Goal: Task Accomplishment & Management: Manage account settings

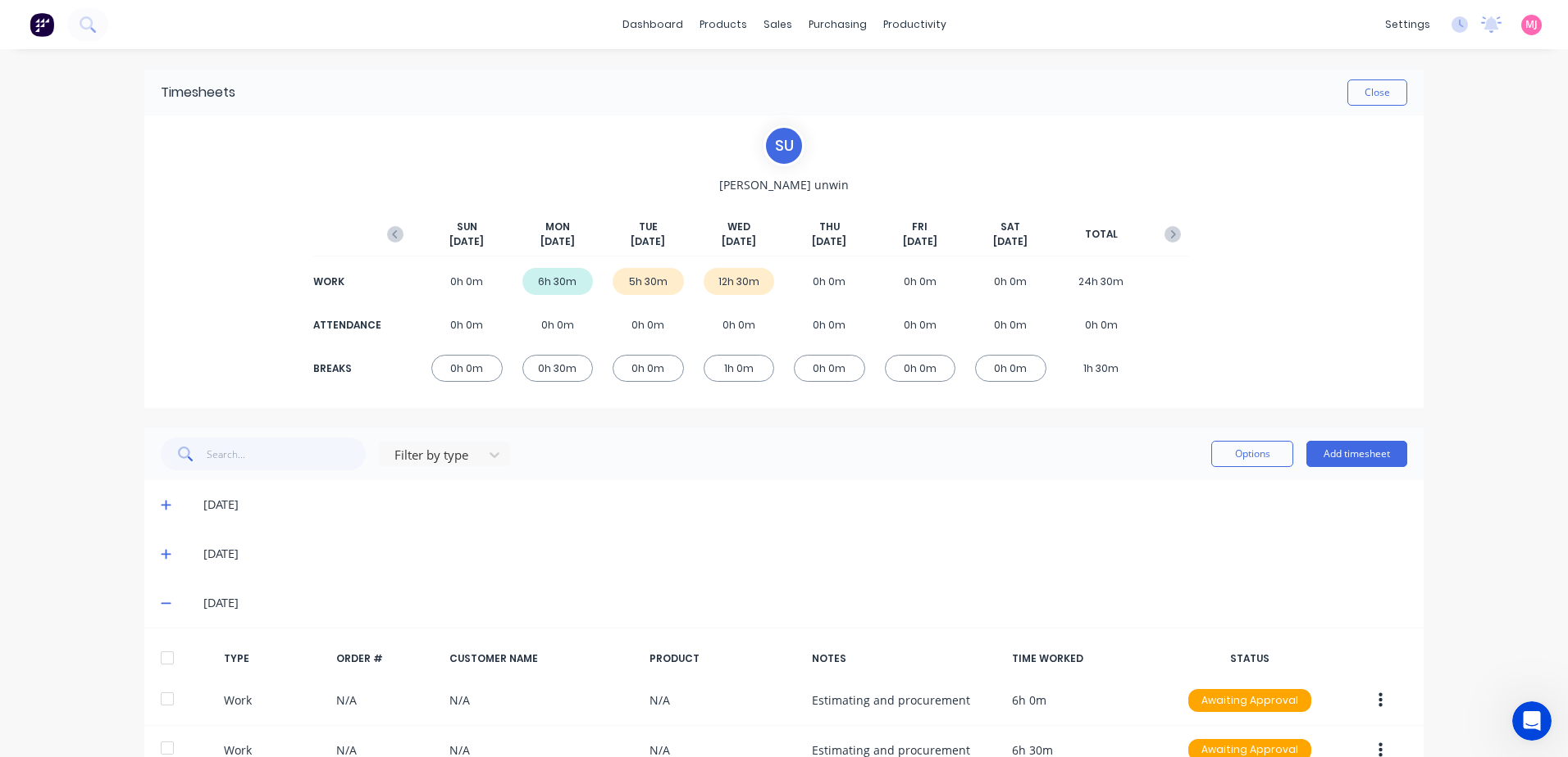
scroll to position [246, 0]
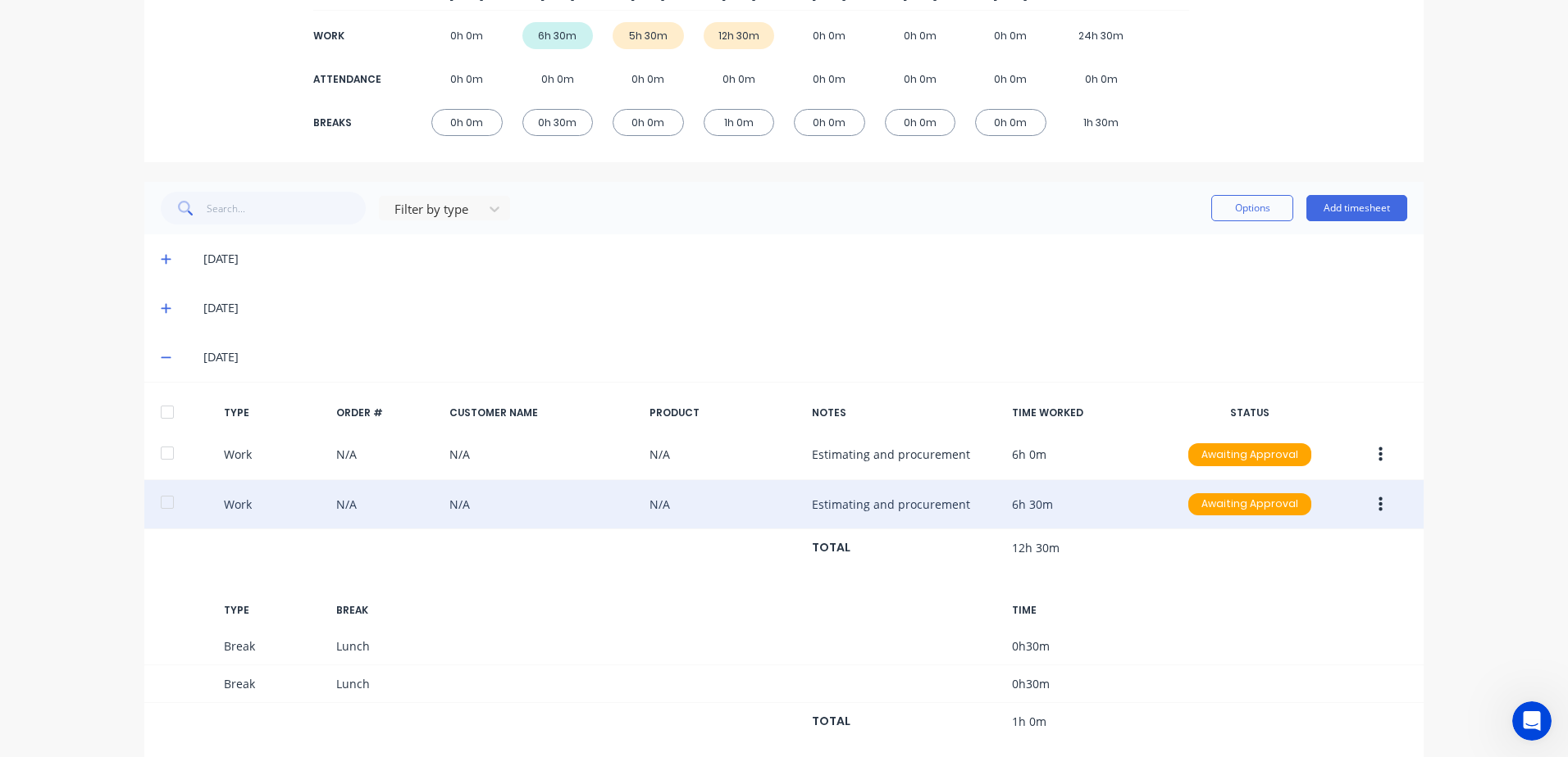
click at [1378, 500] on icon "button" at bounding box center [1380, 505] width 4 height 18
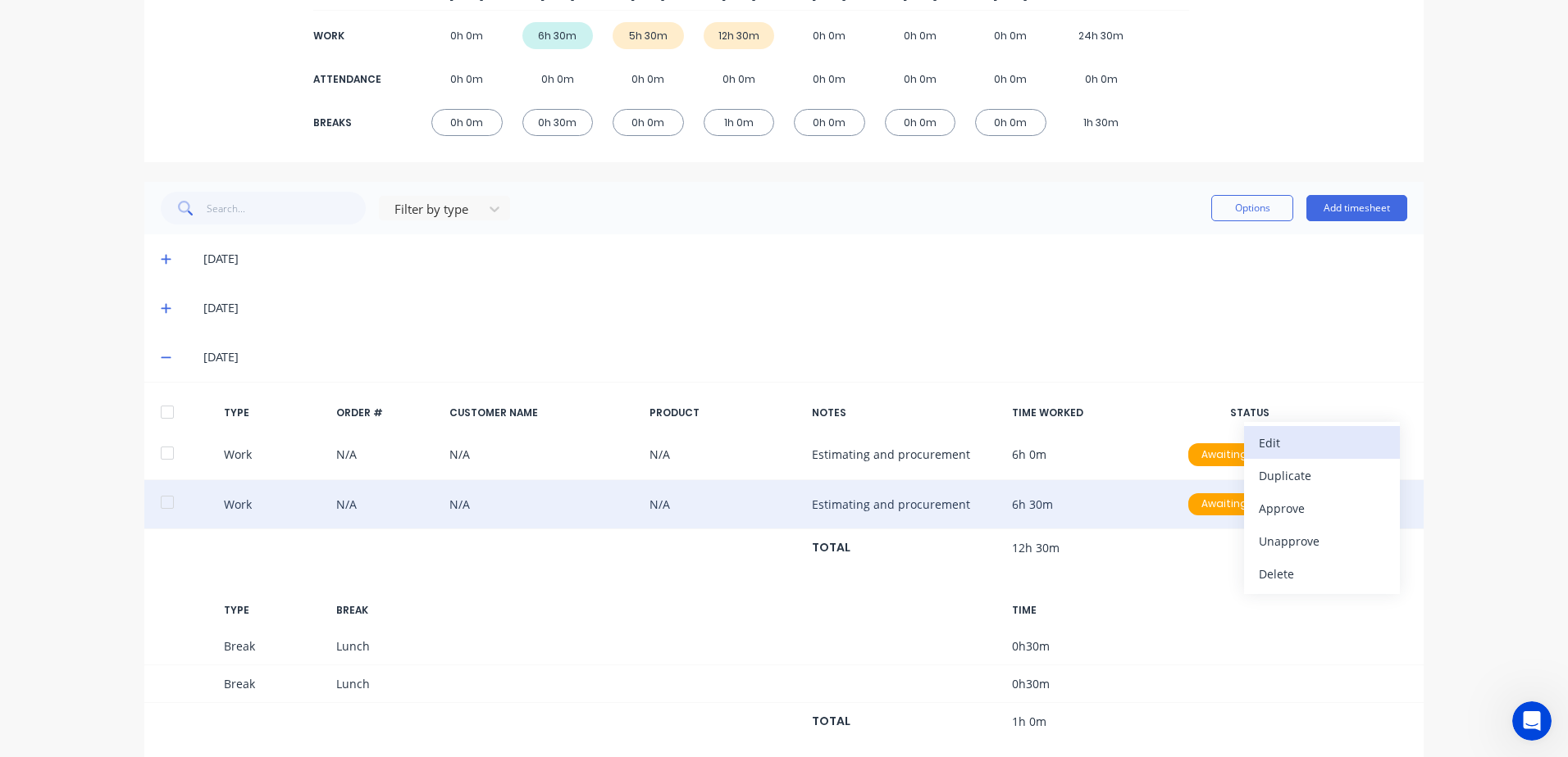
click at [1272, 444] on div "Edit" at bounding box center [1321, 443] width 126 height 24
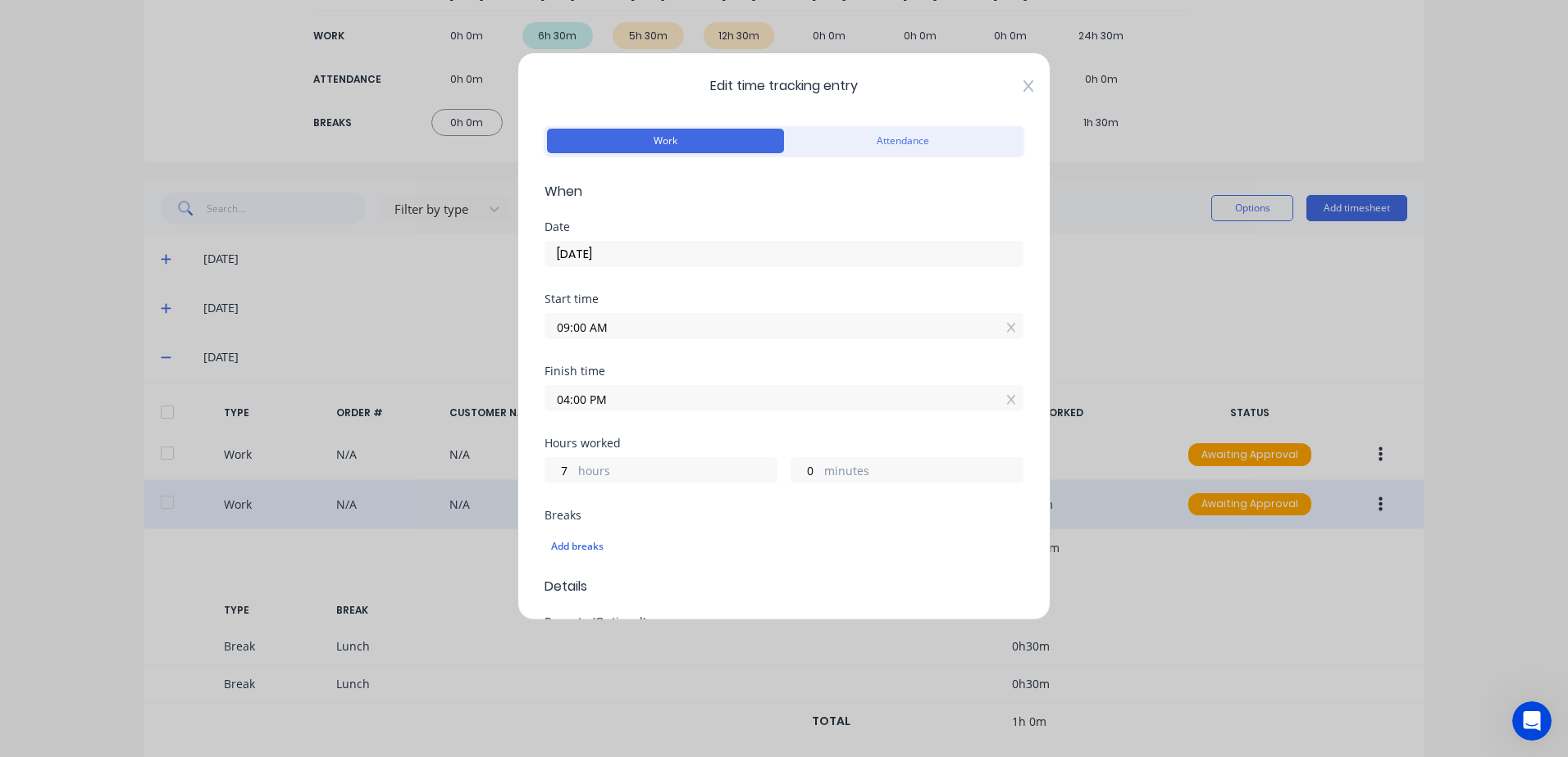
click at [1023, 87] on icon at bounding box center [1028, 86] width 10 height 13
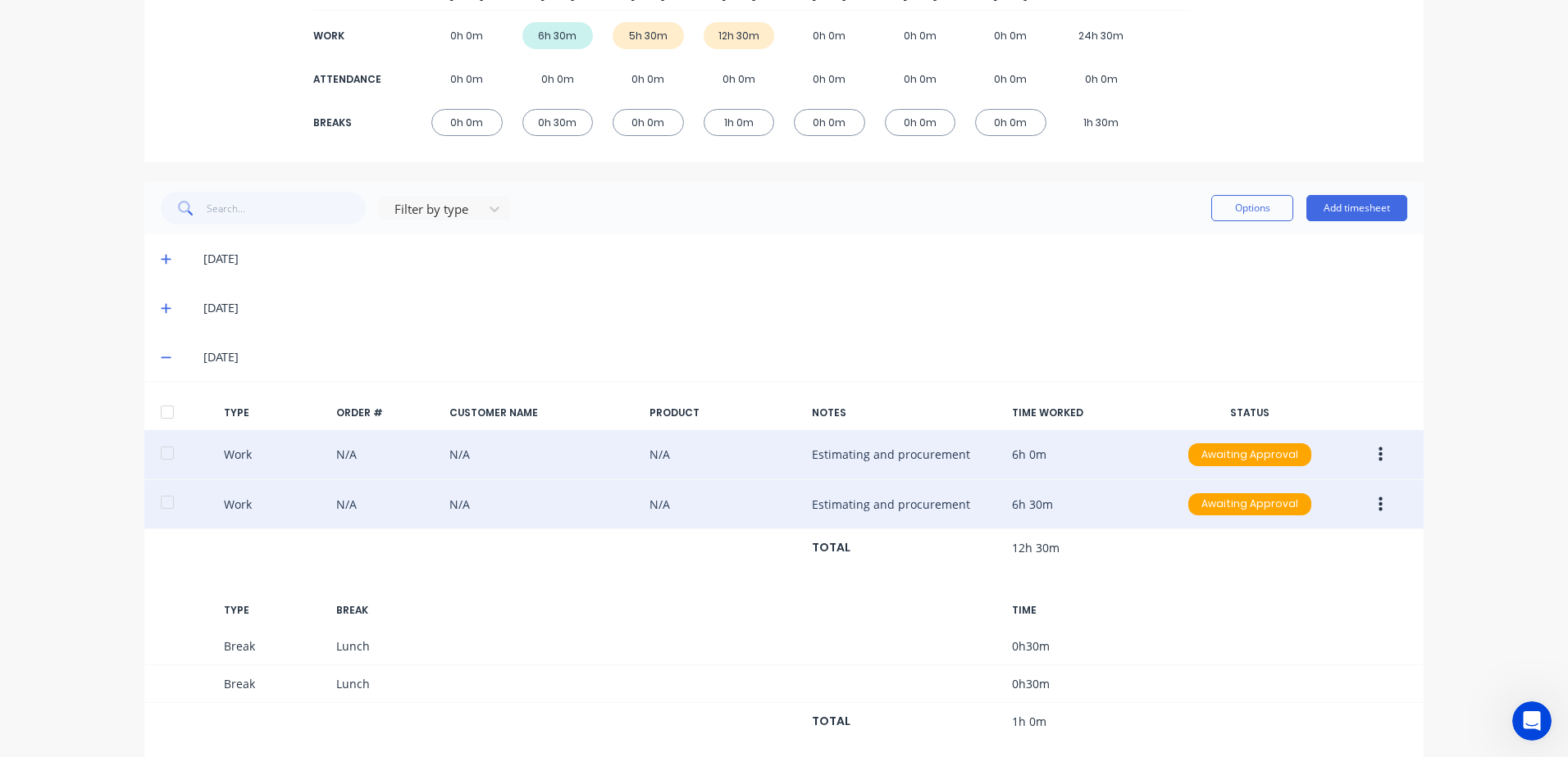
click at [1369, 457] on button "button" at bounding box center [1380, 454] width 38 height 29
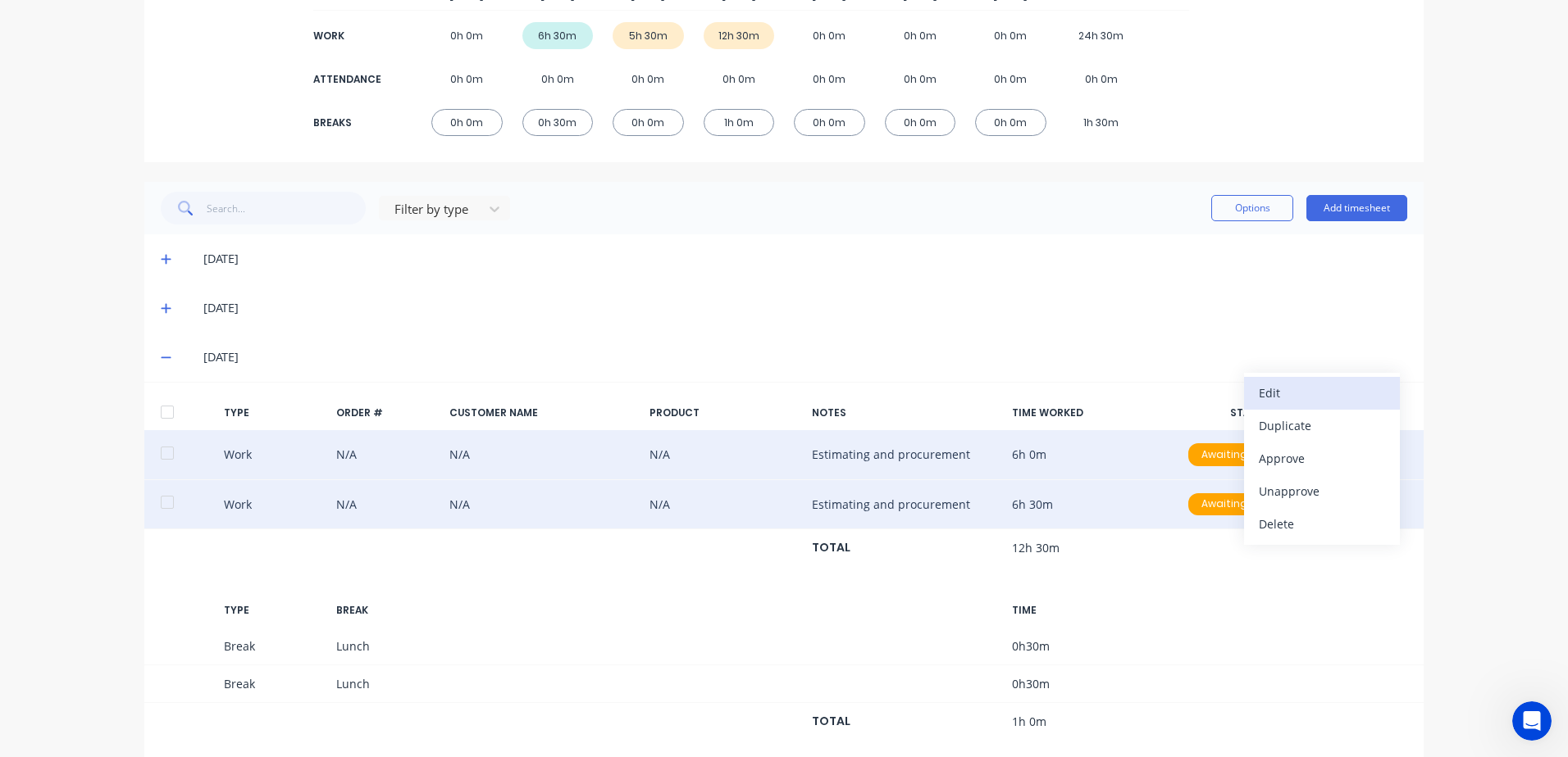
click at [1269, 394] on div "Edit" at bounding box center [1321, 393] width 126 height 24
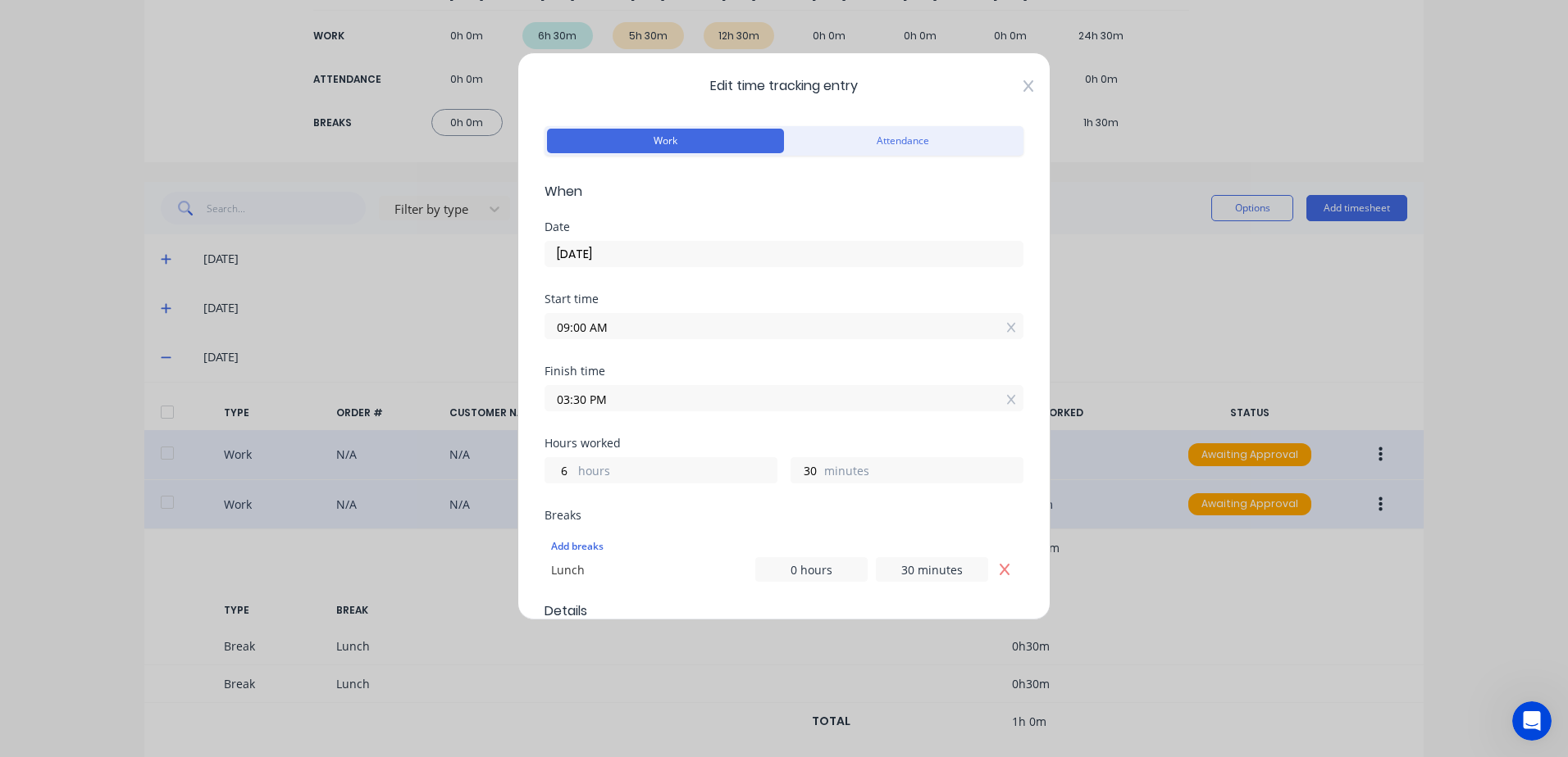
click at [1023, 87] on icon at bounding box center [1028, 86] width 10 height 12
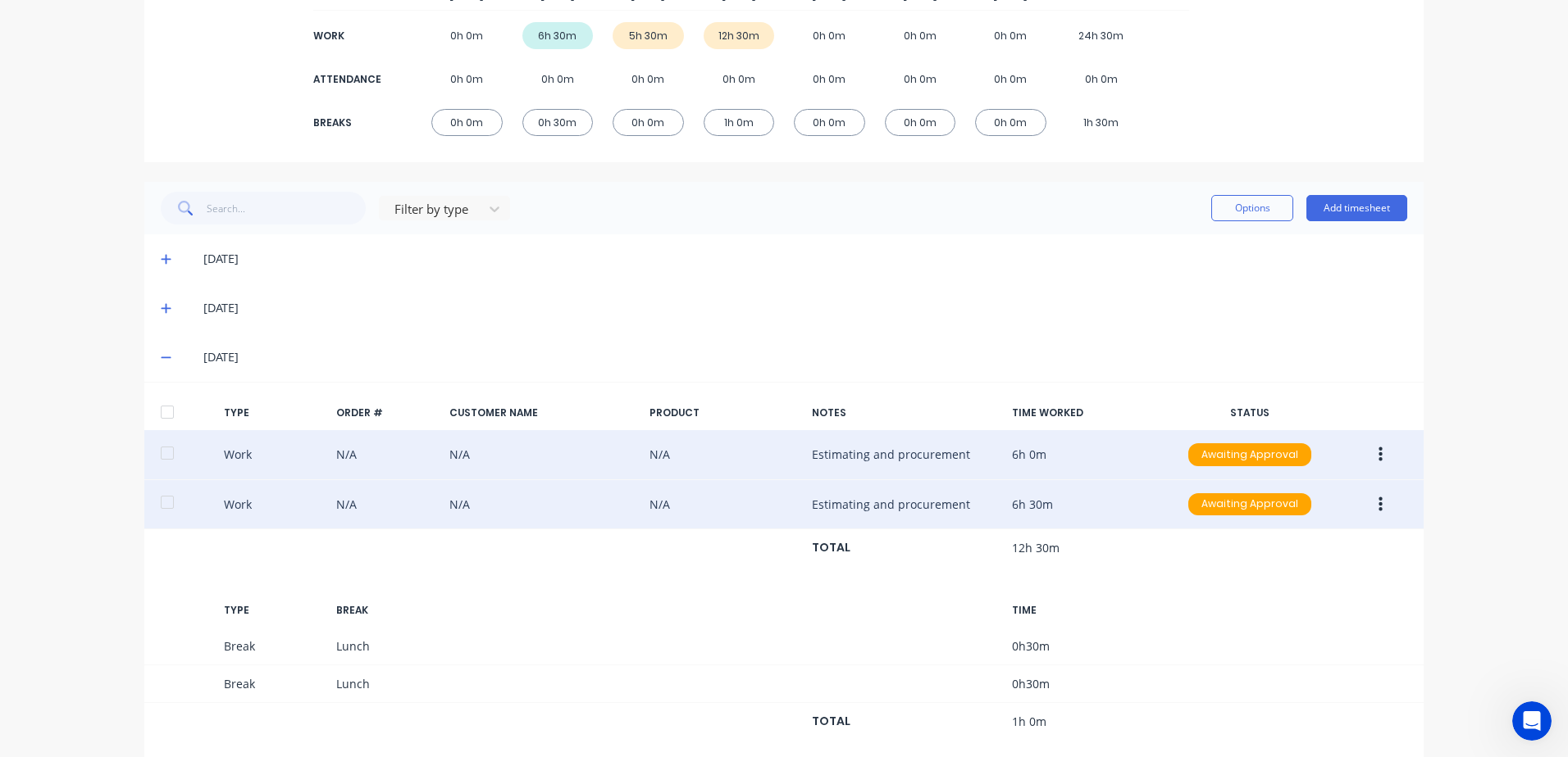
scroll to position [276, 0]
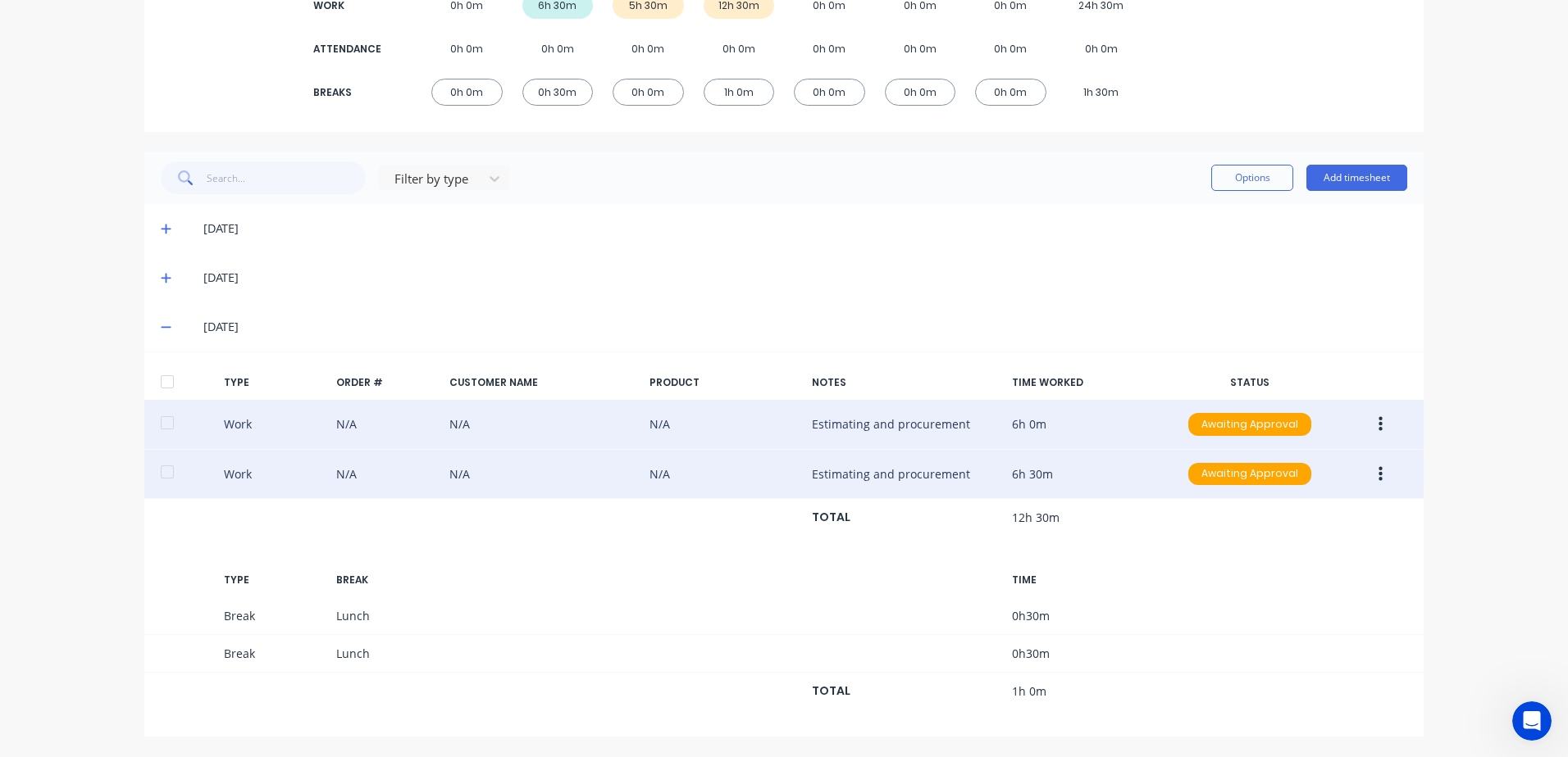
click at [1378, 473] on icon "button" at bounding box center [1380, 474] width 4 height 18
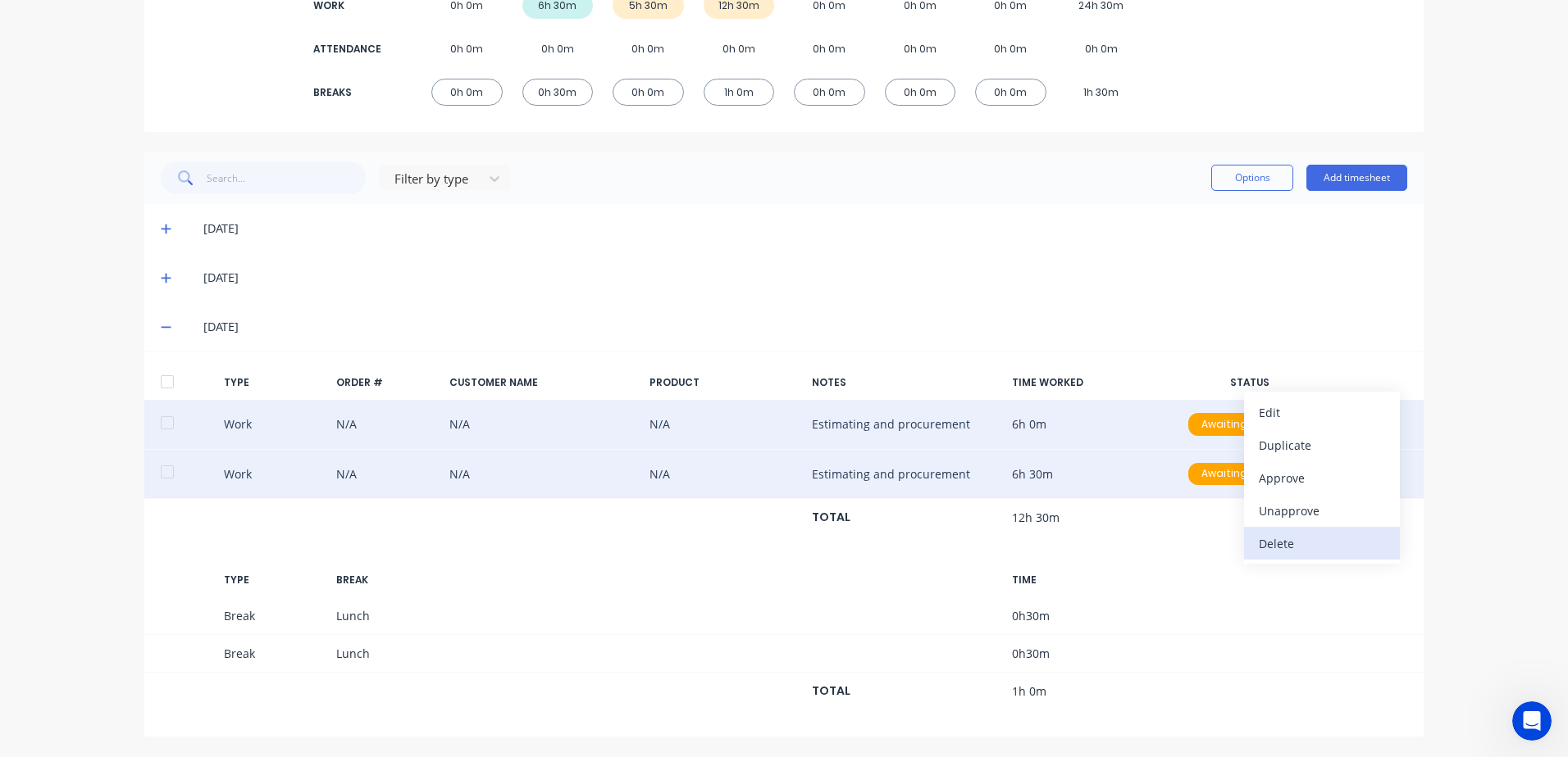
click at [1277, 545] on div "Delete" at bounding box center [1321, 544] width 126 height 24
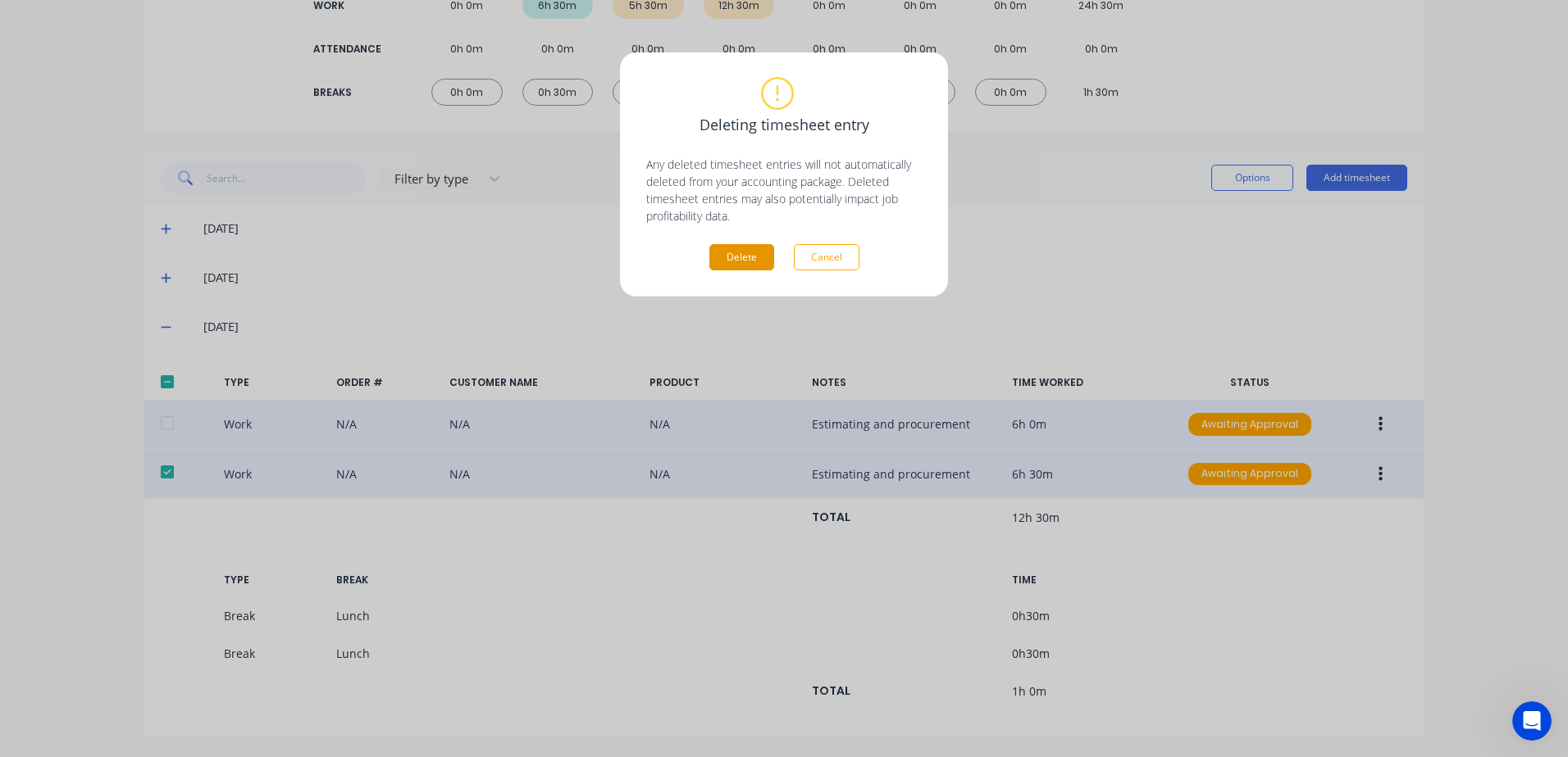
click at [737, 251] on button "Delete" at bounding box center [741, 257] width 65 height 26
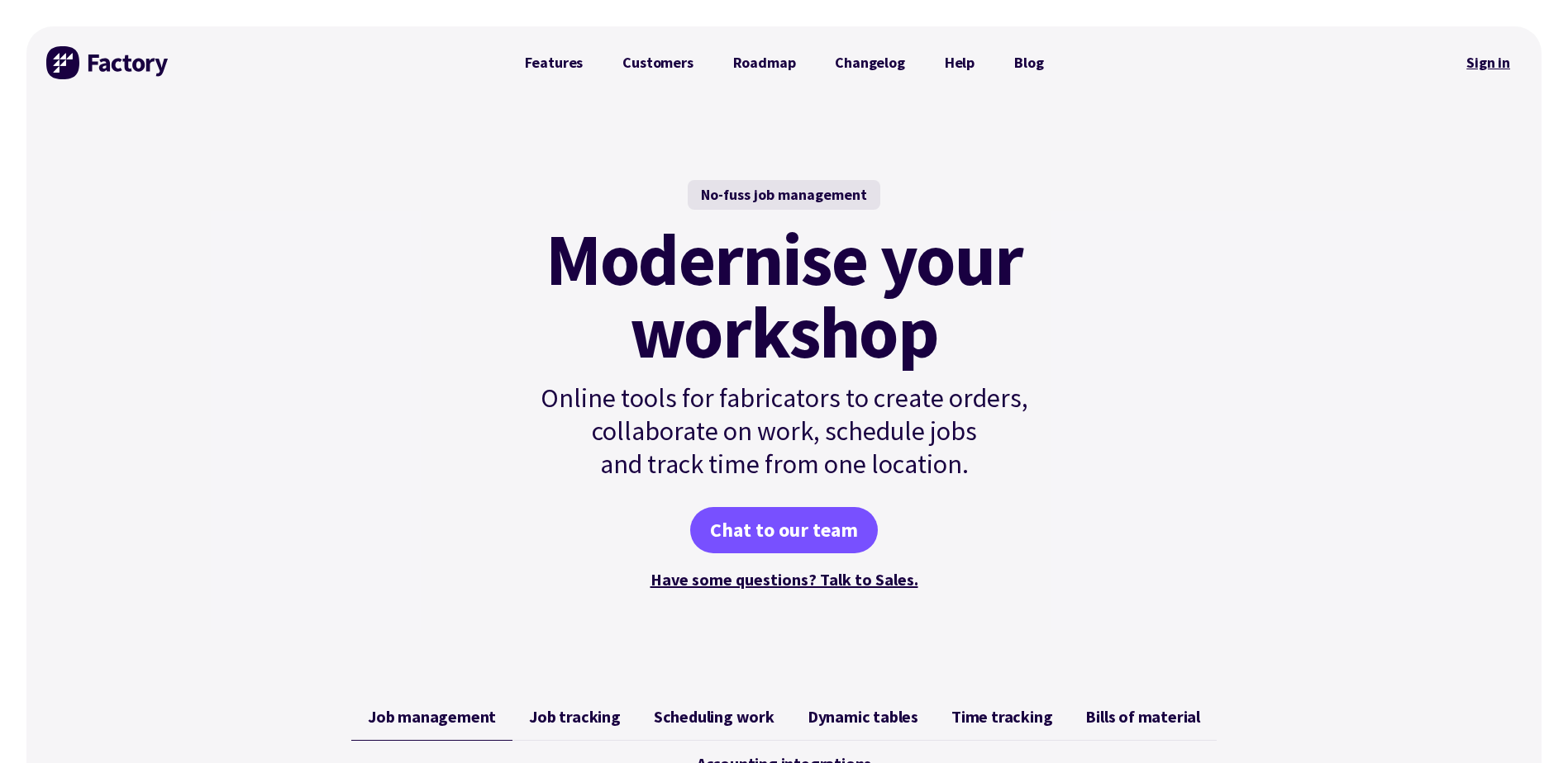
click at [1477, 62] on link "Sign in" at bounding box center [1488, 62] width 67 height 38
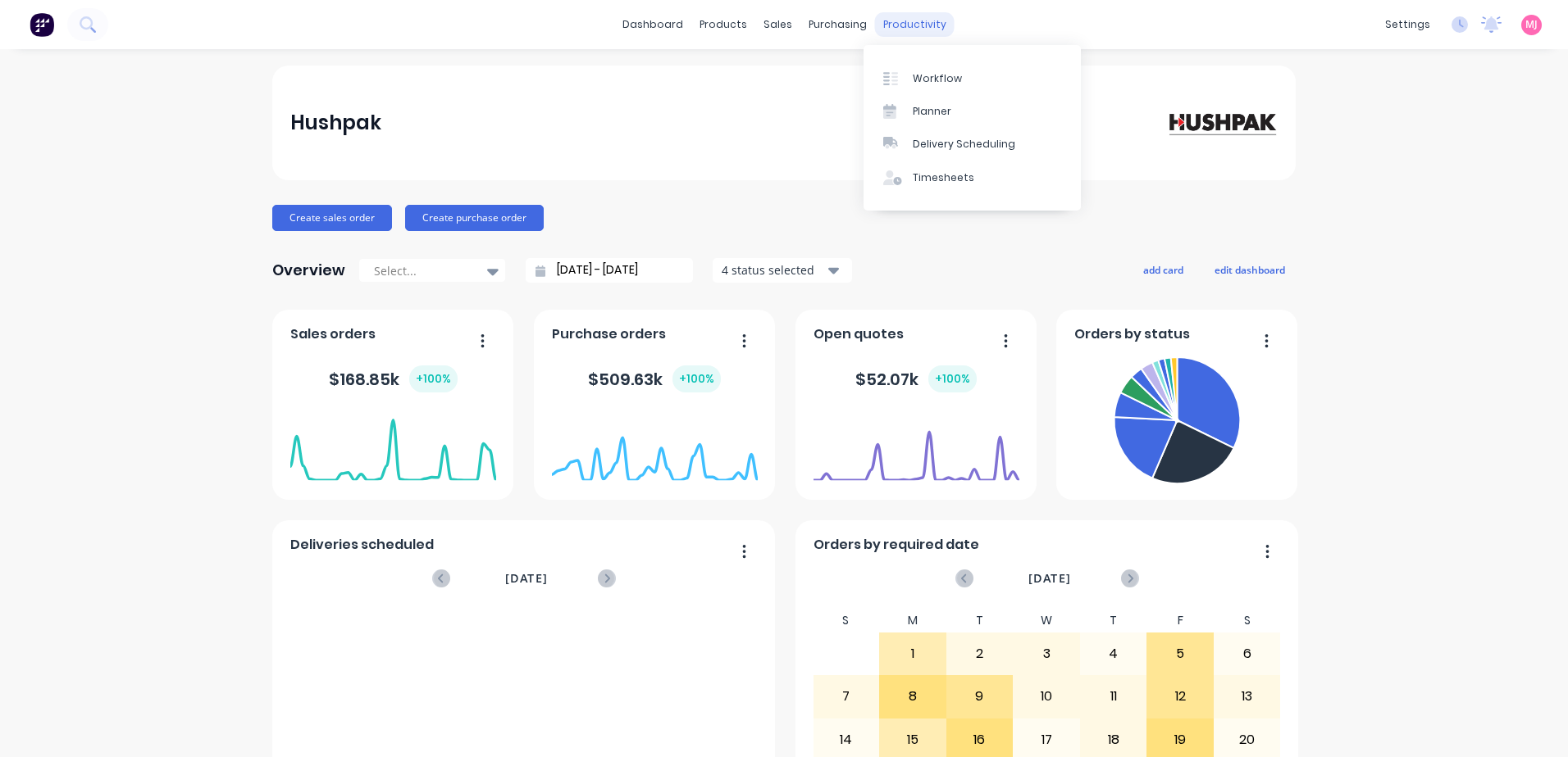
click at [891, 23] on div "productivity" at bounding box center [914, 24] width 79 height 24
click at [950, 171] on div "Timesheets" at bounding box center [943, 178] width 62 height 15
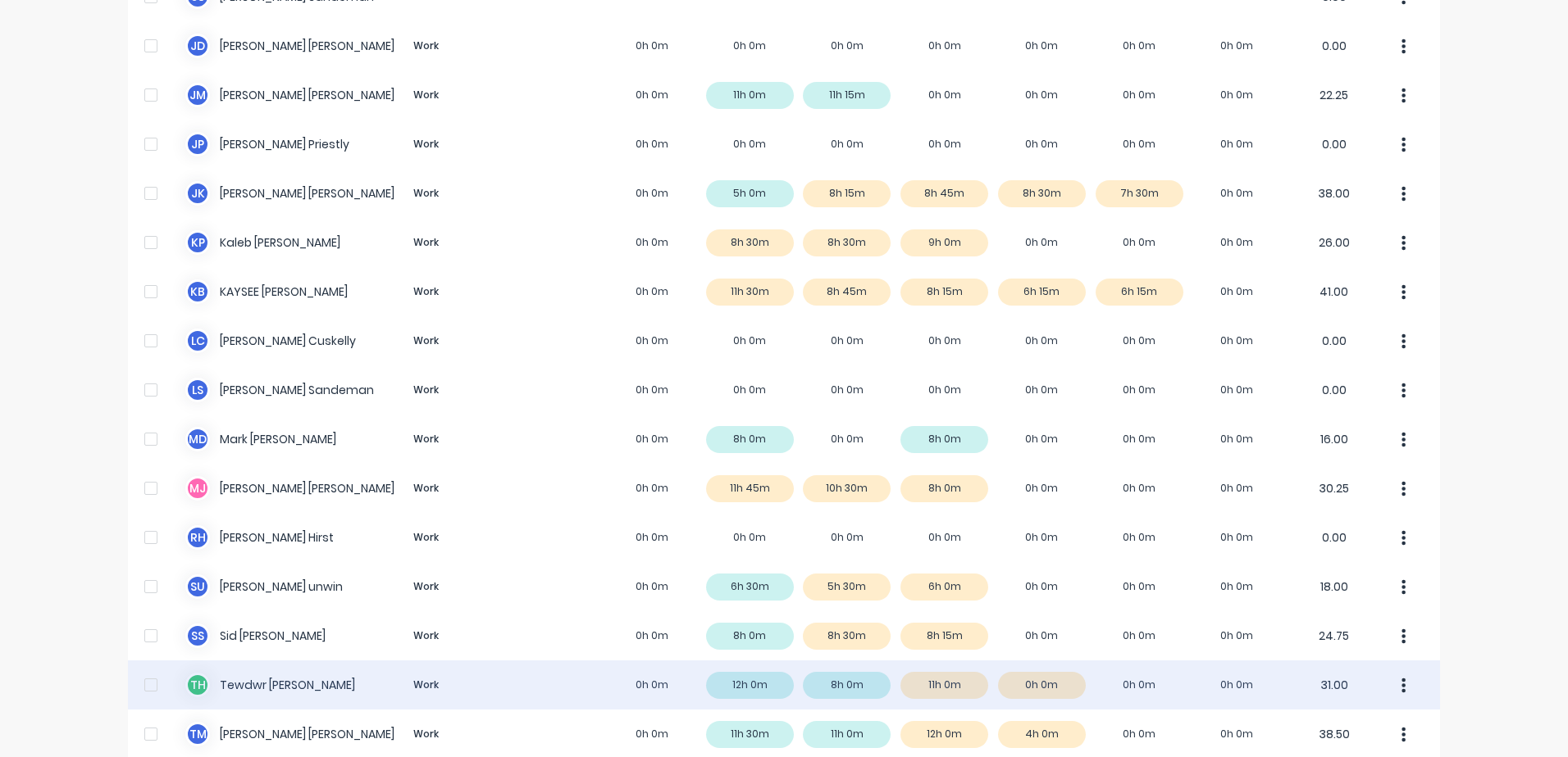
scroll to position [1110, 0]
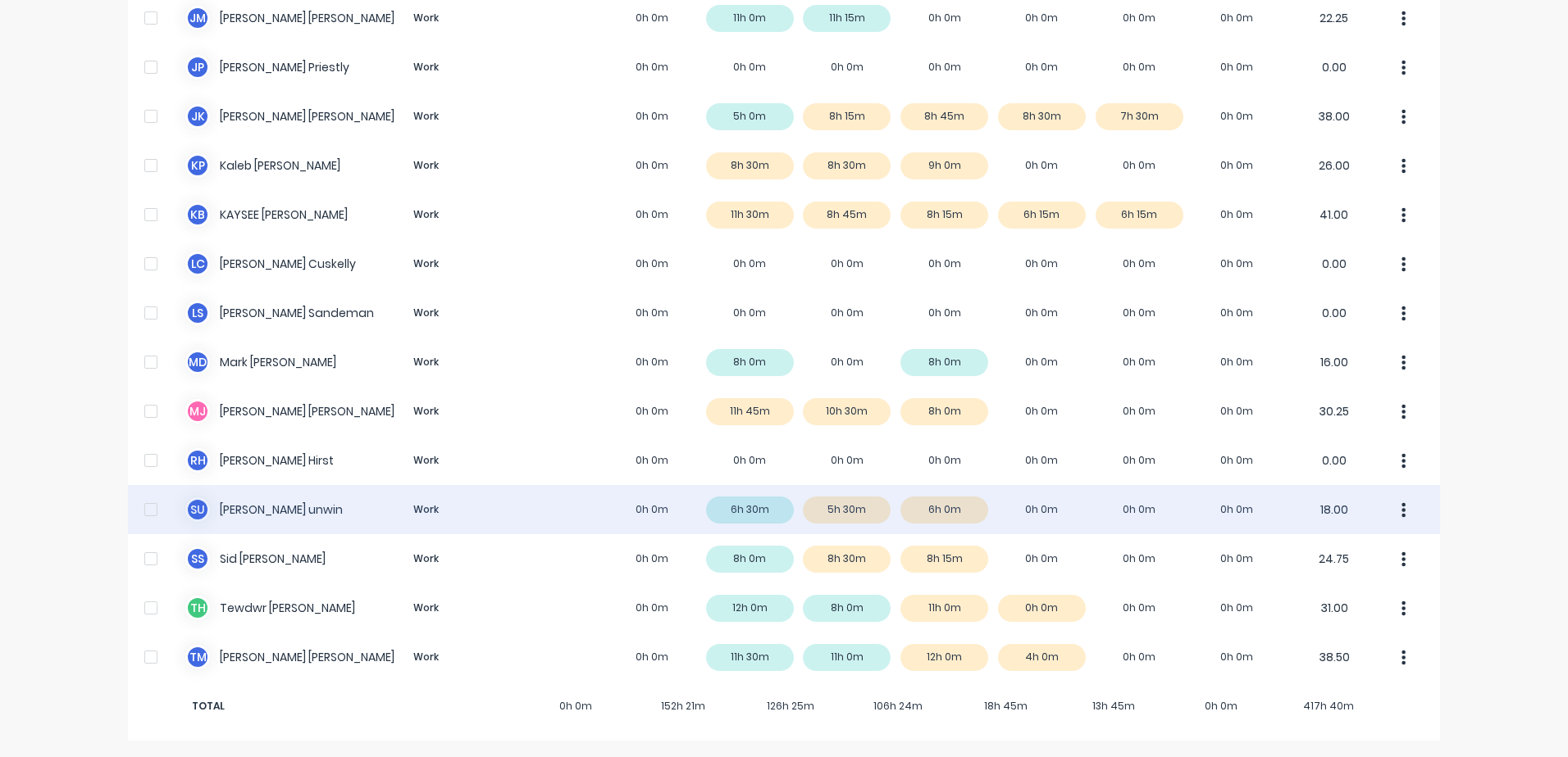
click at [1402, 514] on icon "button" at bounding box center [1404, 510] width 4 height 15
click at [846, 506] on div "s u scott unwin Work 0h 0m 6h 30m 5h 30m 6h 0m 0h 0m 0h 0m 0h 0m 18.00 Approve …" at bounding box center [783, 509] width 1312 height 49
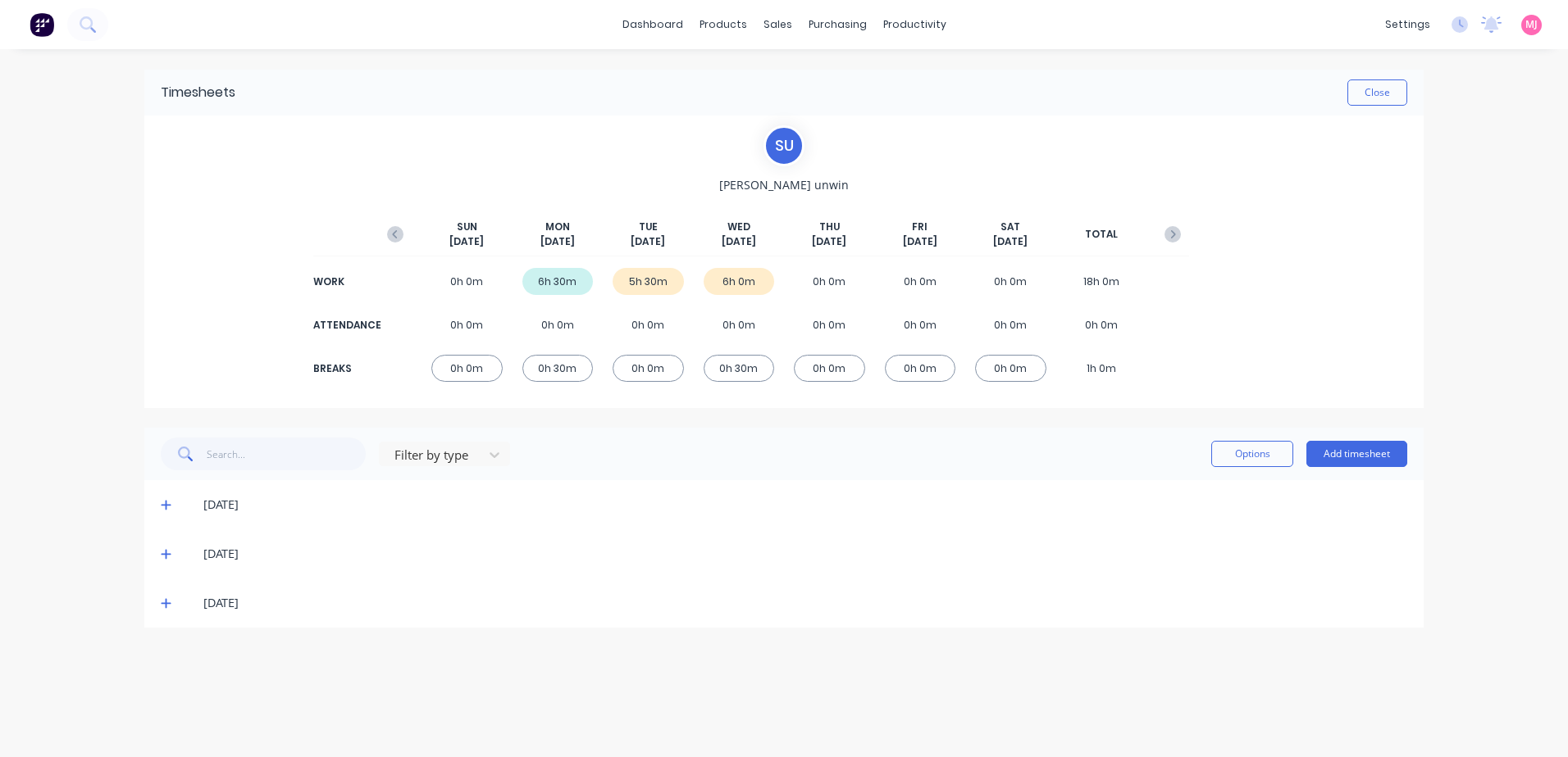
click at [165, 553] on icon at bounding box center [166, 554] width 11 height 12
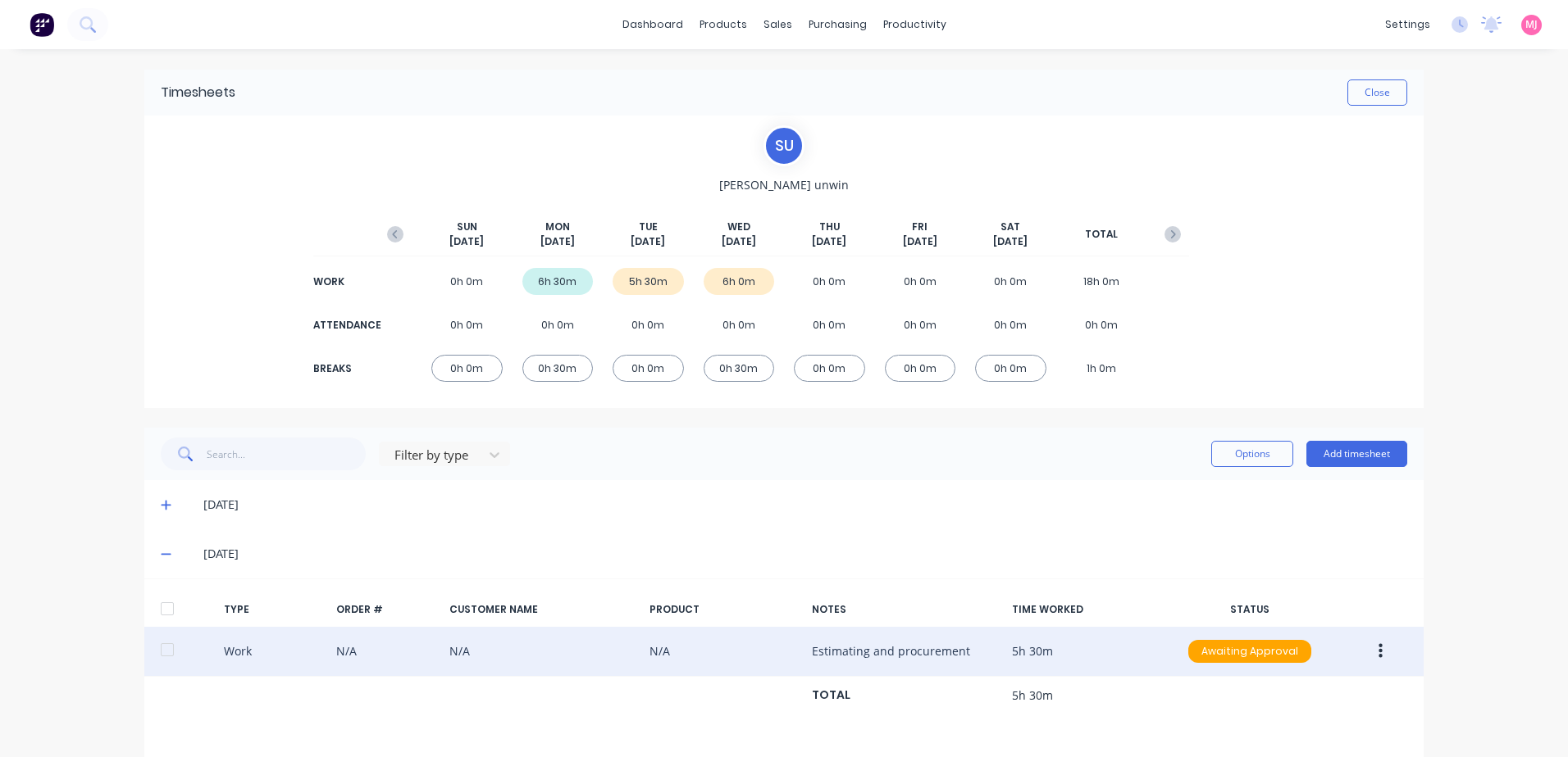
click at [1370, 651] on button "button" at bounding box center [1380, 651] width 38 height 29
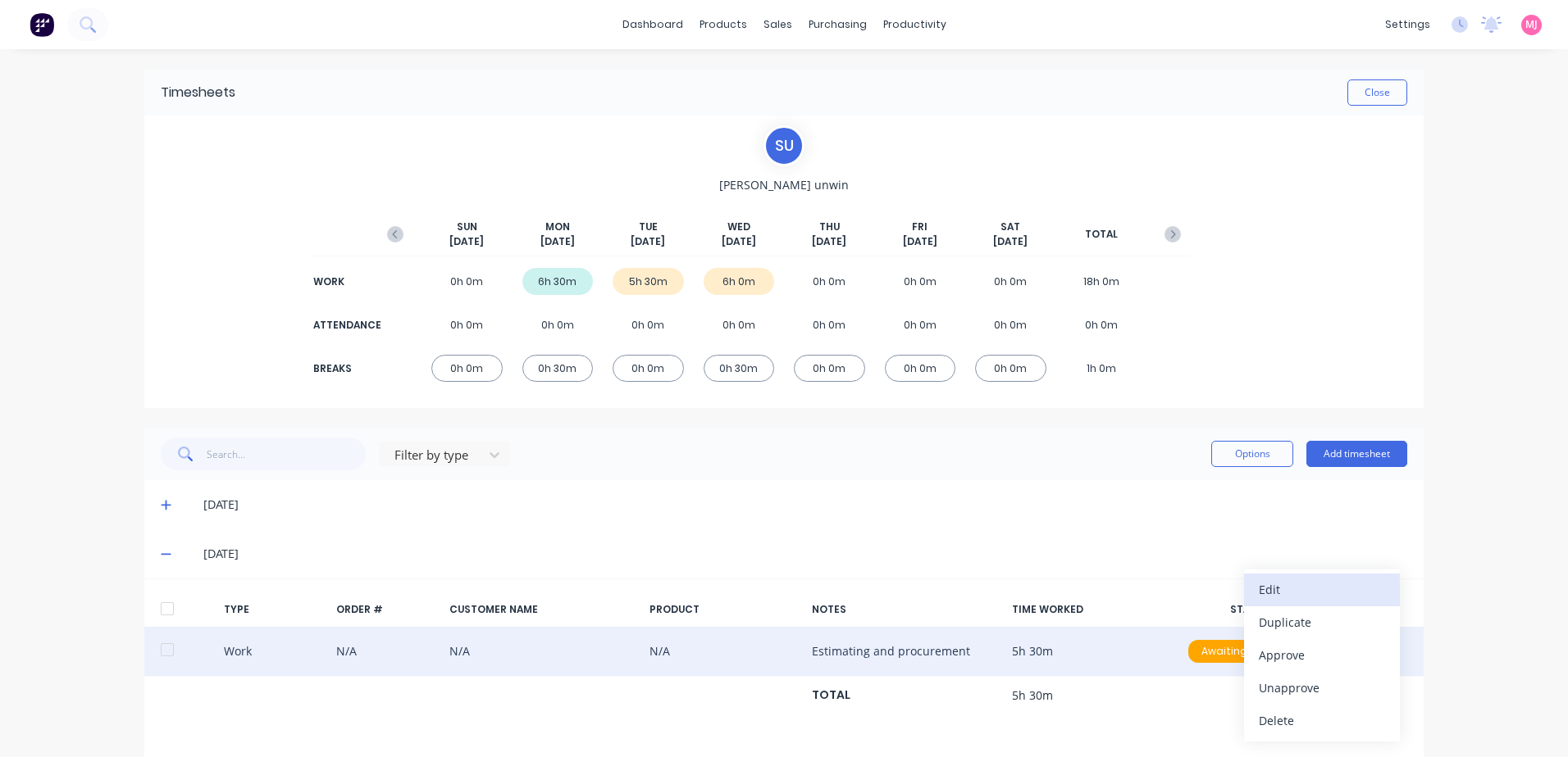
click at [1269, 591] on div "Edit" at bounding box center [1321, 589] width 126 height 24
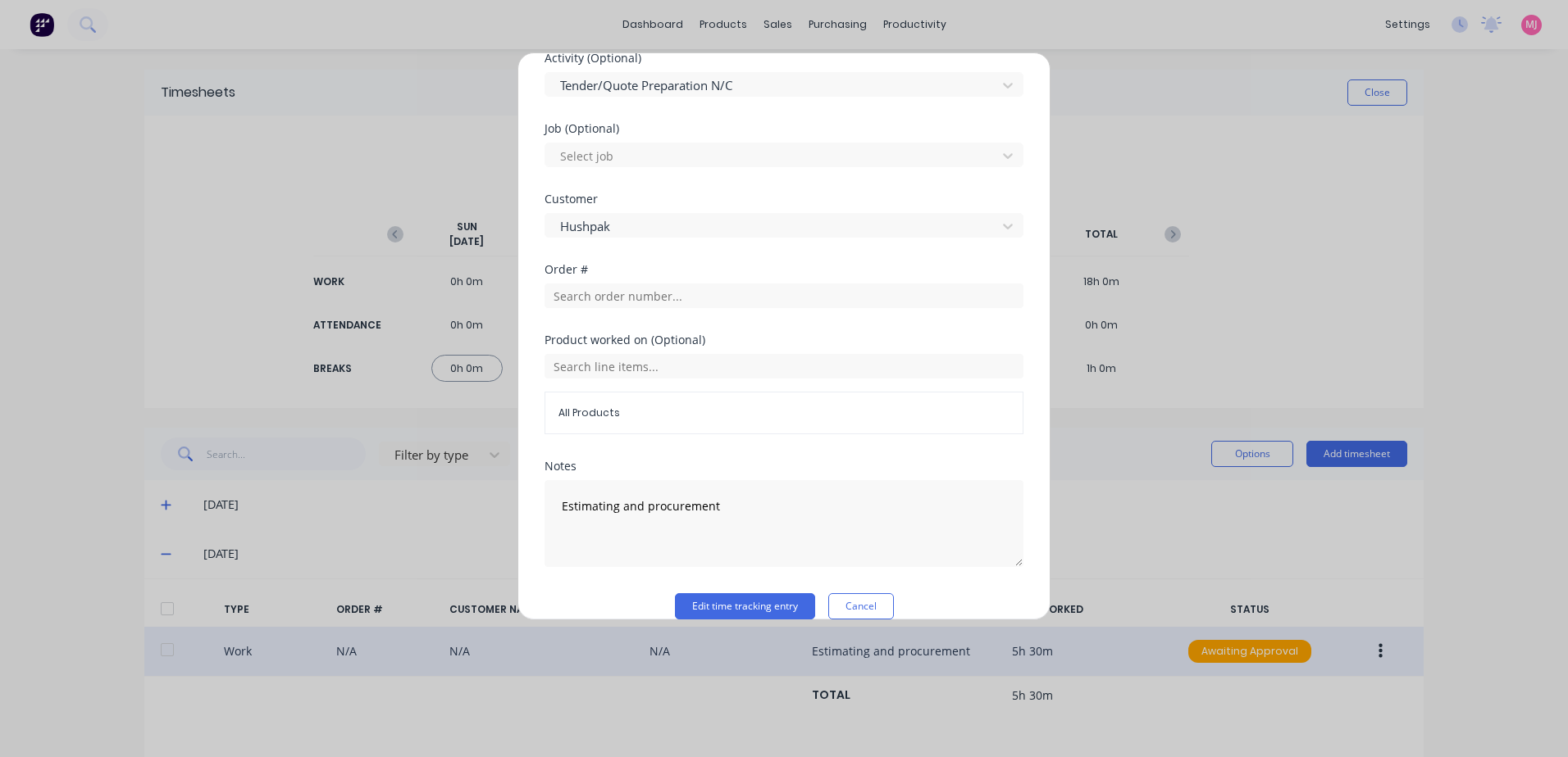
scroll to position [657, 0]
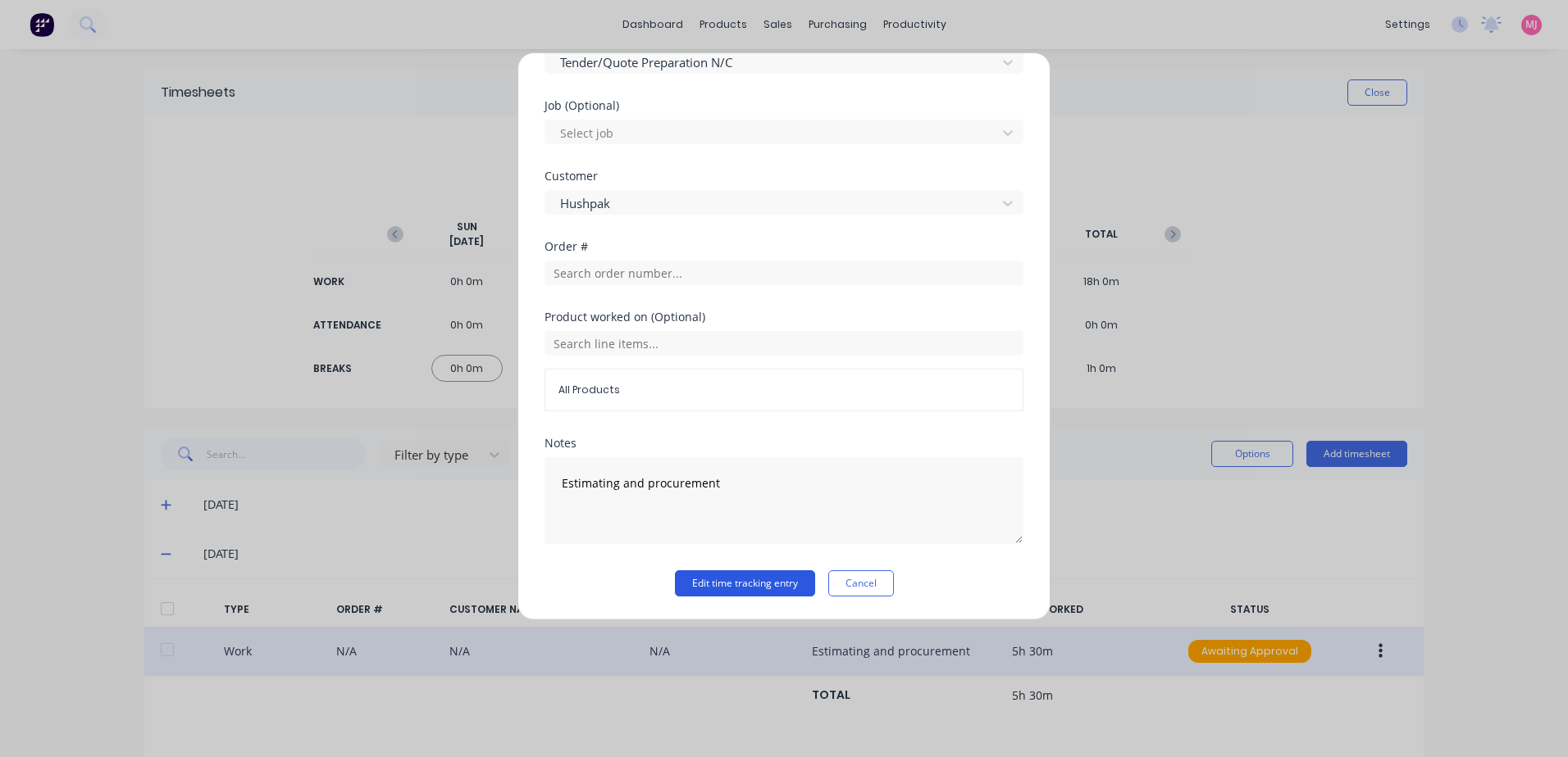
click at [702, 587] on button "Edit time tracking entry" at bounding box center [745, 583] width 140 height 26
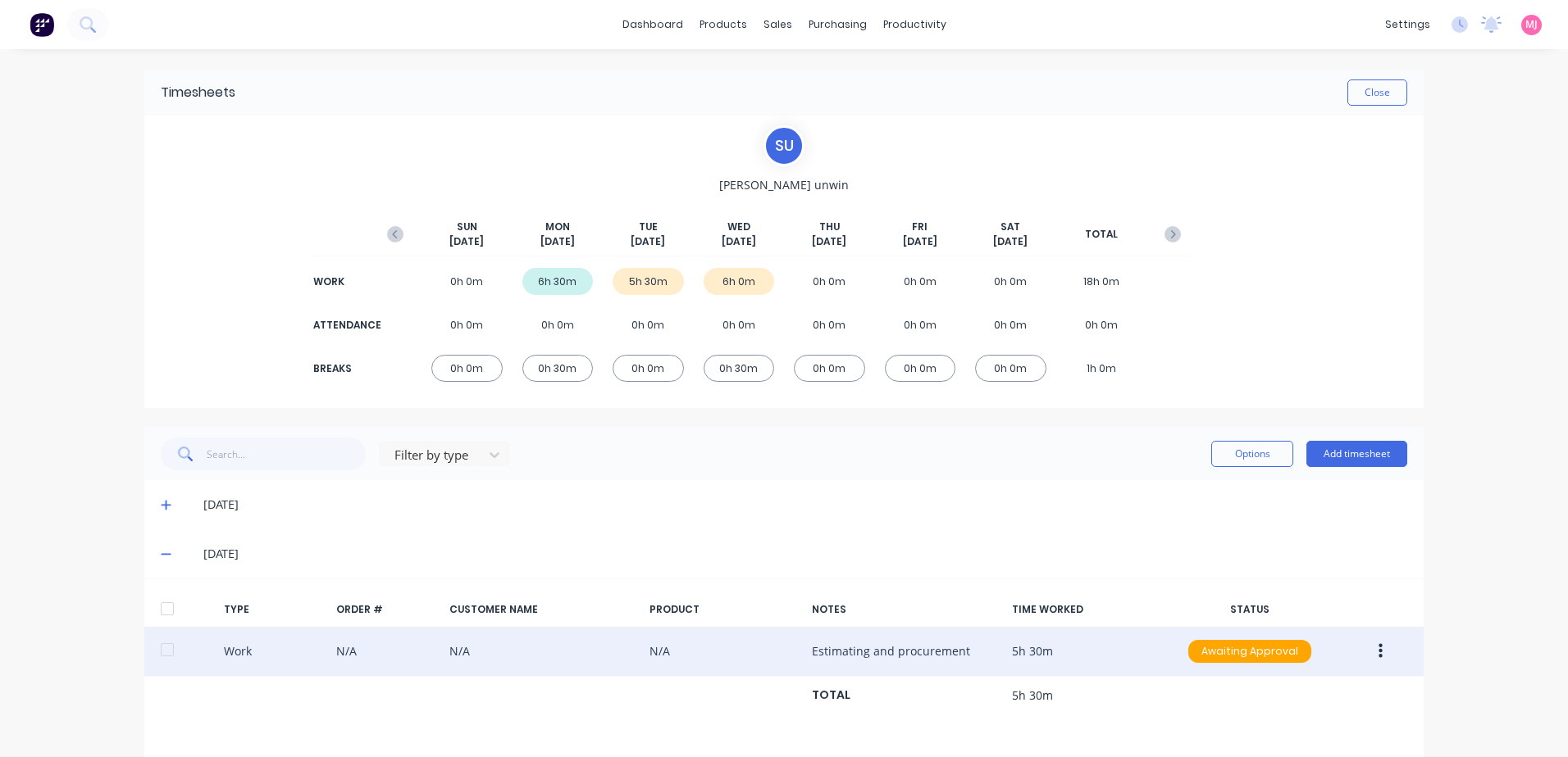
scroll to position [53, 0]
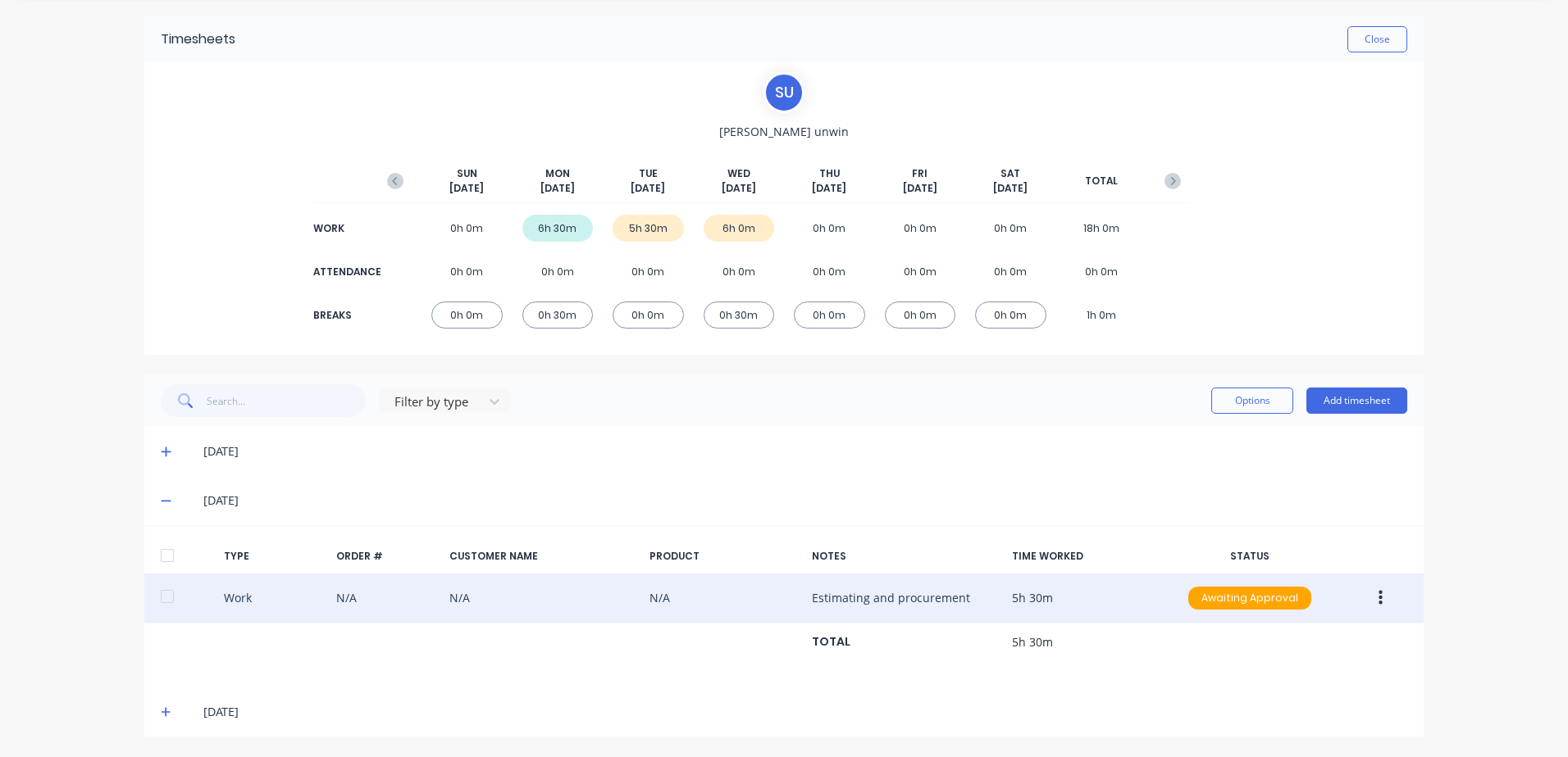
click at [1378, 602] on icon "button" at bounding box center [1380, 599] width 4 height 18
click at [1274, 601] on div "Approve" at bounding box center [1321, 602] width 126 height 24
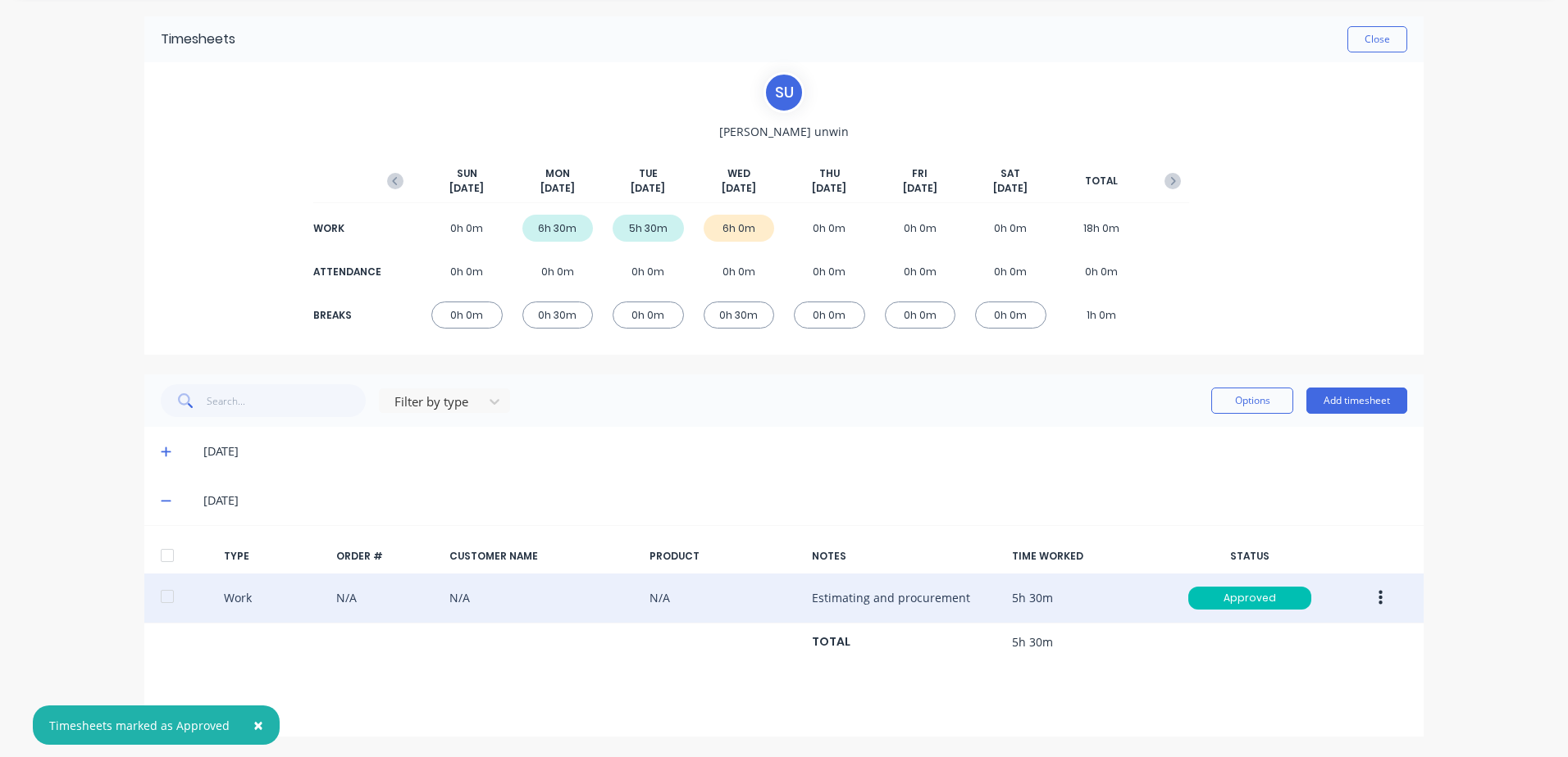
click at [254, 725] on span "×" at bounding box center [259, 725] width 10 height 23
click at [162, 709] on icon at bounding box center [166, 712] width 11 height 12
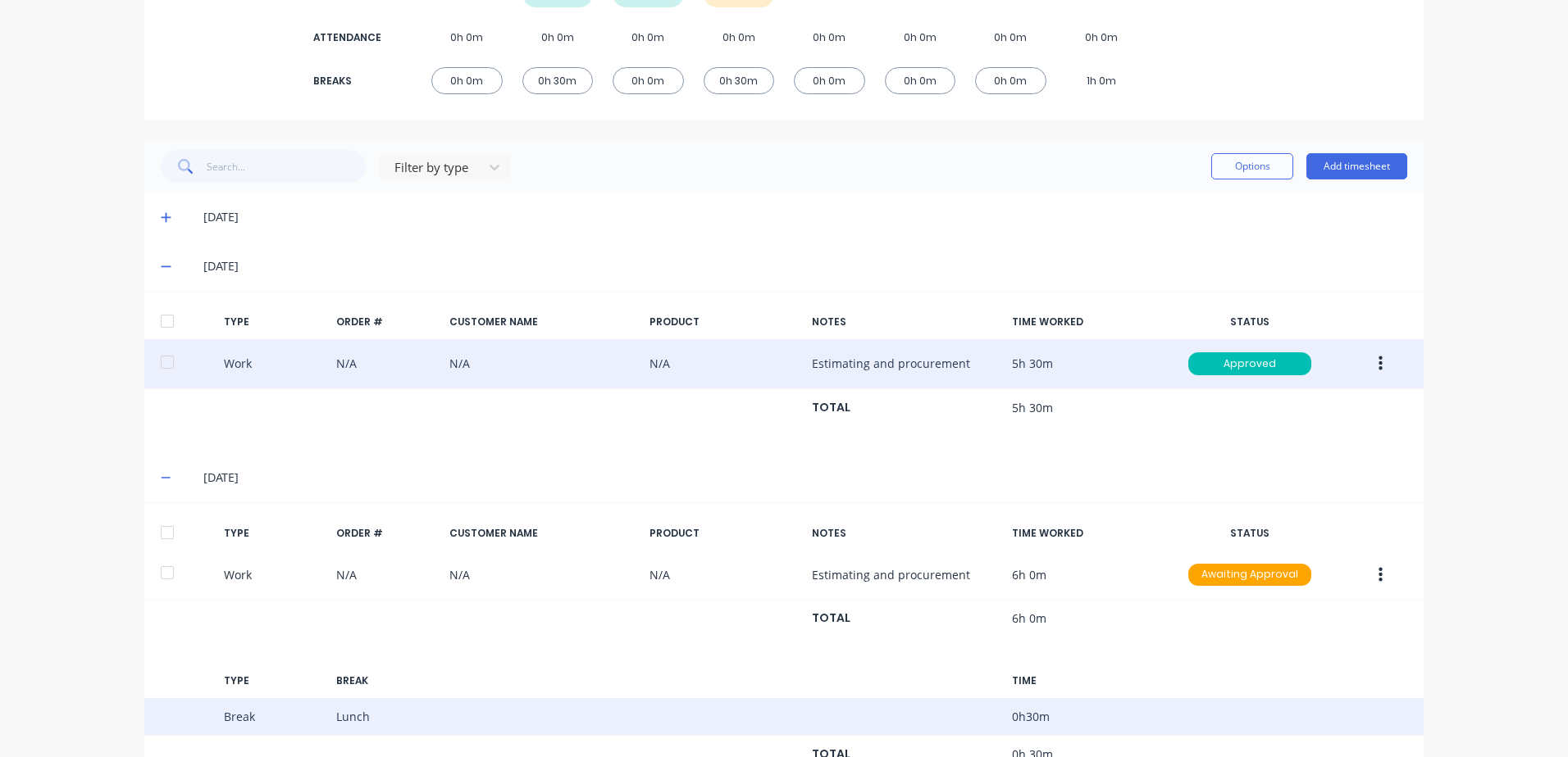
scroll to position [351, 0]
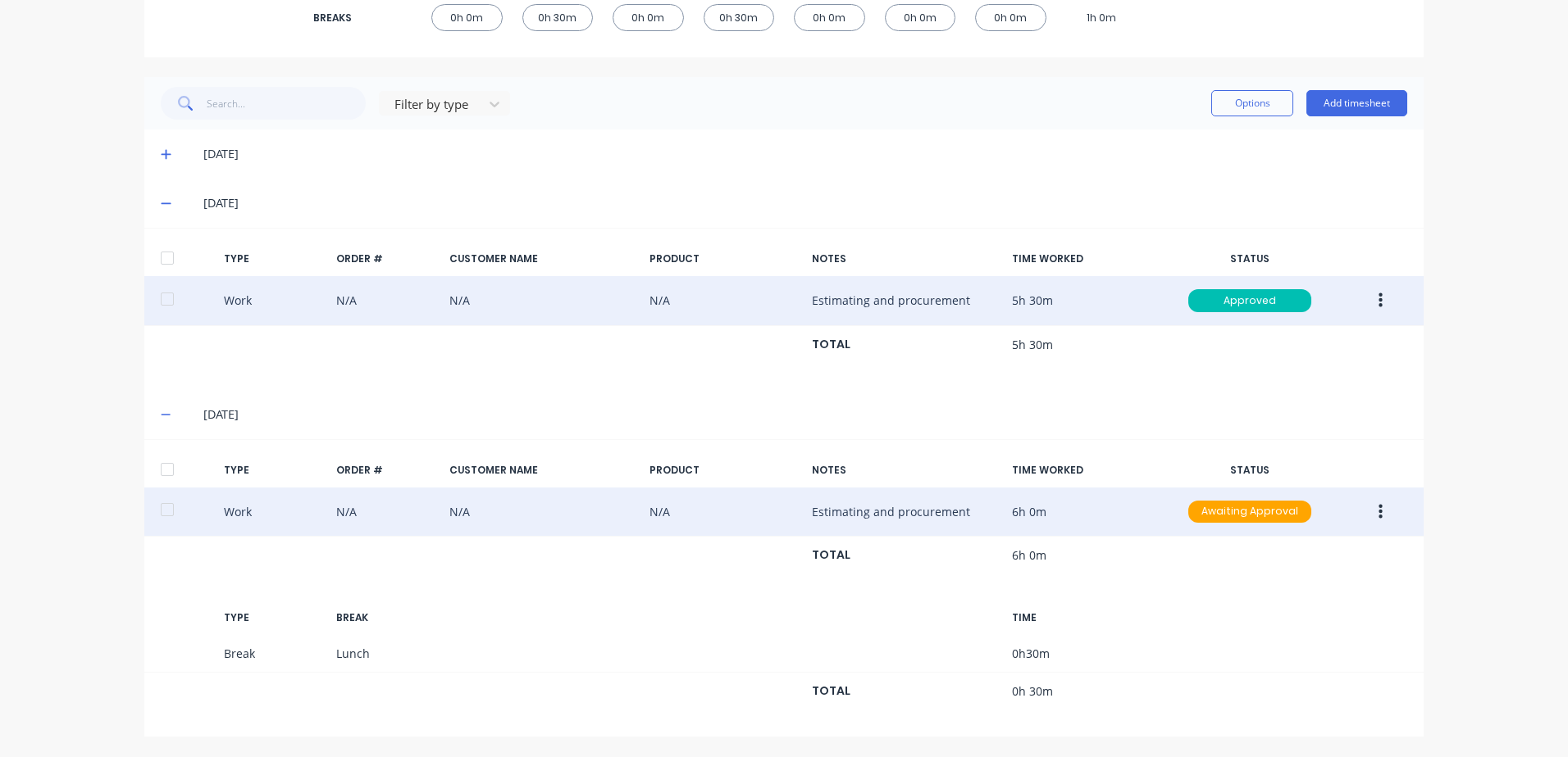
click at [1378, 514] on icon "button" at bounding box center [1380, 513] width 4 height 18
click at [1275, 451] on div "Edit" at bounding box center [1321, 450] width 126 height 24
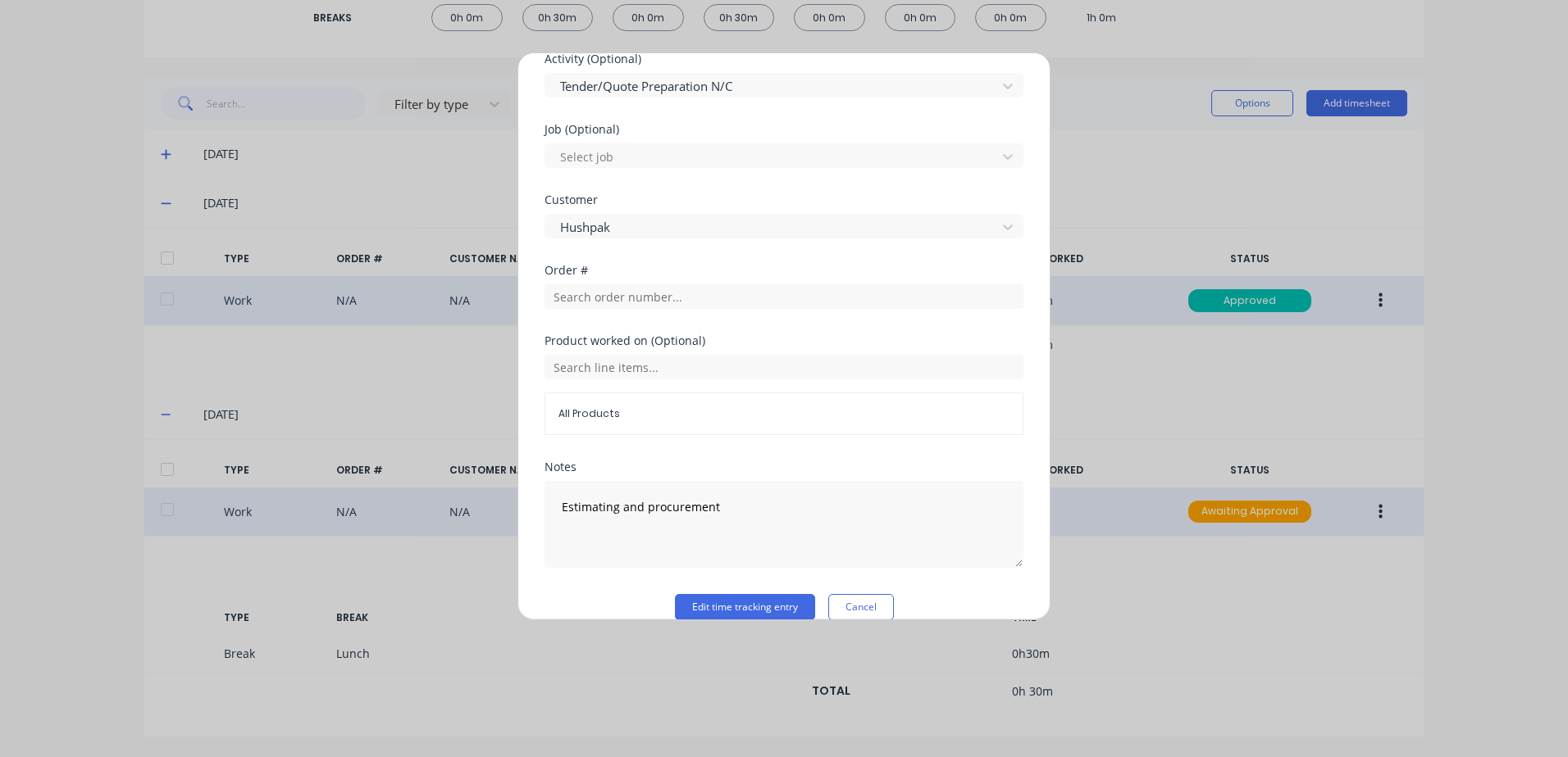
scroll to position [682, 0]
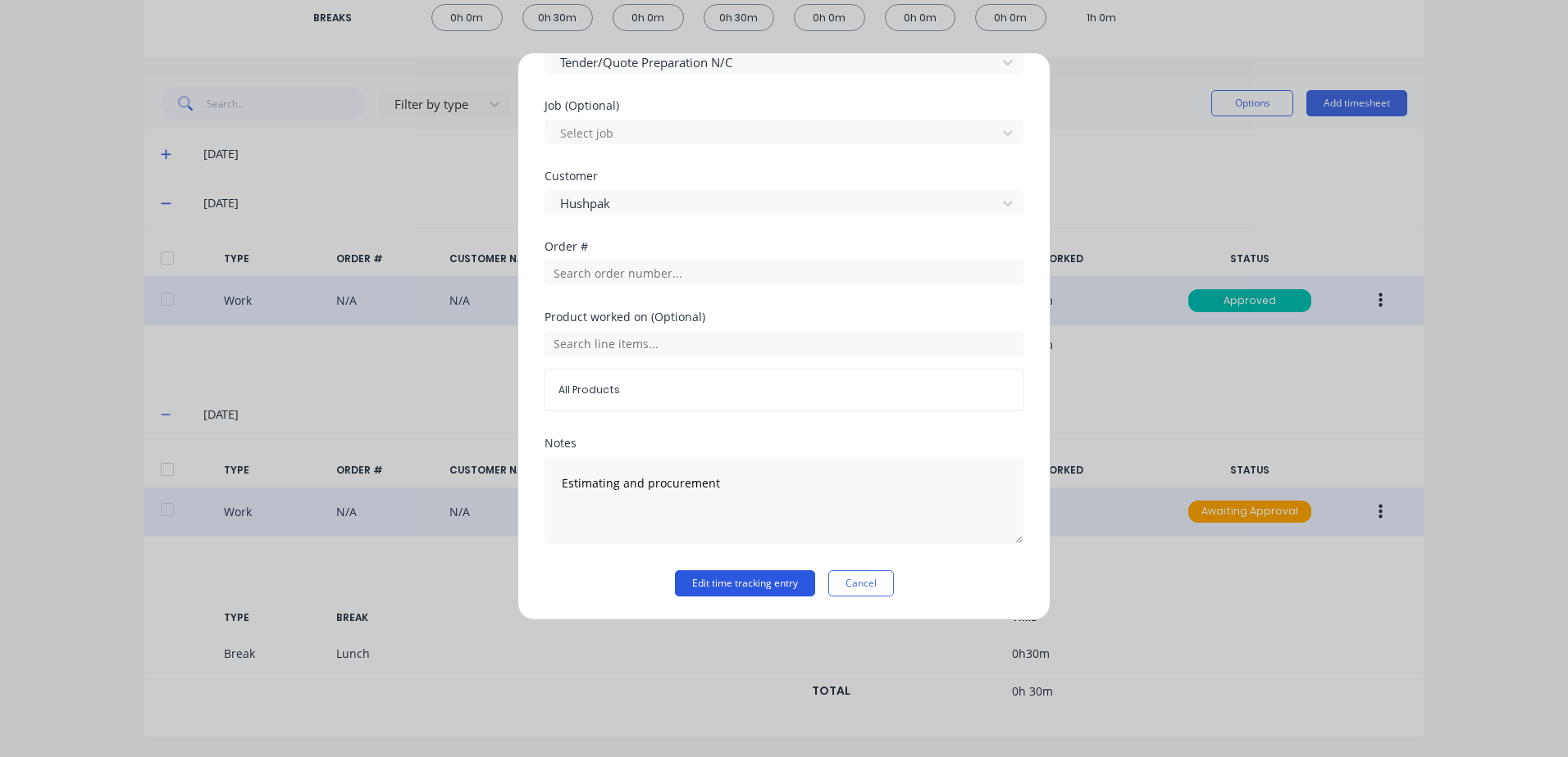
click at [703, 584] on button "Edit time tracking entry" at bounding box center [745, 583] width 140 height 26
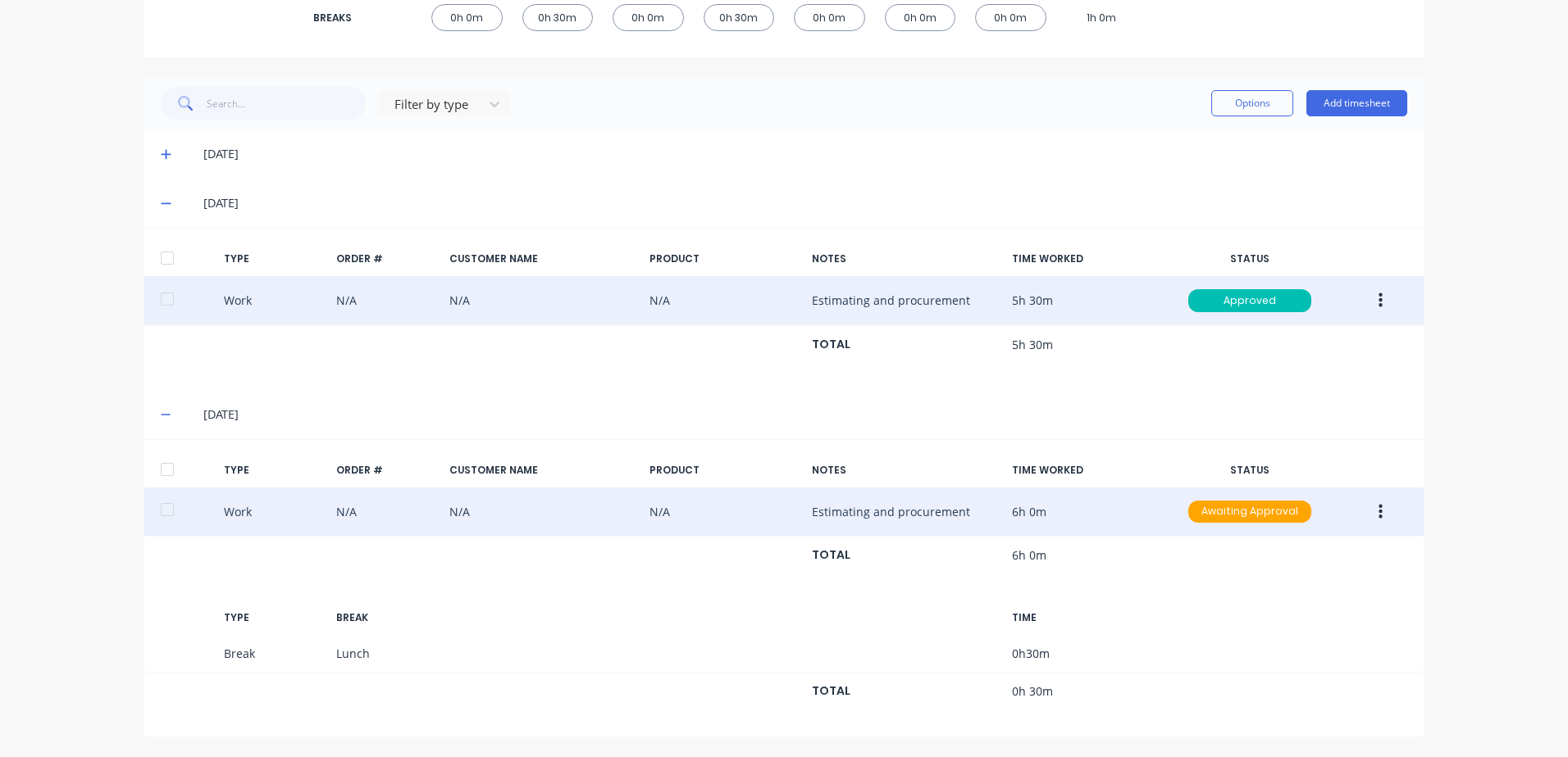
click at [1378, 513] on icon "button" at bounding box center [1380, 512] width 4 height 15
click at [1281, 518] on div "Approve" at bounding box center [1321, 516] width 126 height 24
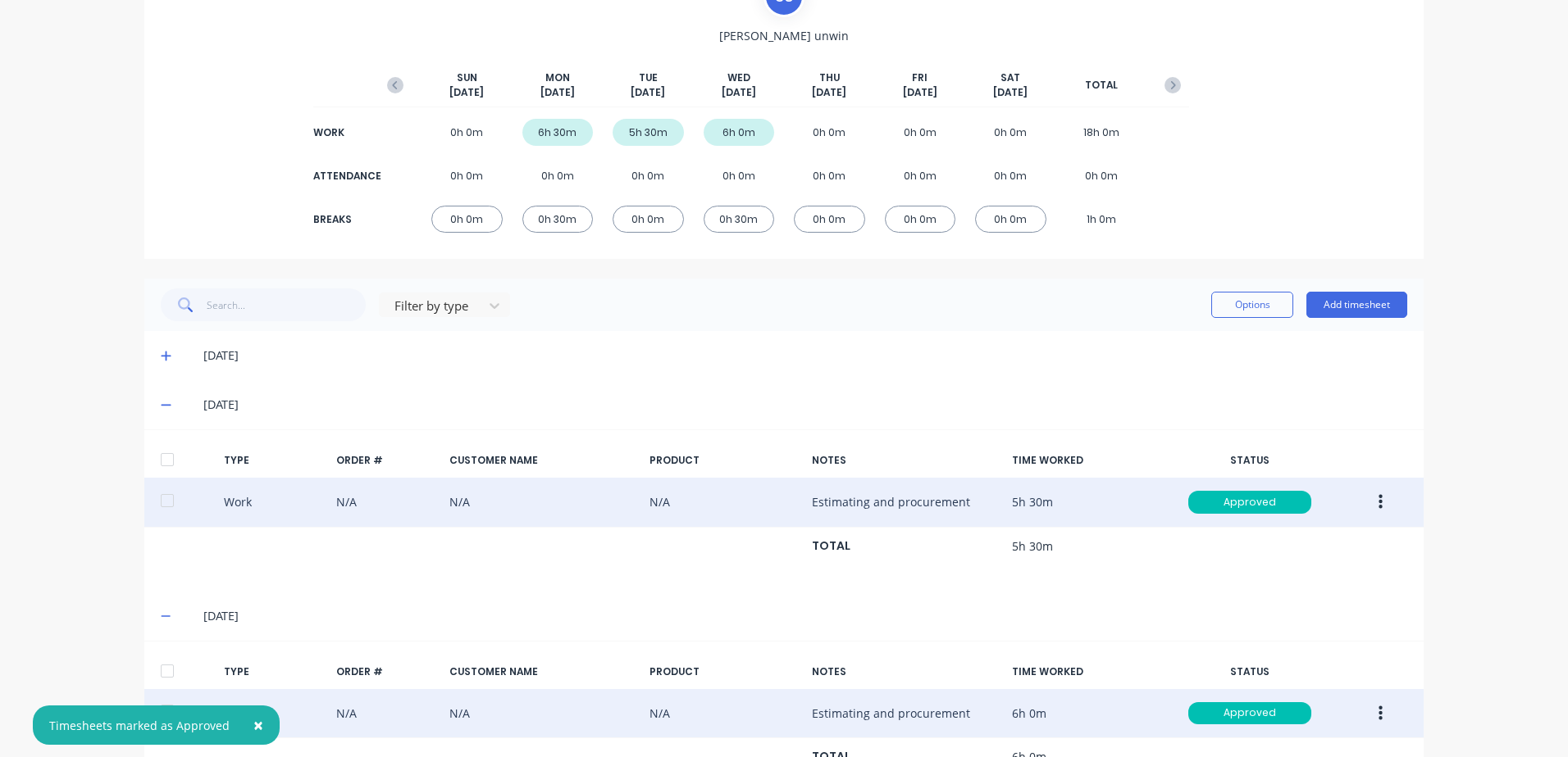
scroll to position [0, 0]
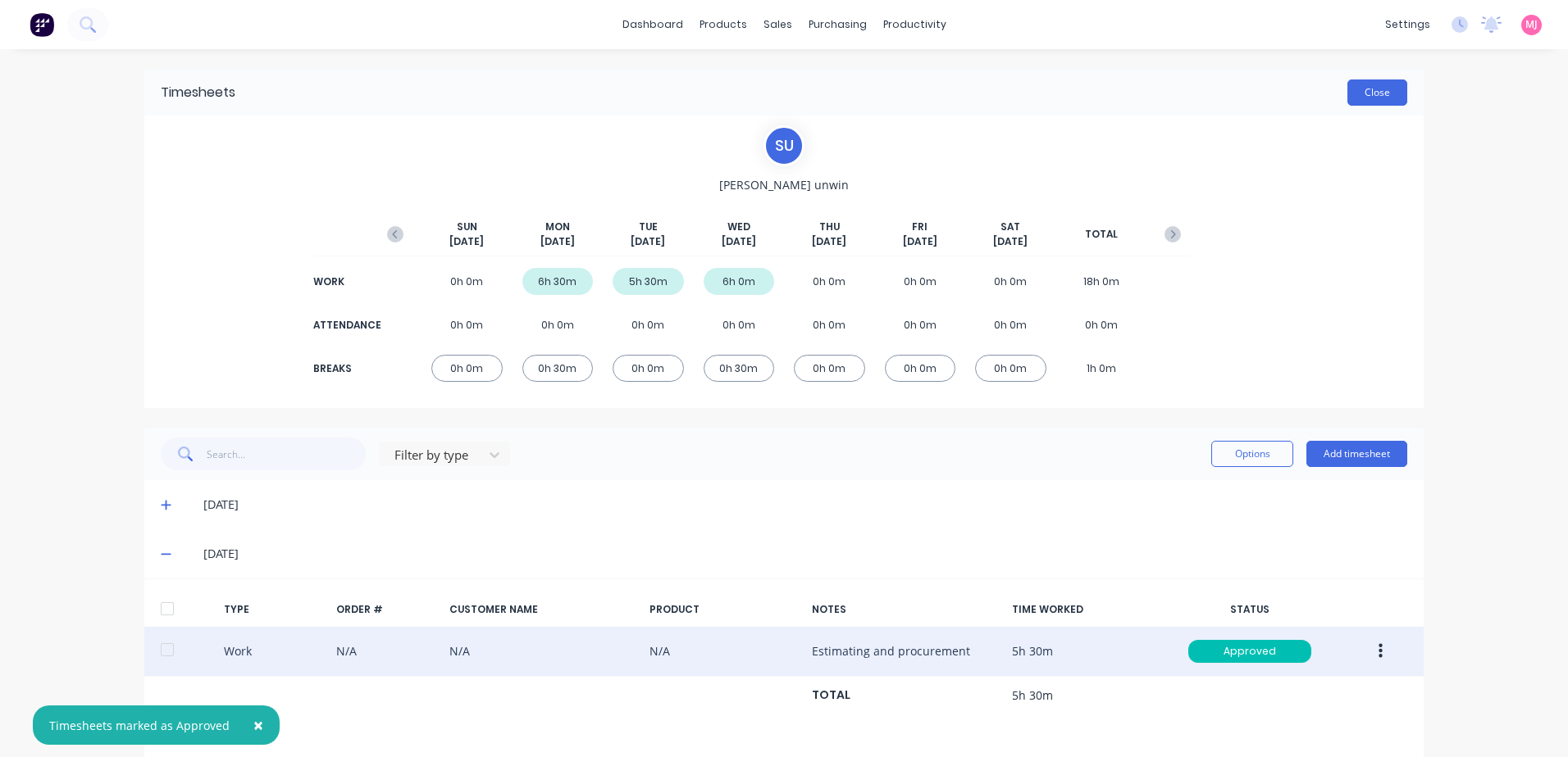
click at [1375, 93] on button "Close" at bounding box center [1377, 92] width 60 height 26
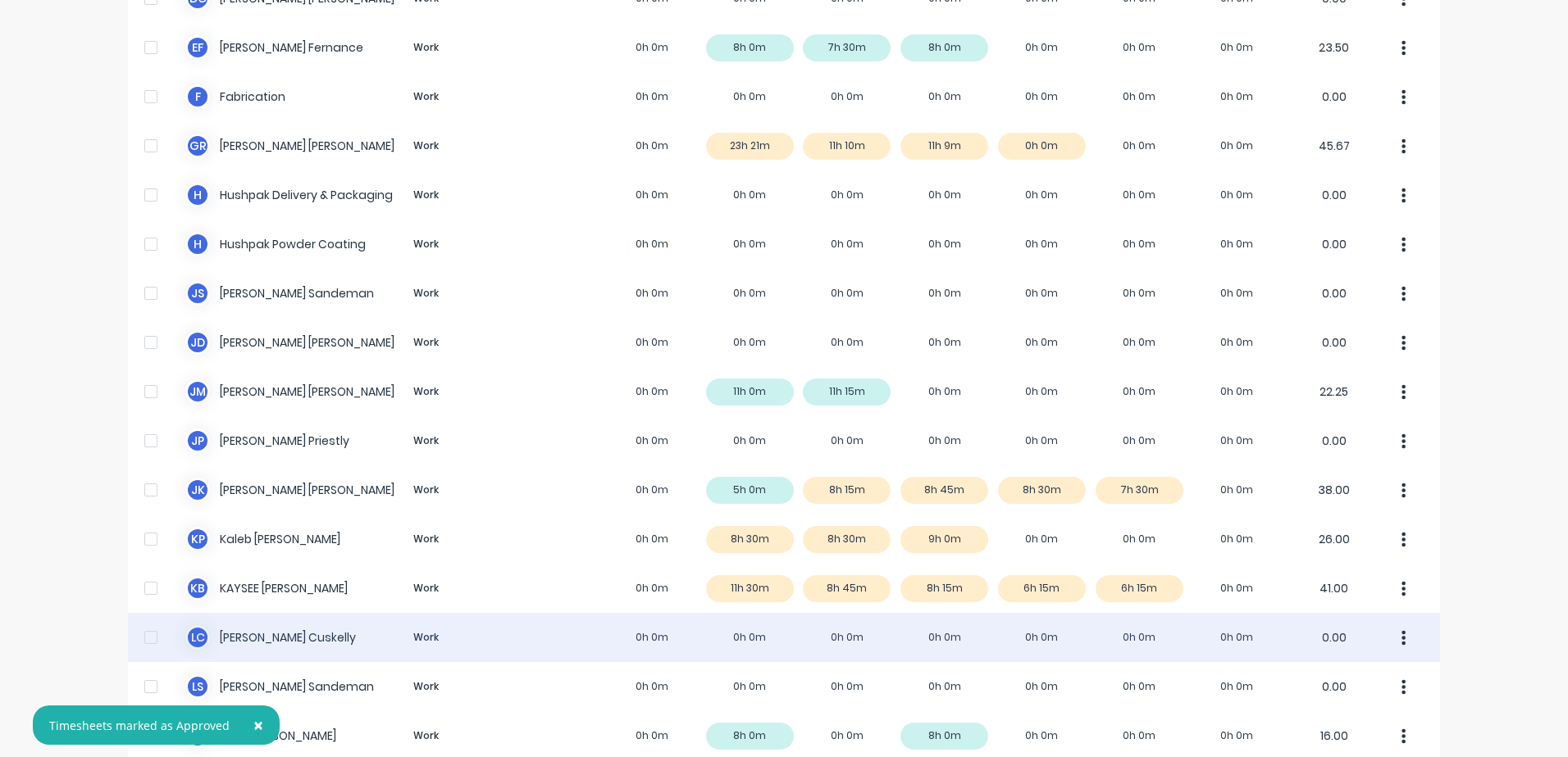
scroll to position [738, 0]
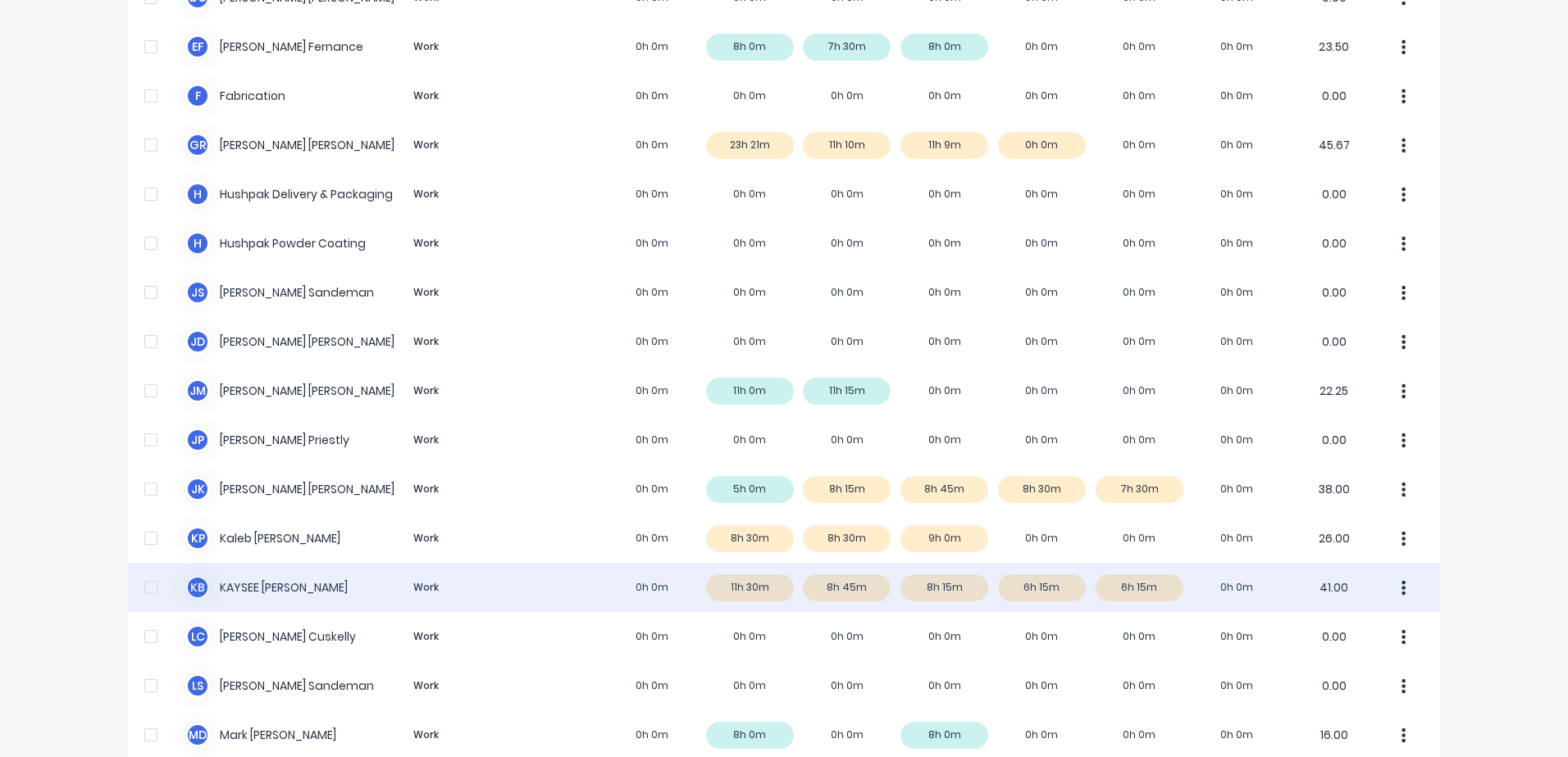
click at [1402, 587] on icon "button" at bounding box center [1404, 588] width 4 height 15
click at [1064, 582] on div "K B KAYSEE BROWNE Work 0h 0m 11h 30m 8h 45m 8h 15m 6h 15m 6h 15m 0h 0m 41.00" at bounding box center [783, 587] width 1312 height 49
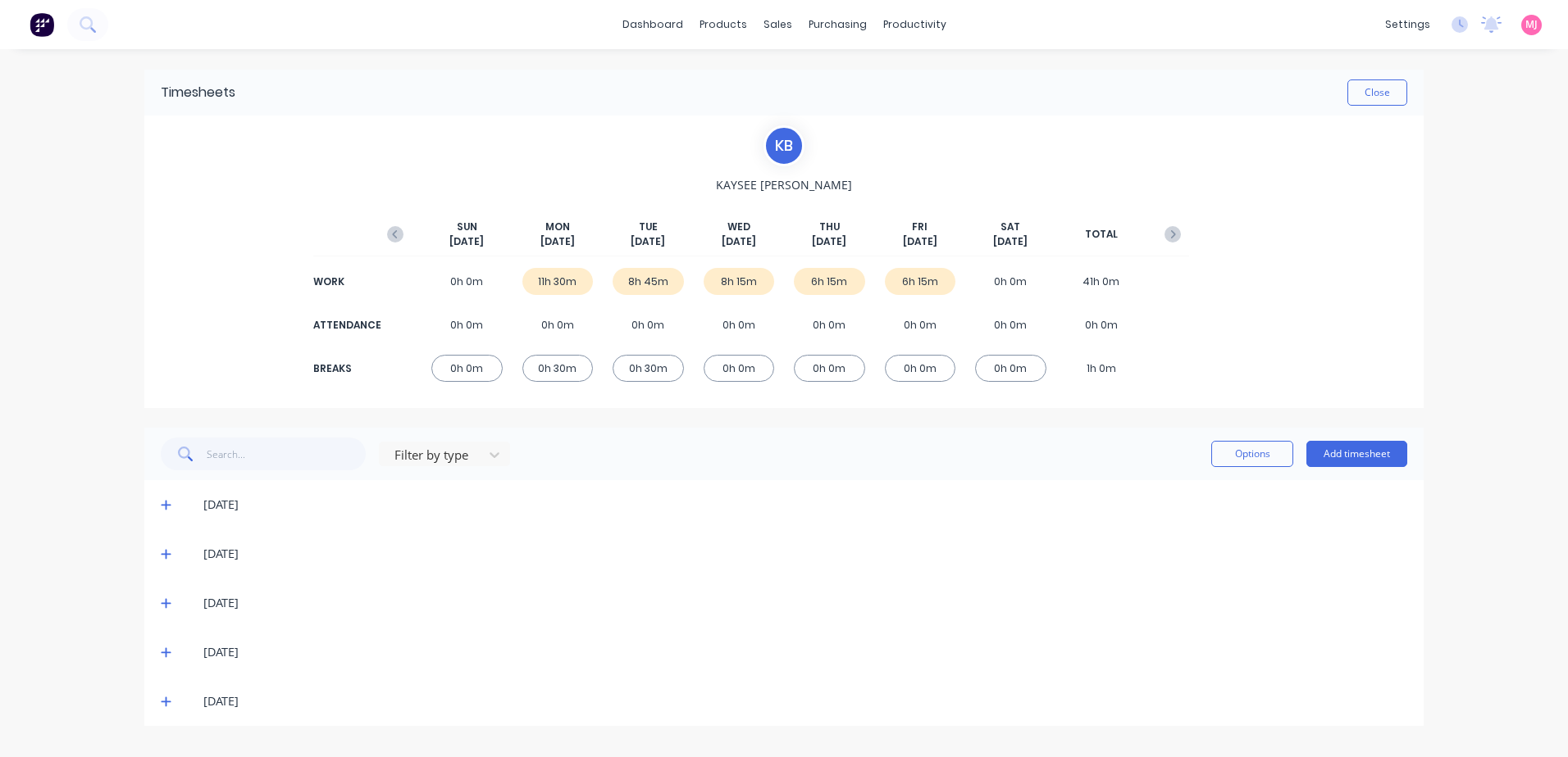
click at [161, 699] on icon at bounding box center [166, 702] width 11 height 12
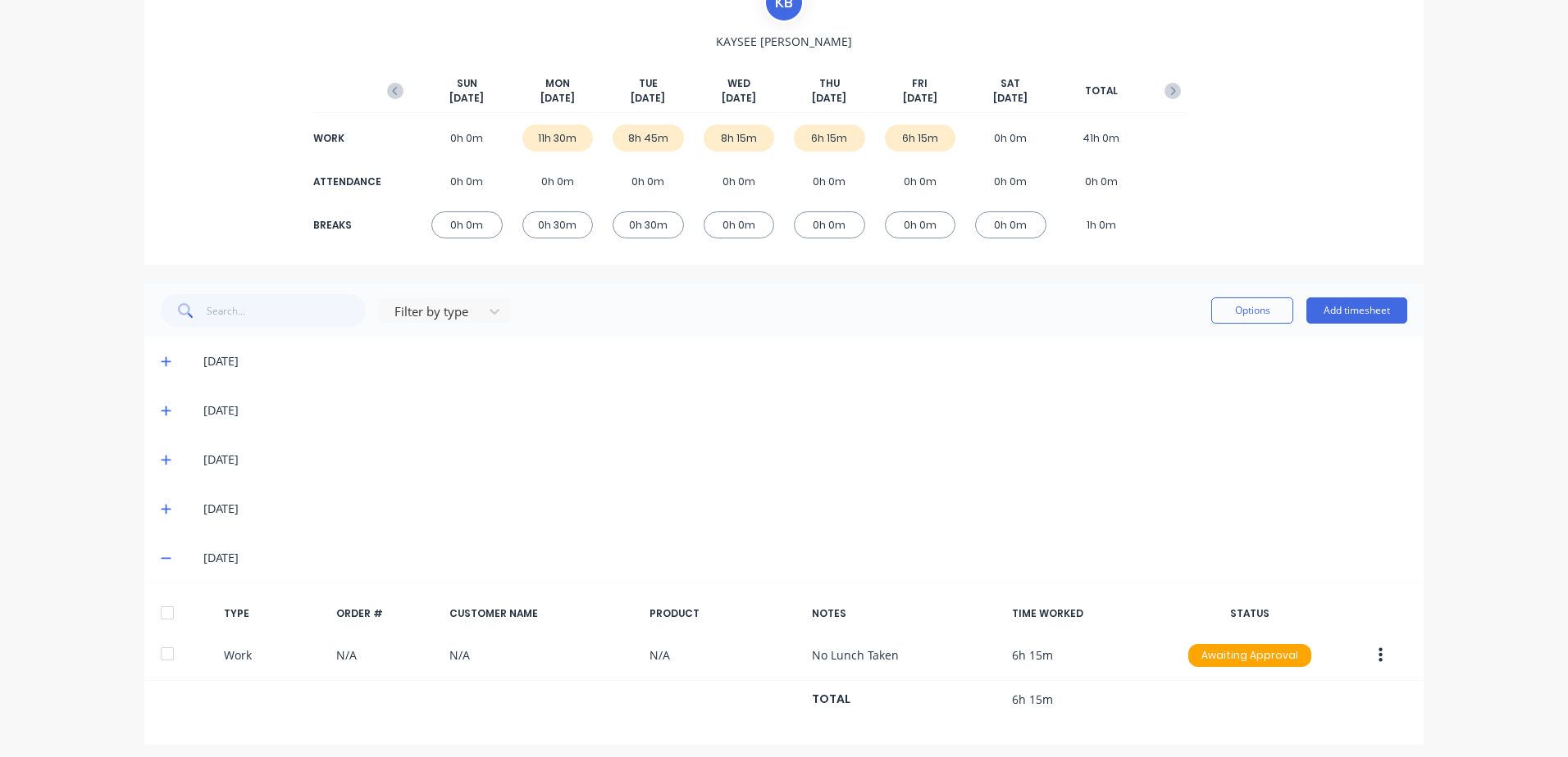
scroll to position [152, 0]
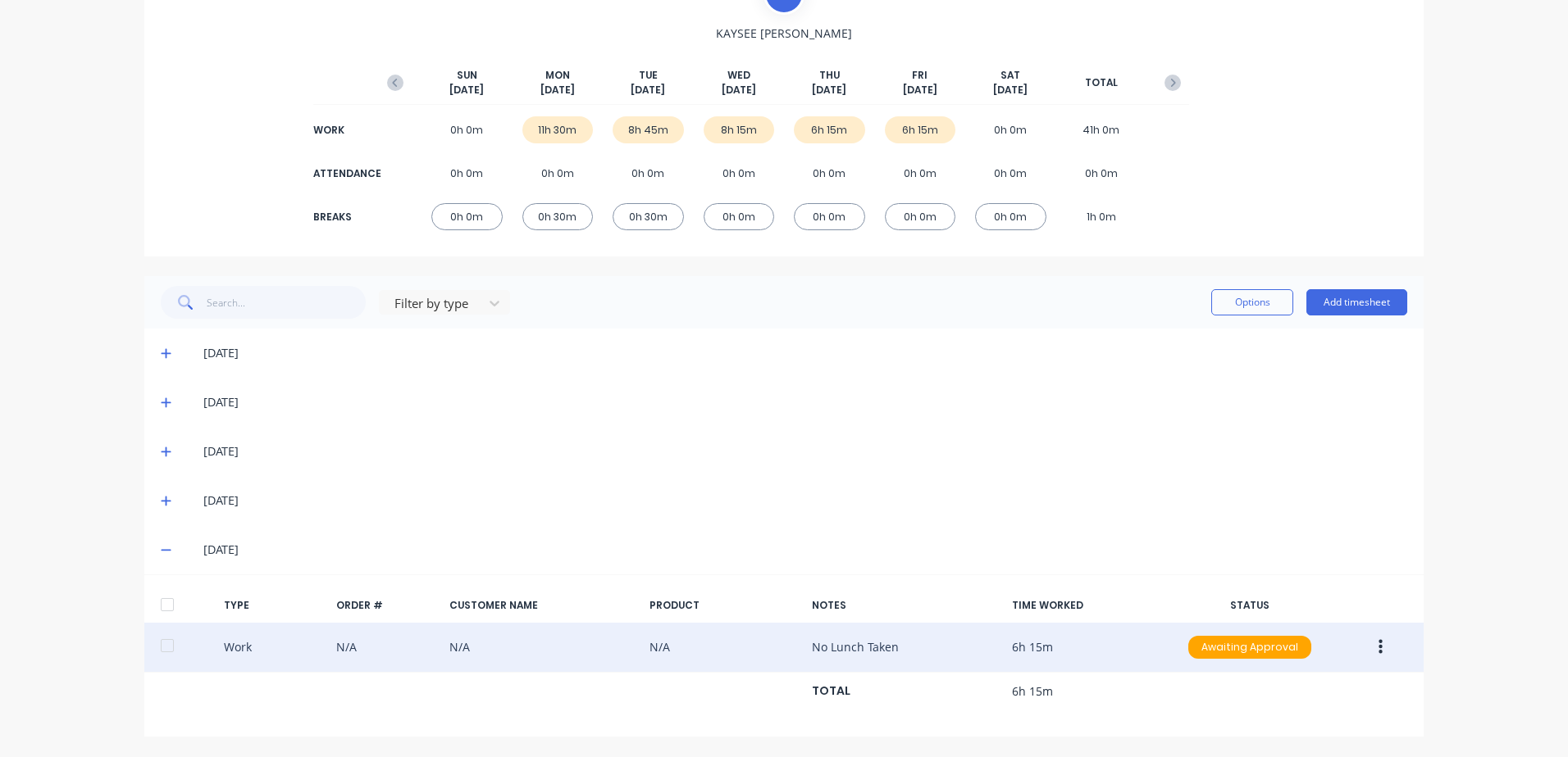
click at [1378, 649] on icon "button" at bounding box center [1380, 648] width 4 height 15
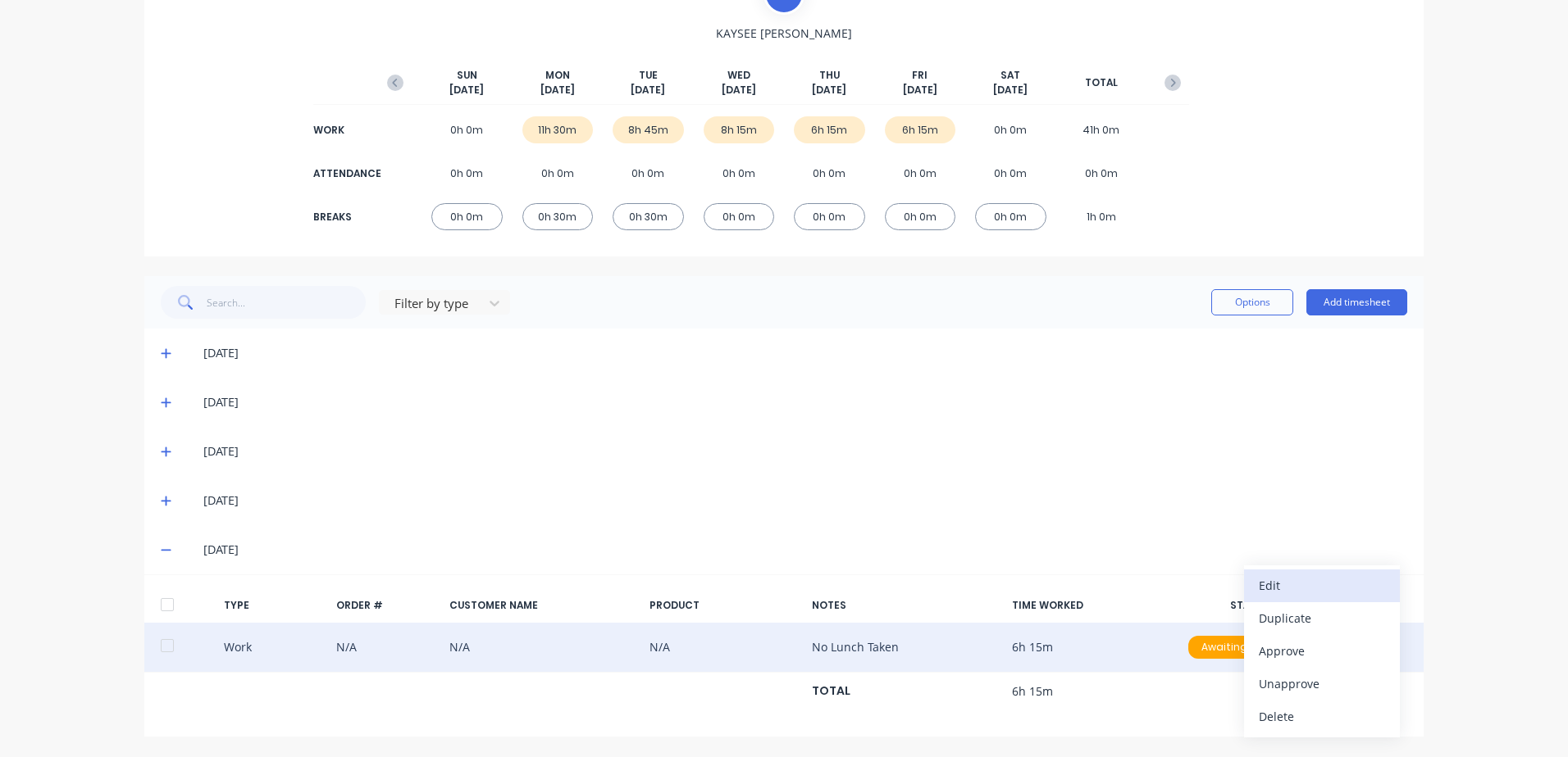
click at [1281, 584] on div "Edit" at bounding box center [1321, 585] width 126 height 24
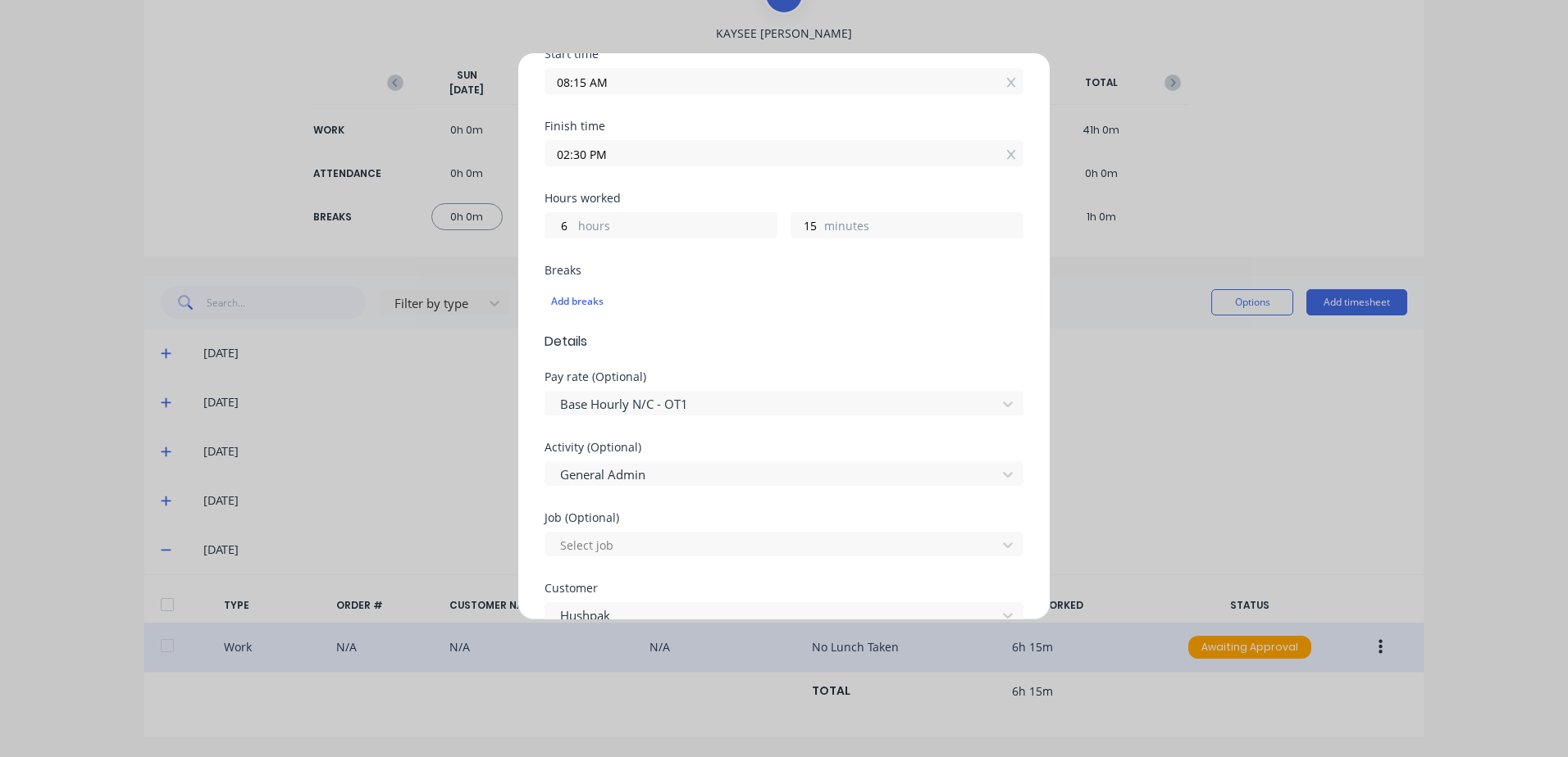
scroll to position [246, 0]
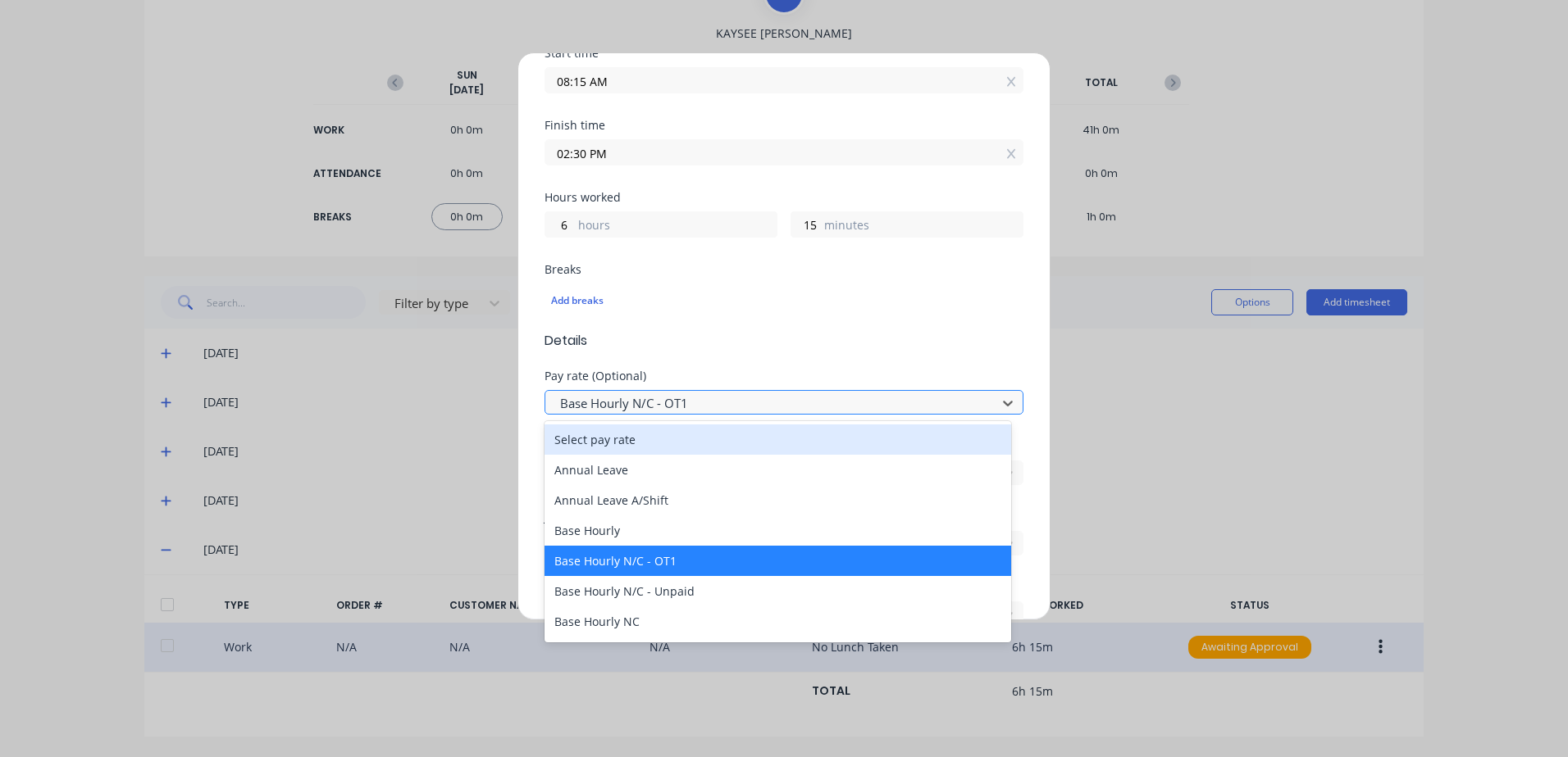
click at [675, 407] on div at bounding box center [772, 404] width 430 height 21
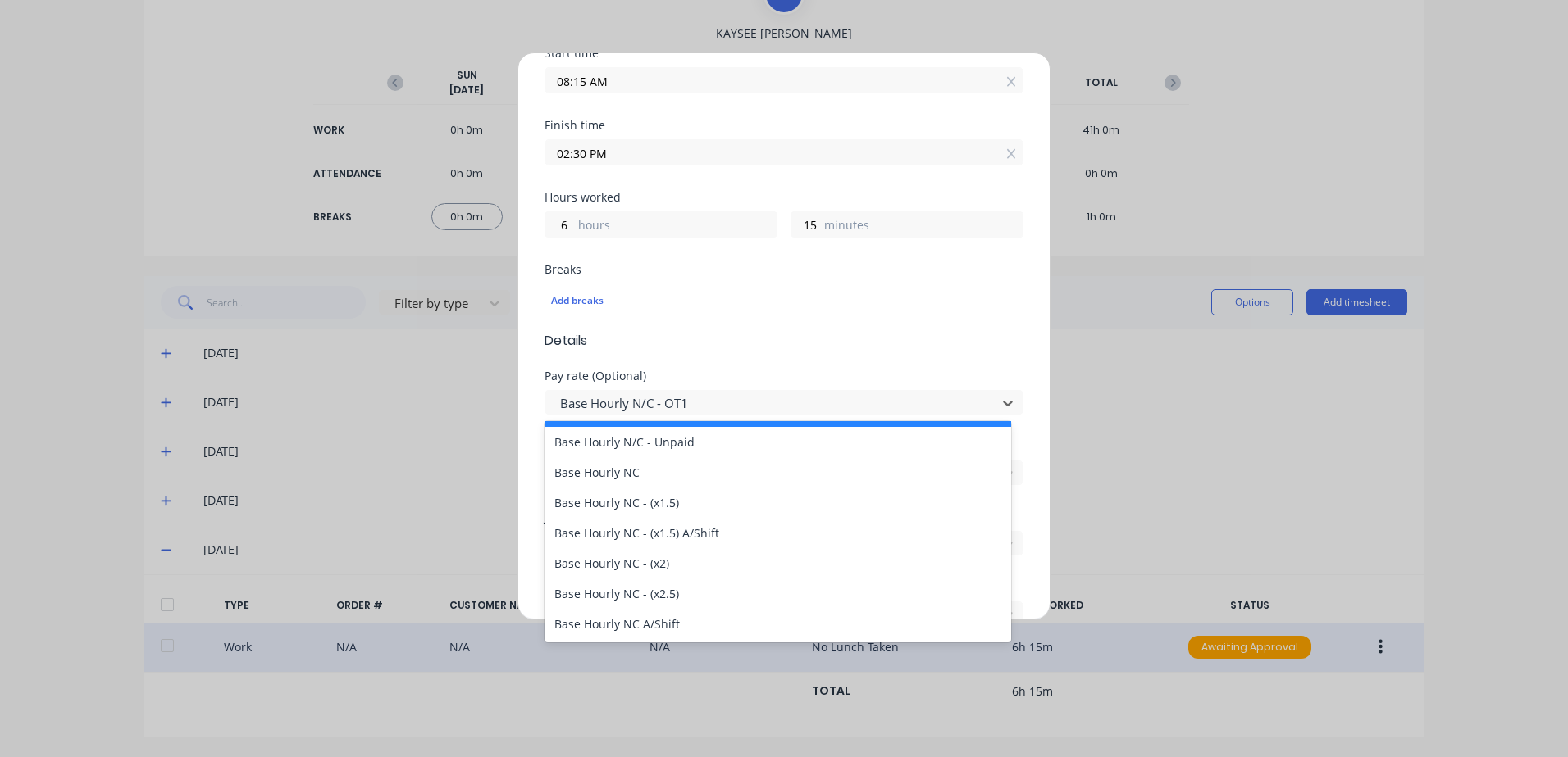
scroll to position [164, 0]
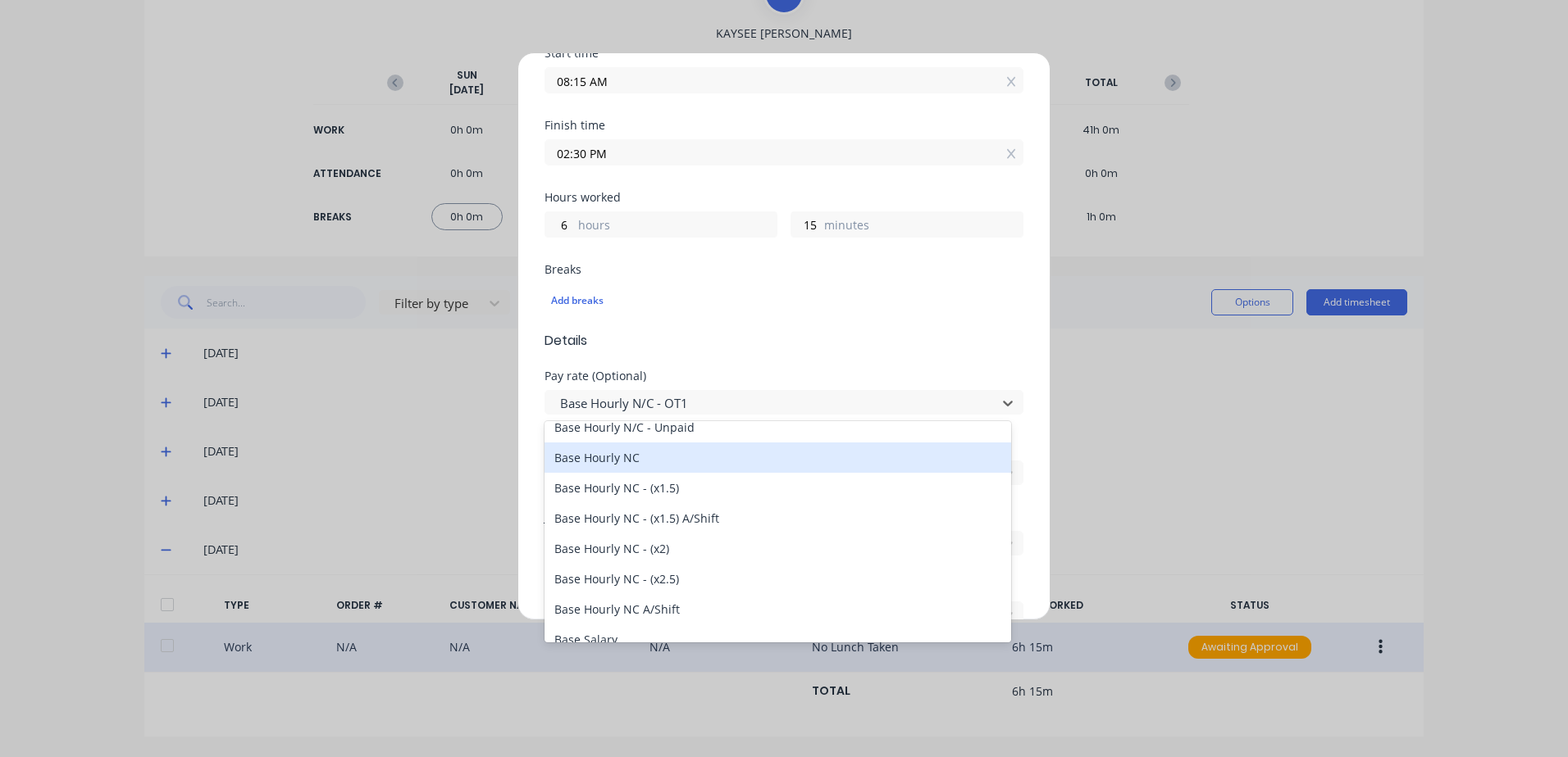
click at [585, 461] on div "Base Hourly NC" at bounding box center [777, 458] width 466 height 30
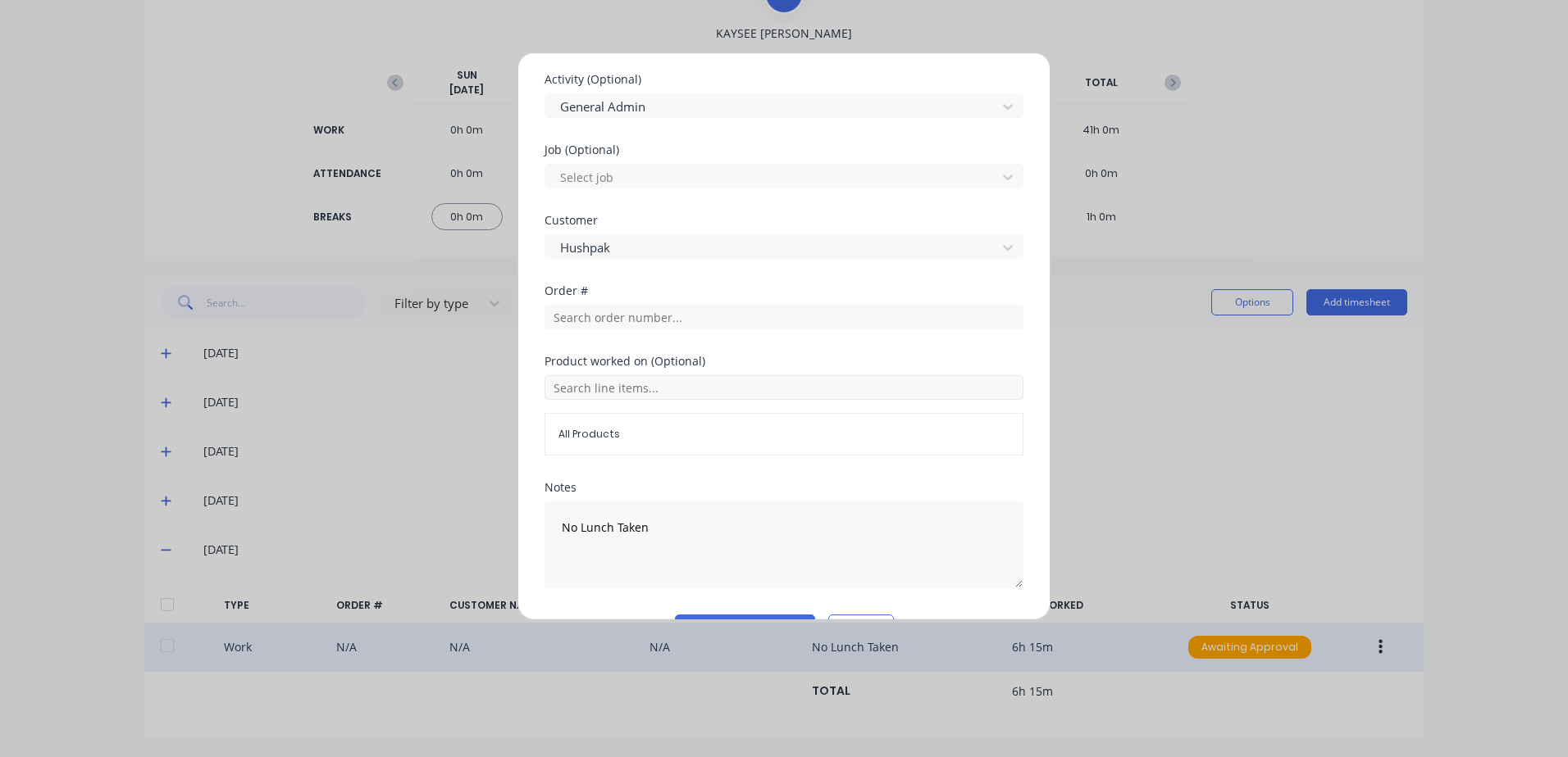
scroll to position [657, 0]
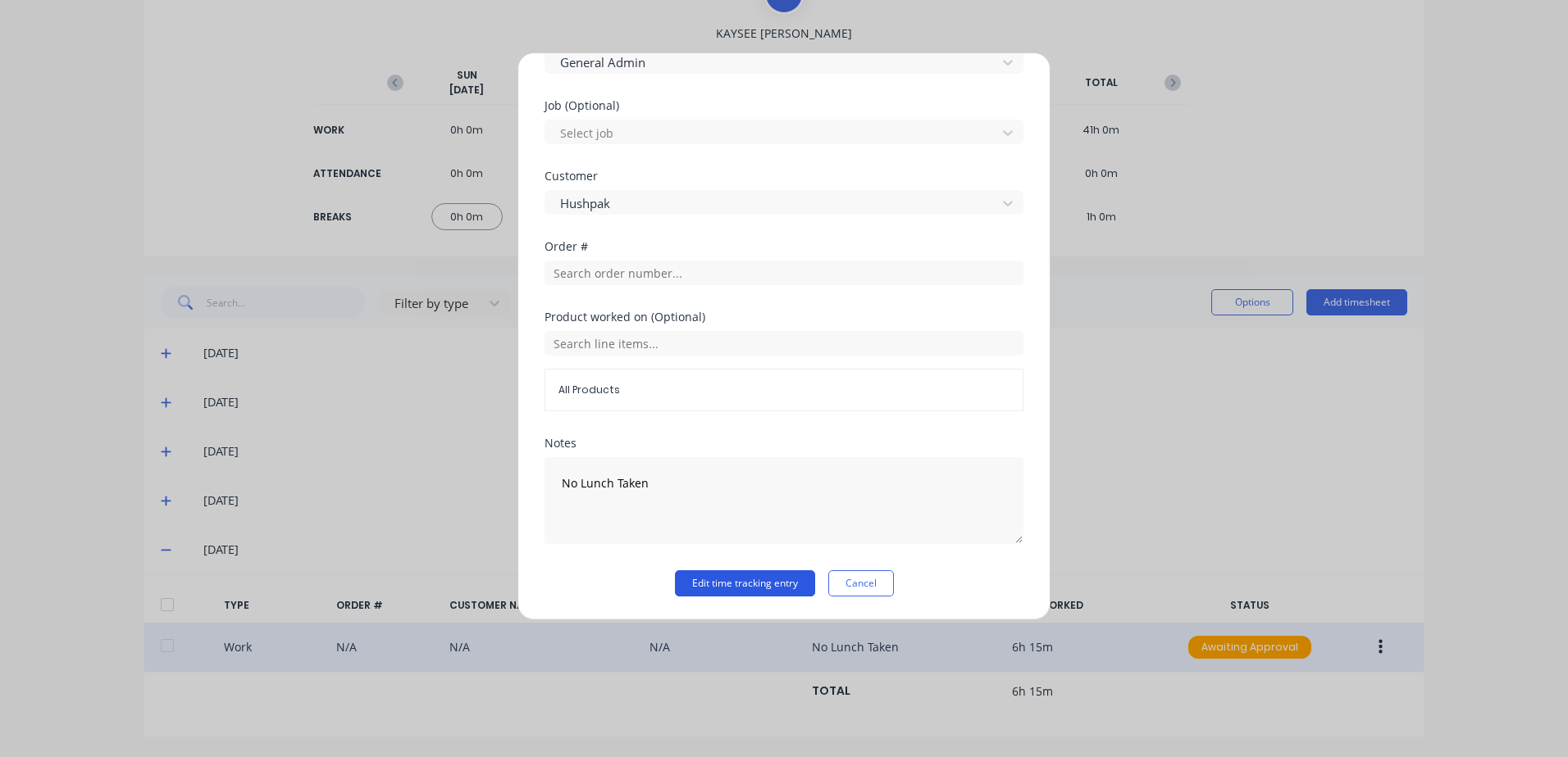
click at [715, 581] on button "Edit time tracking entry" at bounding box center [745, 583] width 140 height 26
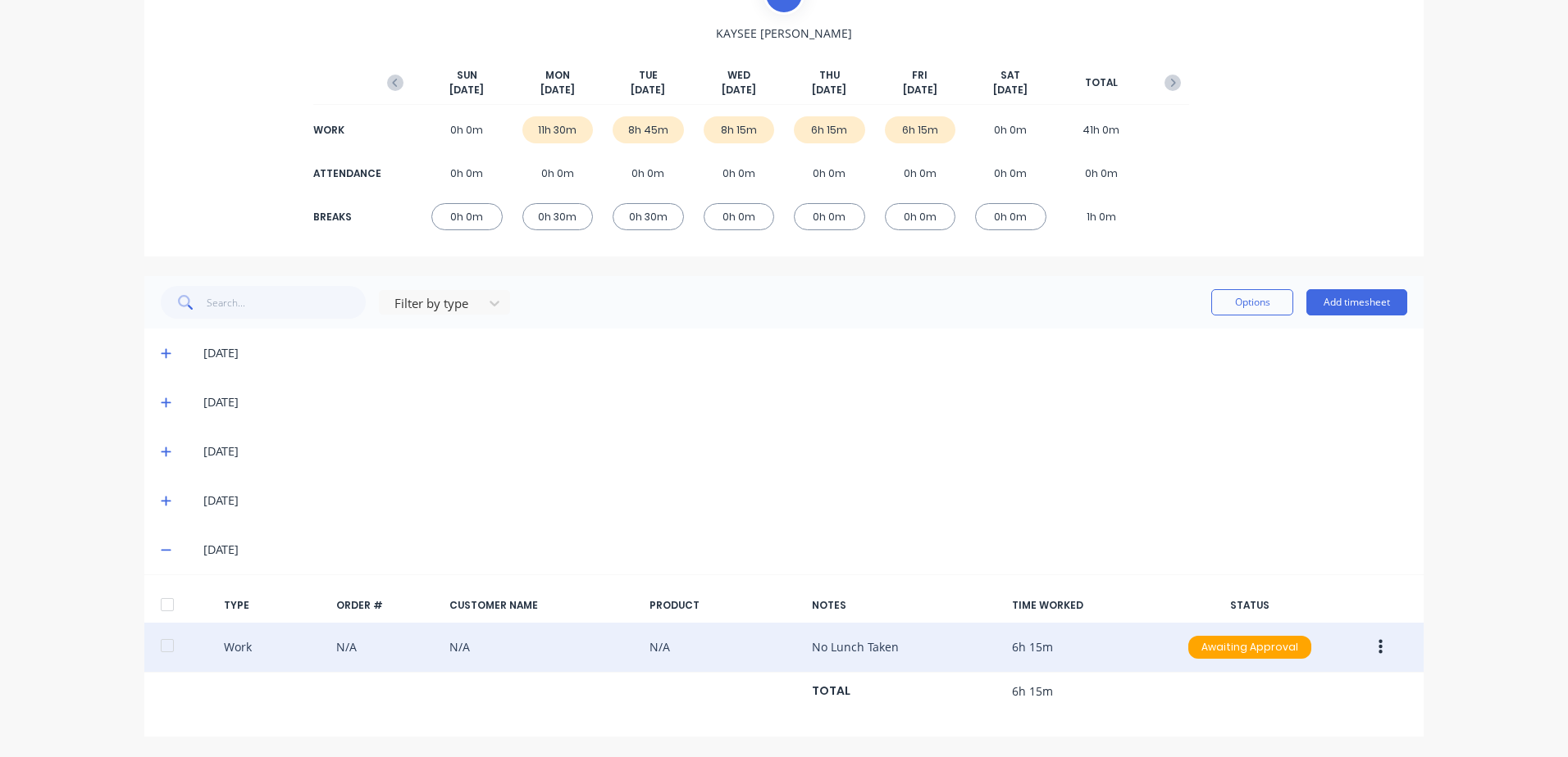
click at [161, 499] on icon at bounding box center [166, 501] width 11 height 12
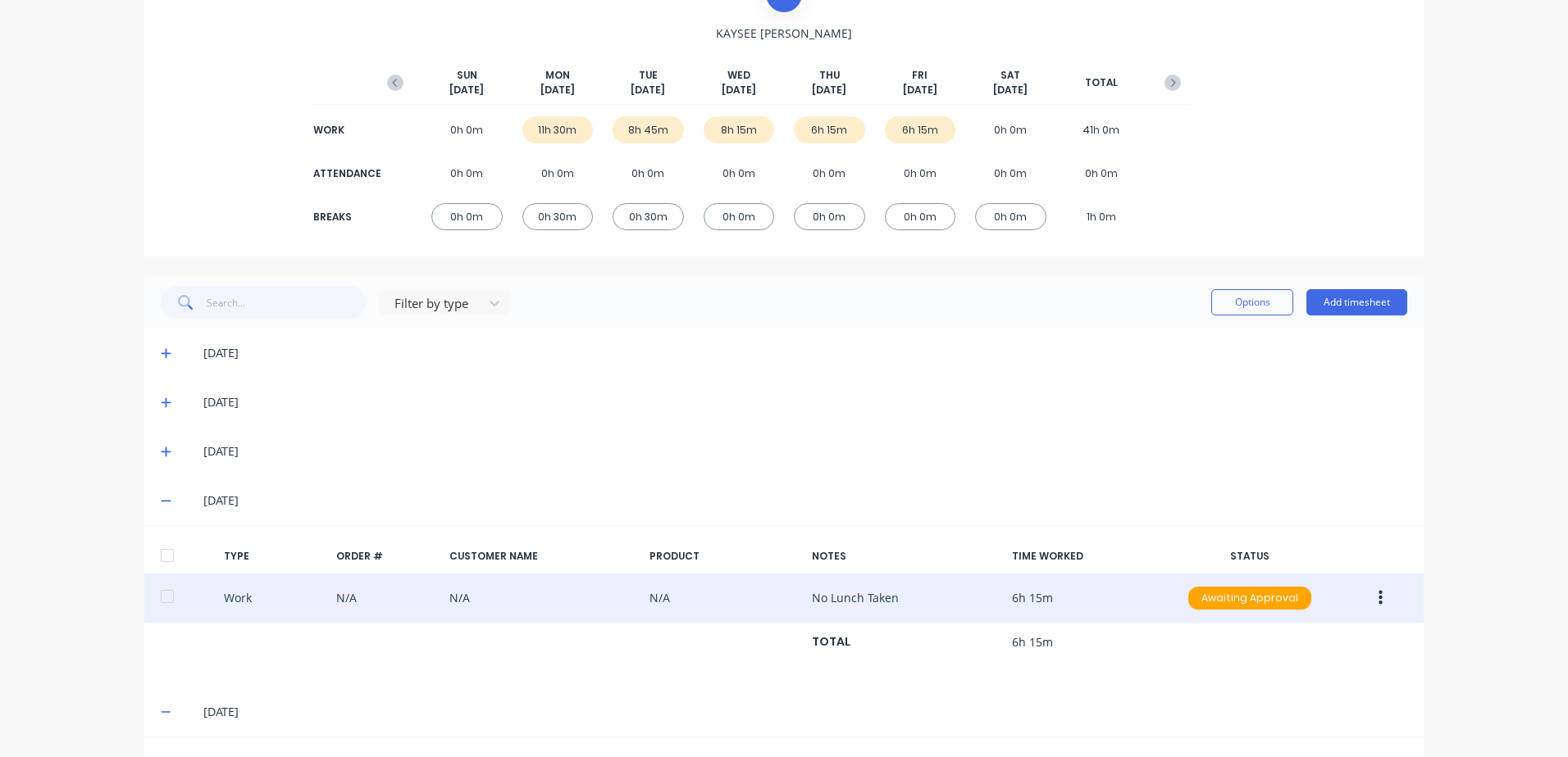
click at [1371, 589] on button "button" at bounding box center [1380, 598] width 38 height 29
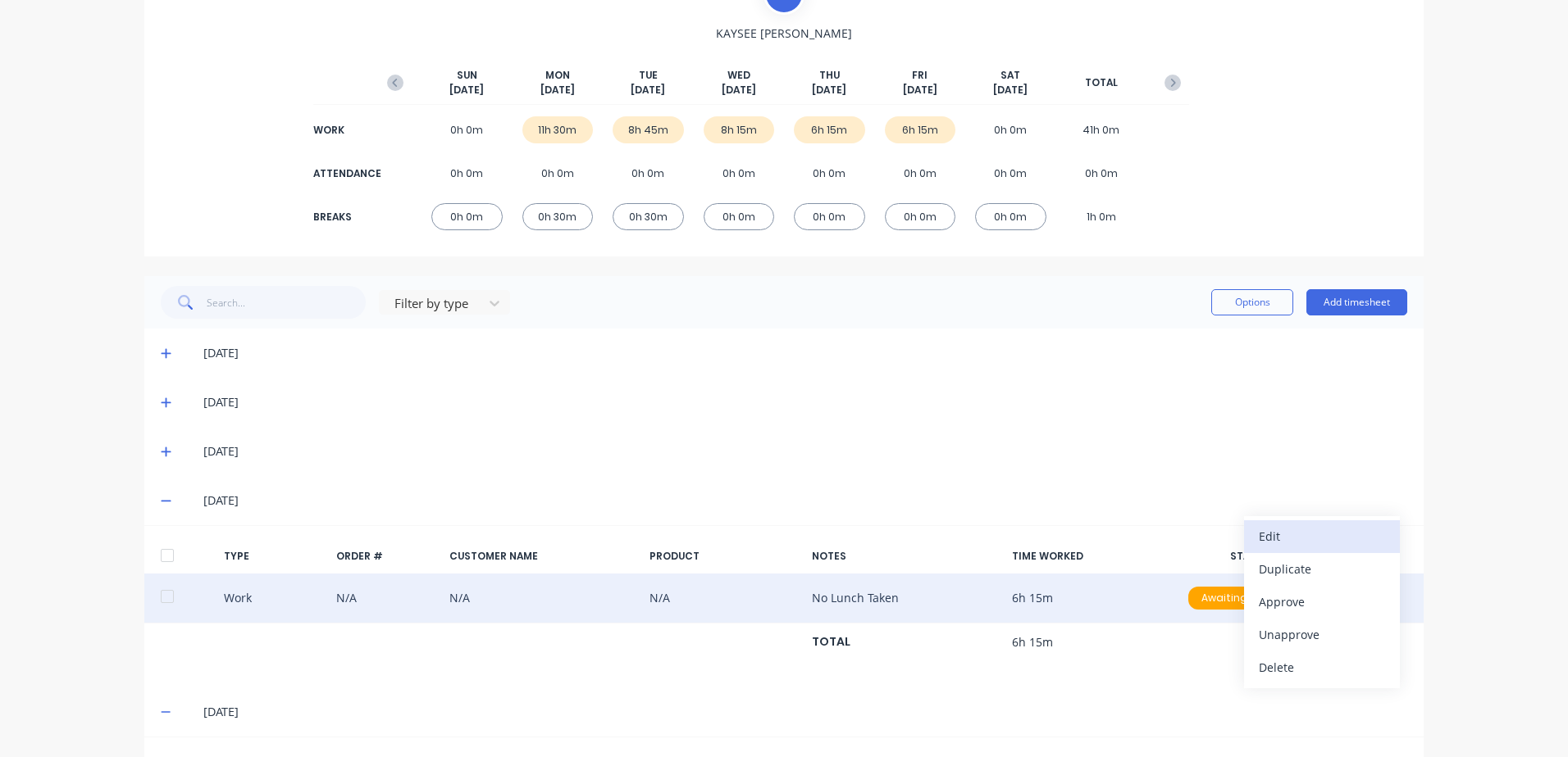
click at [1272, 532] on div "Edit" at bounding box center [1321, 536] width 126 height 24
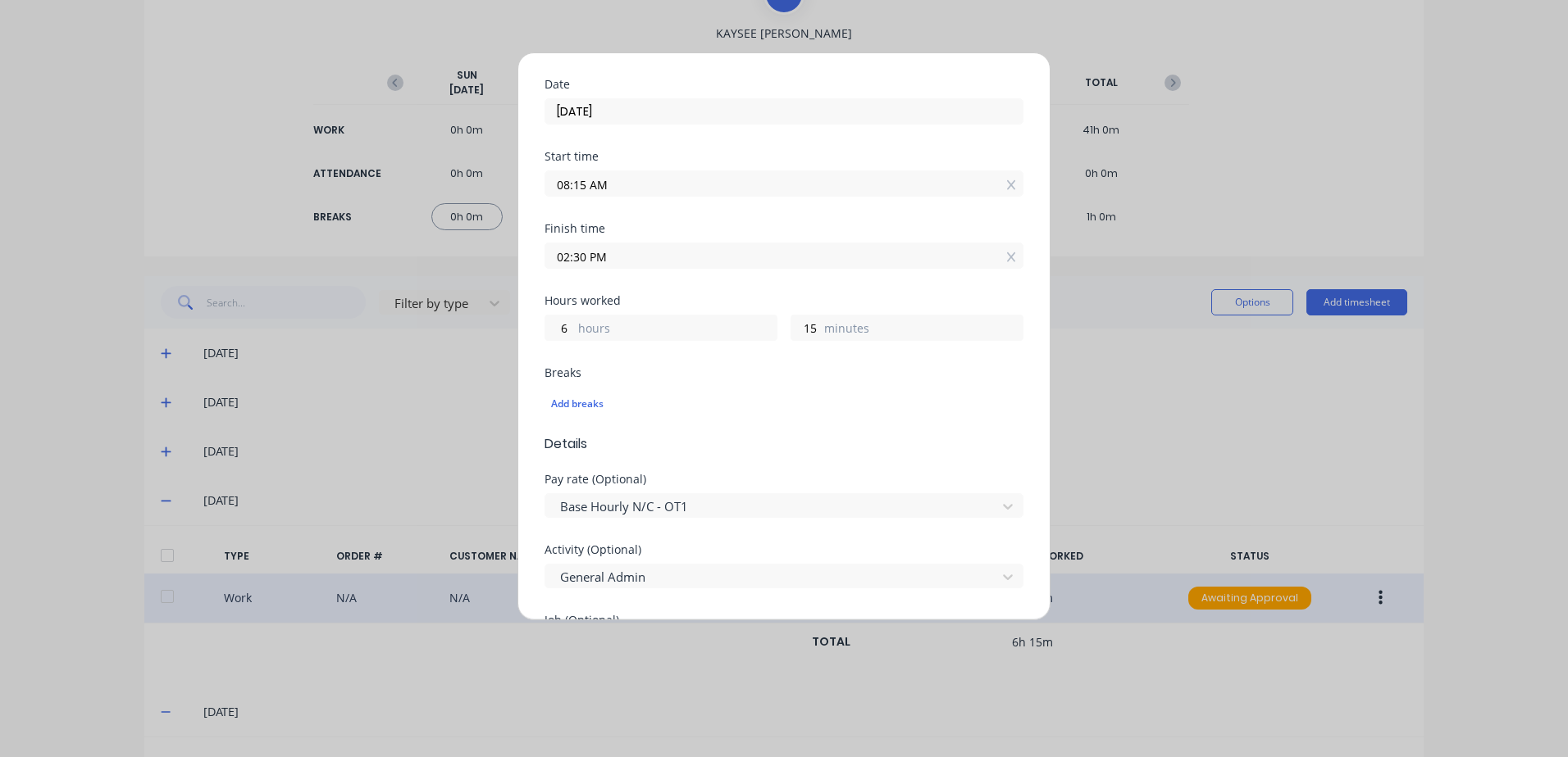
scroll to position [164, 0]
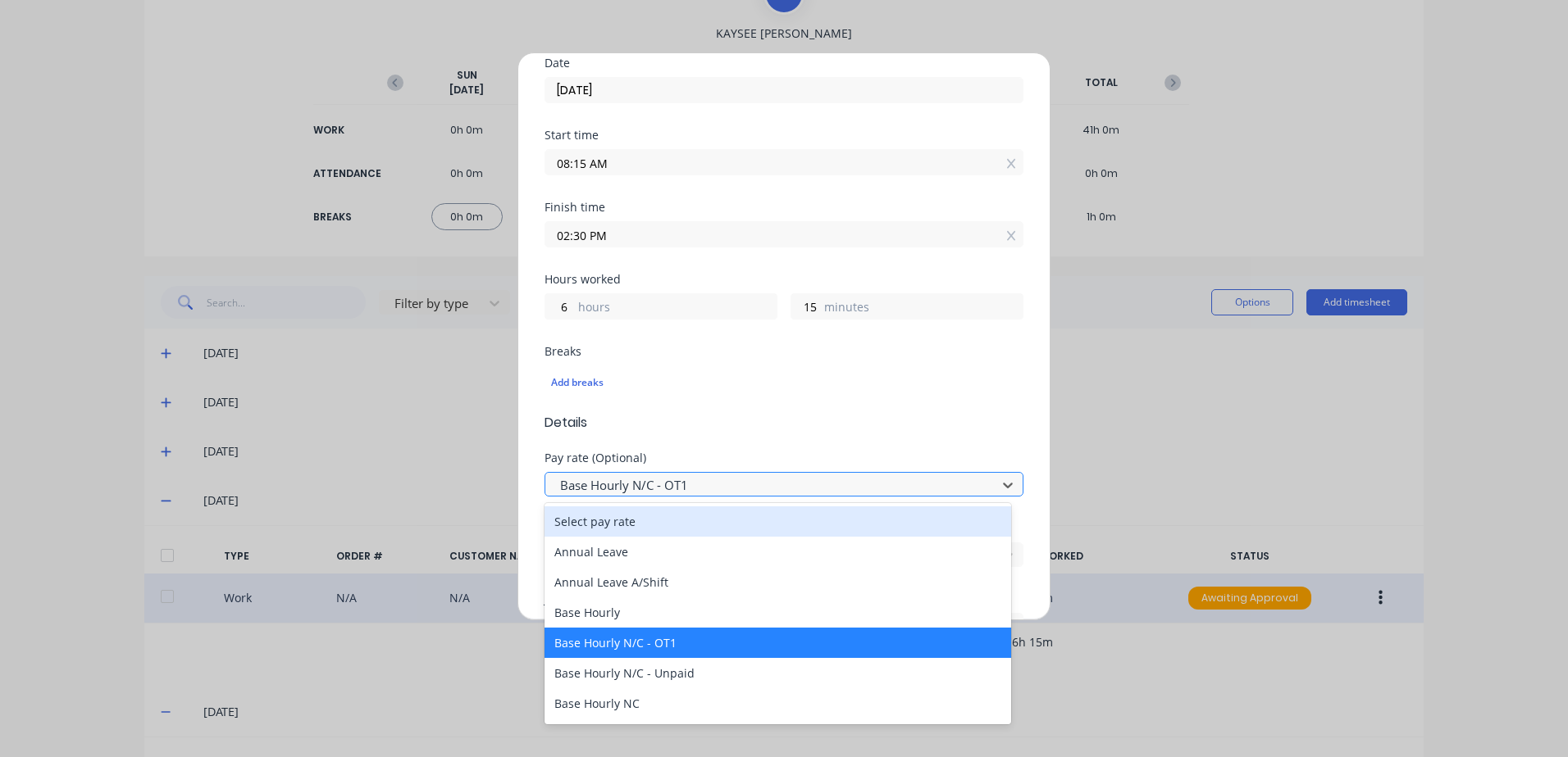
click at [640, 485] on div at bounding box center [772, 485] width 430 height 21
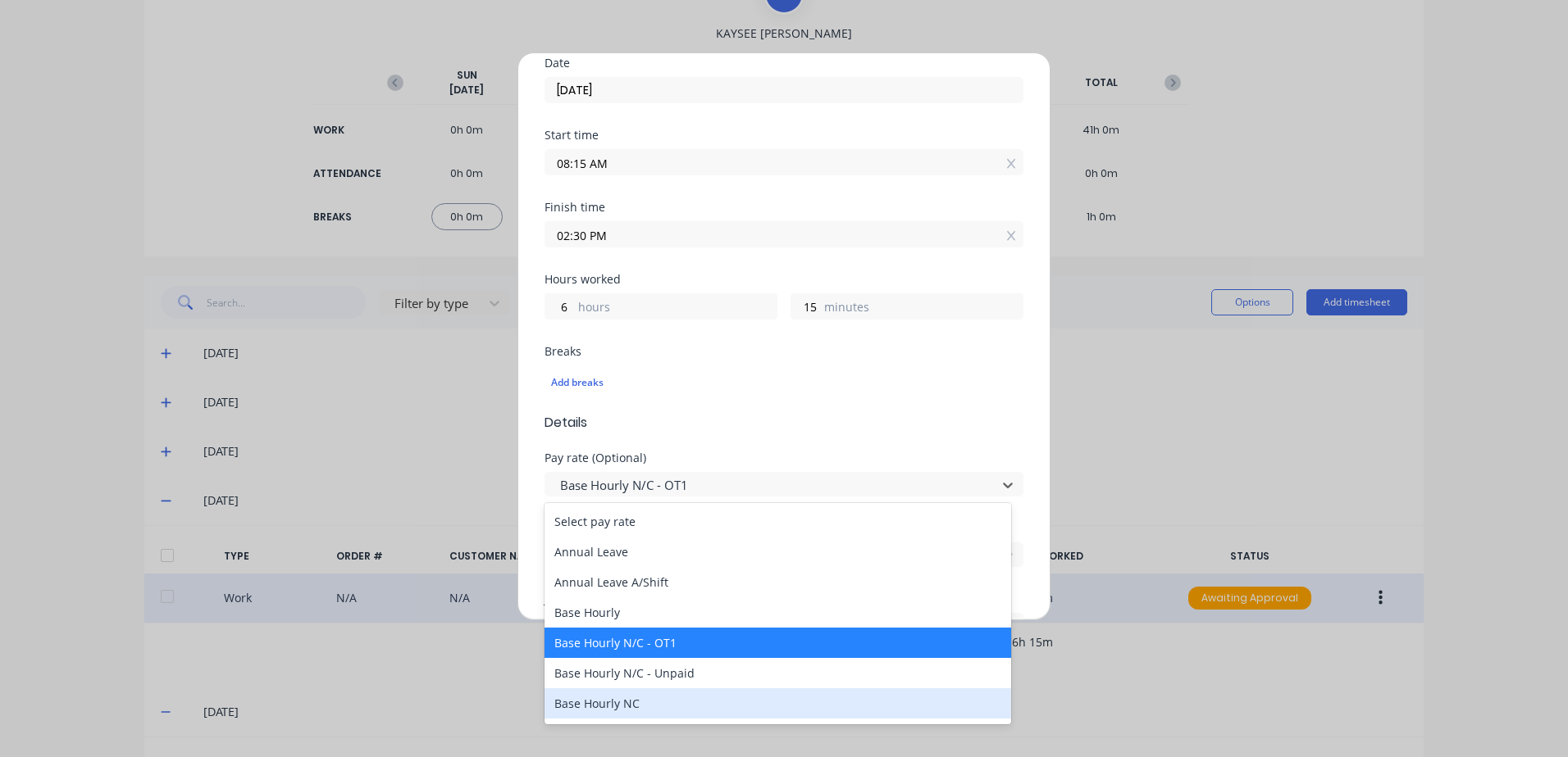
click at [605, 706] on div "Base Hourly NC" at bounding box center [777, 704] width 466 height 30
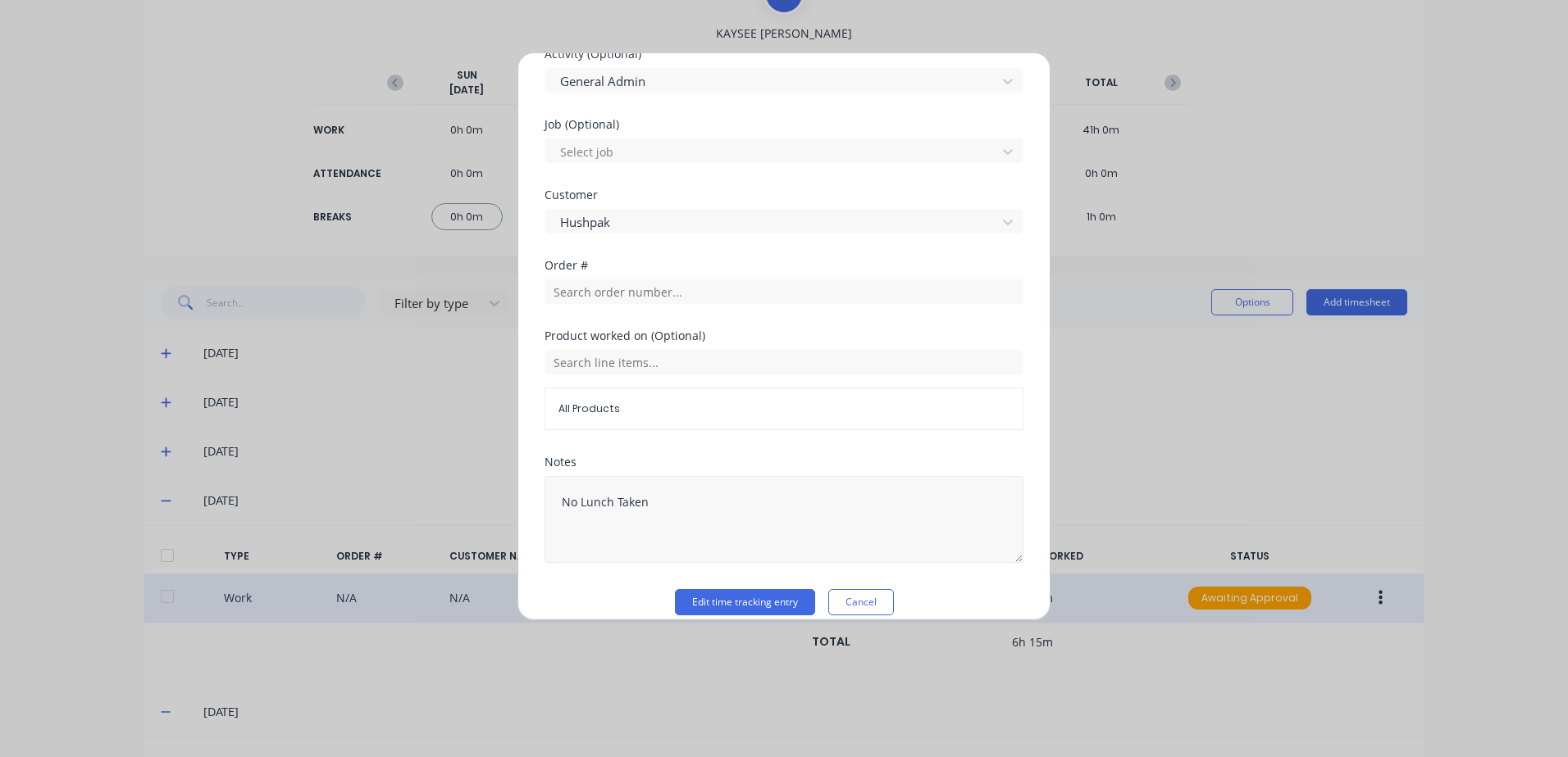
scroll to position [657, 0]
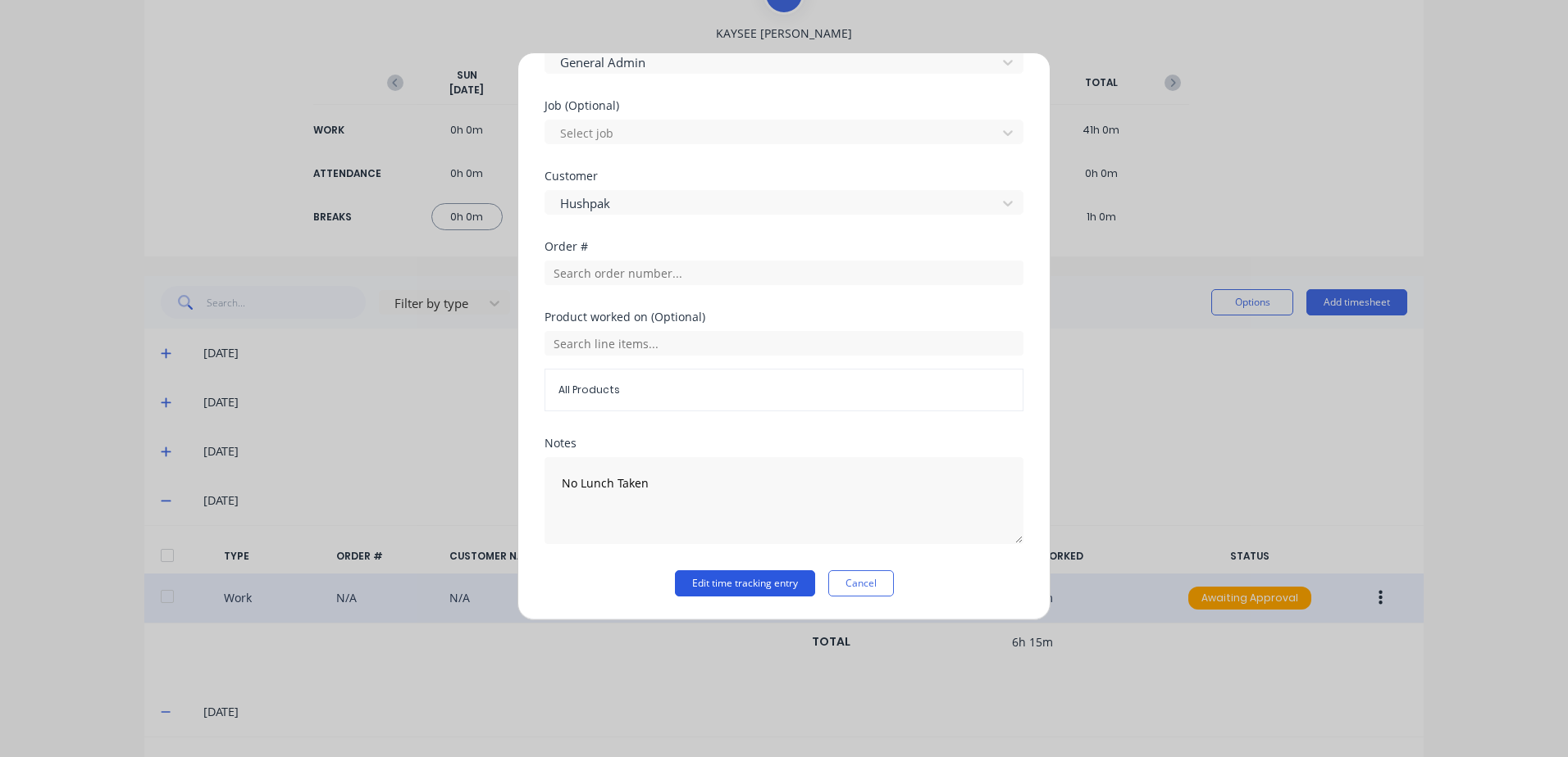
click at [708, 584] on button "Edit time tracking entry" at bounding box center [745, 583] width 140 height 26
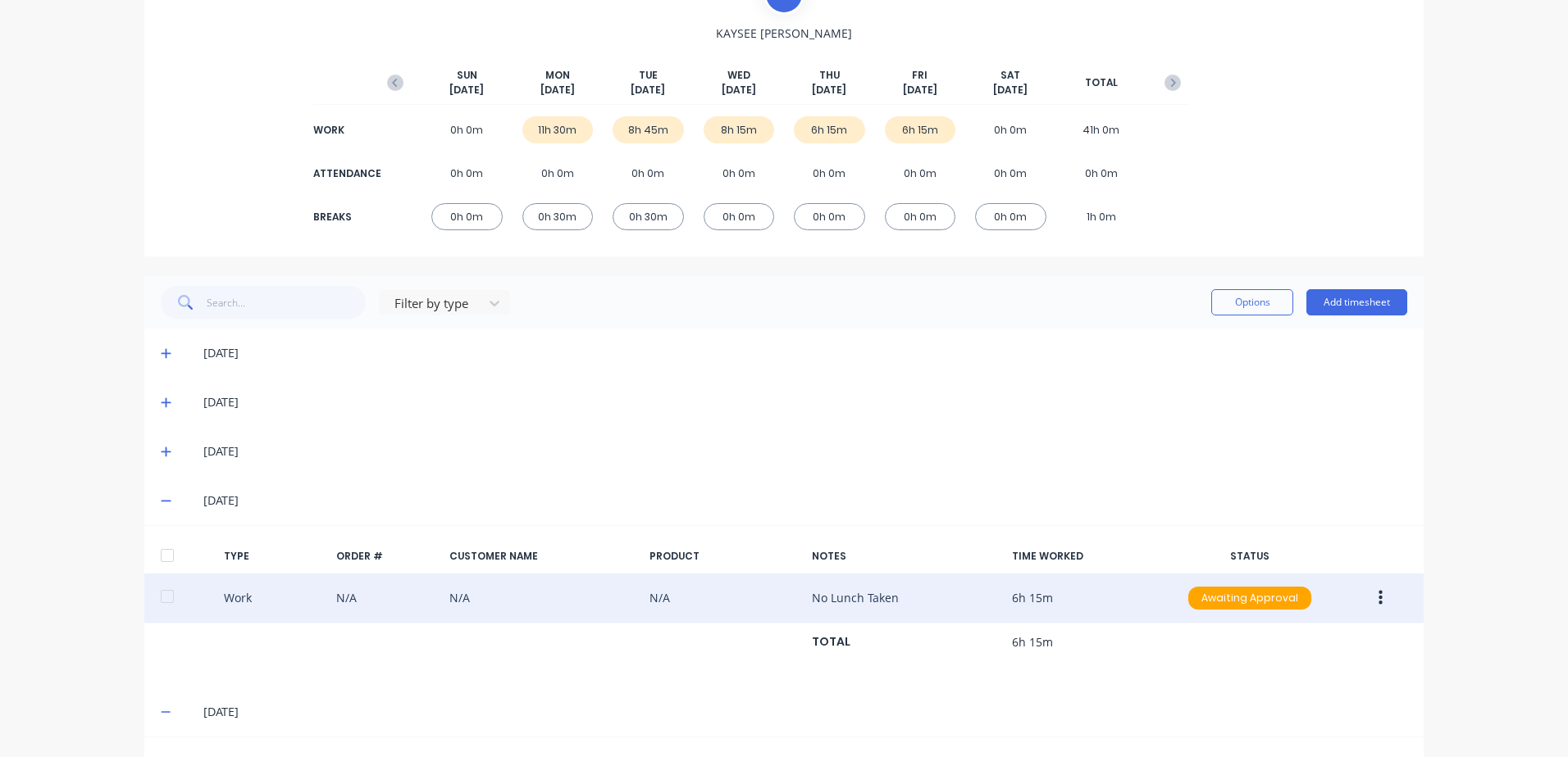
click at [1378, 599] on icon "button" at bounding box center [1380, 599] width 4 height 15
click at [1289, 604] on div "Approve" at bounding box center [1321, 602] width 126 height 24
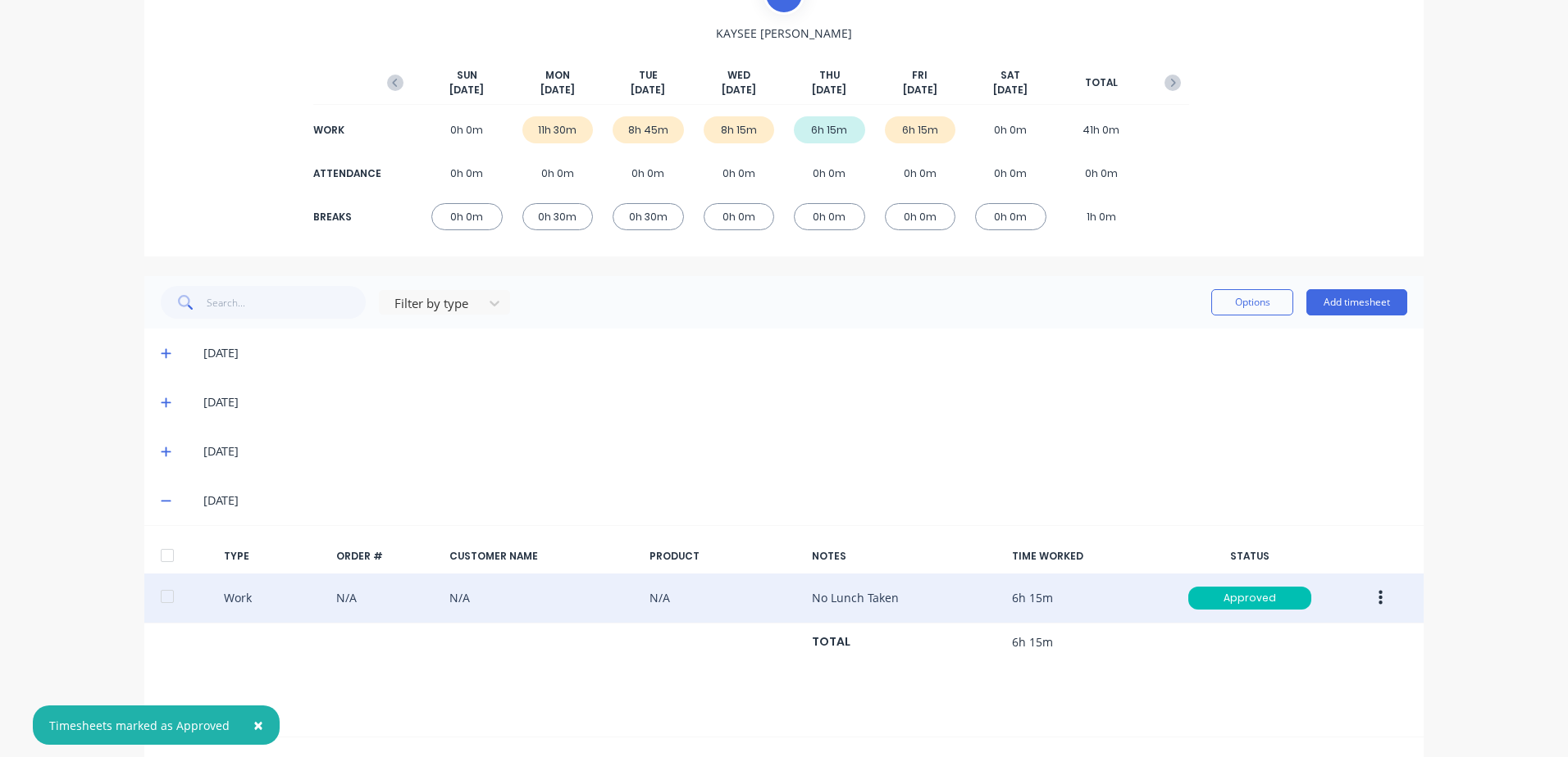
click at [161, 452] on icon at bounding box center [166, 453] width 10 height 10
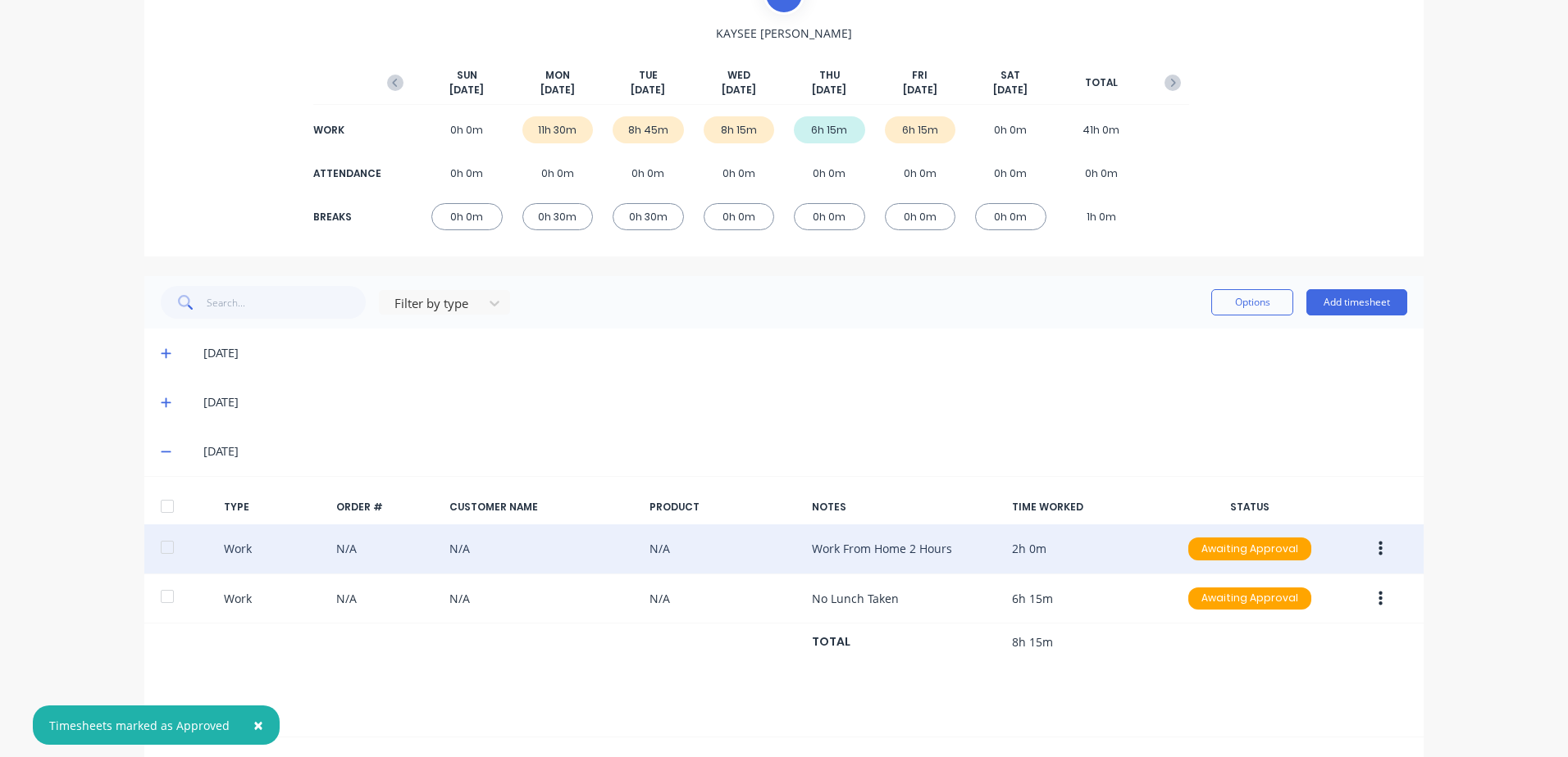
click at [1369, 552] on button "button" at bounding box center [1380, 549] width 38 height 29
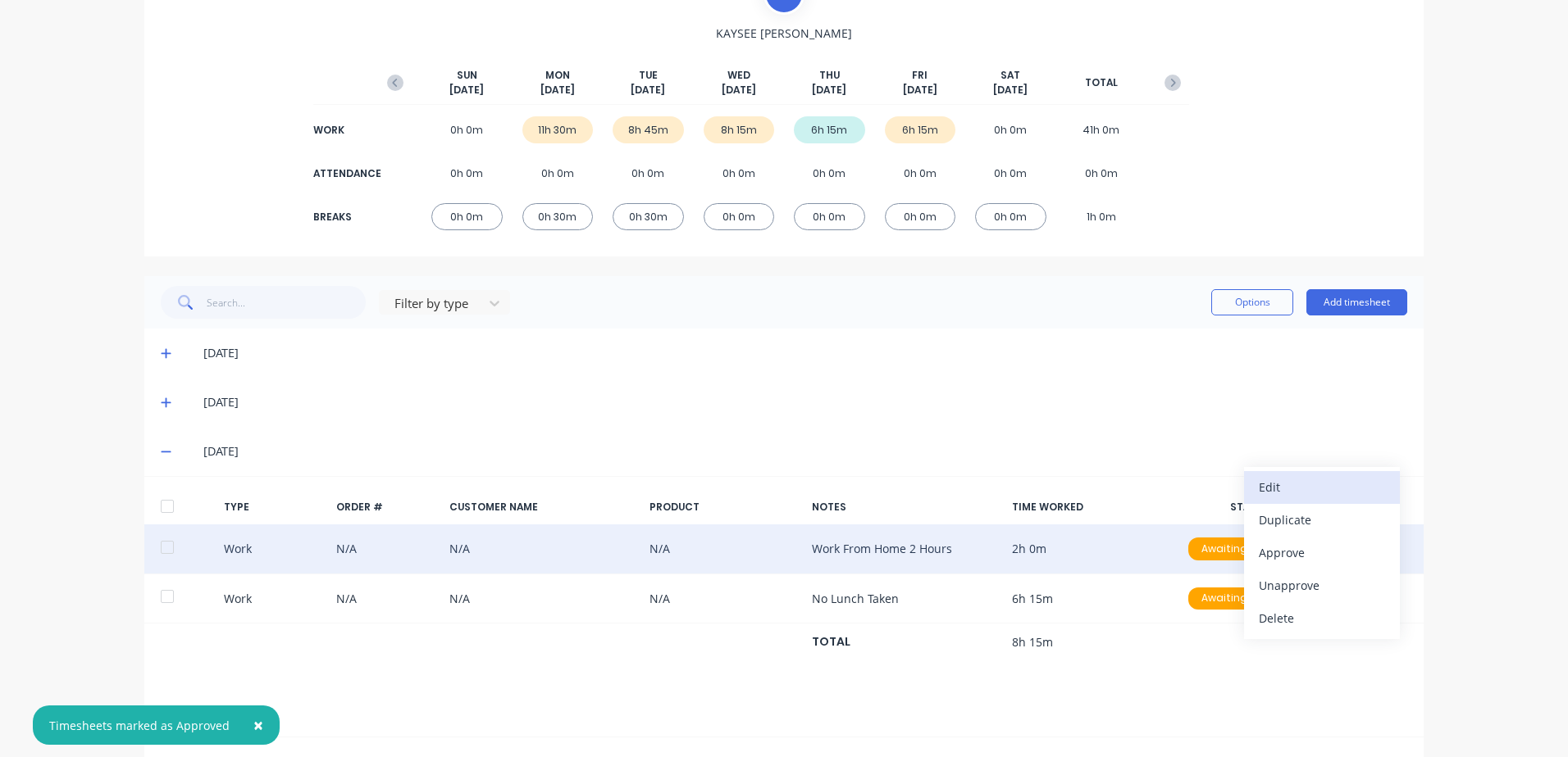
click at [1269, 484] on div "Edit" at bounding box center [1321, 487] width 126 height 24
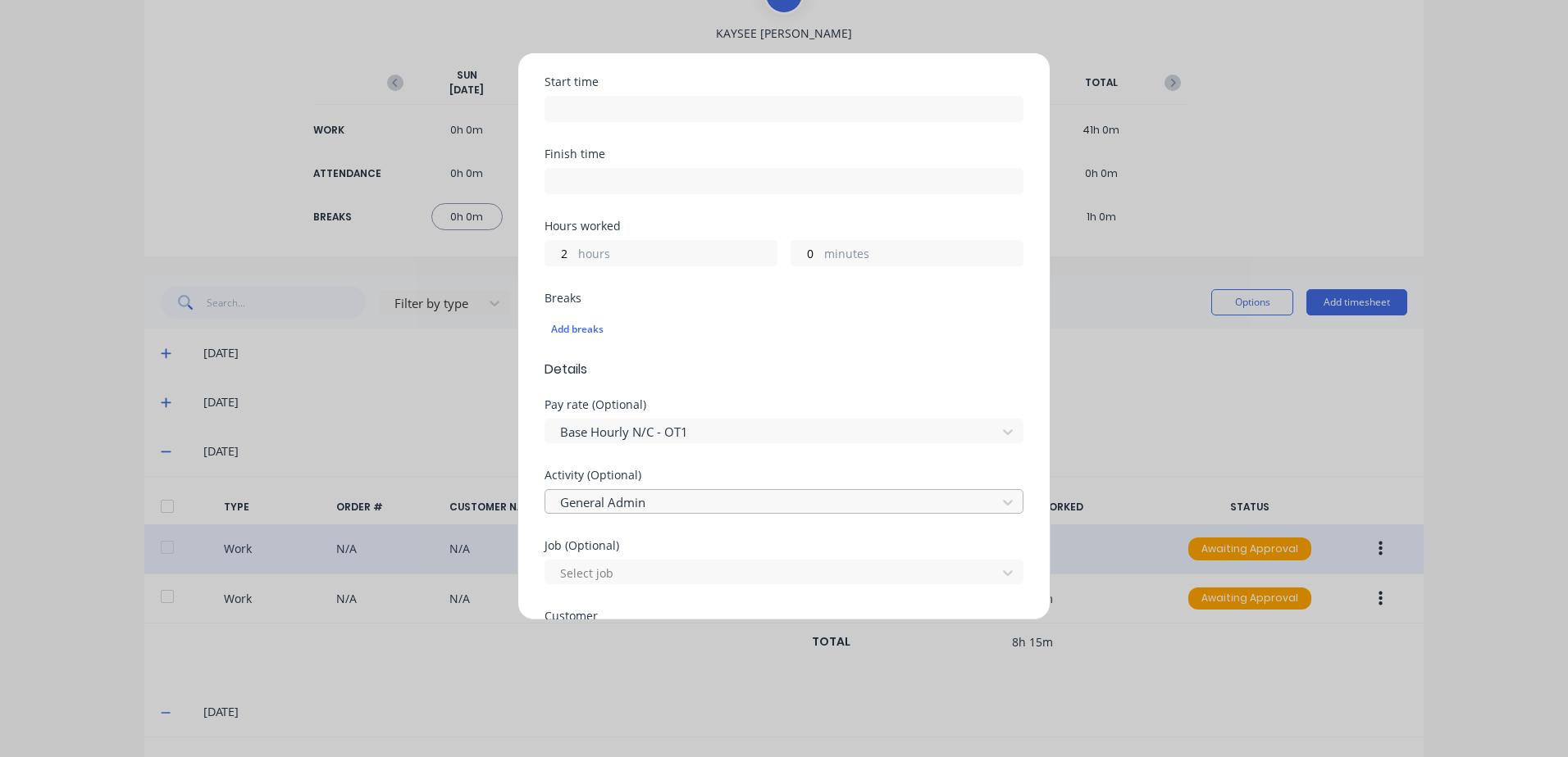
scroll to position [246, 0]
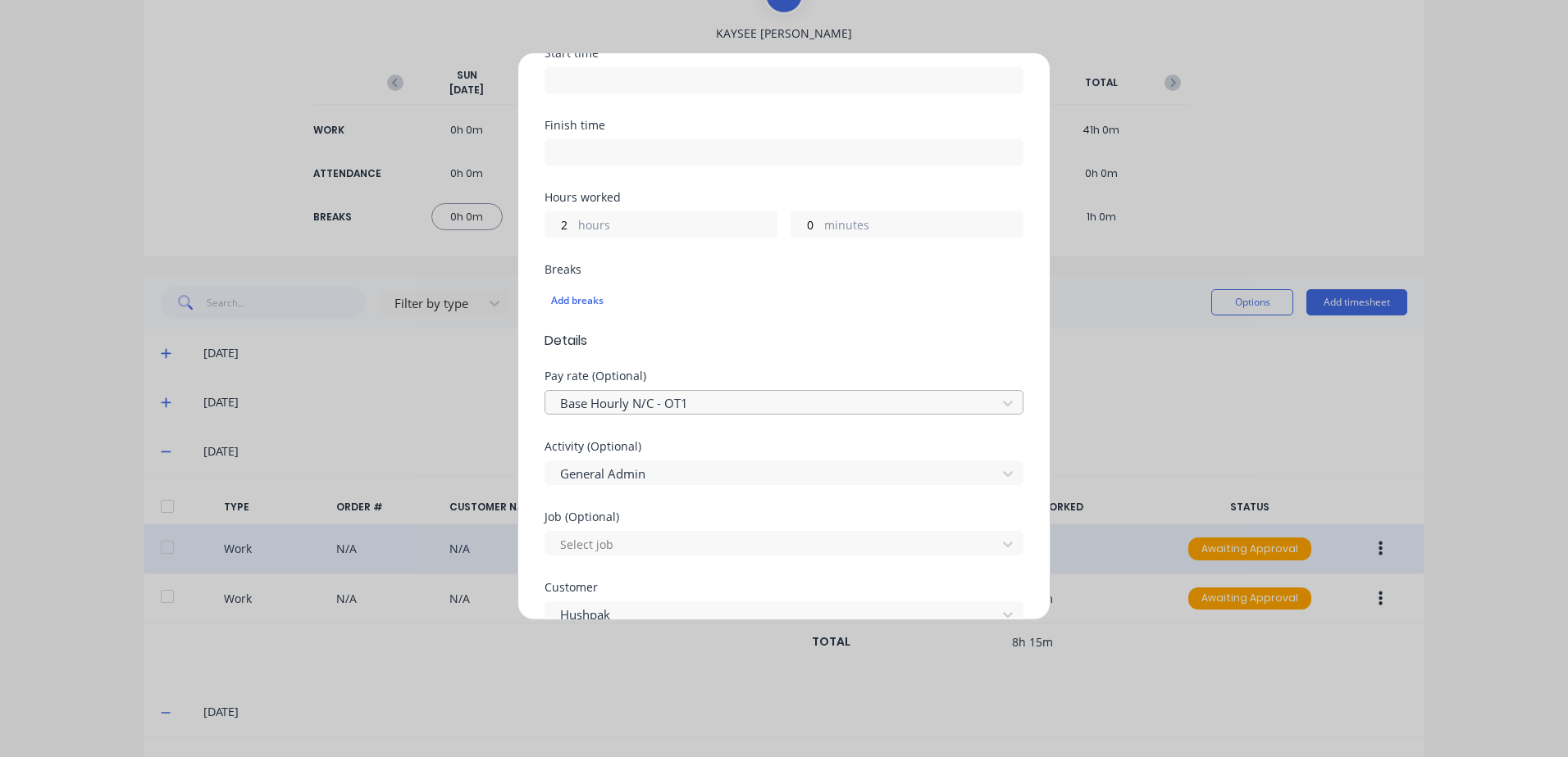
click at [651, 399] on div at bounding box center [772, 404] width 430 height 21
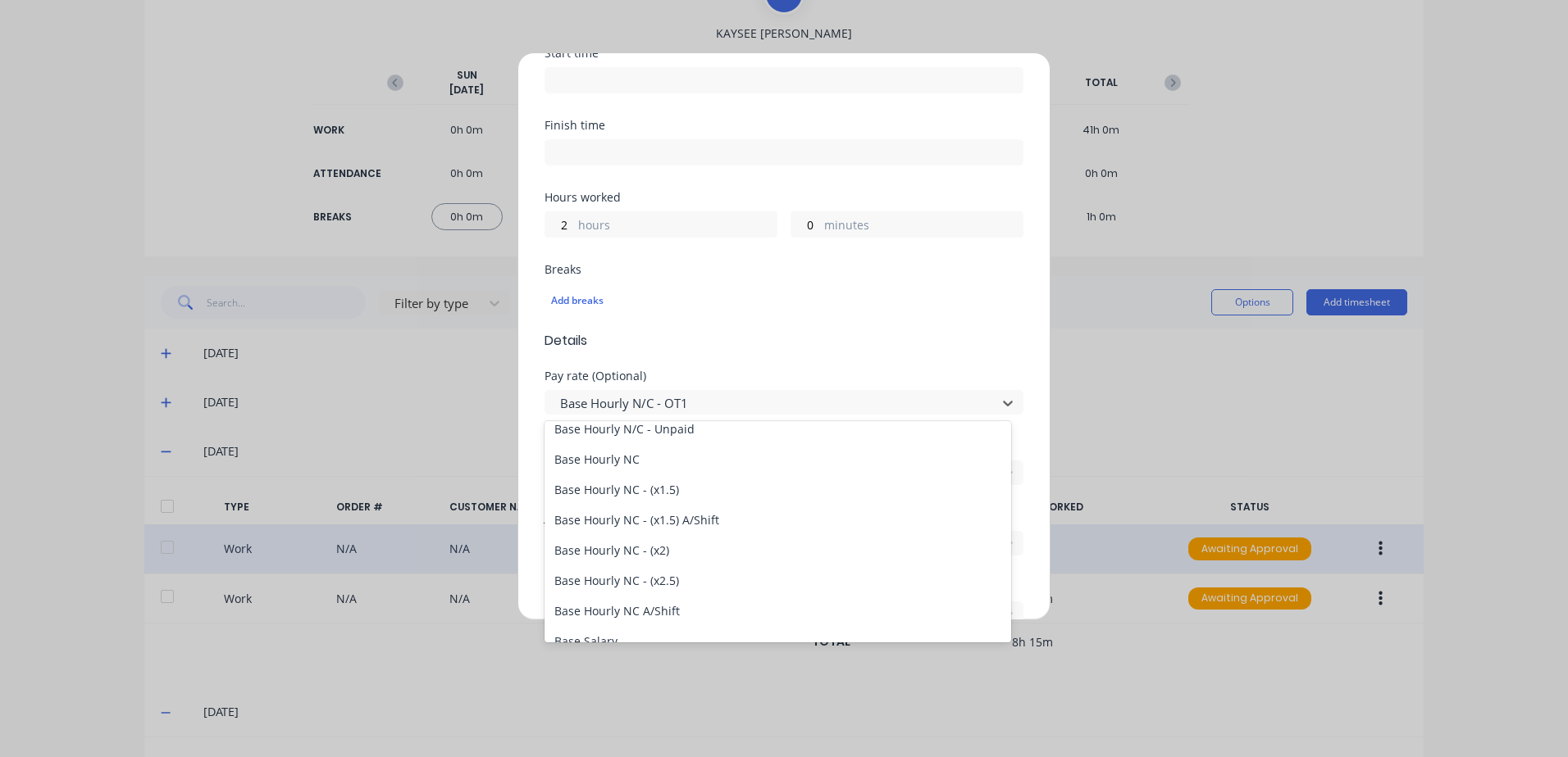
scroll to position [164, 0]
click at [587, 459] on div "Base Hourly NC" at bounding box center [777, 458] width 466 height 30
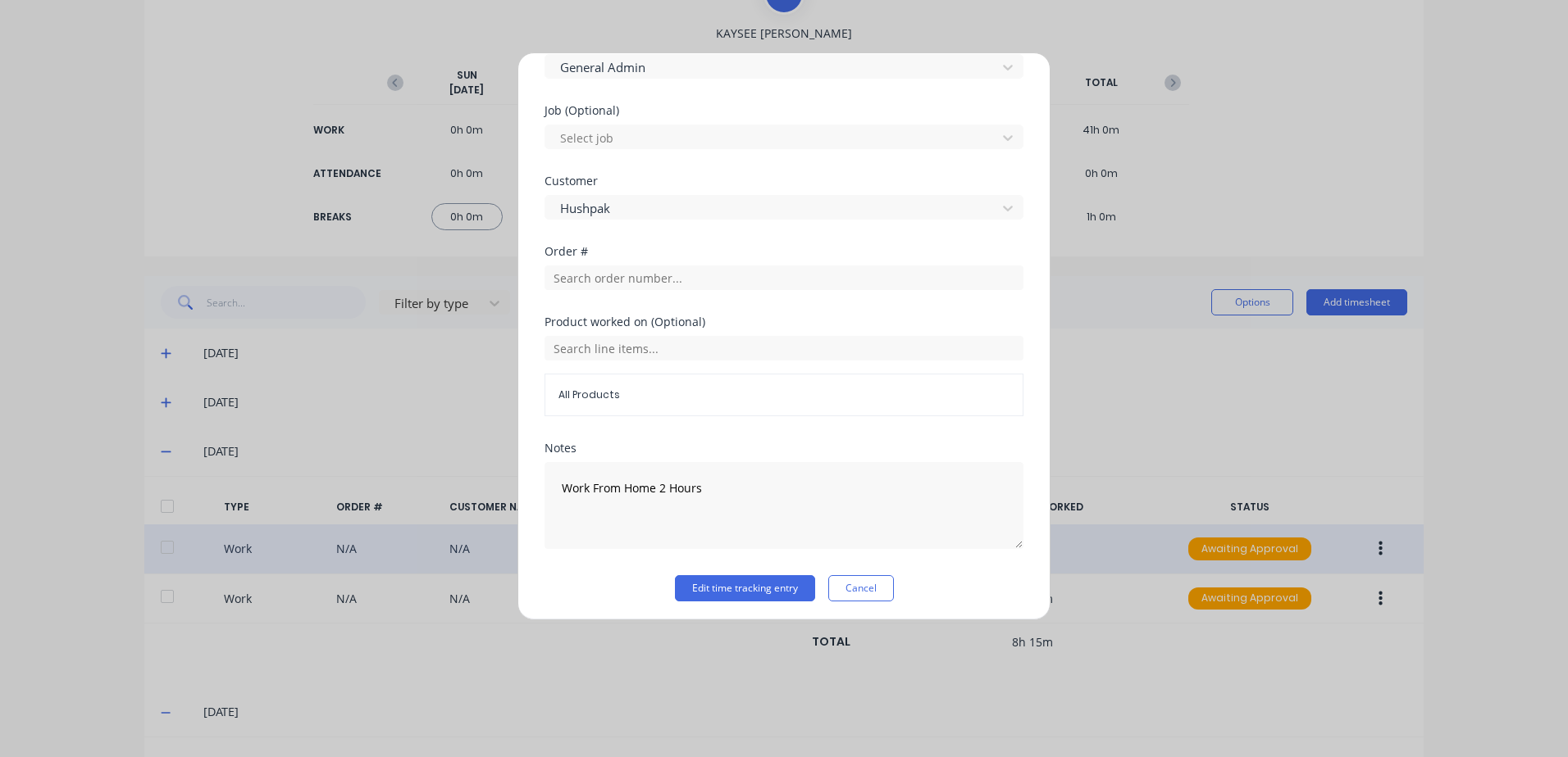
scroll to position [657, 0]
click at [691, 584] on button "Edit time tracking entry" at bounding box center [745, 583] width 140 height 26
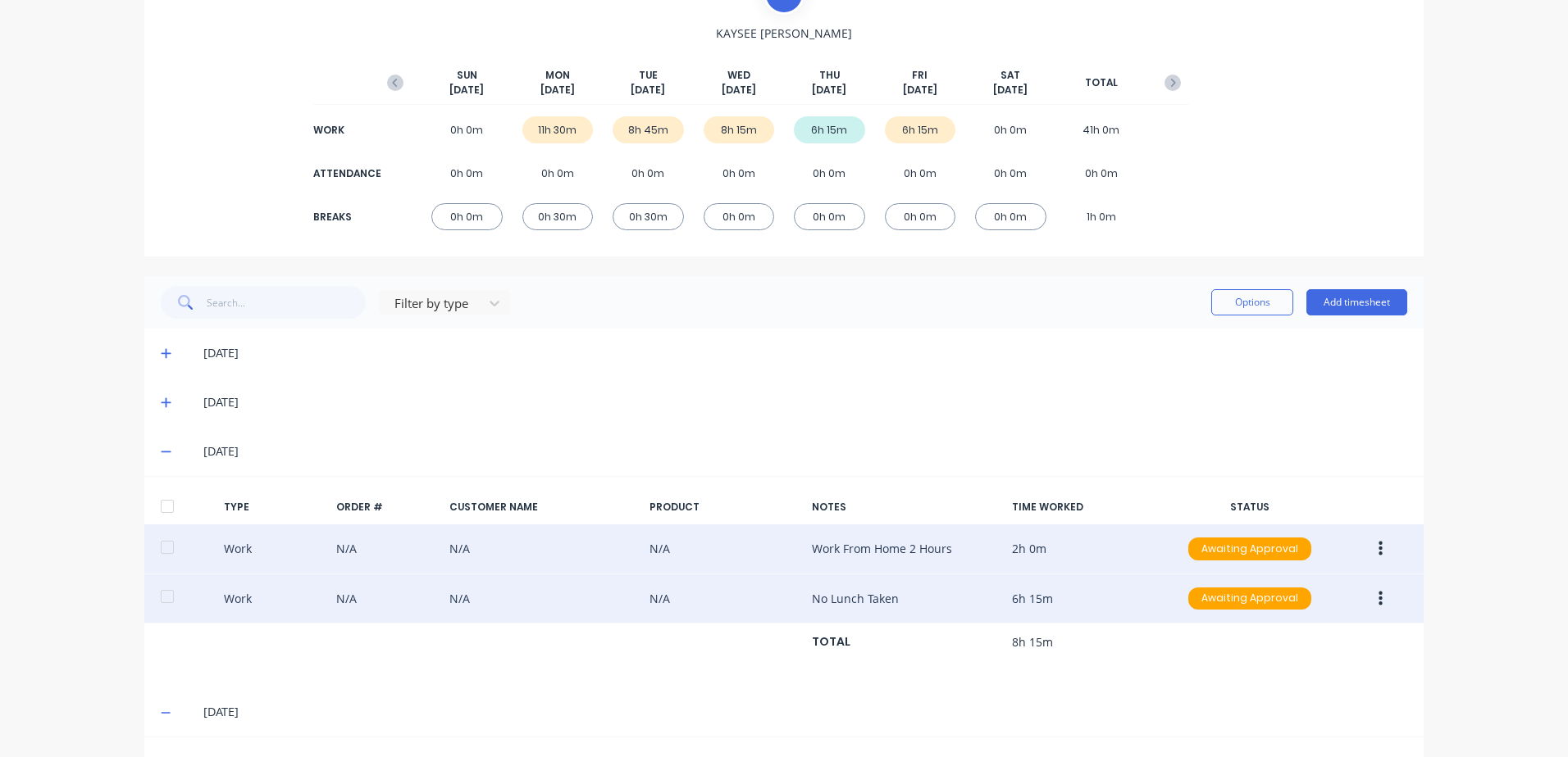
click at [1370, 600] on button "button" at bounding box center [1380, 599] width 38 height 29
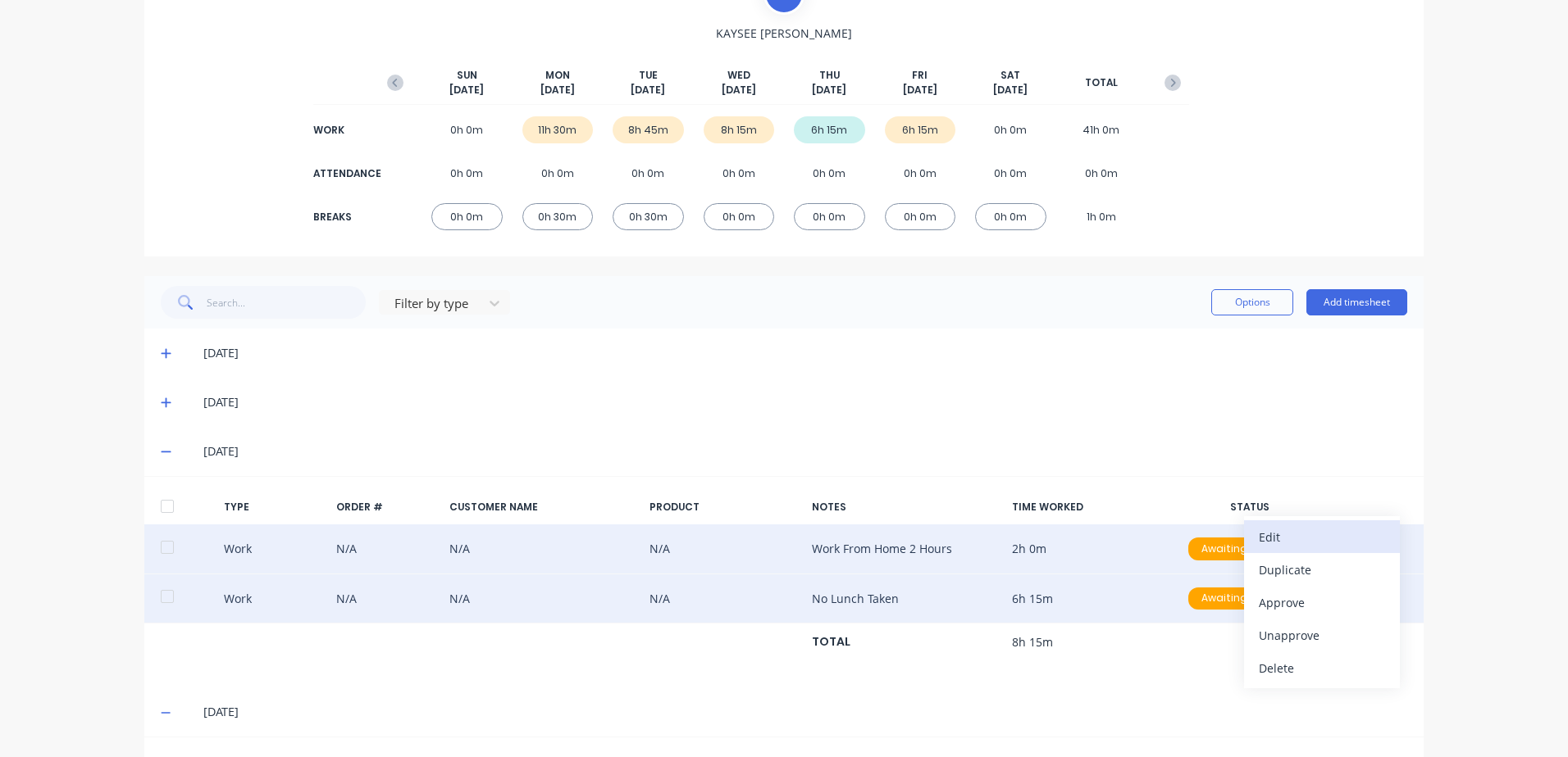
click at [1278, 534] on div "Edit" at bounding box center [1321, 537] width 126 height 24
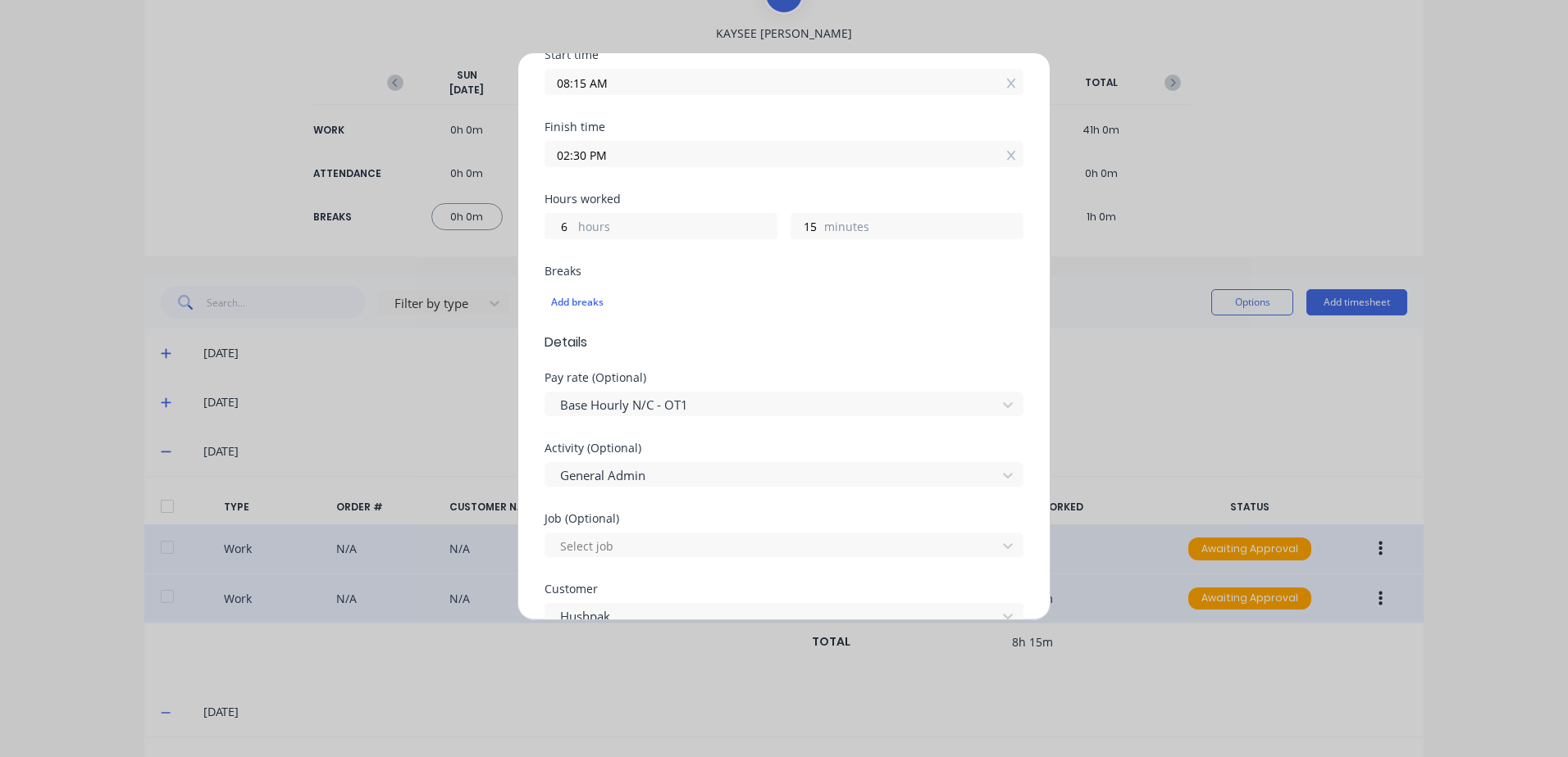
scroll to position [246, 0]
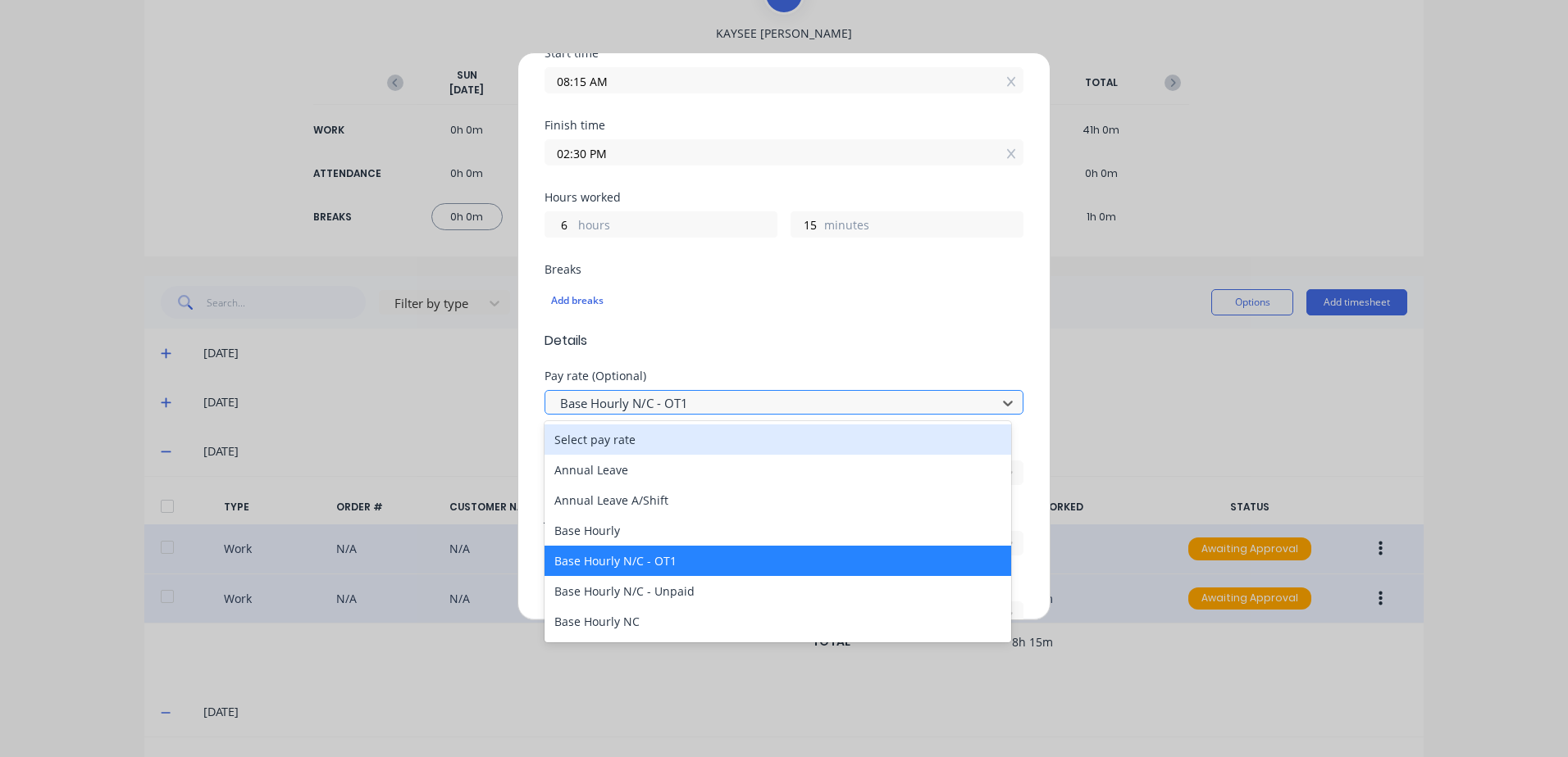
click at [643, 403] on div at bounding box center [772, 404] width 430 height 21
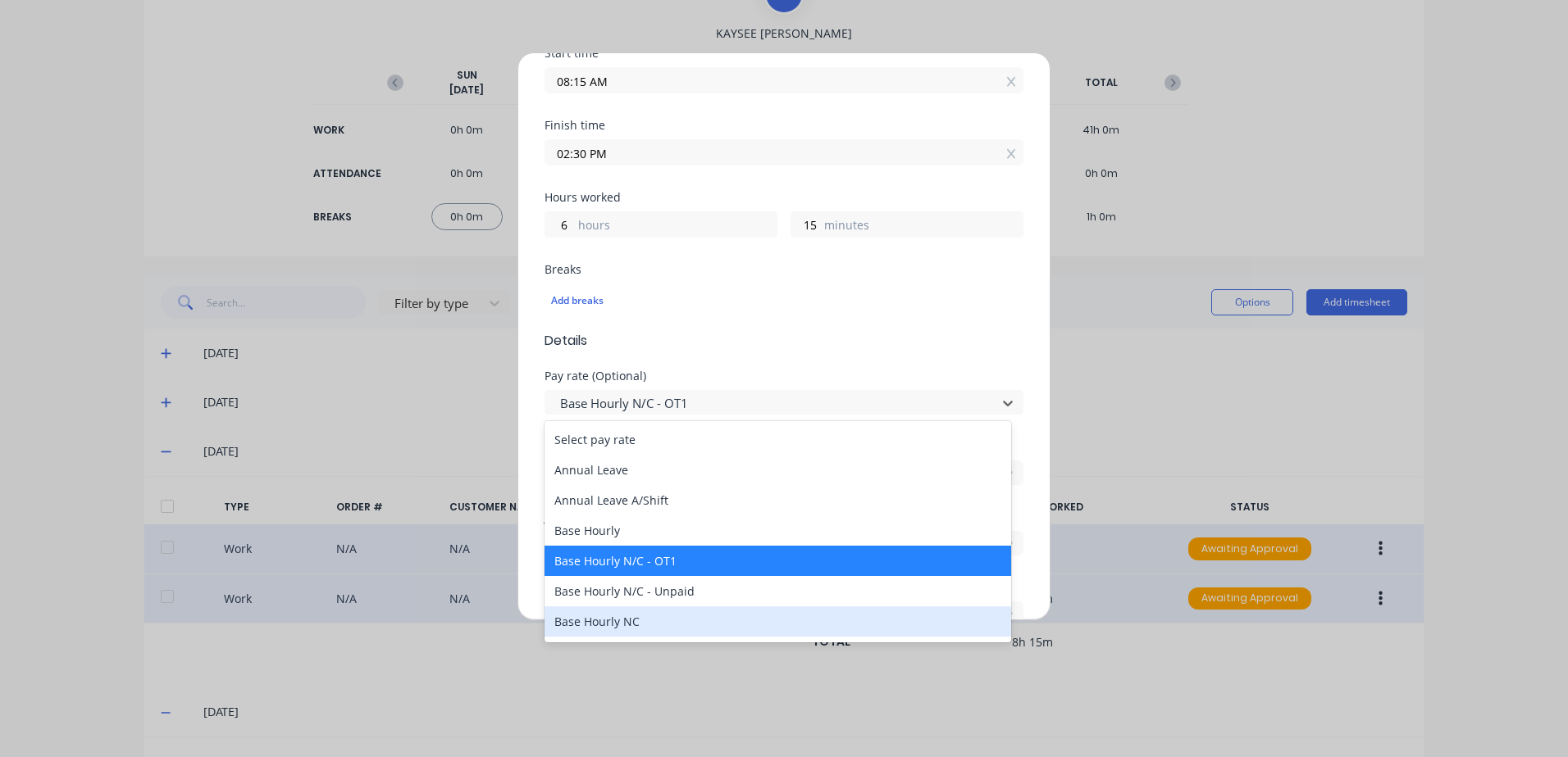
click at [616, 624] on div "Base Hourly NC" at bounding box center [777, 621] width 466 height 30
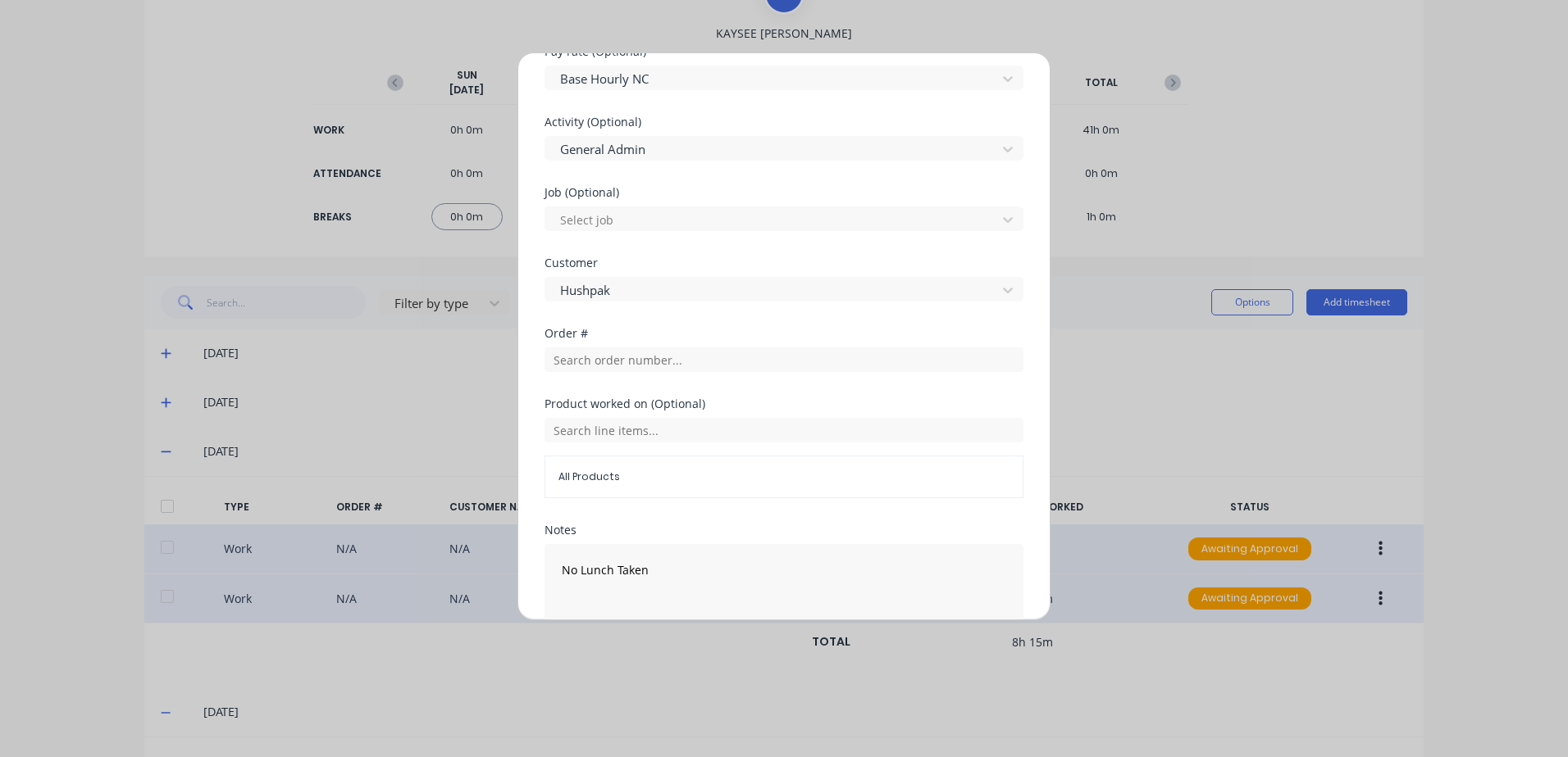
scroll to position [657, 0]
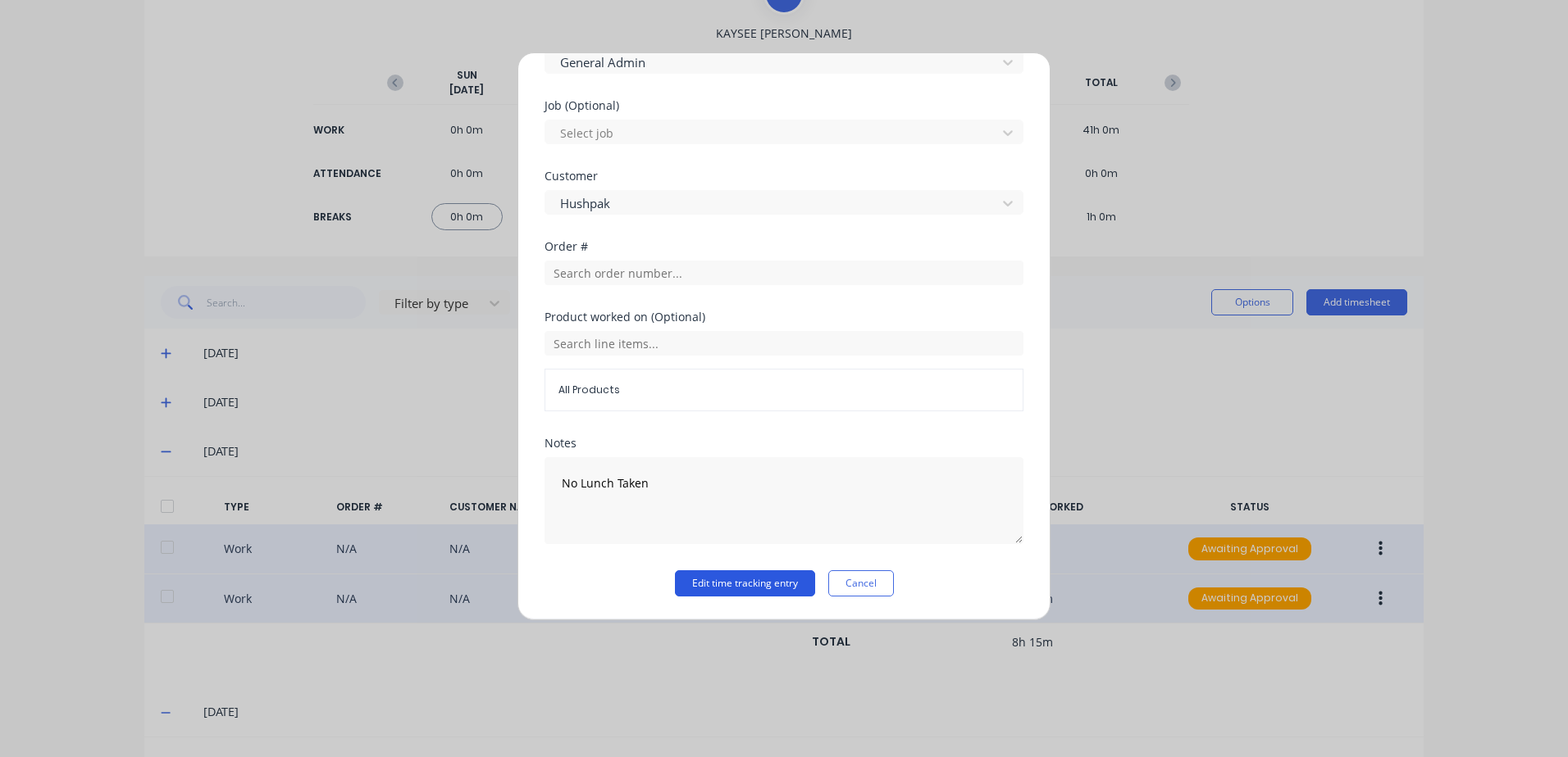
click at [715, 588] on button "Edit time tracking entry" at bounding box center [745, 583] width 140 height 26
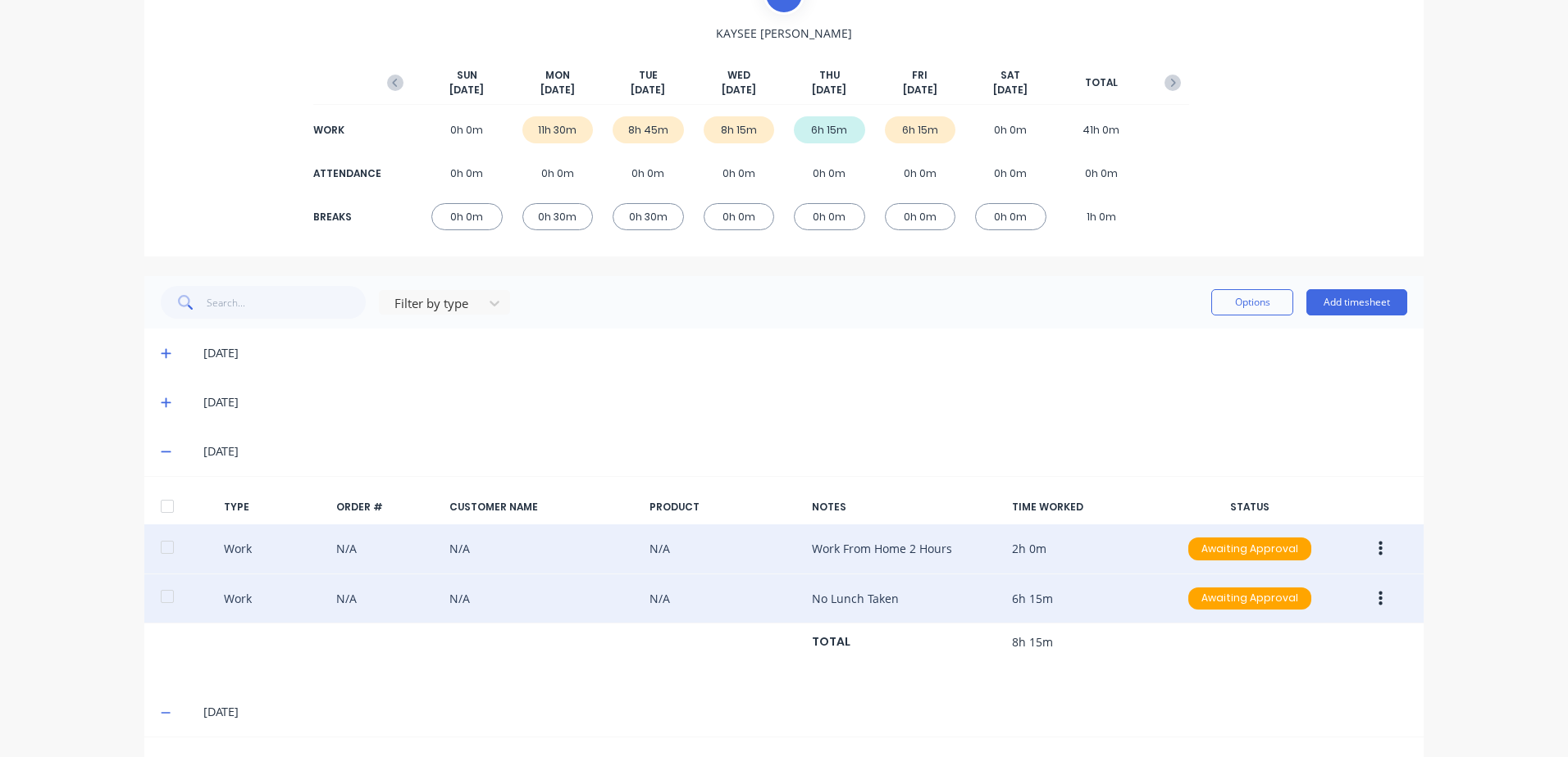
click at [1378, 550] on icon "button" at bounding box center [1380, 549] width 4 height 15
click at [1272, 554] on div "Approve" at bounding box center [1321, 553] width 126 height 24
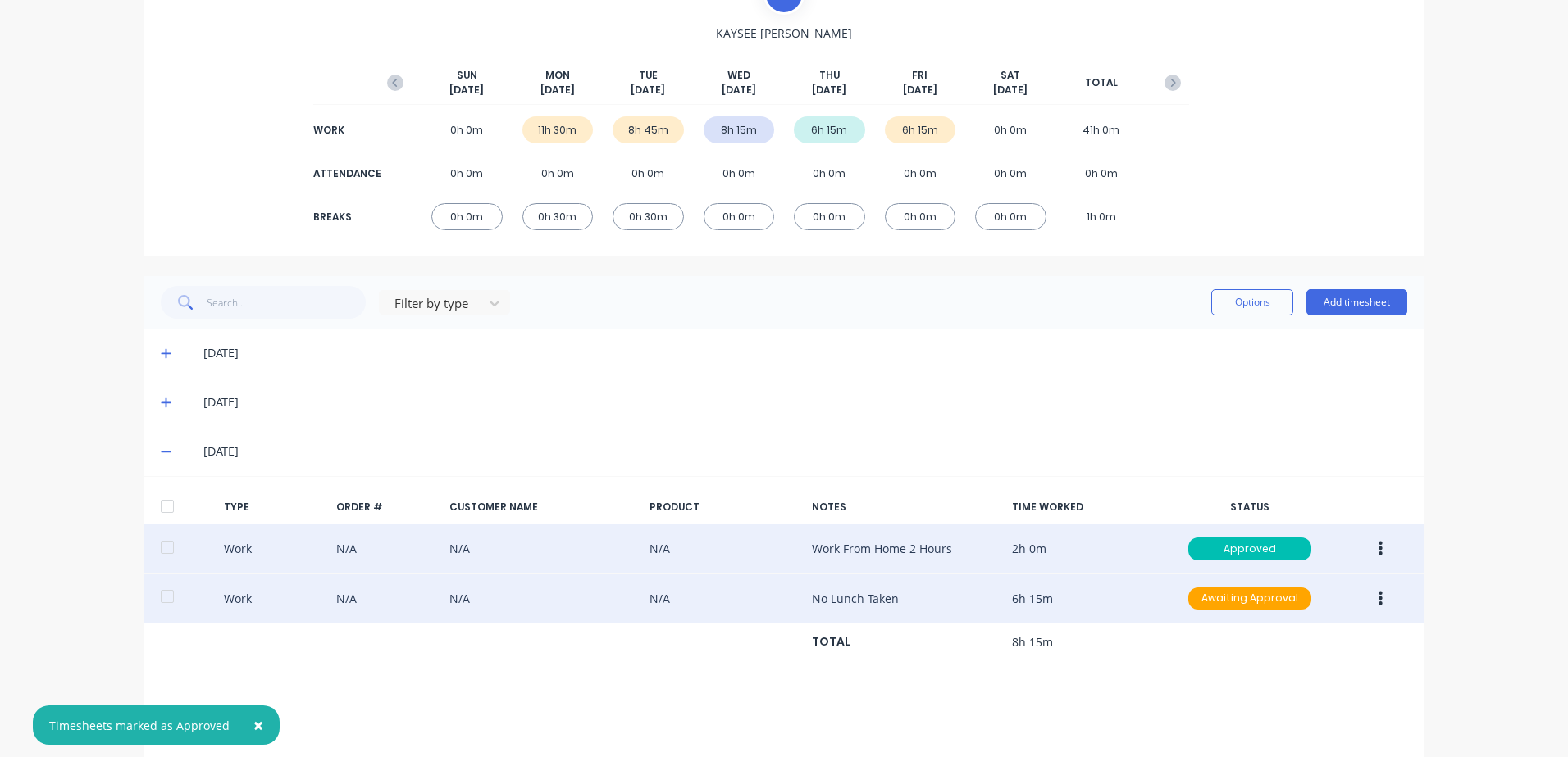
click at [1378, 598] on icon "button" at bounding box center [1380, 599] width 4 height 18
click at [1284, 605] on div "Approve" at bounding box center [1321, 603] width 126 height 24
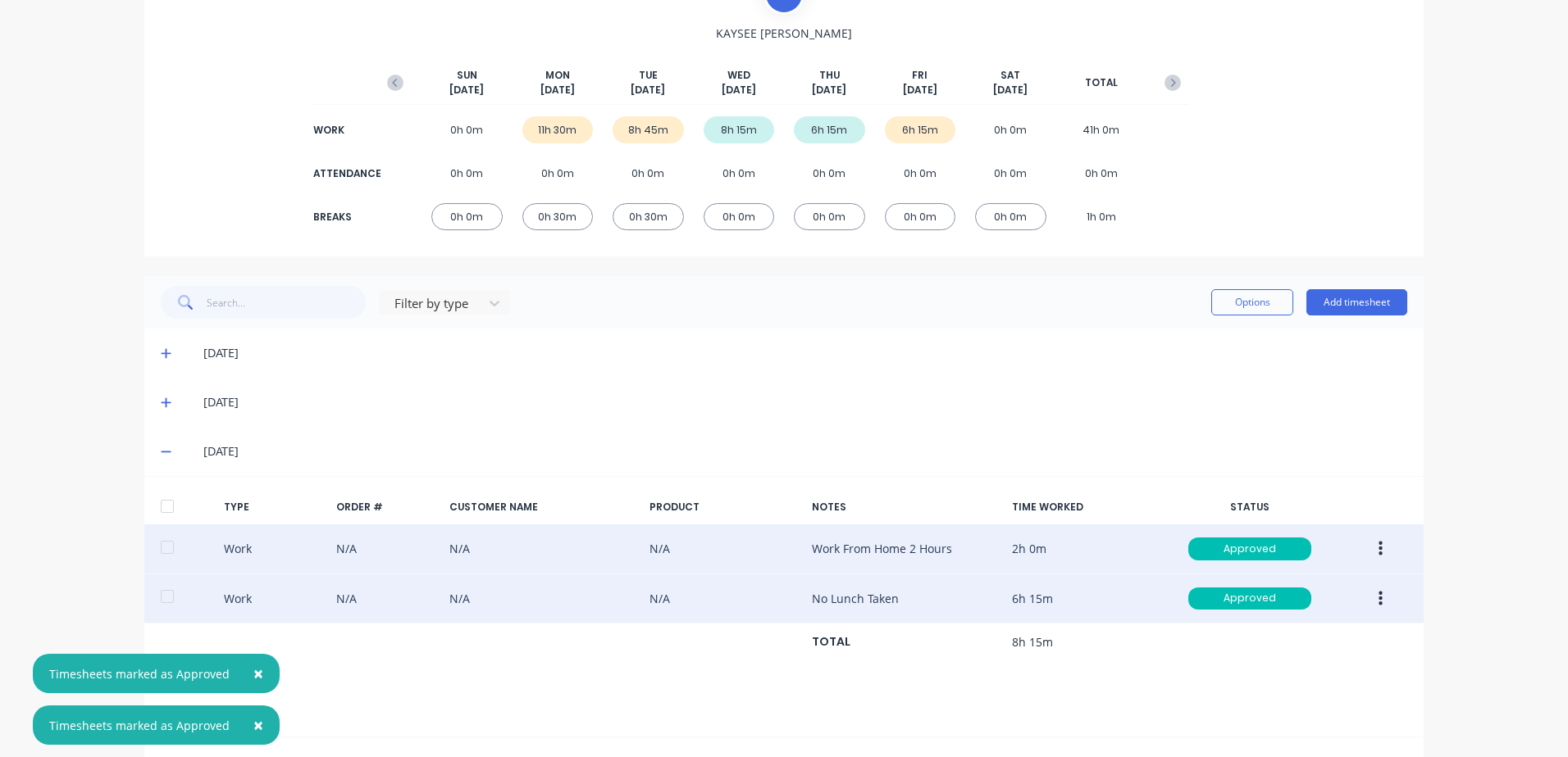
click at [161, 403] on icon at bounding box center [166, 404] width 10 height 10
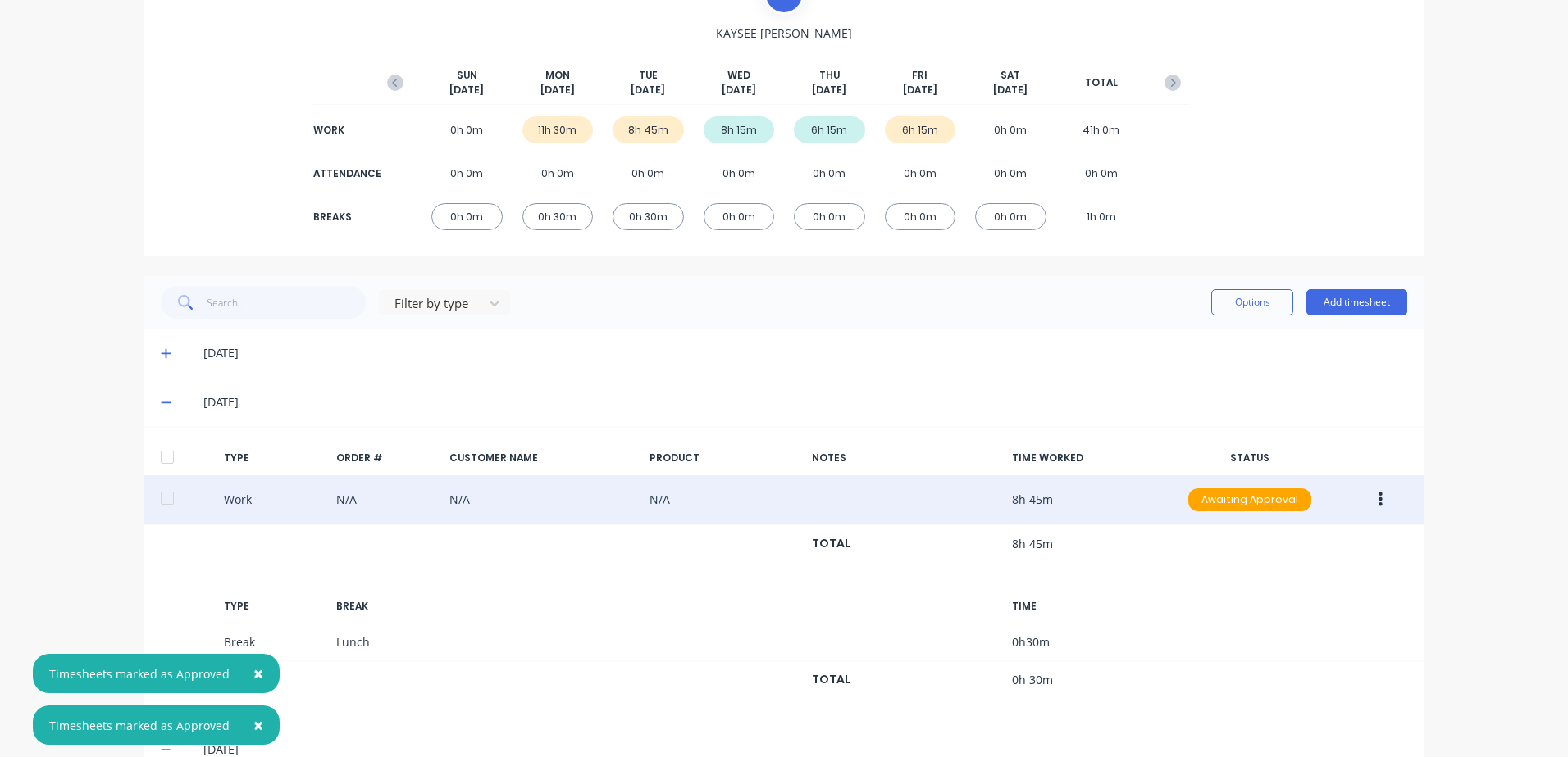
click at [1378, 501] on icon "button" at bounding box center [1380, 500] width 4 height 15
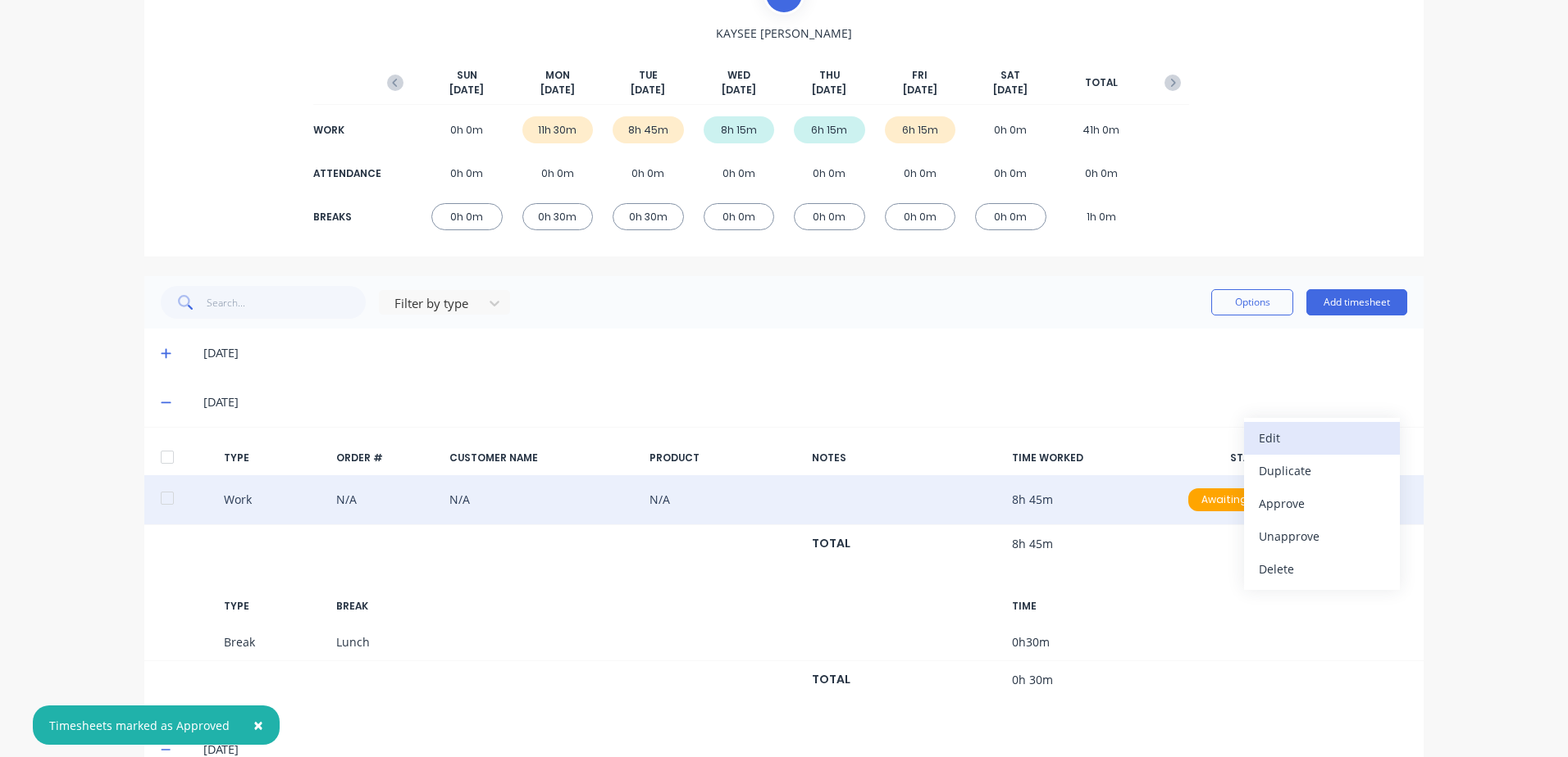
click at [1266, 434] on div "Edit" at bounding box center [1321, 438] width 126 height 24
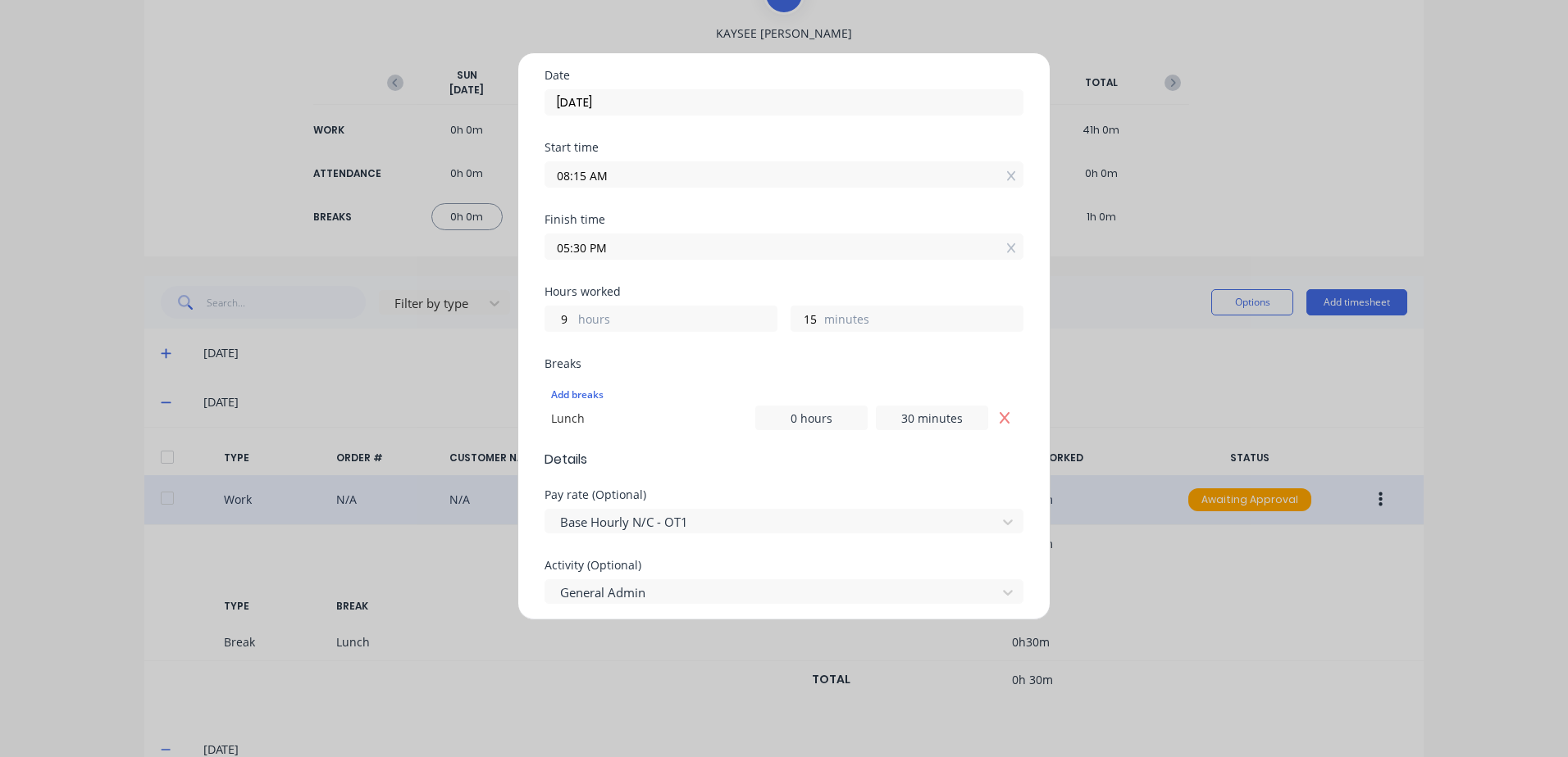
scroll to position [246, 0]
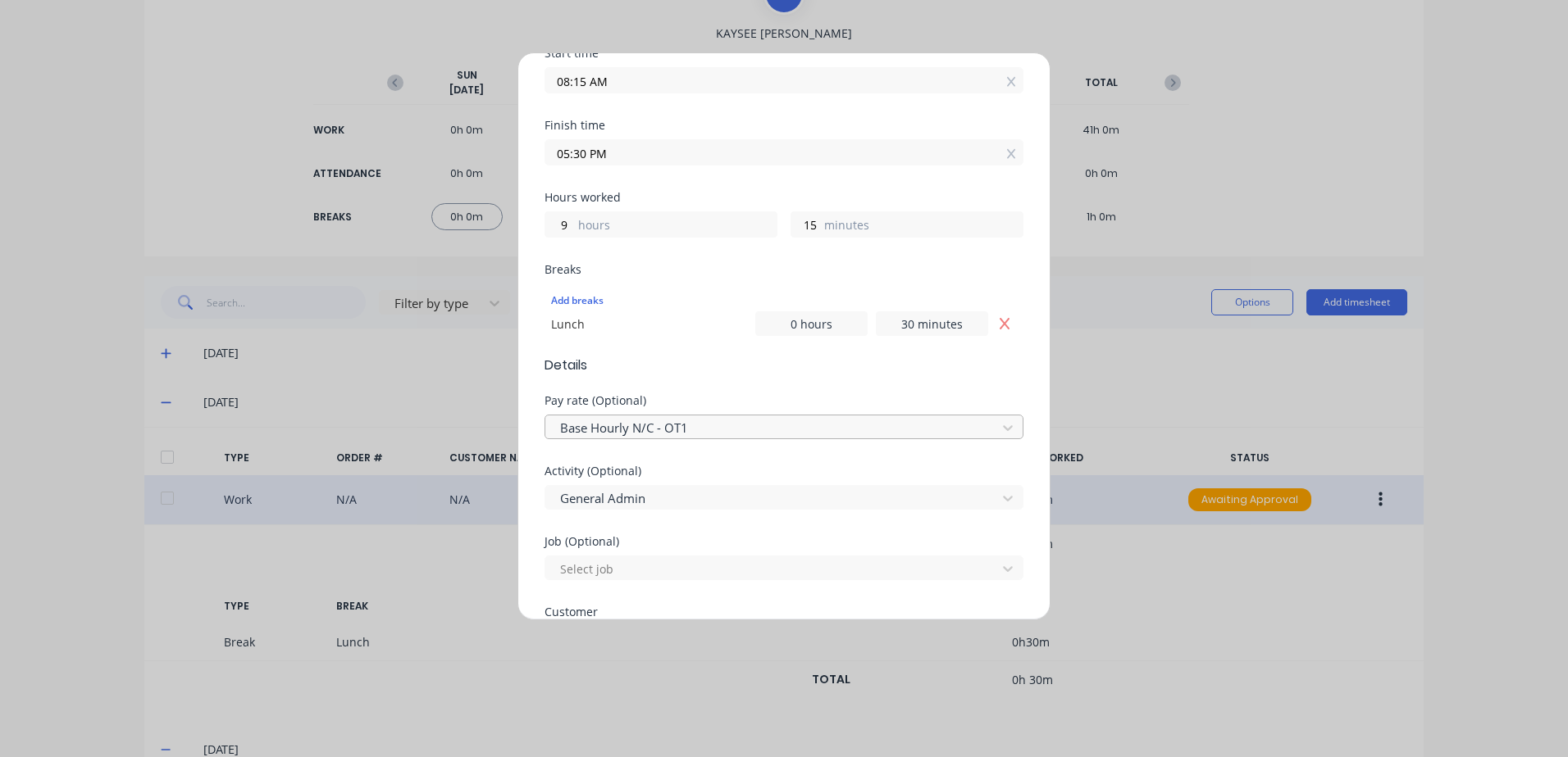
click at [691, 431] on div at bounding box center [772, 428] width 430 height 21
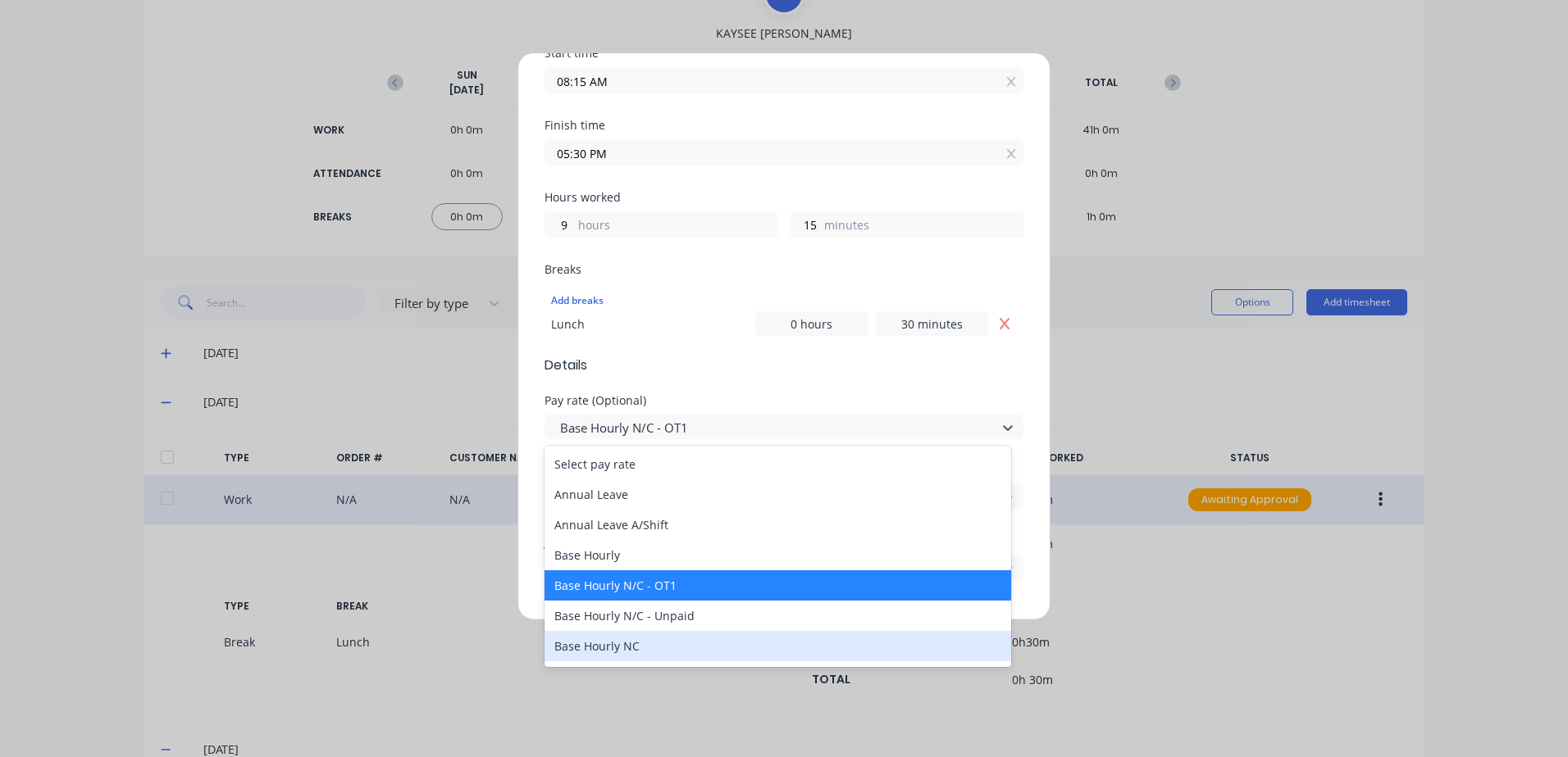
drag, startPoint x: 618, startPoint y: 645, endPoint x: 621, endPoint y: 634, distance: 11.4
click at [617, 643] on div "Base Hourly NC" at bounding box center [777, 646] width 466 height 30
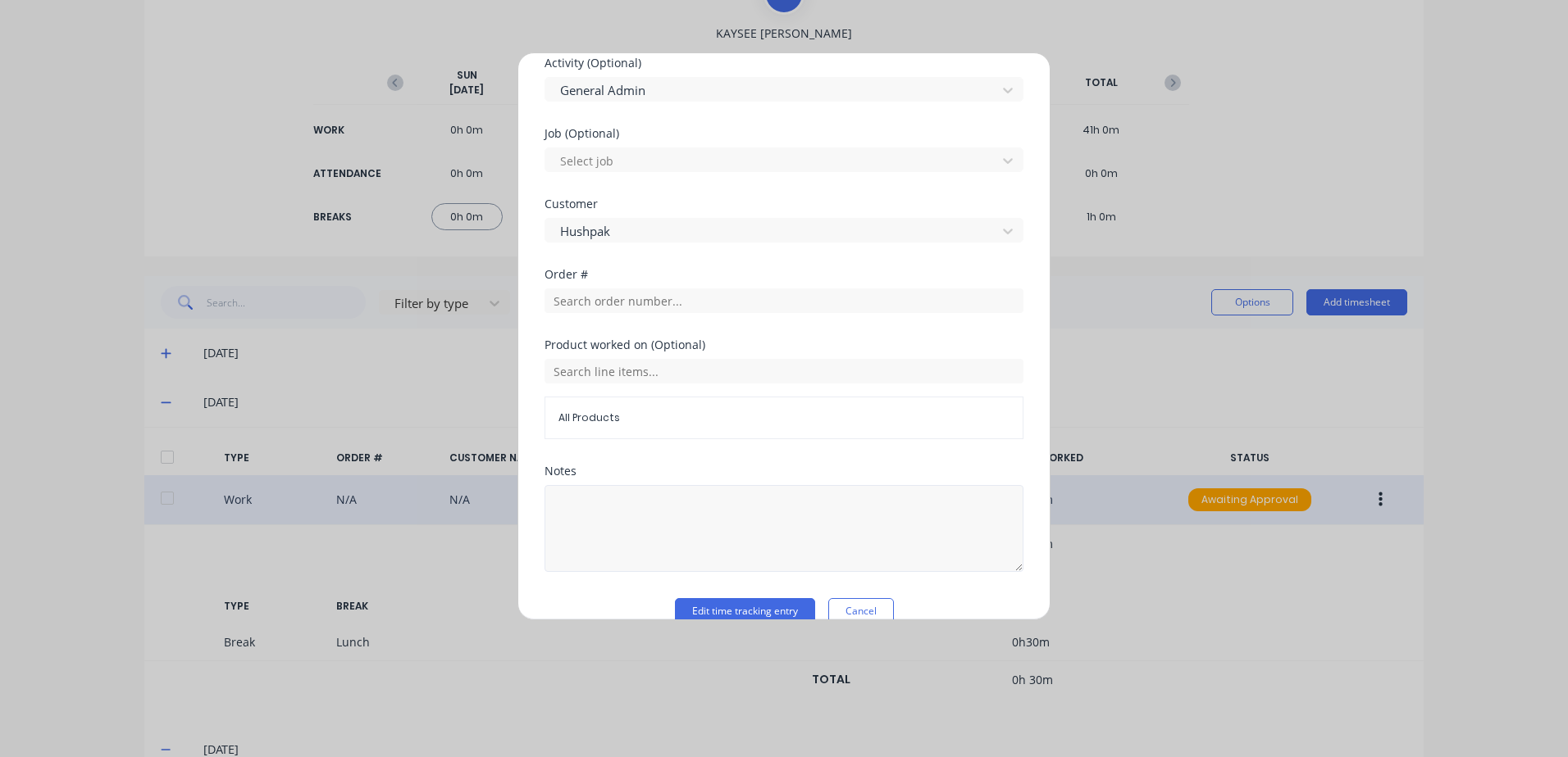
scroll to position [655, 0]
click at [694, 609] on button "Edit time tracking entry" at bounding box center [745, 609] width 140 height 26
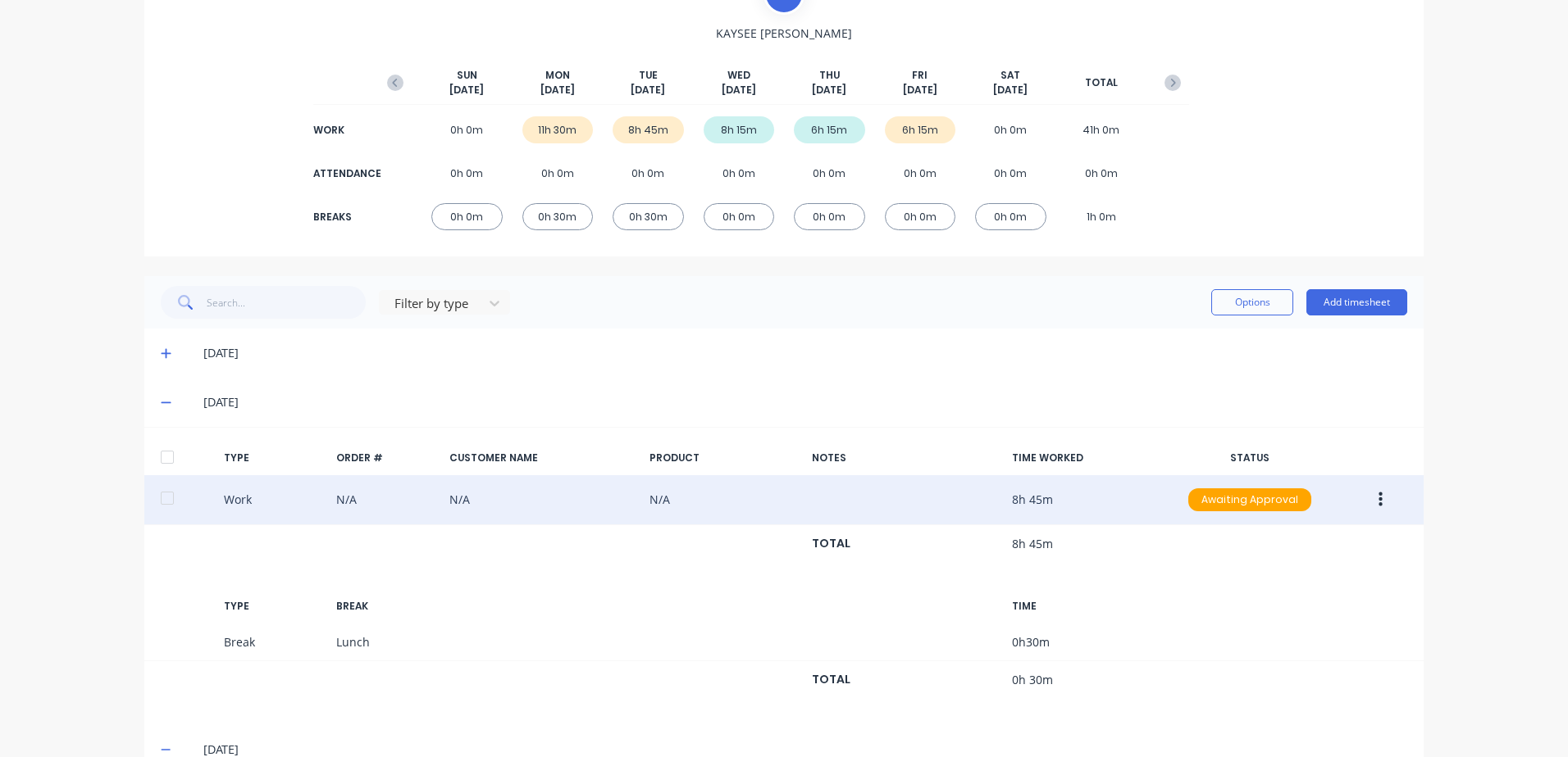
click at [161, 353] on icon at bounding box center [166, 353] width 11 height 12
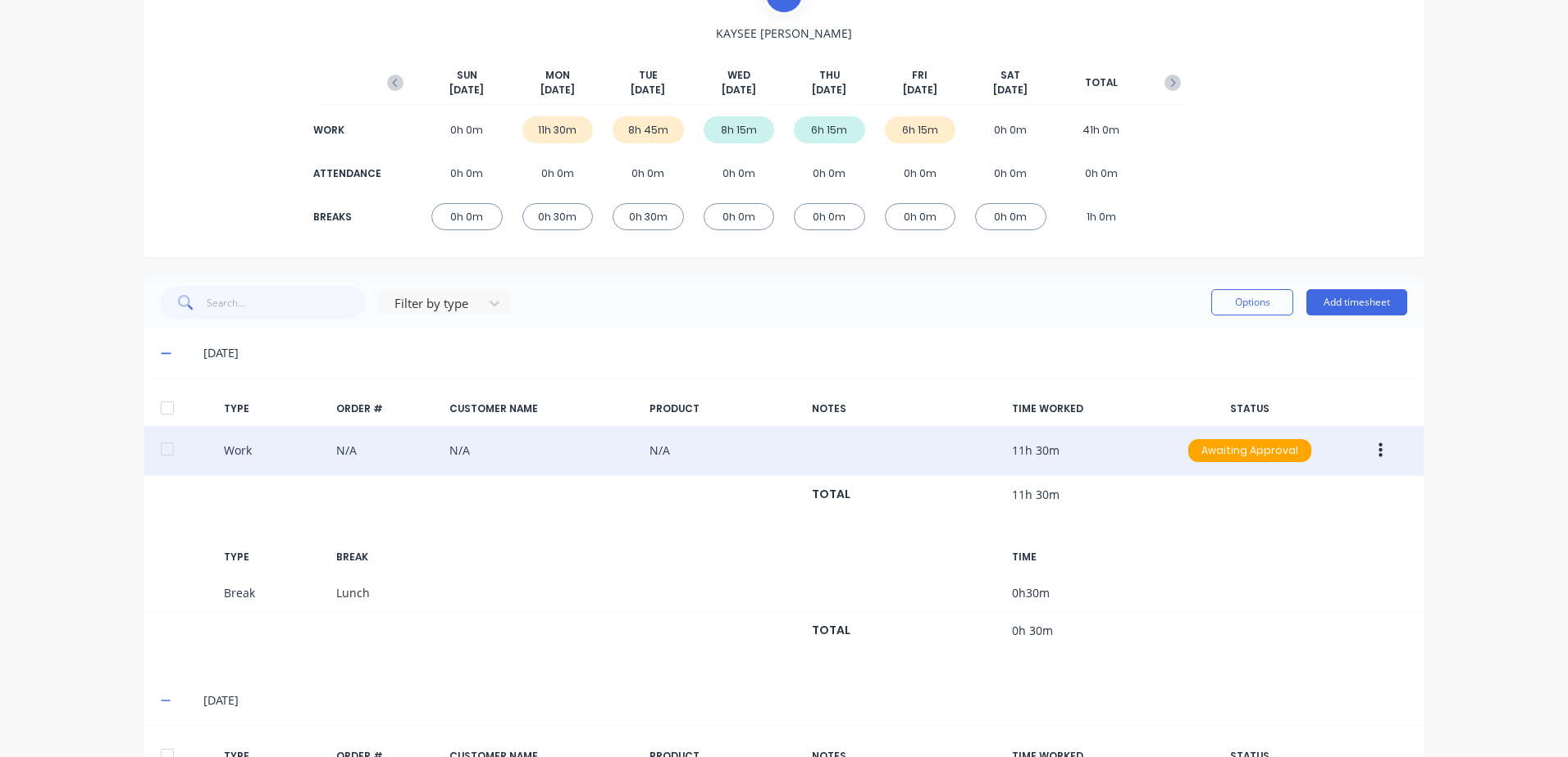
click at [1378, 447] on icon "button" at bounding box center [1380, 451] width 4 height 18
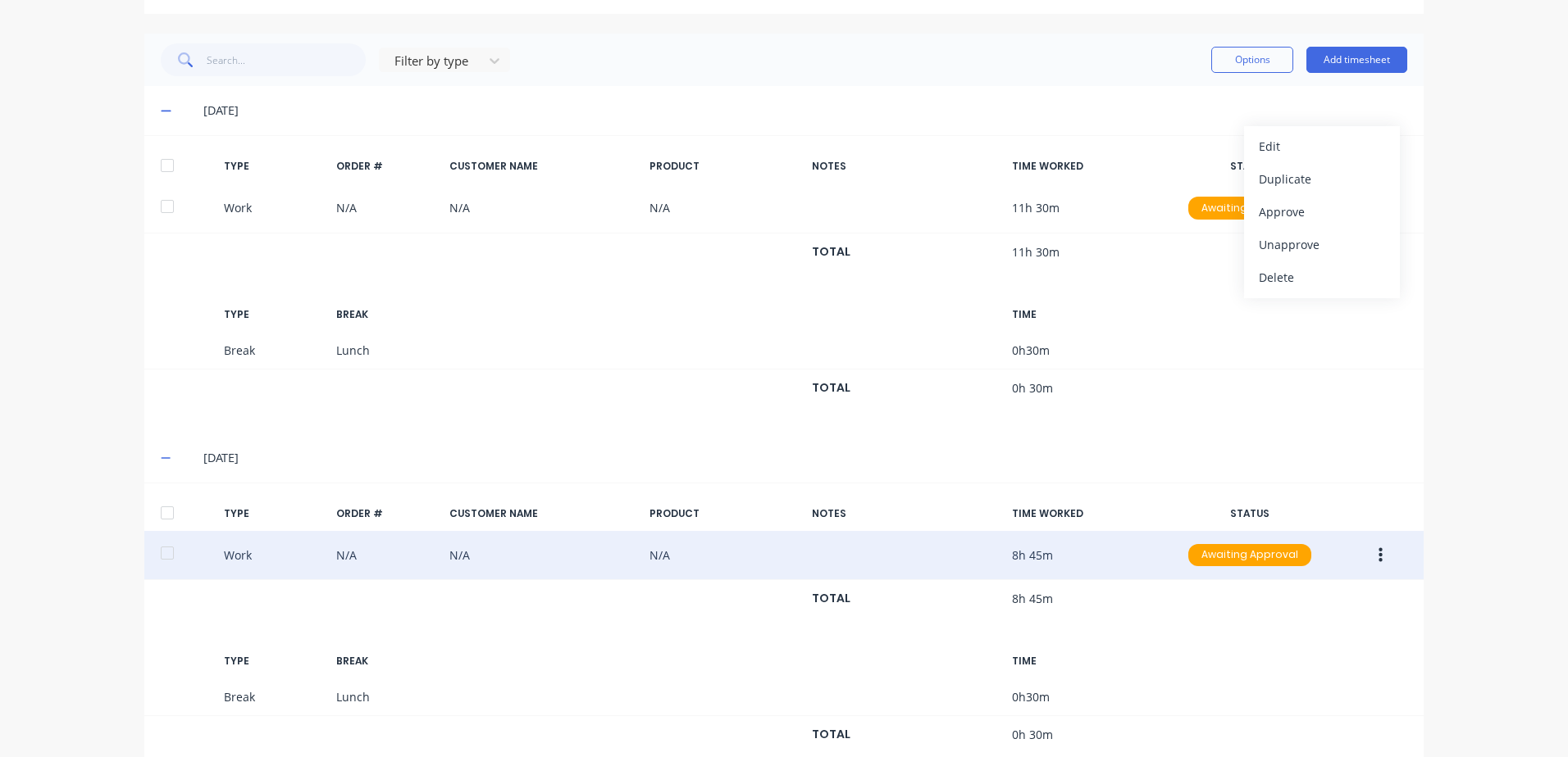
scroll to position [398, 0]
click at [1378, 550] on icon "button" at bounding box center [1380, 553] width 4 height 18
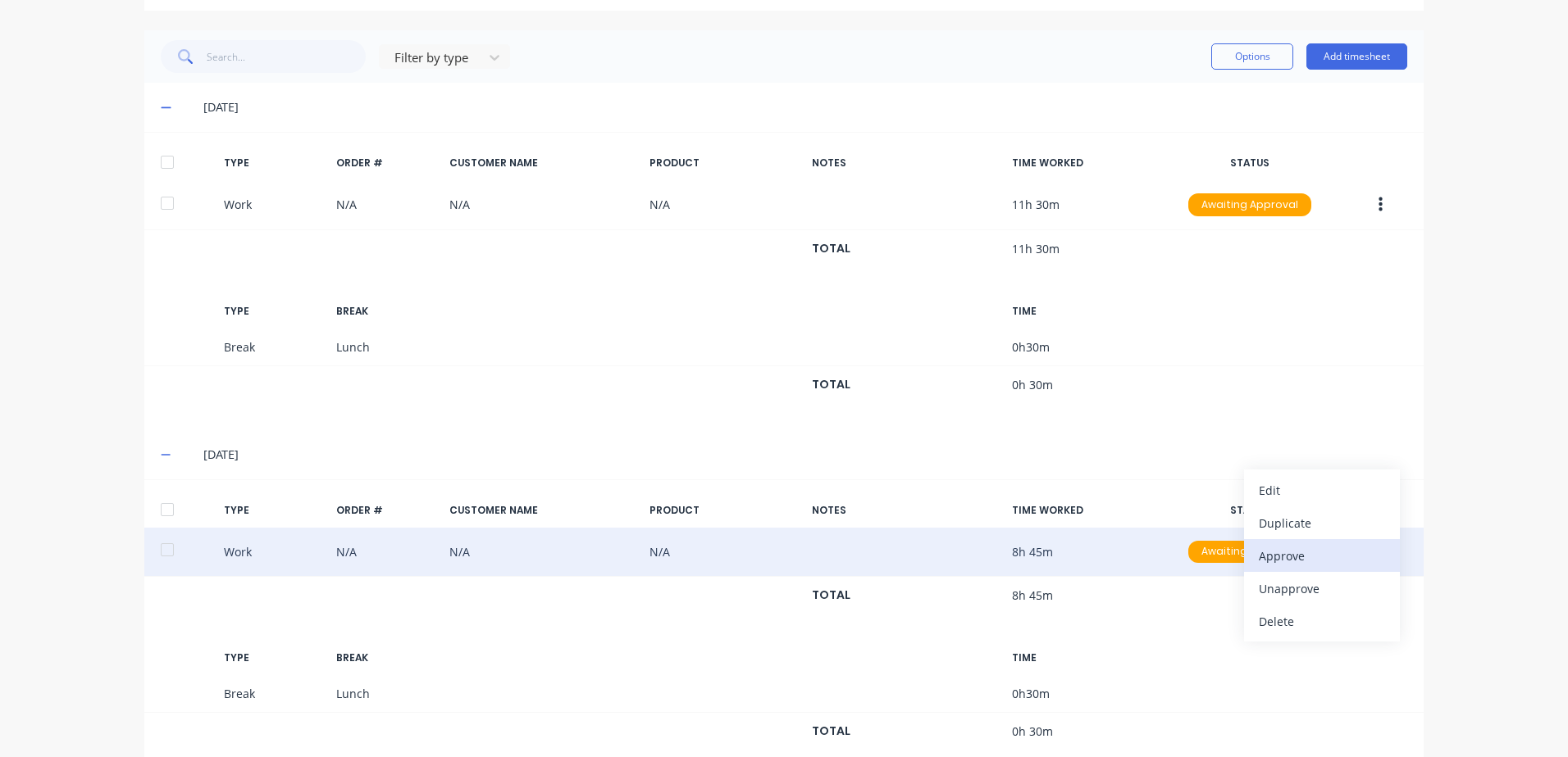
click at [1279, 554] on div "Approve" at bounding box center [1321, 556] width 126 height 24
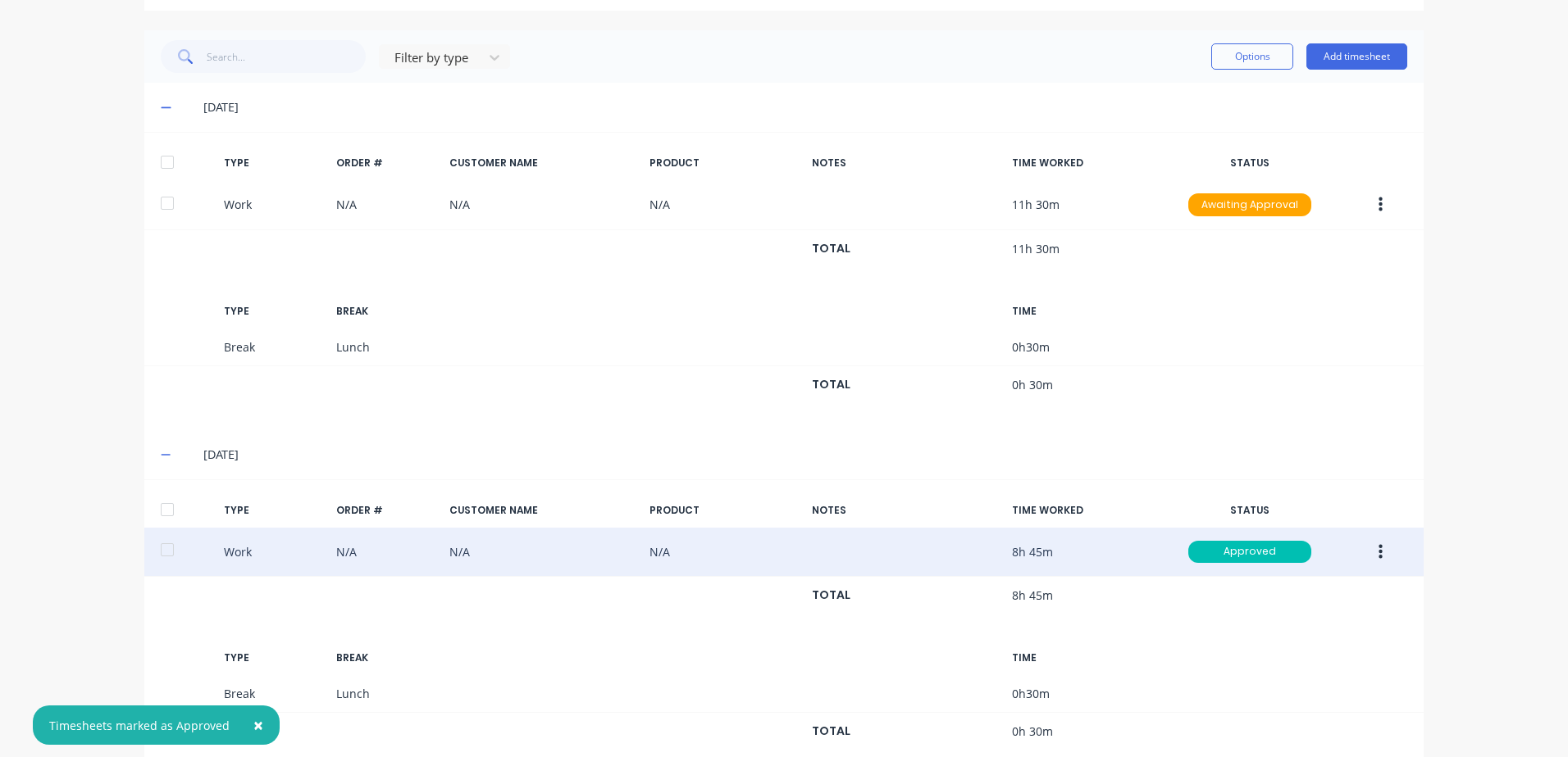
click at [1378, 557] on icon "button" at bounding box center [1380, 552] width 4 height 15
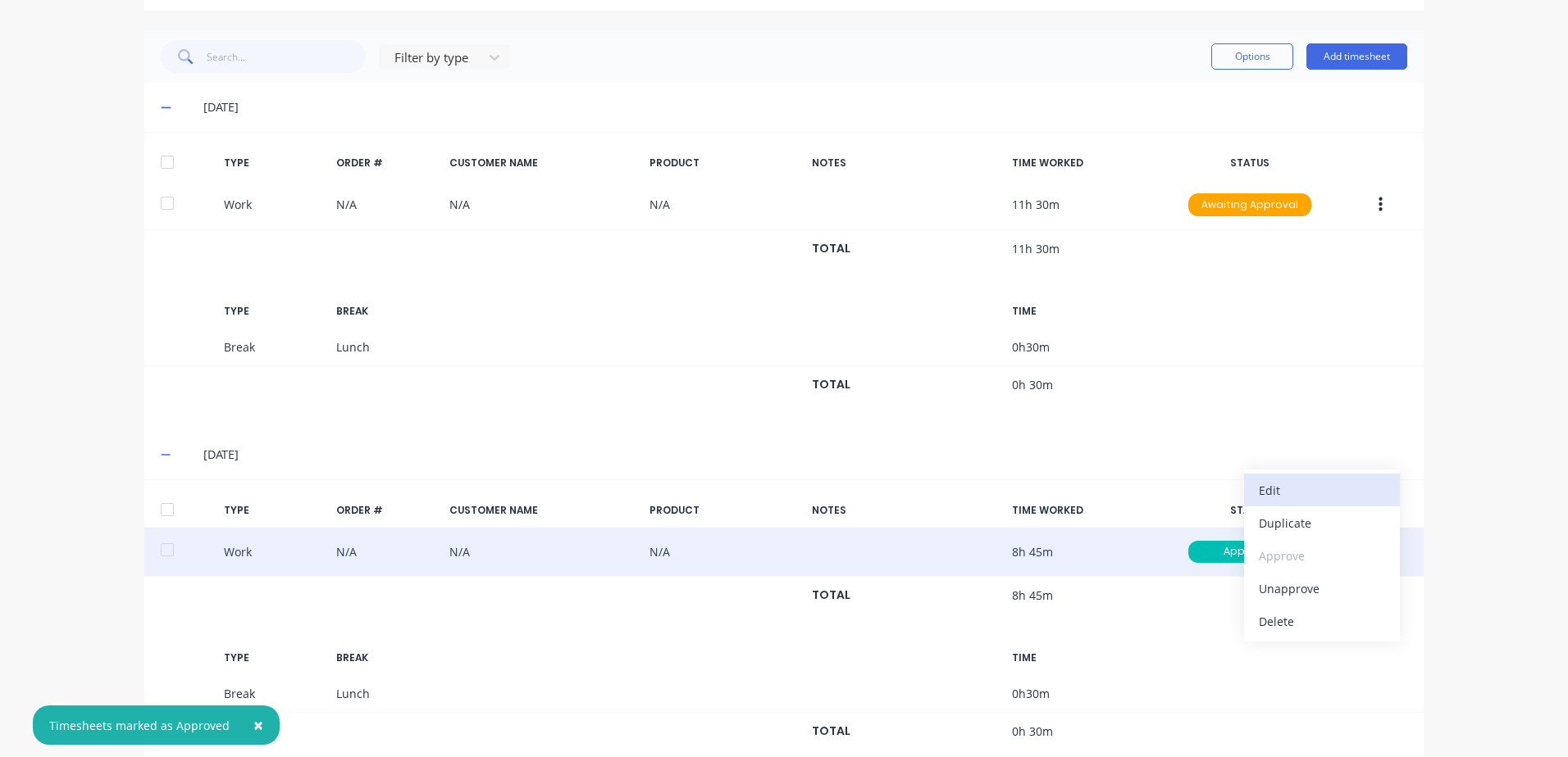
click at [1269, 490] on div "Edit" at bounding box center [1321, 490] width 126 height 24
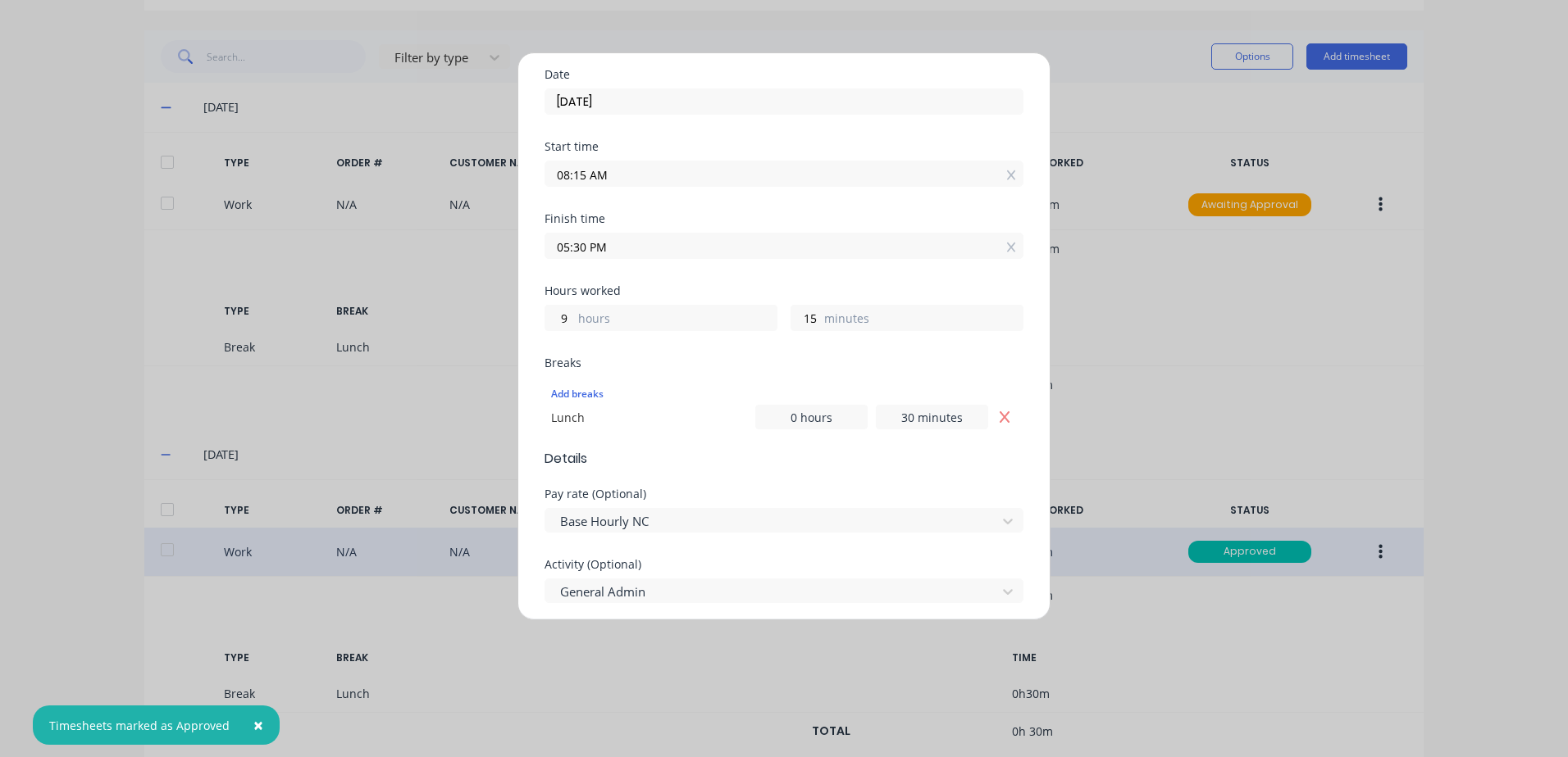
scroll to position [0, 0]
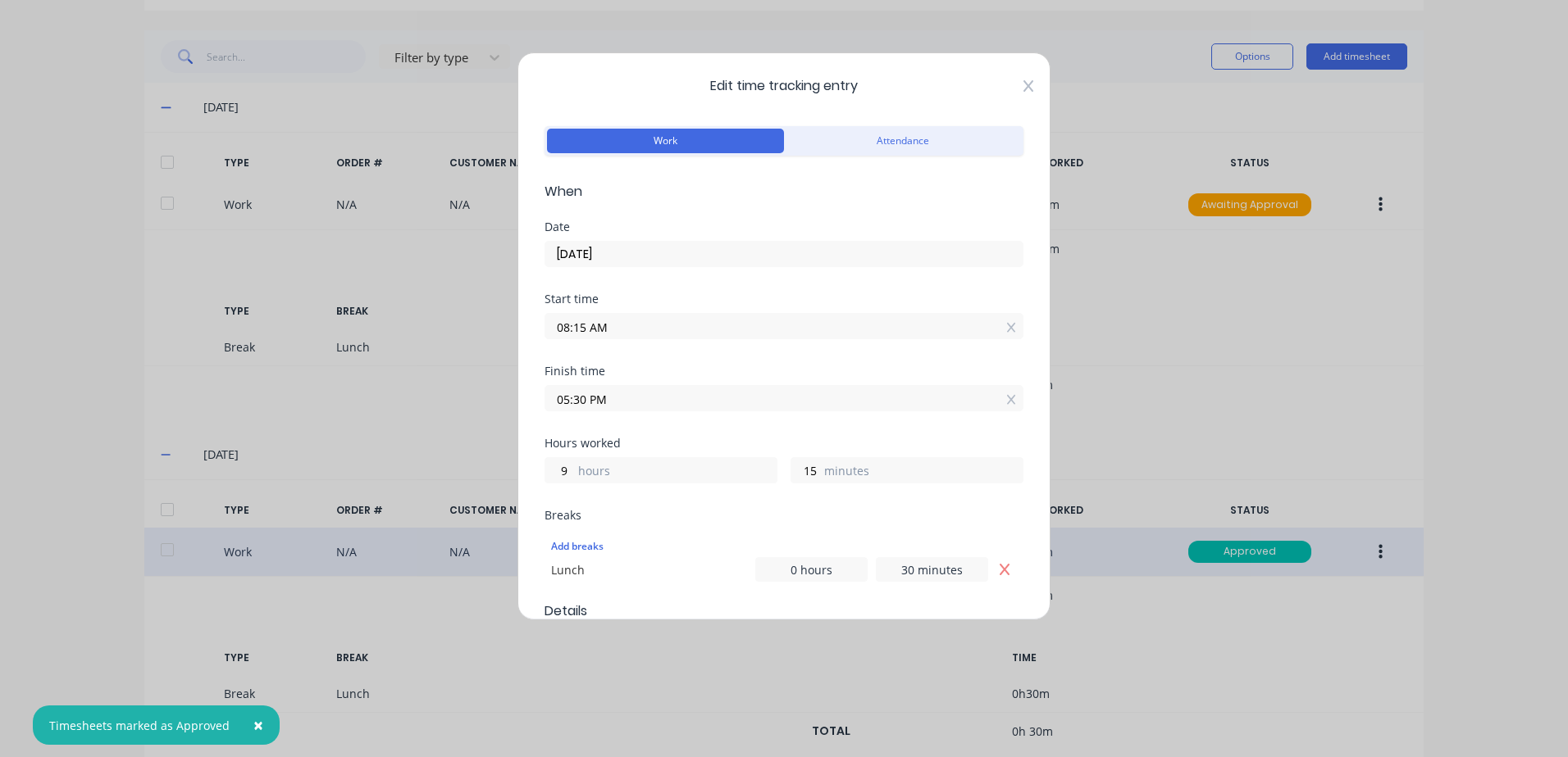
click at [1023, 84] on icon at bounding box center [1028, 86] width 10 height 12
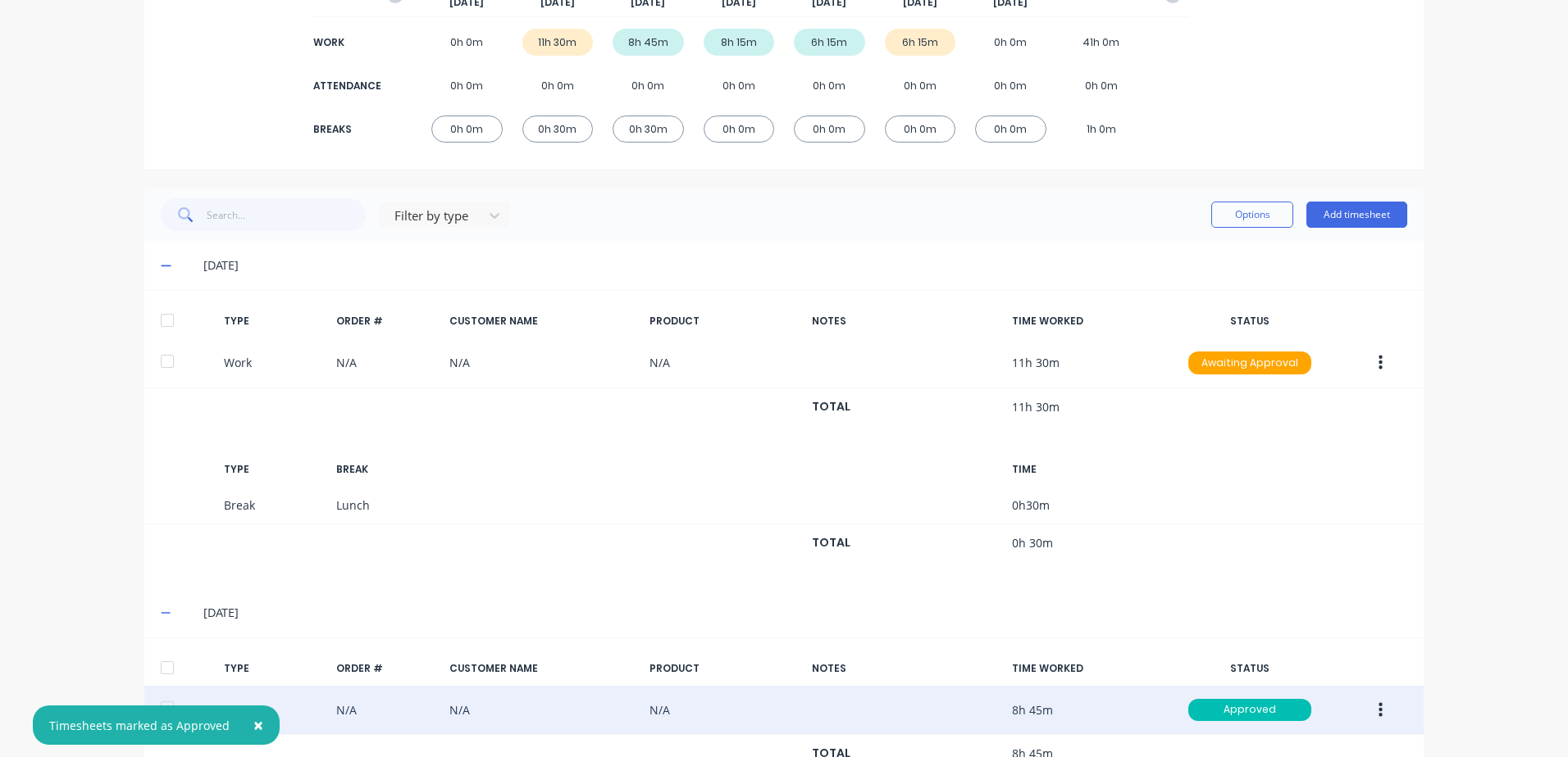
scroll to position [233, 0]
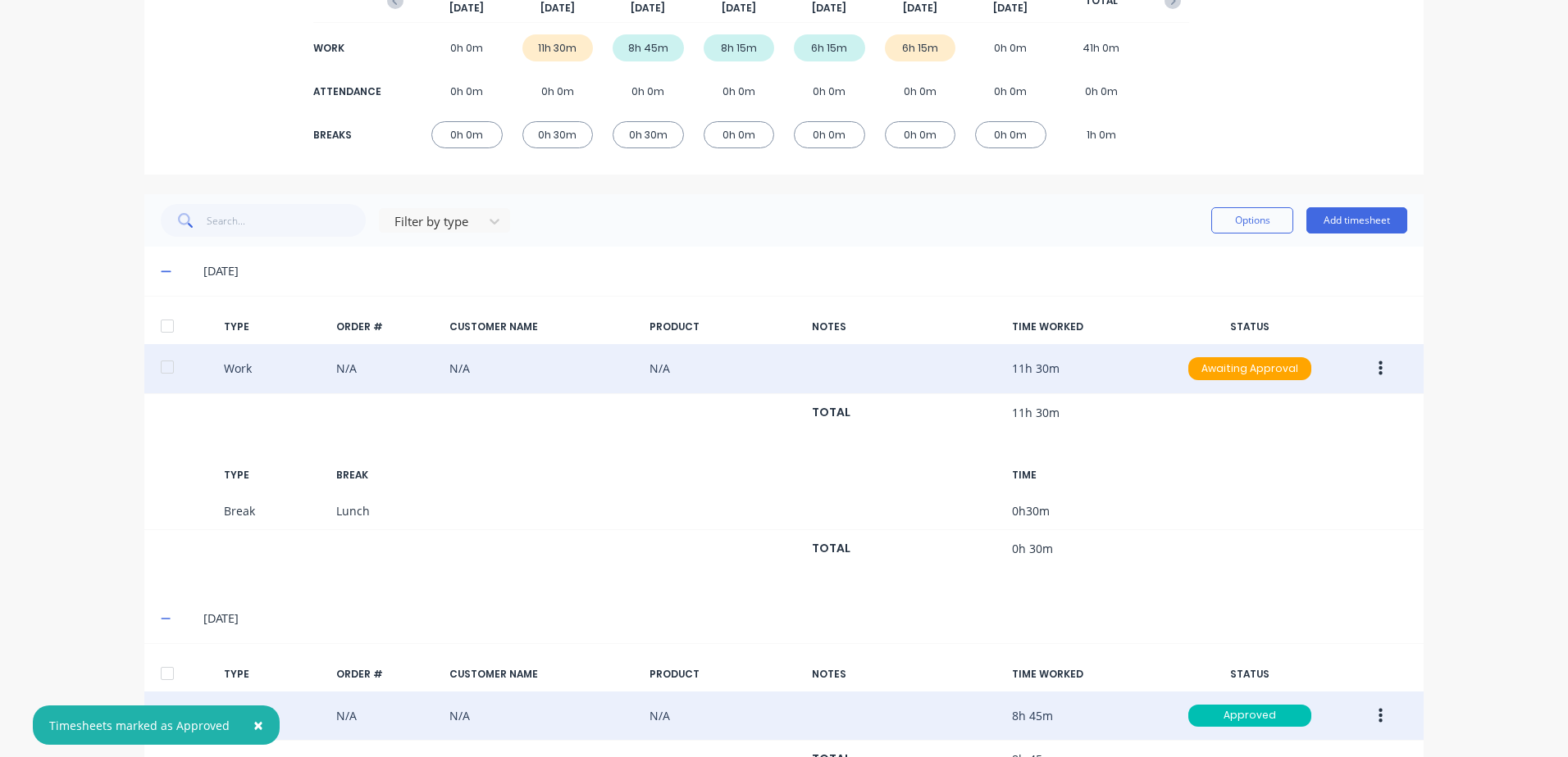
click at [1370, 368] on button "button" at bounding box center [1380, 368] width 38 height 29
click at [1264, 338] on div "Duplicate" at bounding box center [1321, 339] width 126 height 24
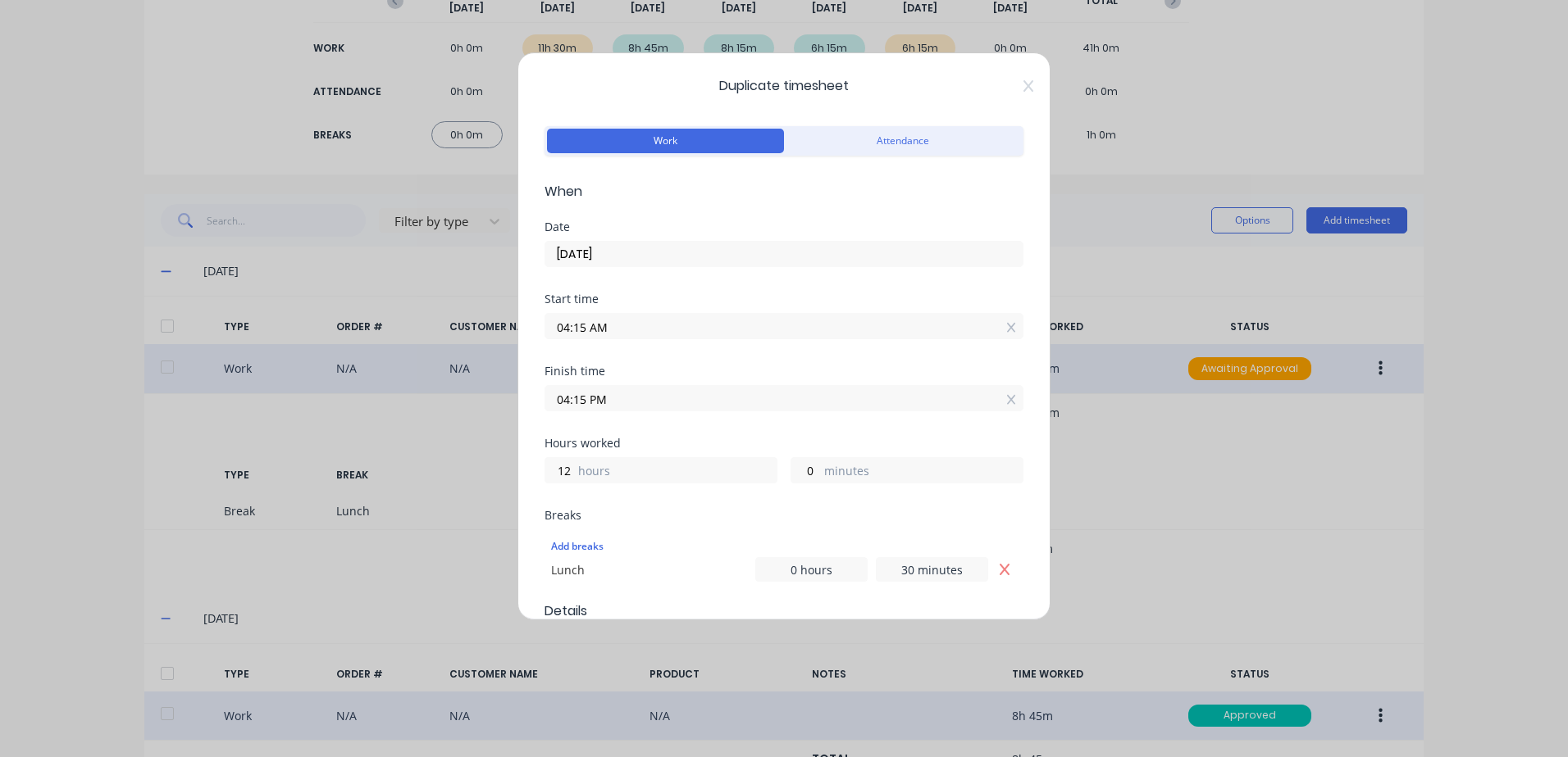
click at [624, 399] on input "04:15 PM" at bounding box center [784, 398] width 477 height 24
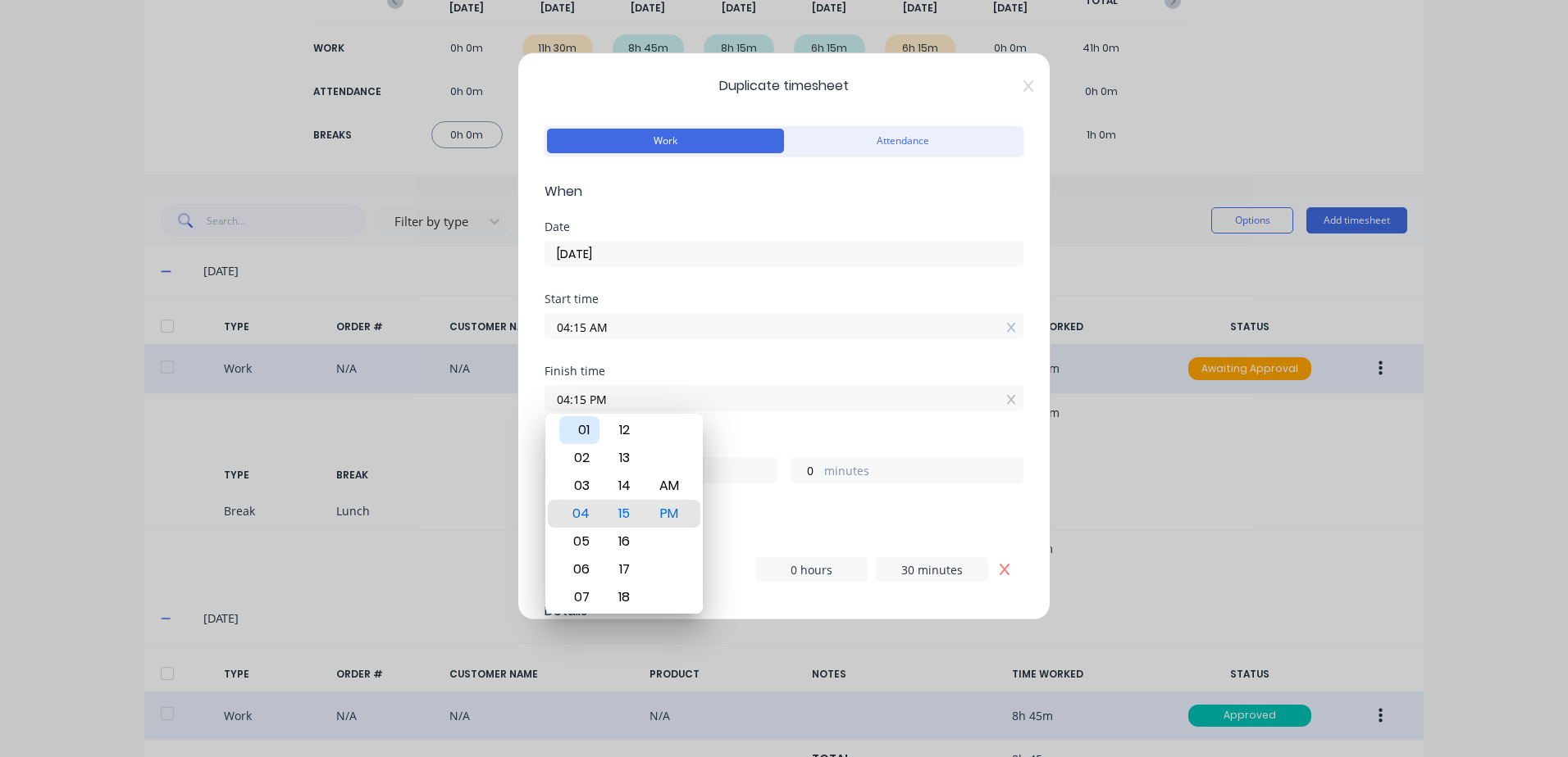
click at [582, 429] on div "01" at bounding box center [579, 429] width 40 height 28
type input "01:15 PM"
type input "9"
type input "01:20 PM"
type input "5"
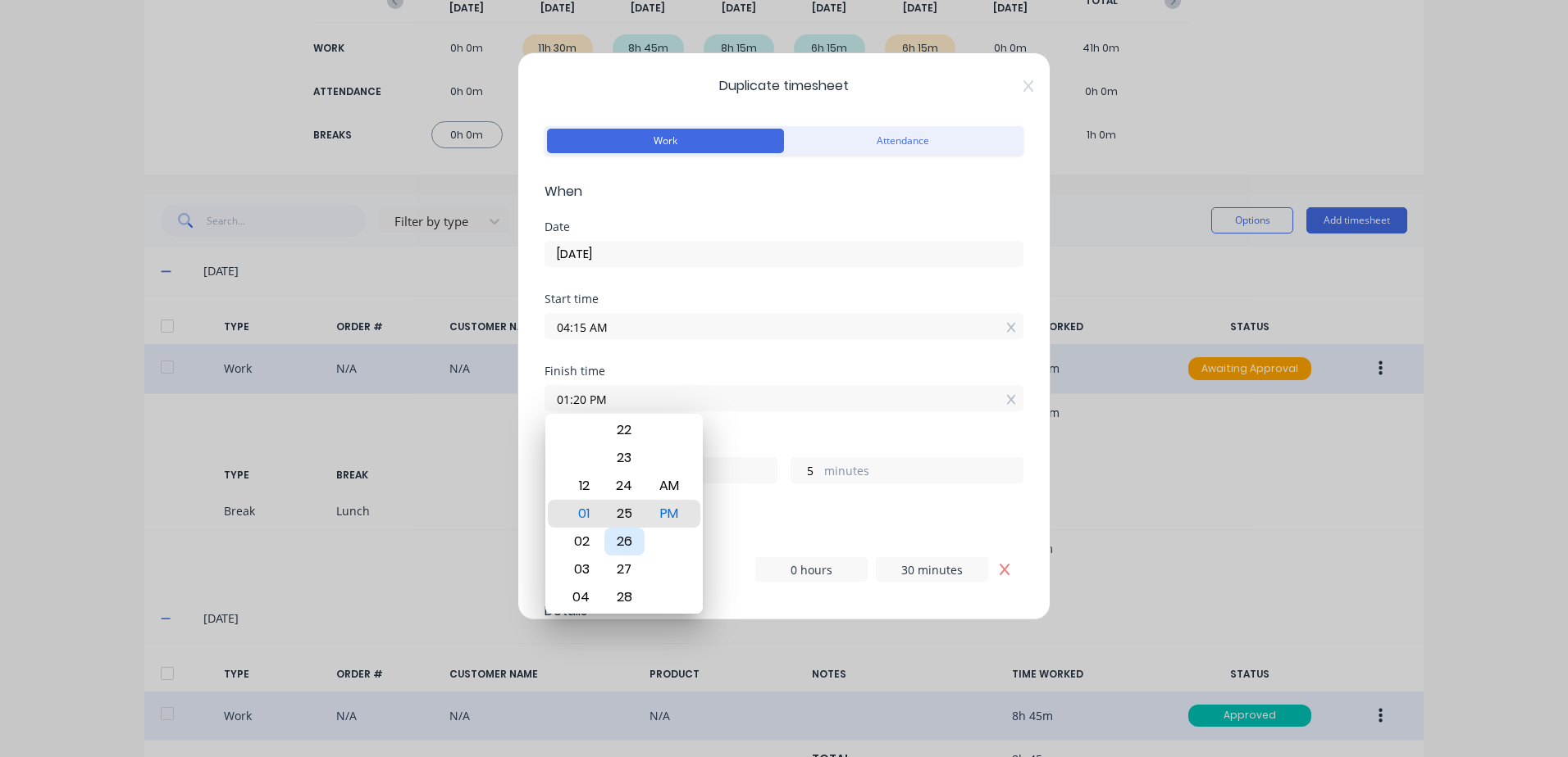
type input "01:25 PM"
type input "10"
type input "01:29 PM"
type input "14"
type input "01:35 PM"
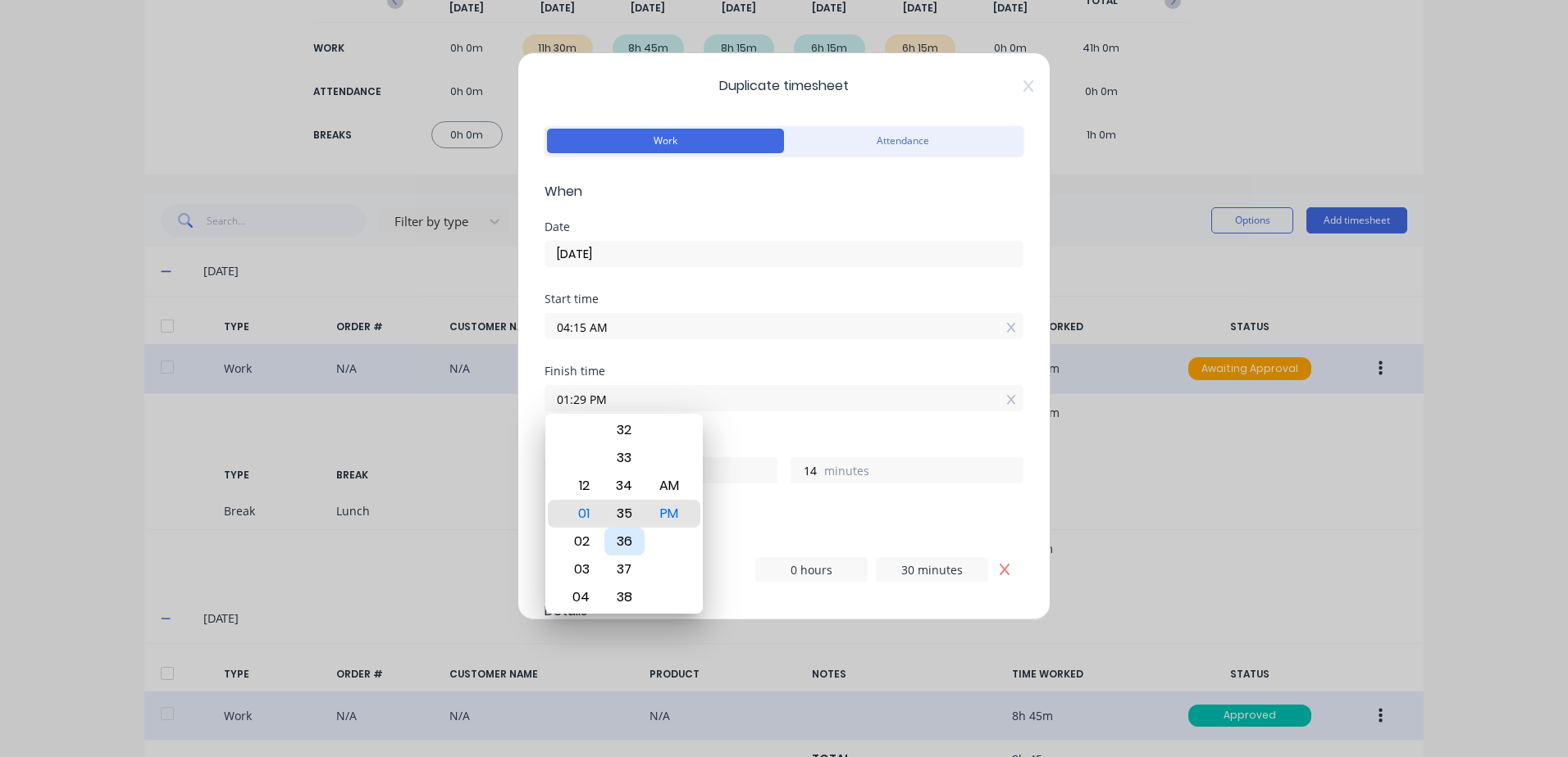
type input "20"
type input "01:40 PM"
type input "25"
type input "01:43 PM"
type input "28"
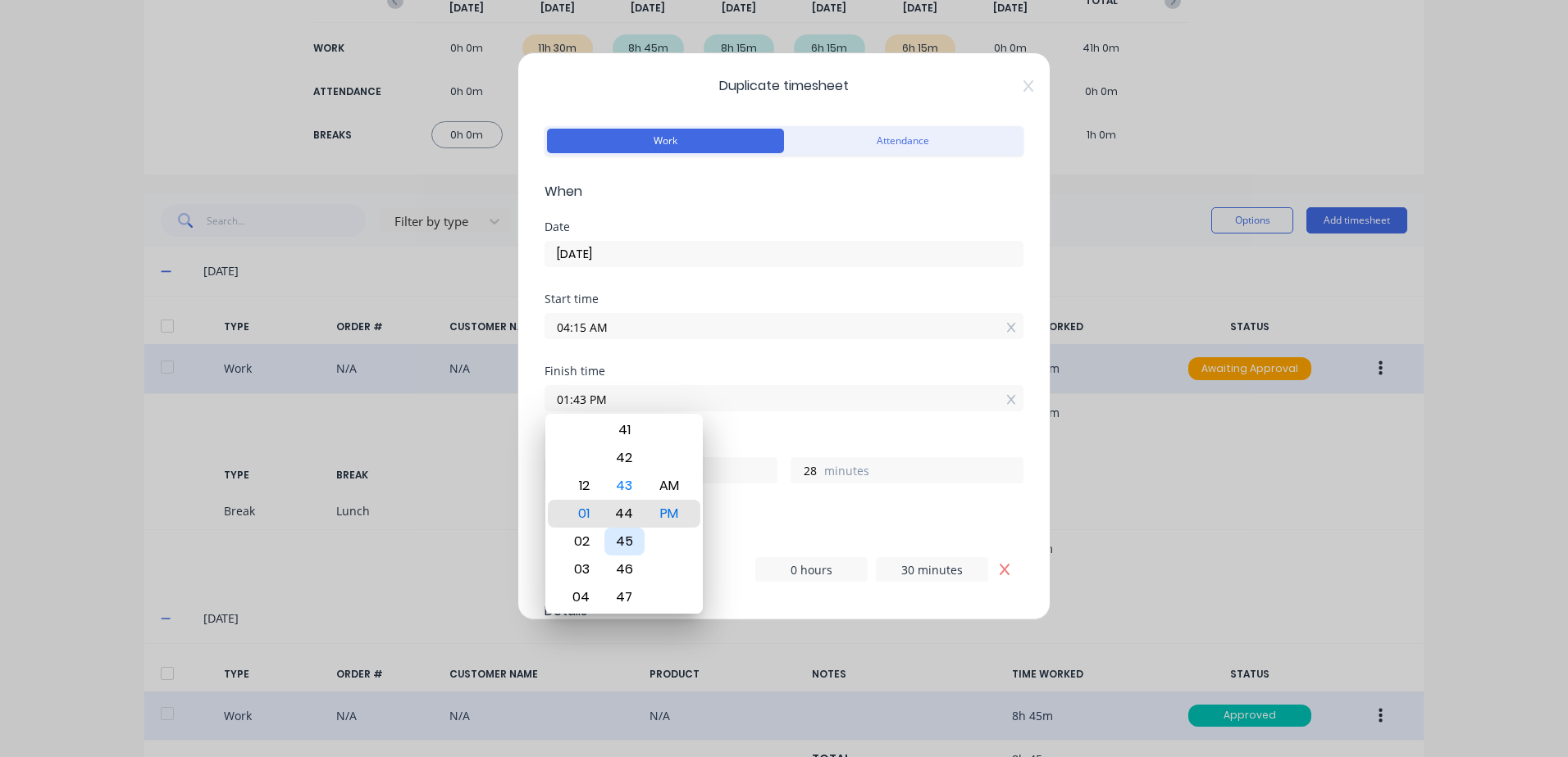
type input "01:44 PM"
type input "29"
click at [625, 541] on div "45" at bounding box center [624, 541] width 40 height 28
type input "01:45 PM"
type input "30"
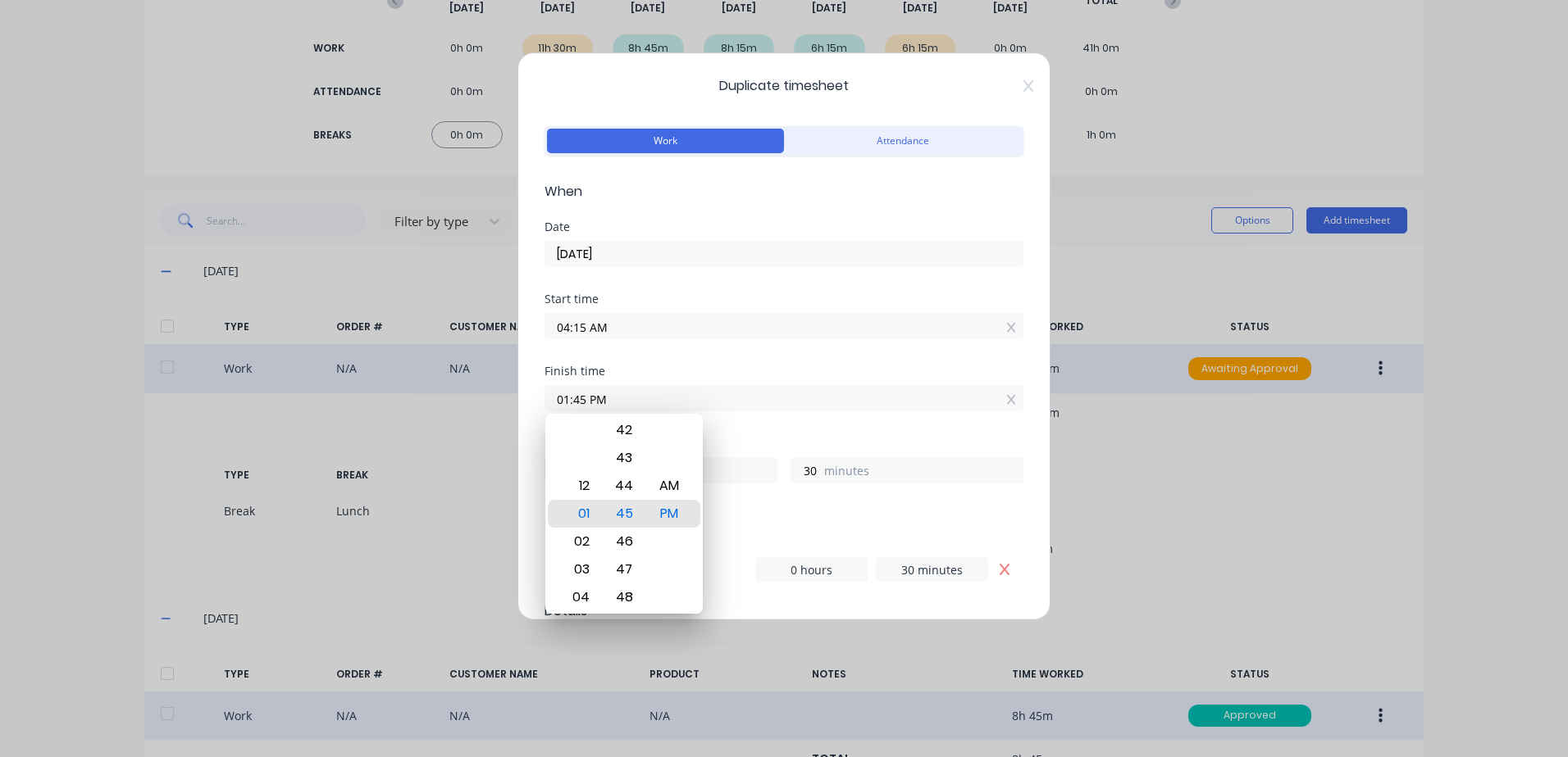
click at [827, 514] on div "Breaks" at bounding box center [784, 515] width 479 height 12
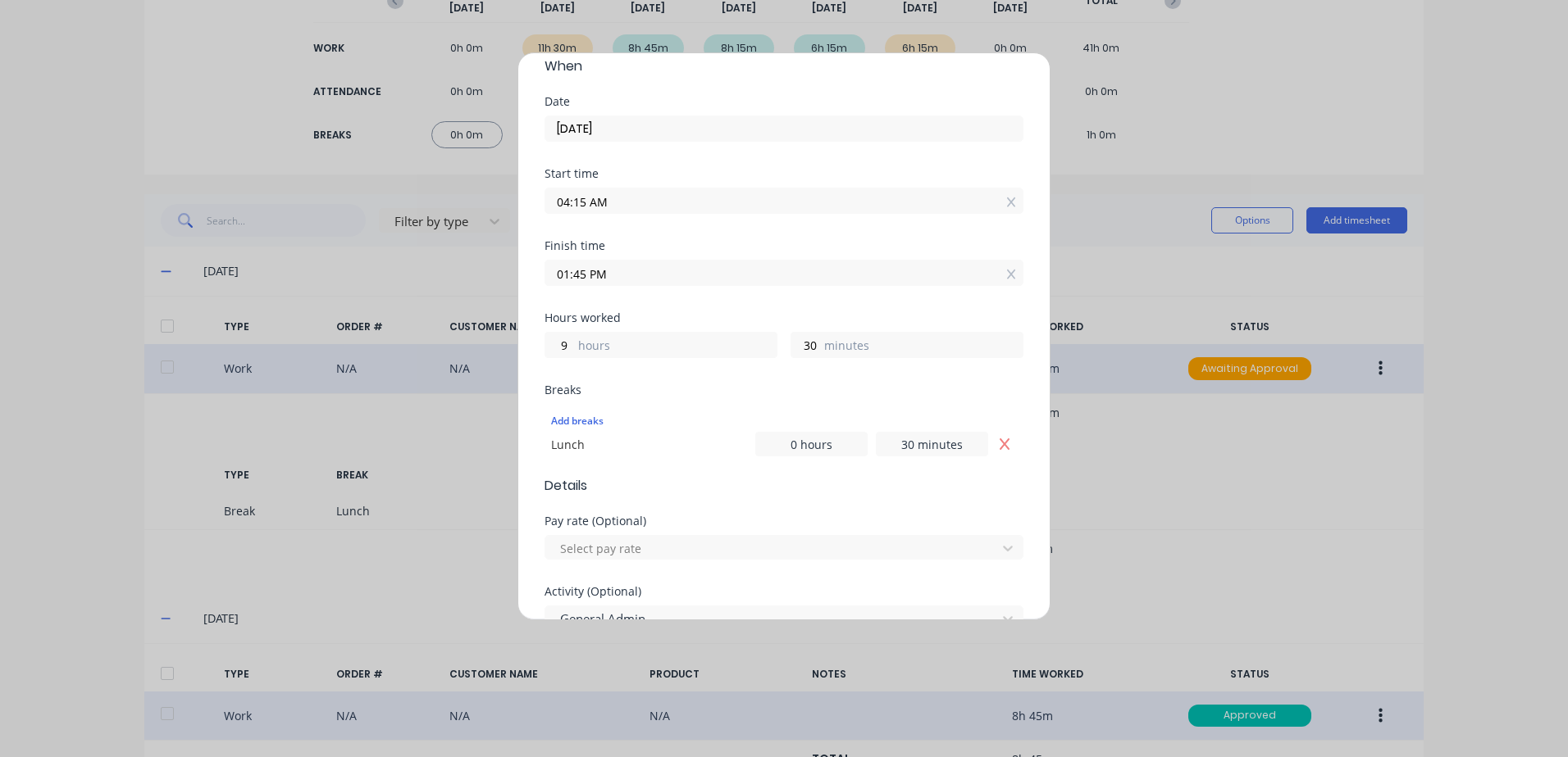
scroll to position [246, 0]
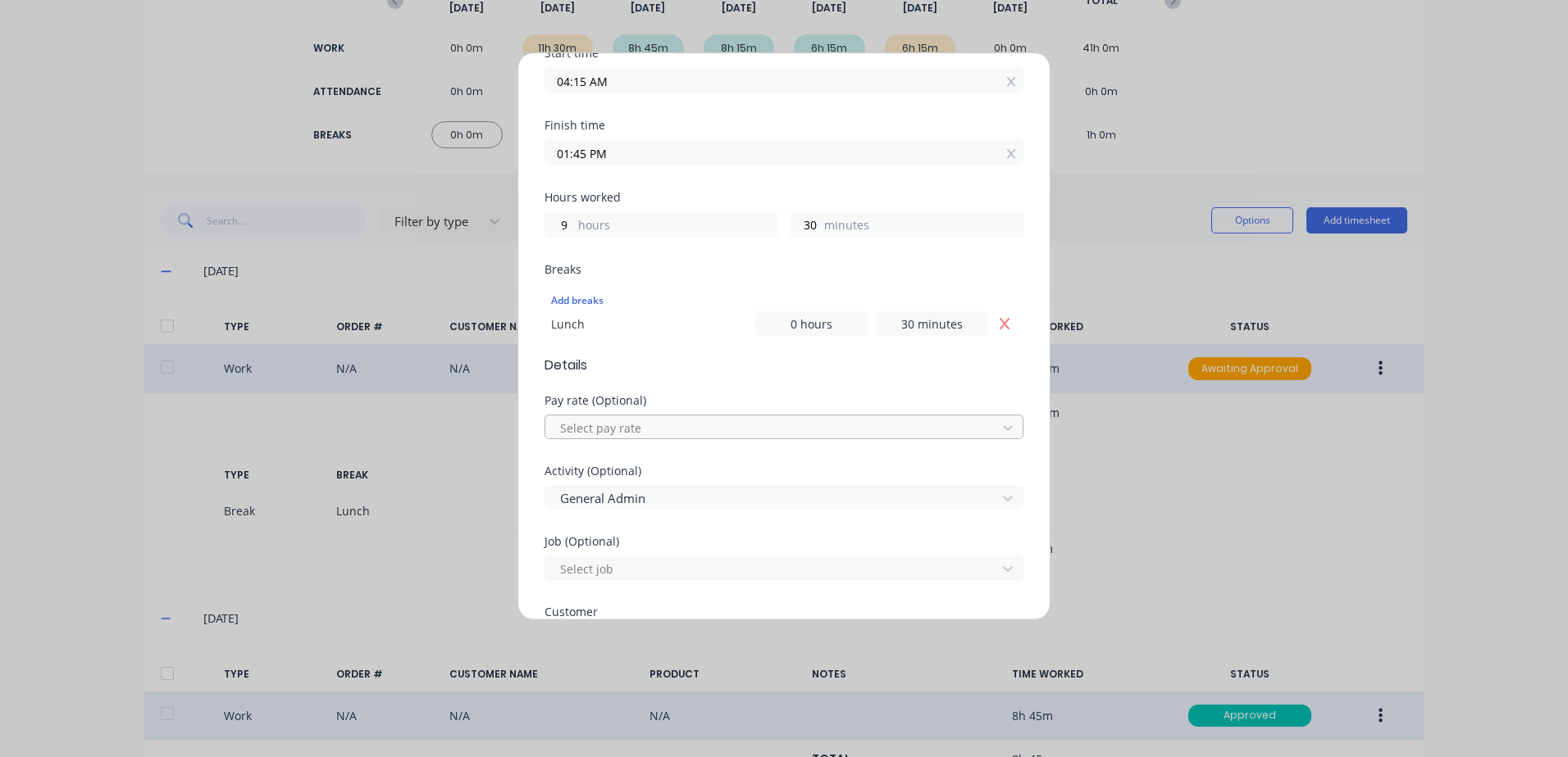
click at [628, 423] on div at bounding box center [772, 428] width 430 height 21
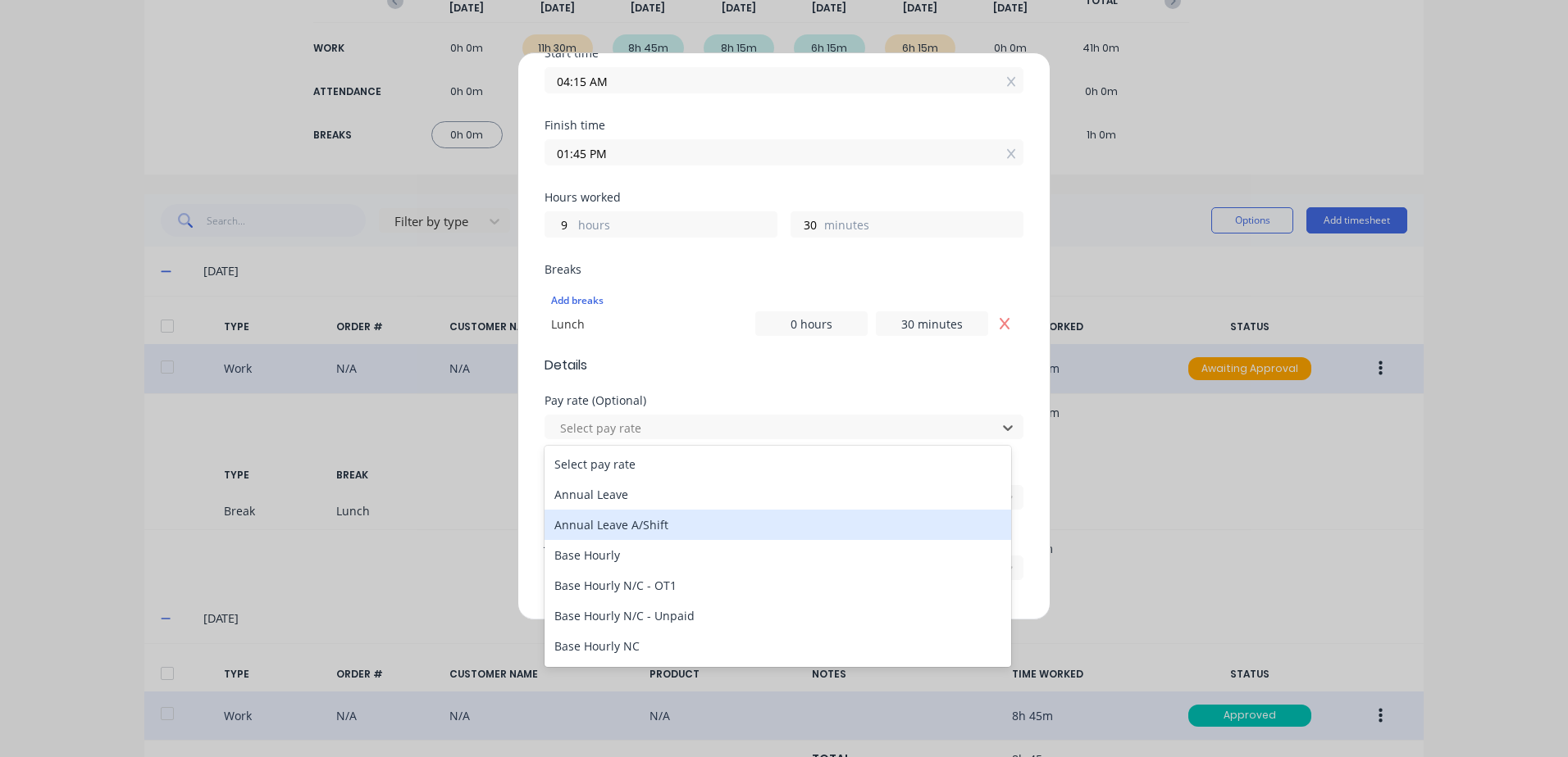
scroll to position [164, 0]
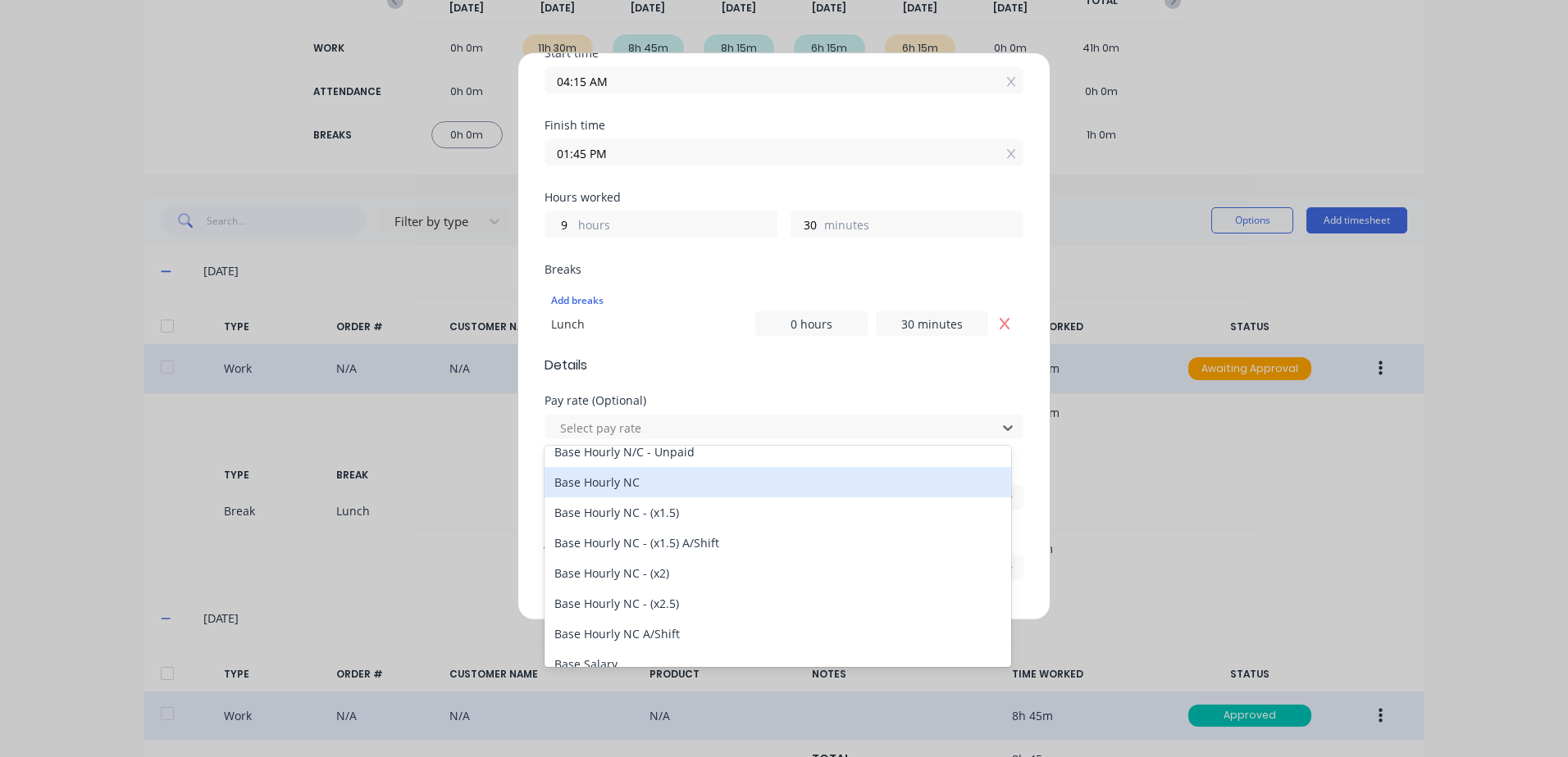
click at [591, 479] on div "Base Hourly NC" at bounding box center [777, 482] width 466 height 30
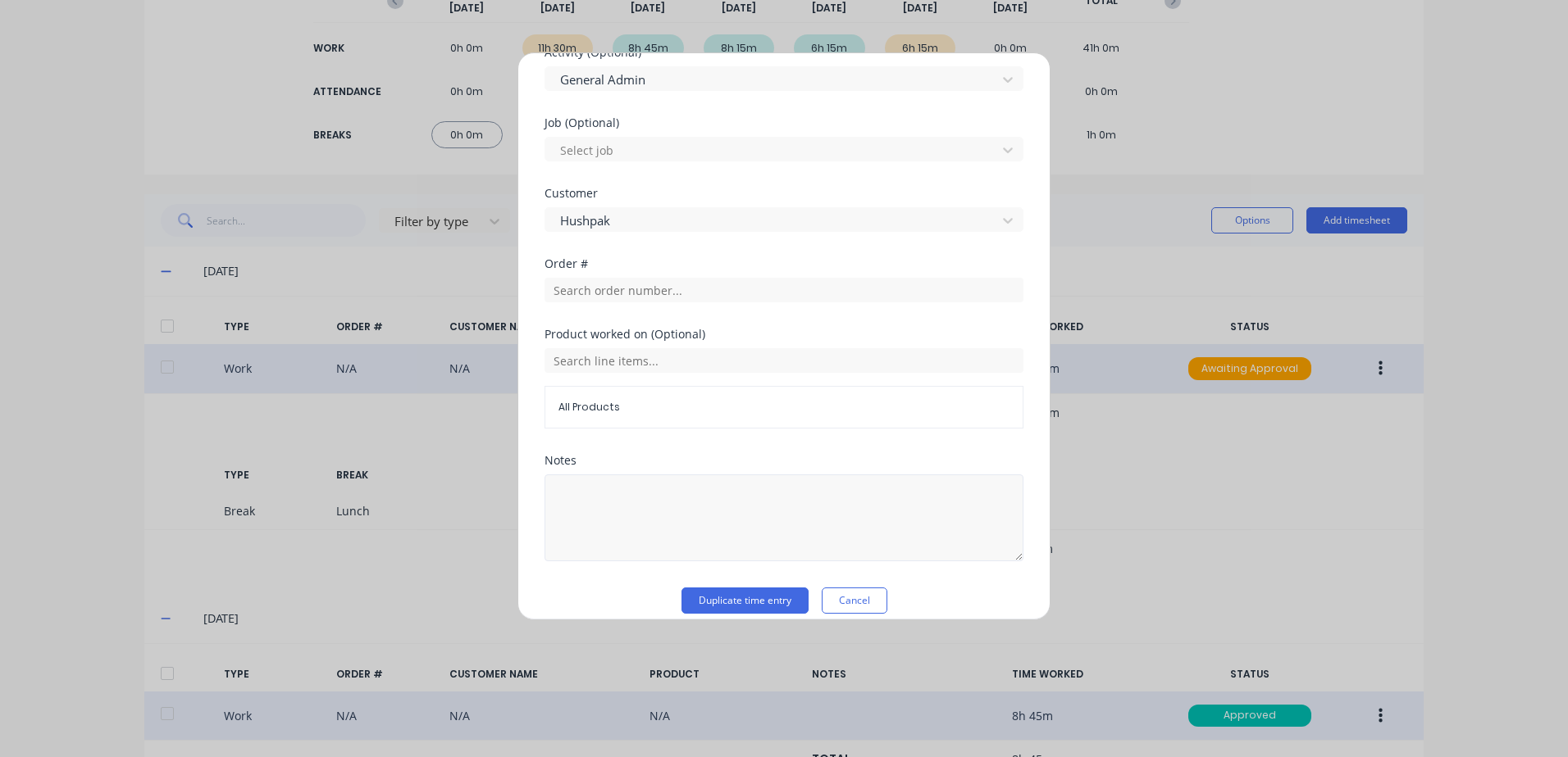
scroll to position [682, 0]
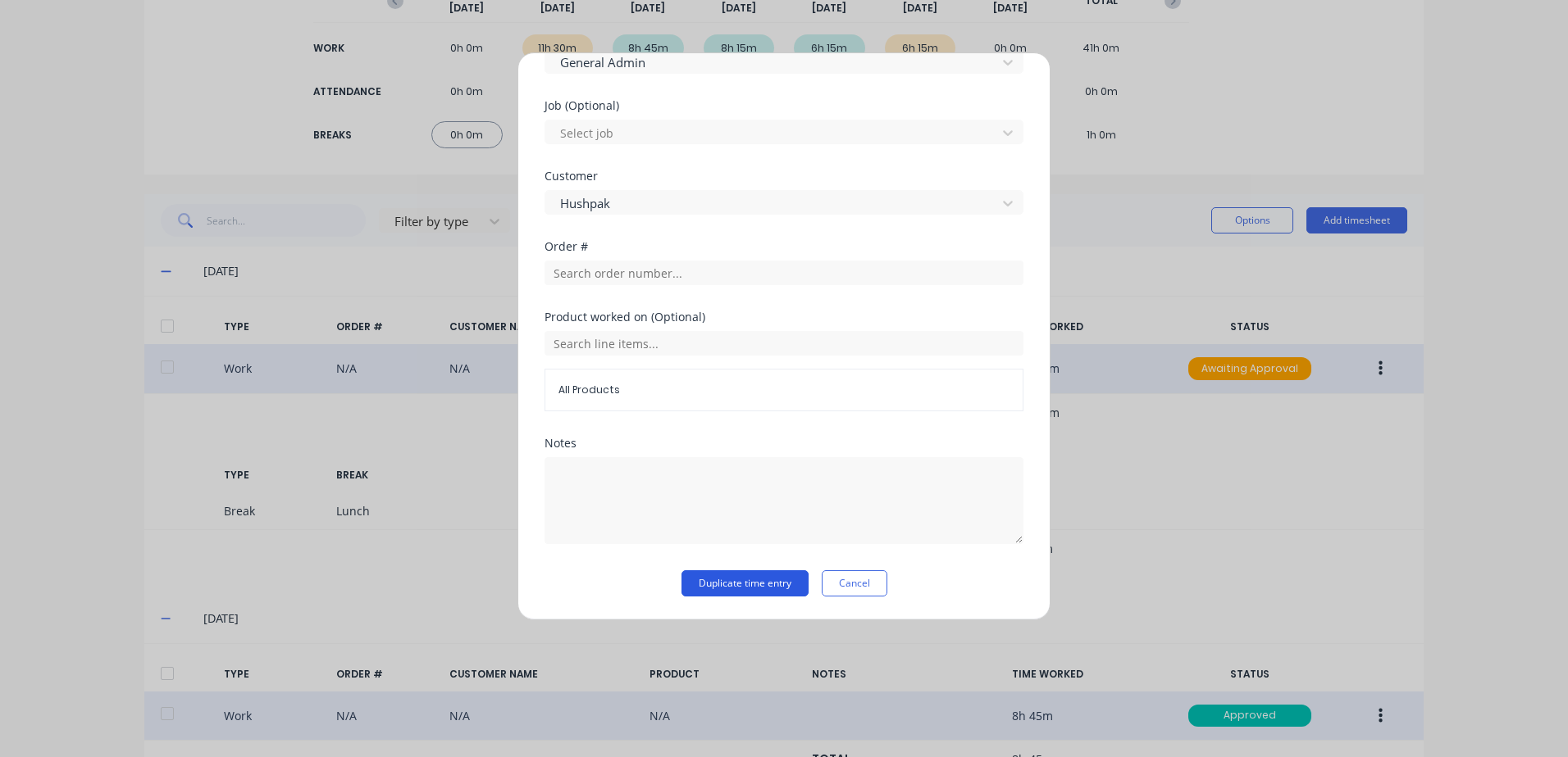
click at [743, 592] on button "Duplicate time entry" at bounding box center [745, 583] width 127 height 26
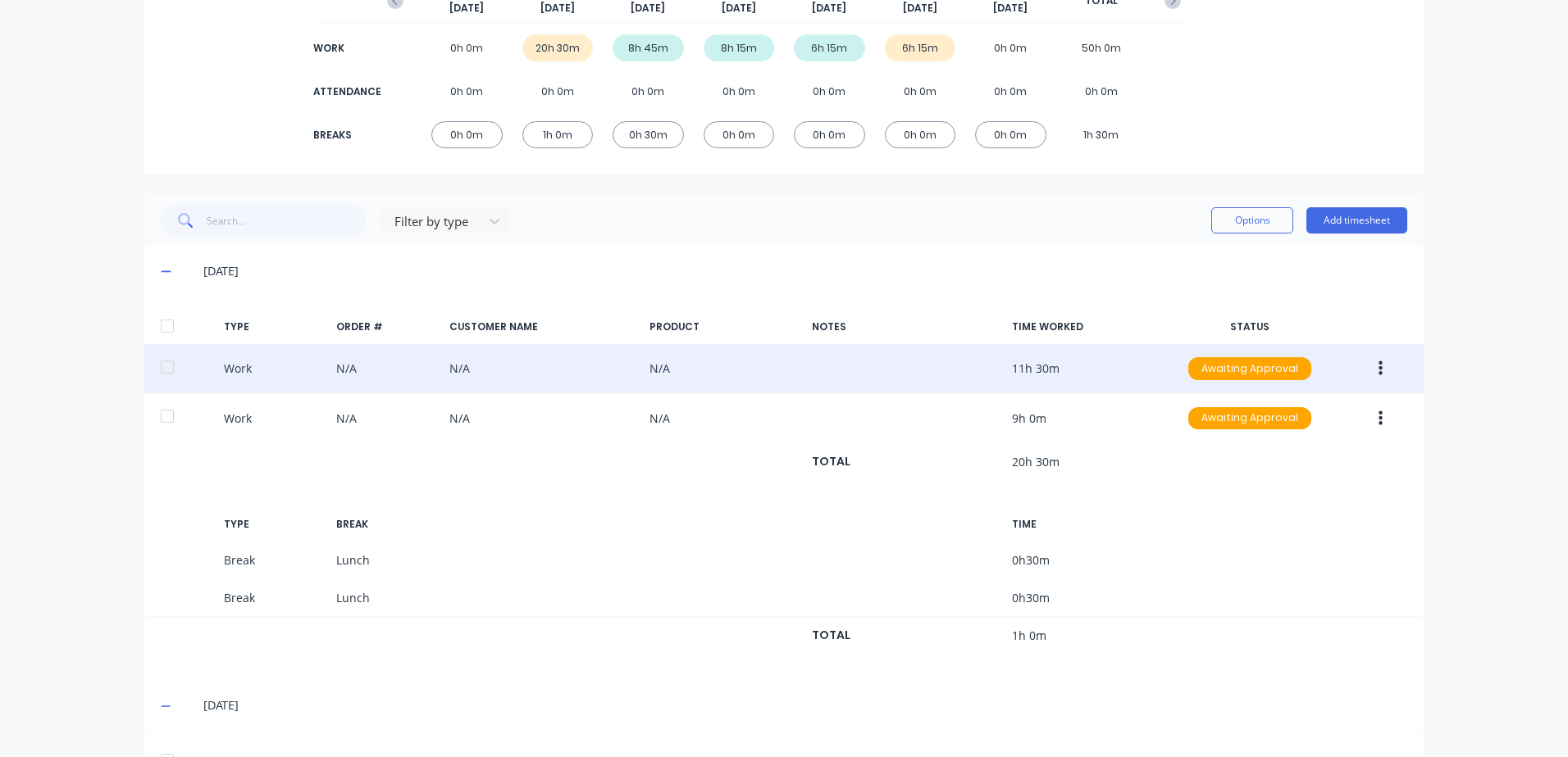
click at [1373, 361] on button "button" at bounding box center [1380, 368] width 38 height 29
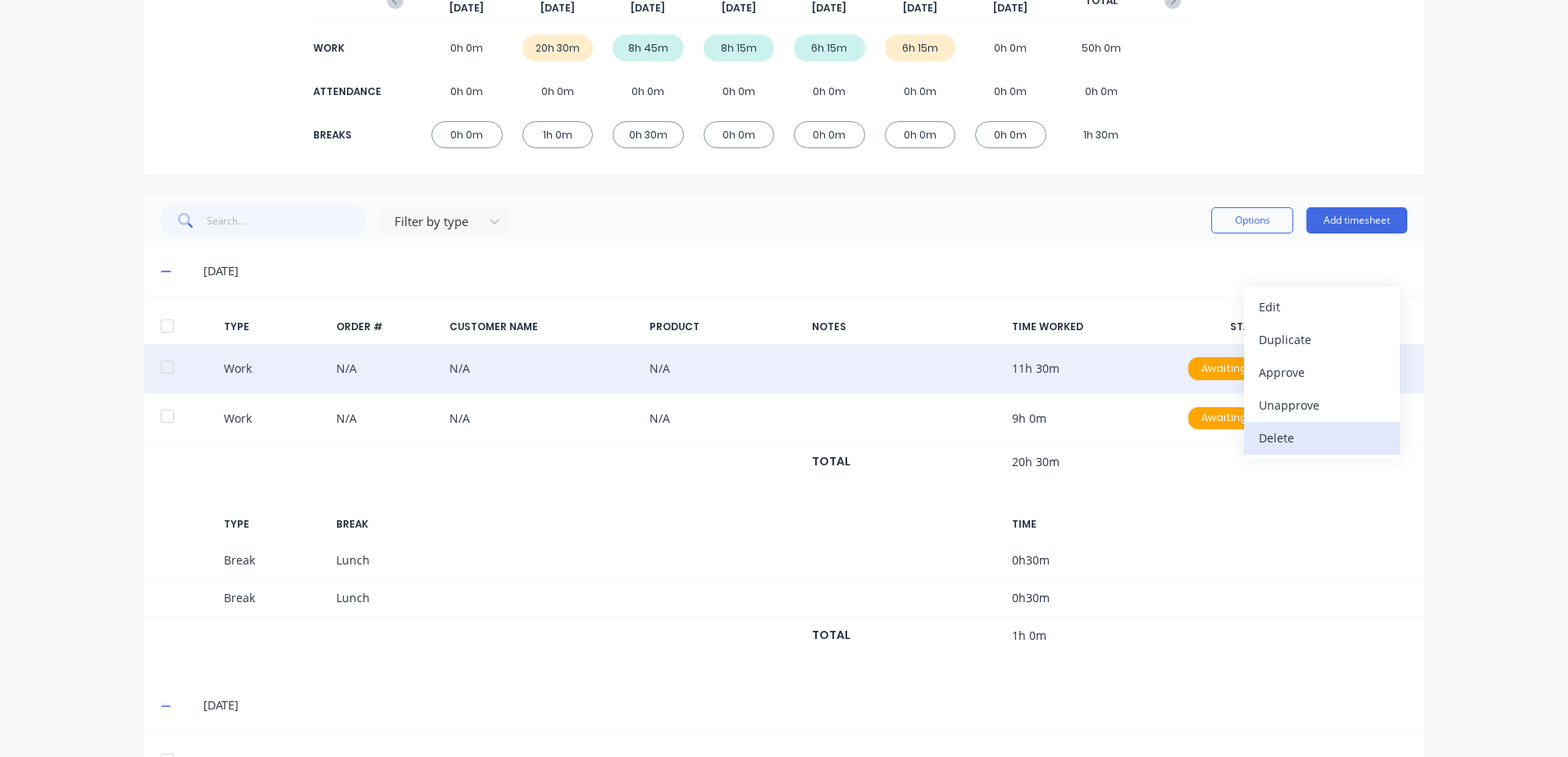
click at [1279, 438] on div "Delete" at bounding box center [1321, 438] width 126 height 24
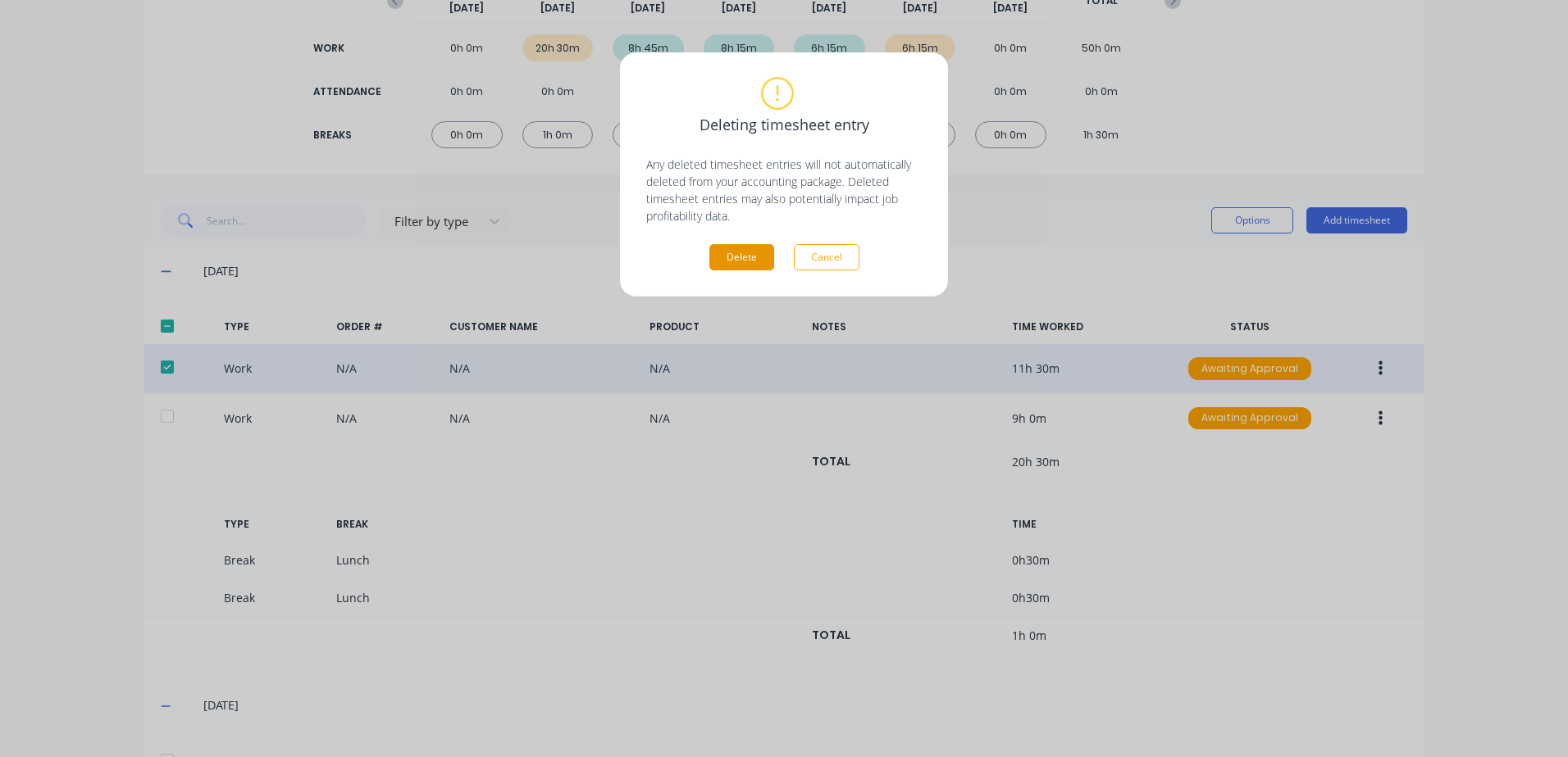
click at [732, 258] on button "Delete" at bounding box center [741, 257] width 65 height 26
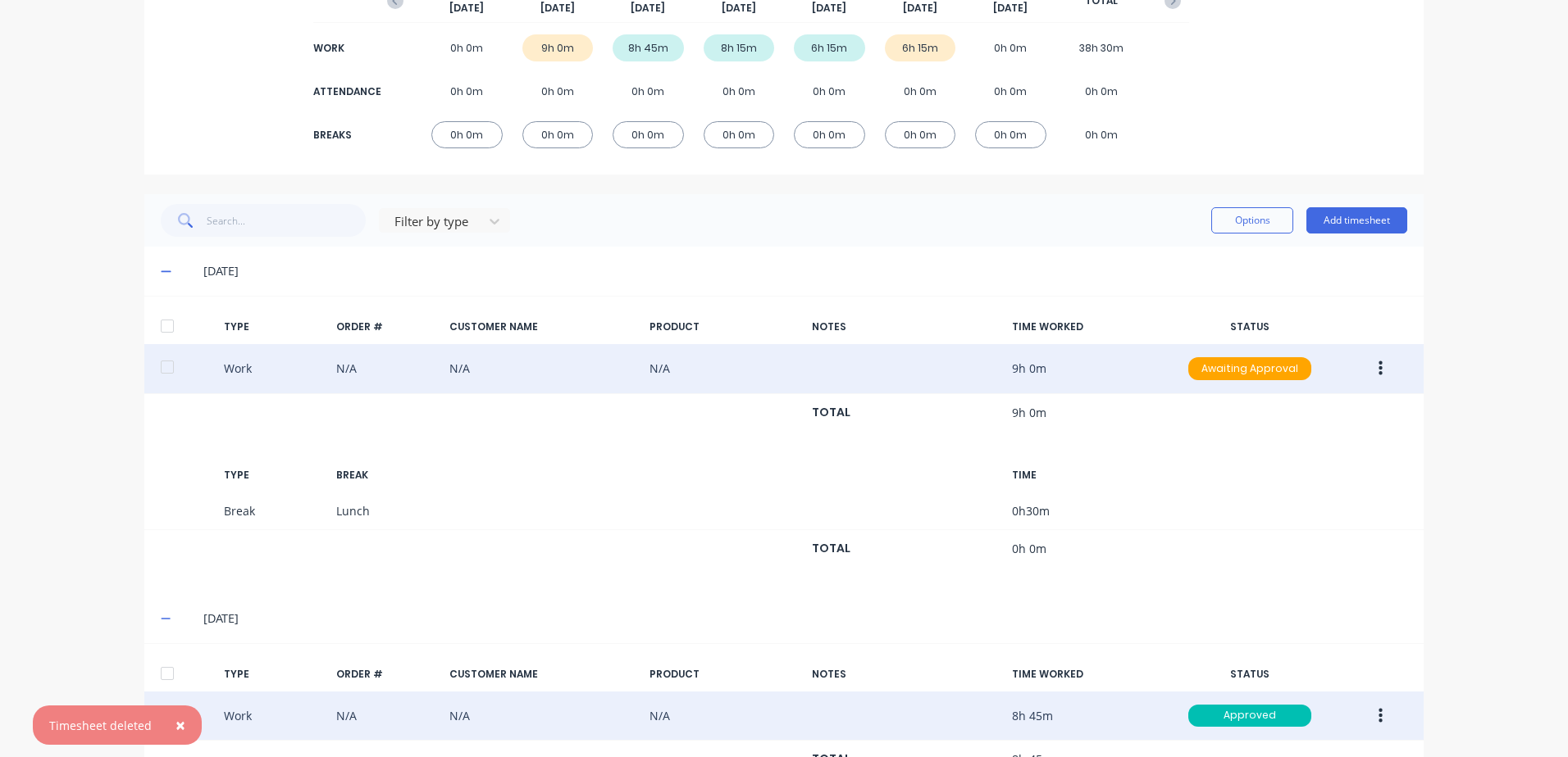
click at [1378, 366] on icon "button" at bounding box center [1380, 369] width 4 height 18
click at [1278, 340] on div "Duplicate" at bounding box center [1321, 339] width 126 height 24
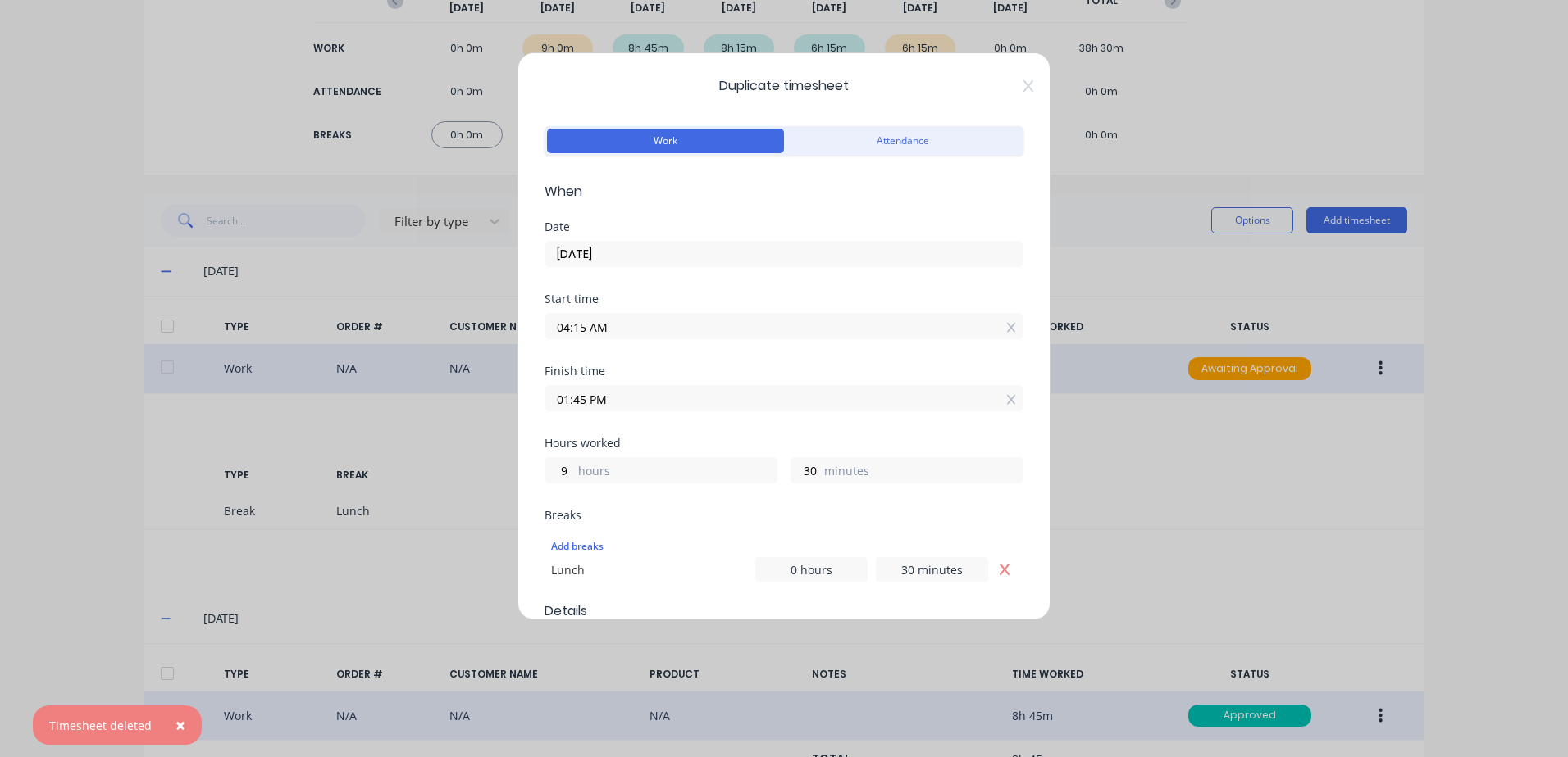
click at [624, 327] on input "04:15 AM" at bounding box center [784, 325] width 477 height 24
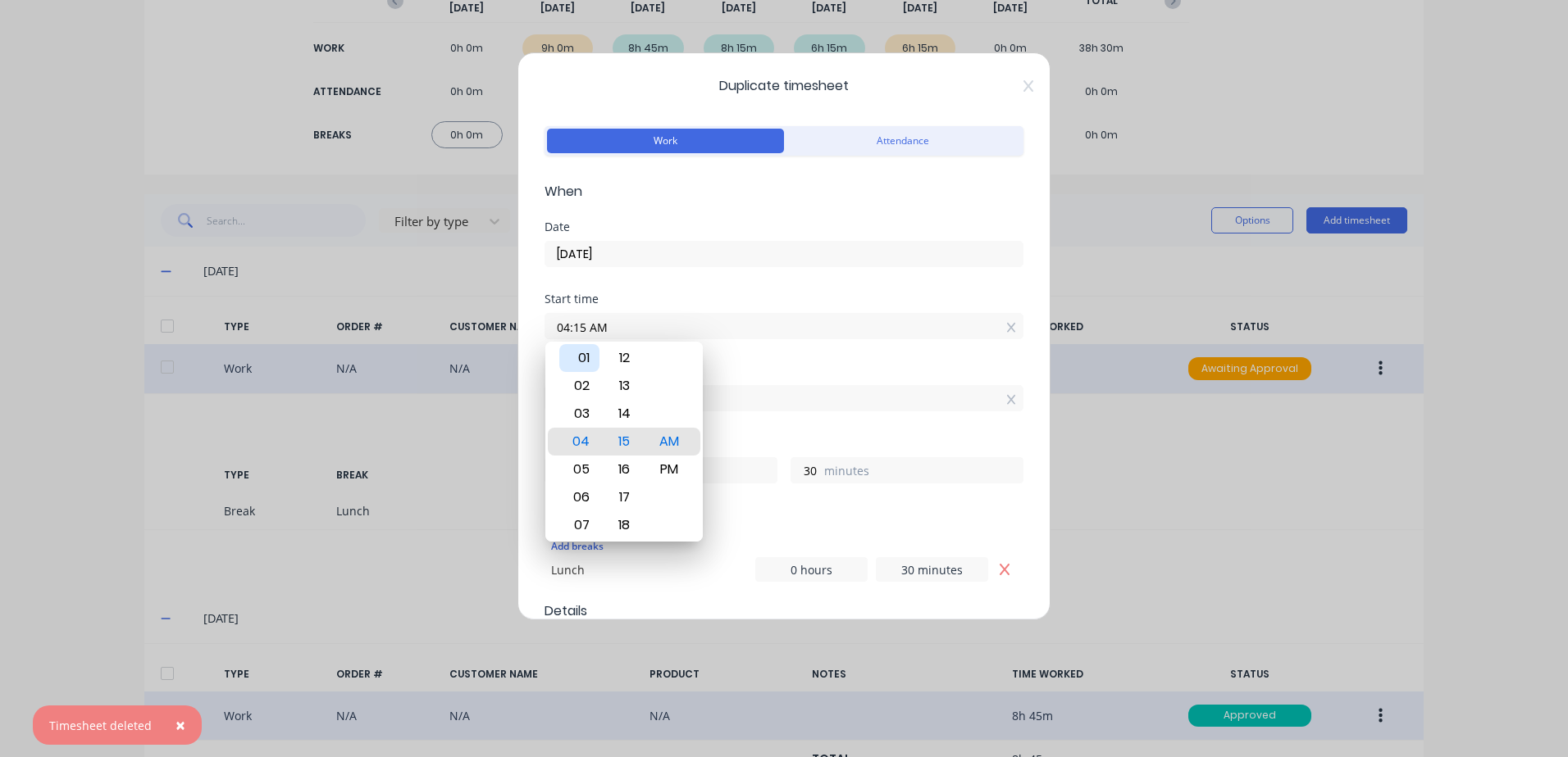
click at [583, 357] on div "01" at bounding box center [579, 358] width 40 height 28
type input "01:15 AM"
type input "12"
type input "01:21 AM"
type input "24"
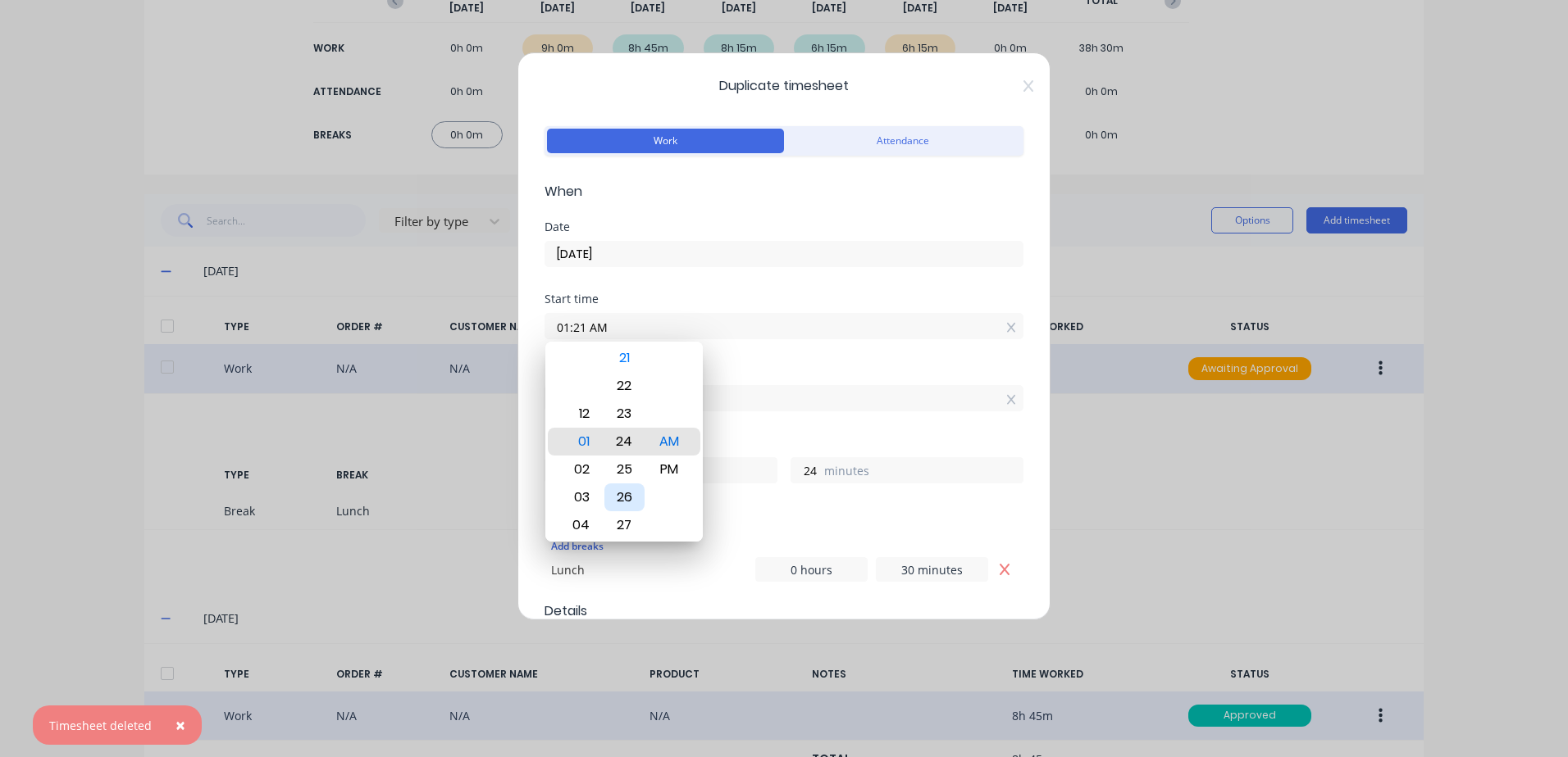
type input "01:24 AM"
type input "21"
type input "01:28 AM"
type input "17"
type input "01:31 AM"
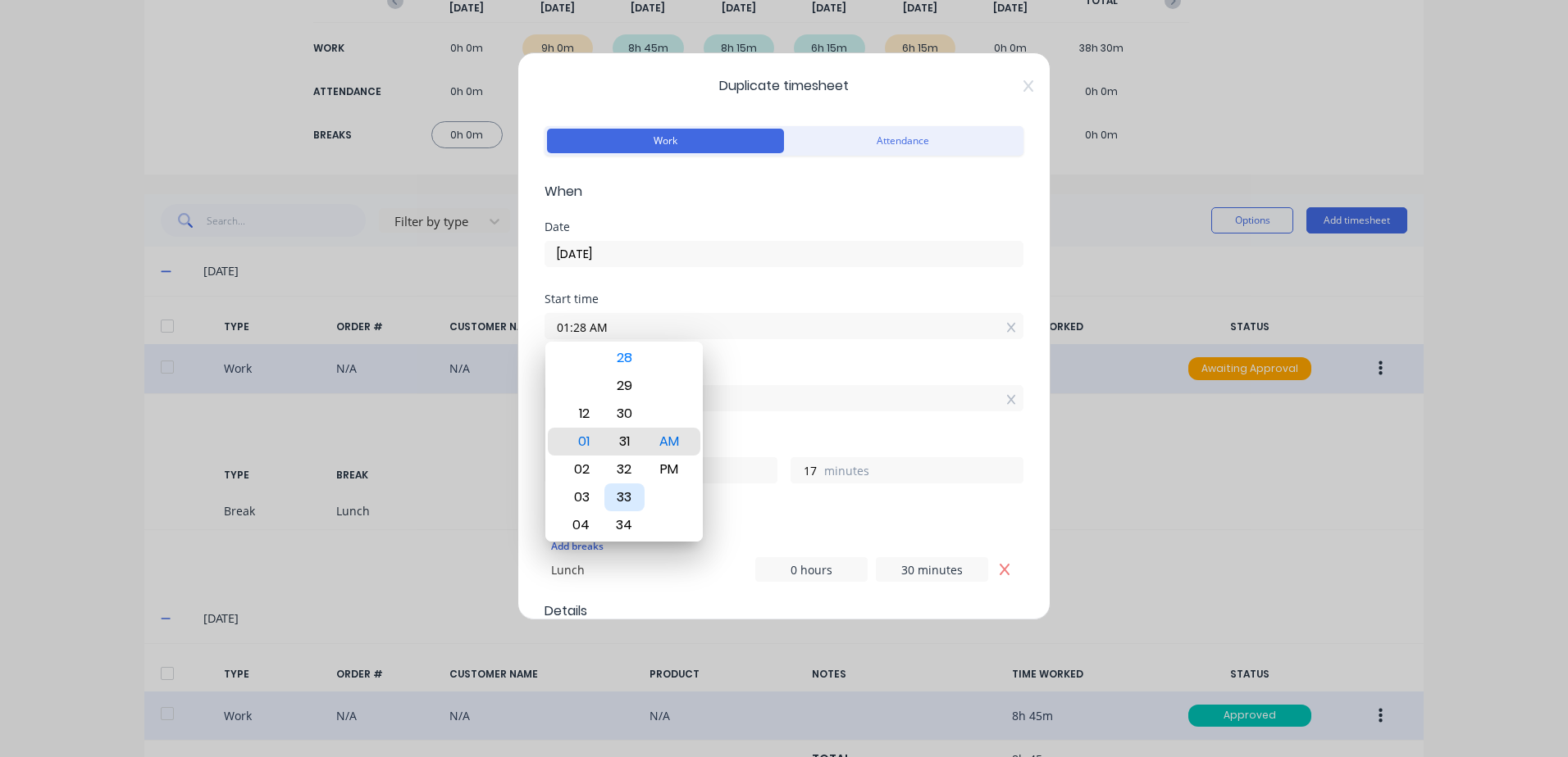
type input "14"
type input "01:35 AM"
type input "10"
type input "01:40 AM"
type input "5"
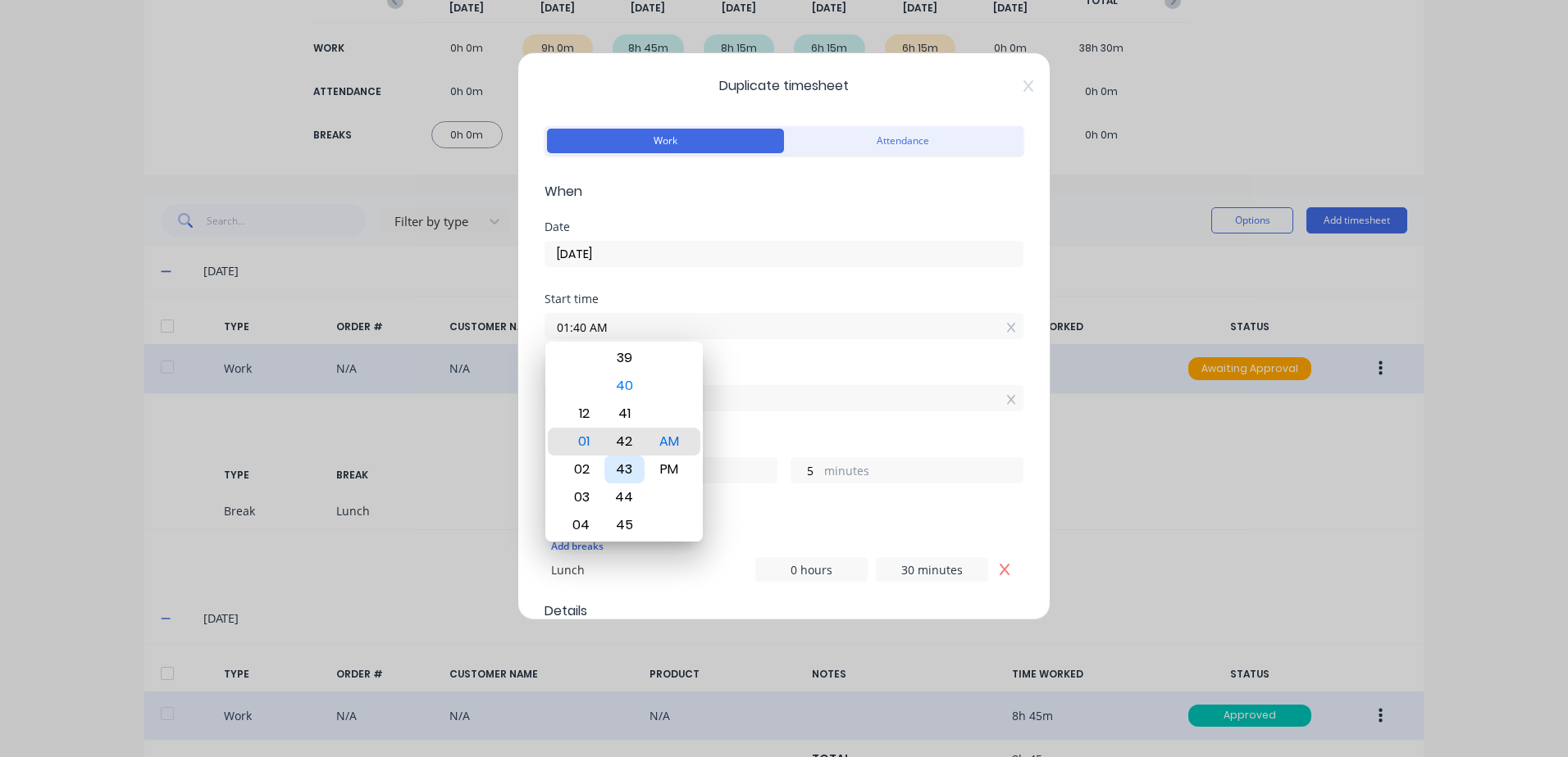
type input "01:43 AM"
type input "2"
type input "01:45 AM"
type input "0"
click at [664, 472] on div "PM" at bounding box center [670, 469] width 40 height 28
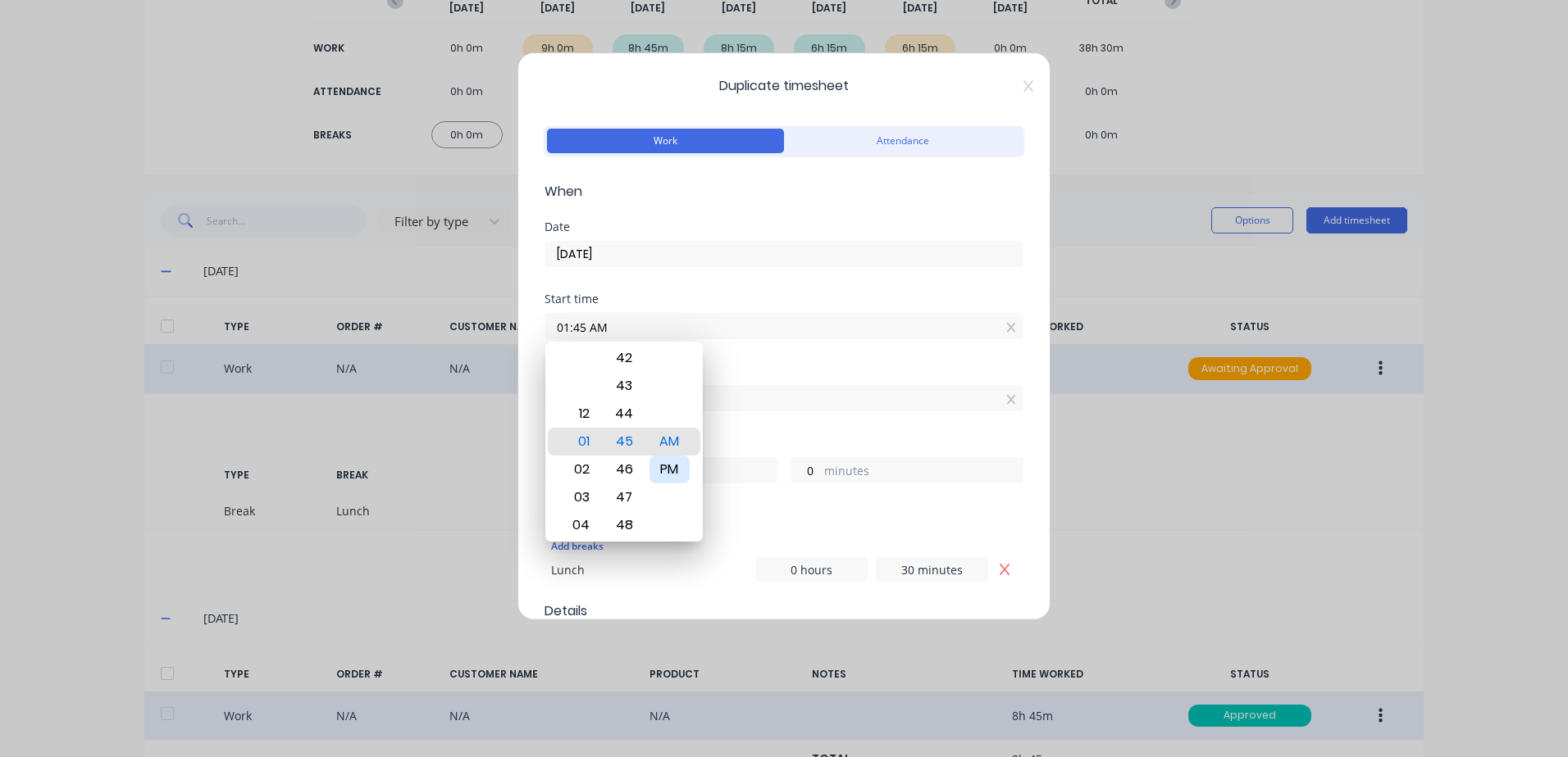
type input "01:45 PM"
type input "0"
click at [797, 424] on div "Finish time 01:45 PM" at bounding box center [784, 401] width 479 height 73
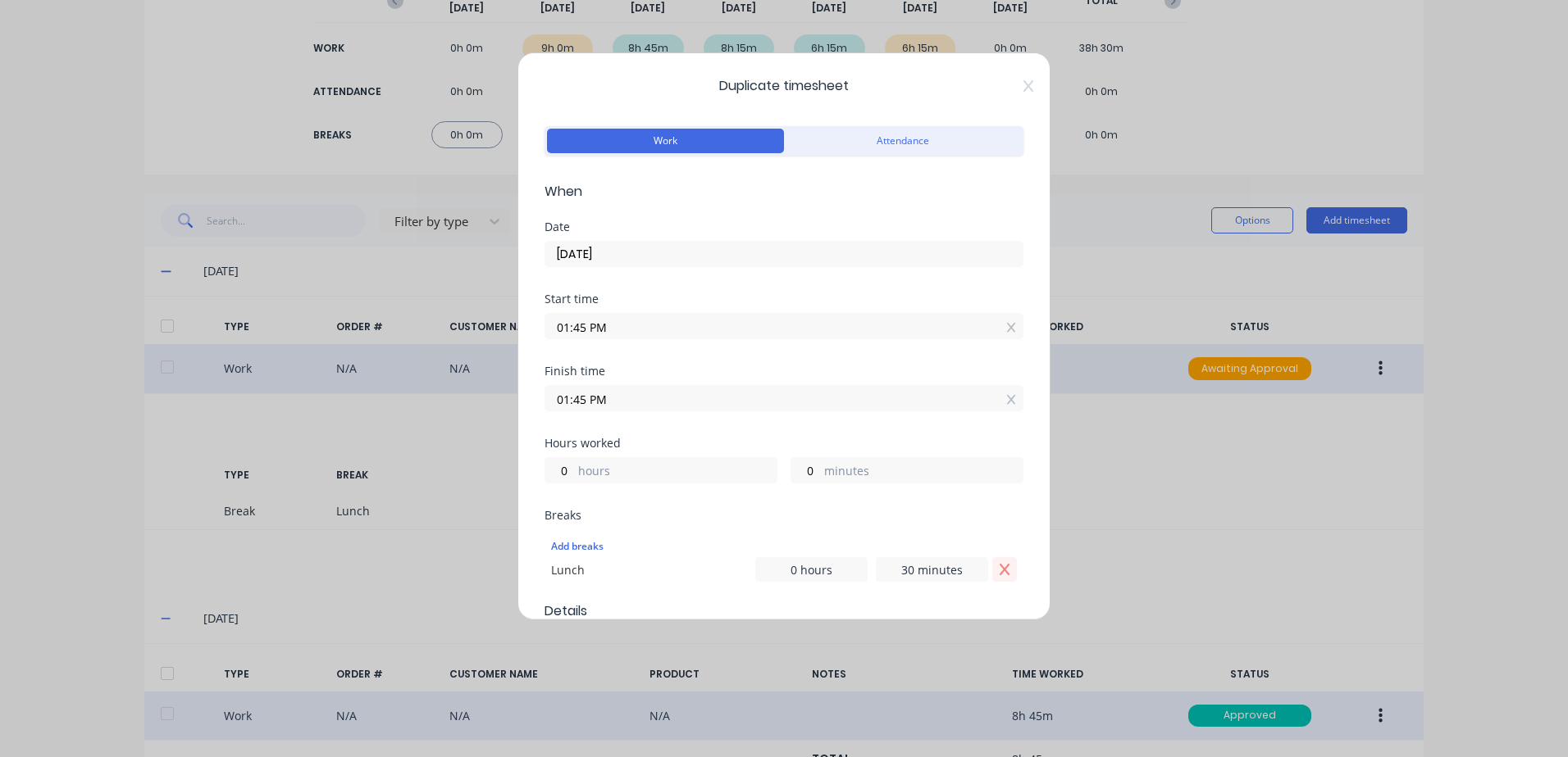
click at [998, 567] on icon "Remove Lunch" at bounding box center [1004, 569] width 13 height 13
click at [646, 398] on input "01:45 PM" at bounding box center [784, 398] width 477 height 24
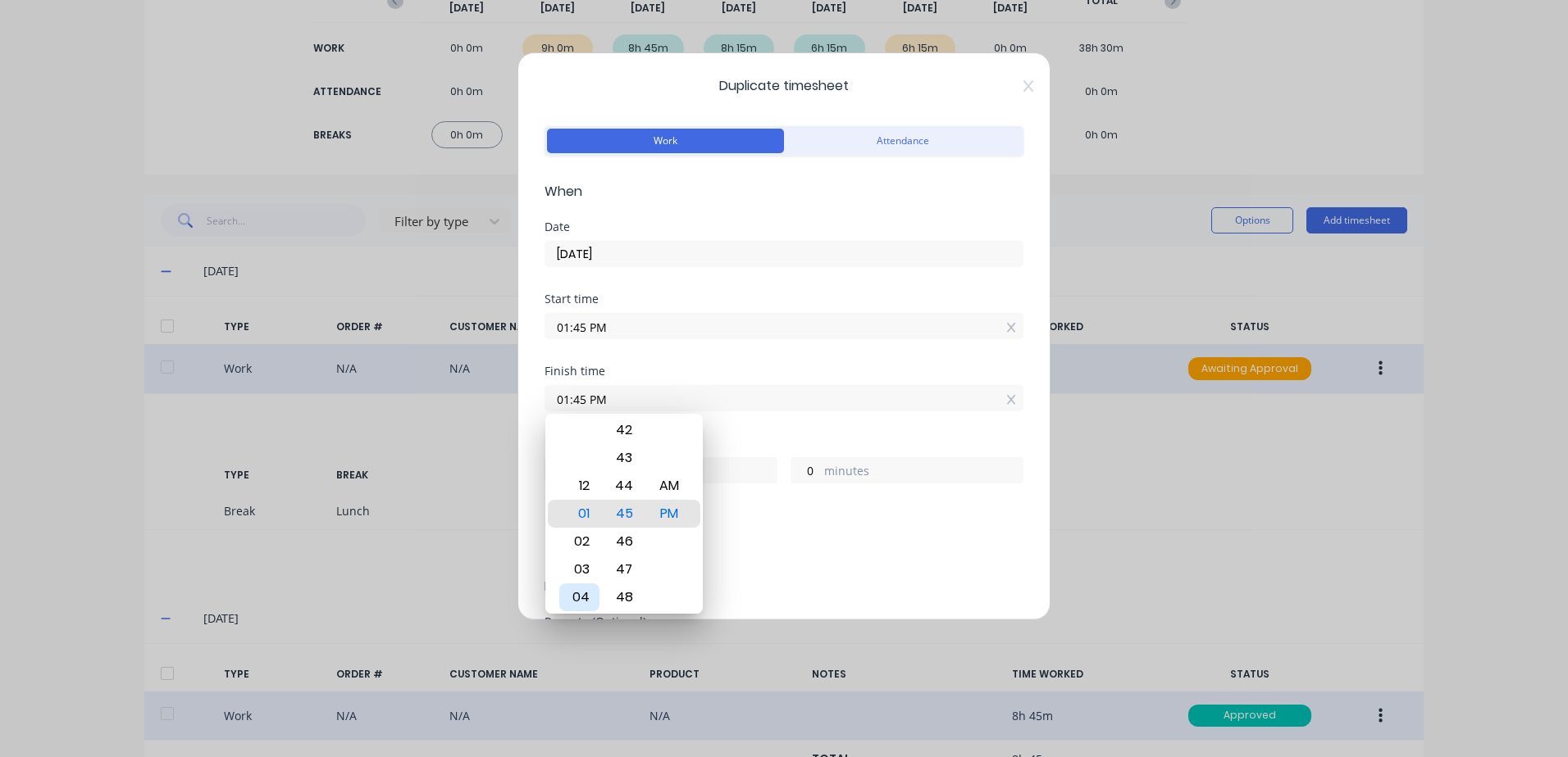
click at [576, 593] on div "04" at bounding box center [579, 597] width 40 height 28
type input "04:45 PM"
type input "3"
click at [802, 532] on div "Add breaks" at bounding box center [784, 546] width 479 height 34
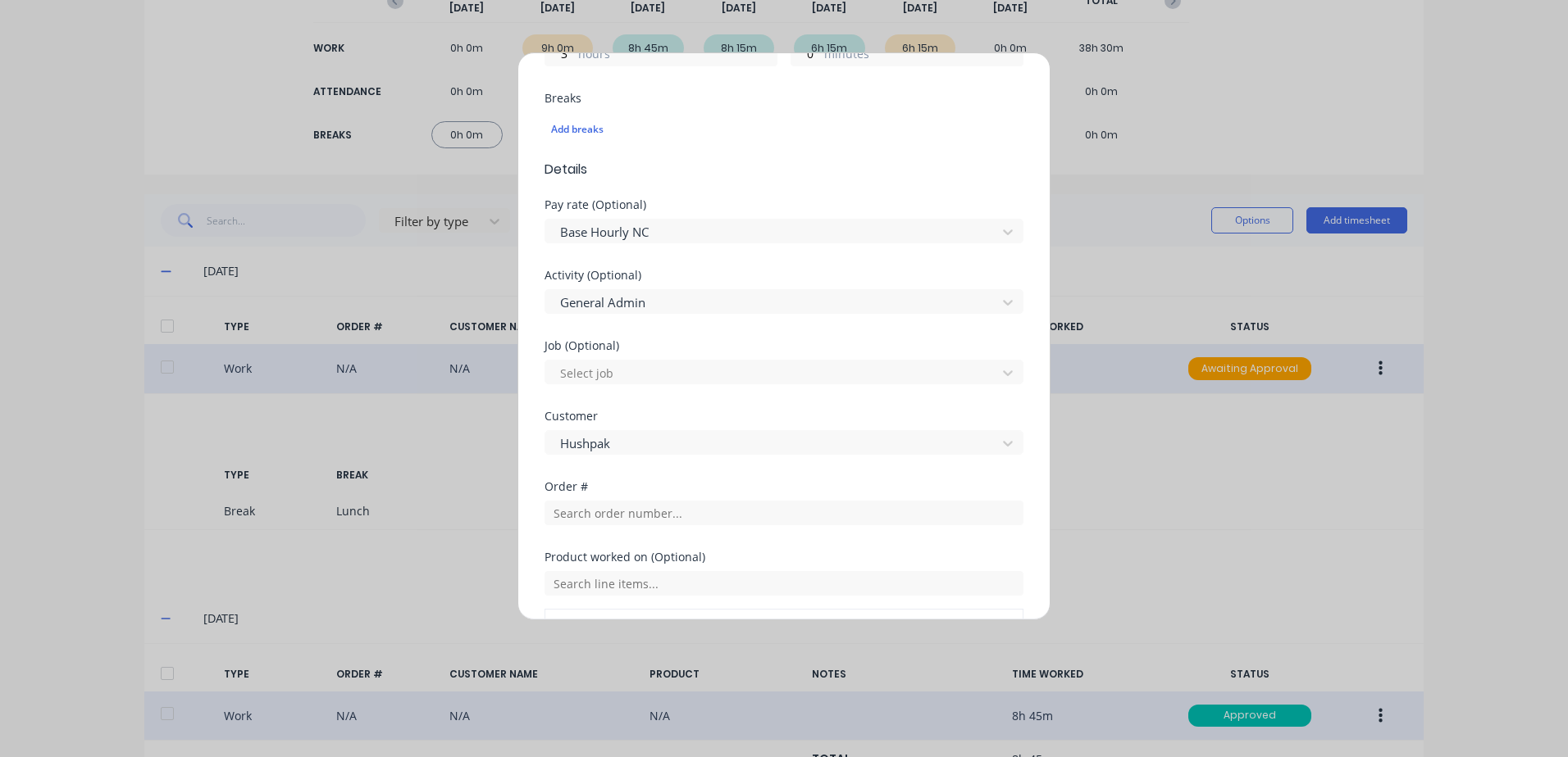
scroll to position [329, 0]
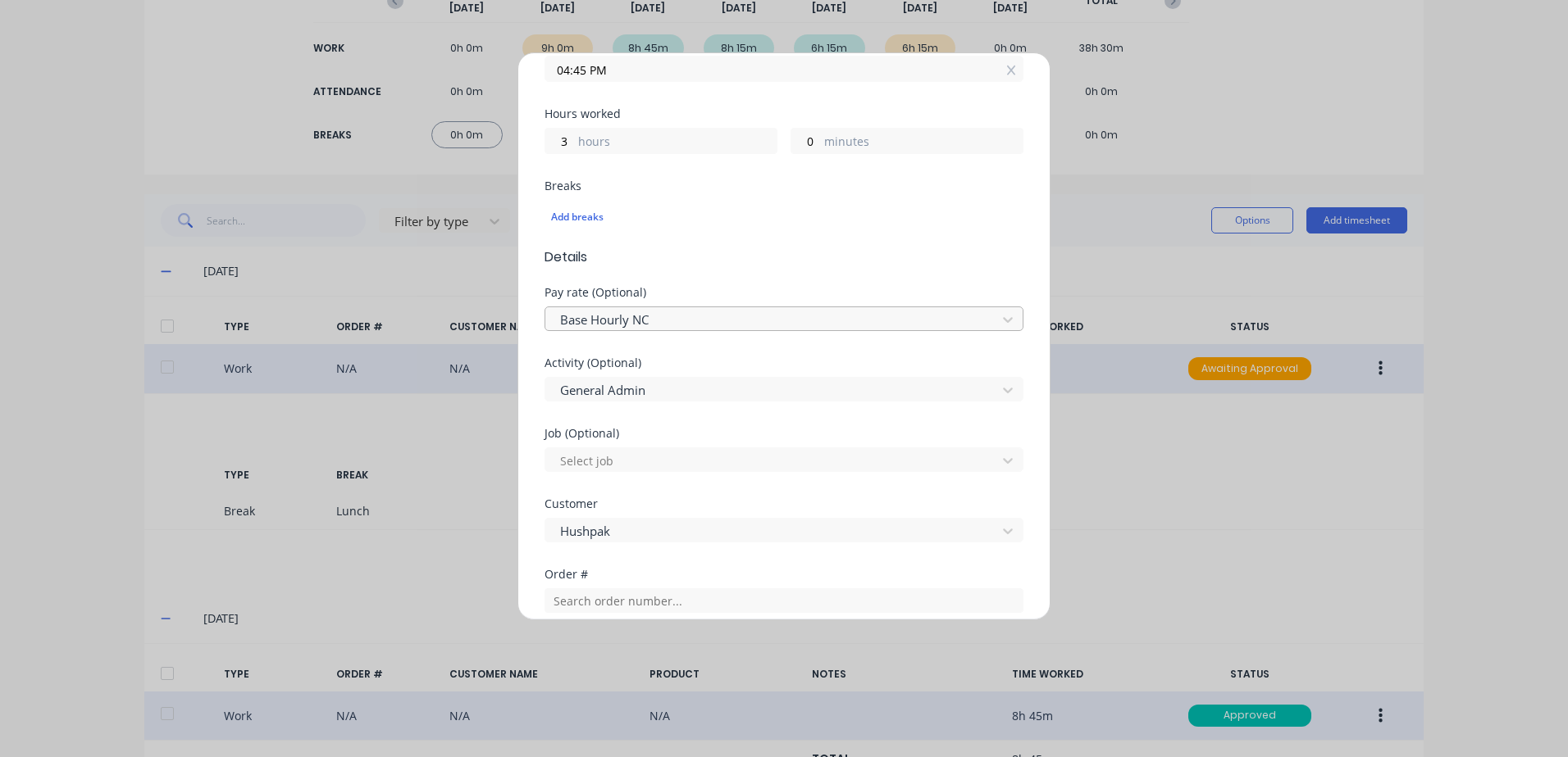
click at [669, 315] on div at bounding box center [772, 320] width 430 height 21
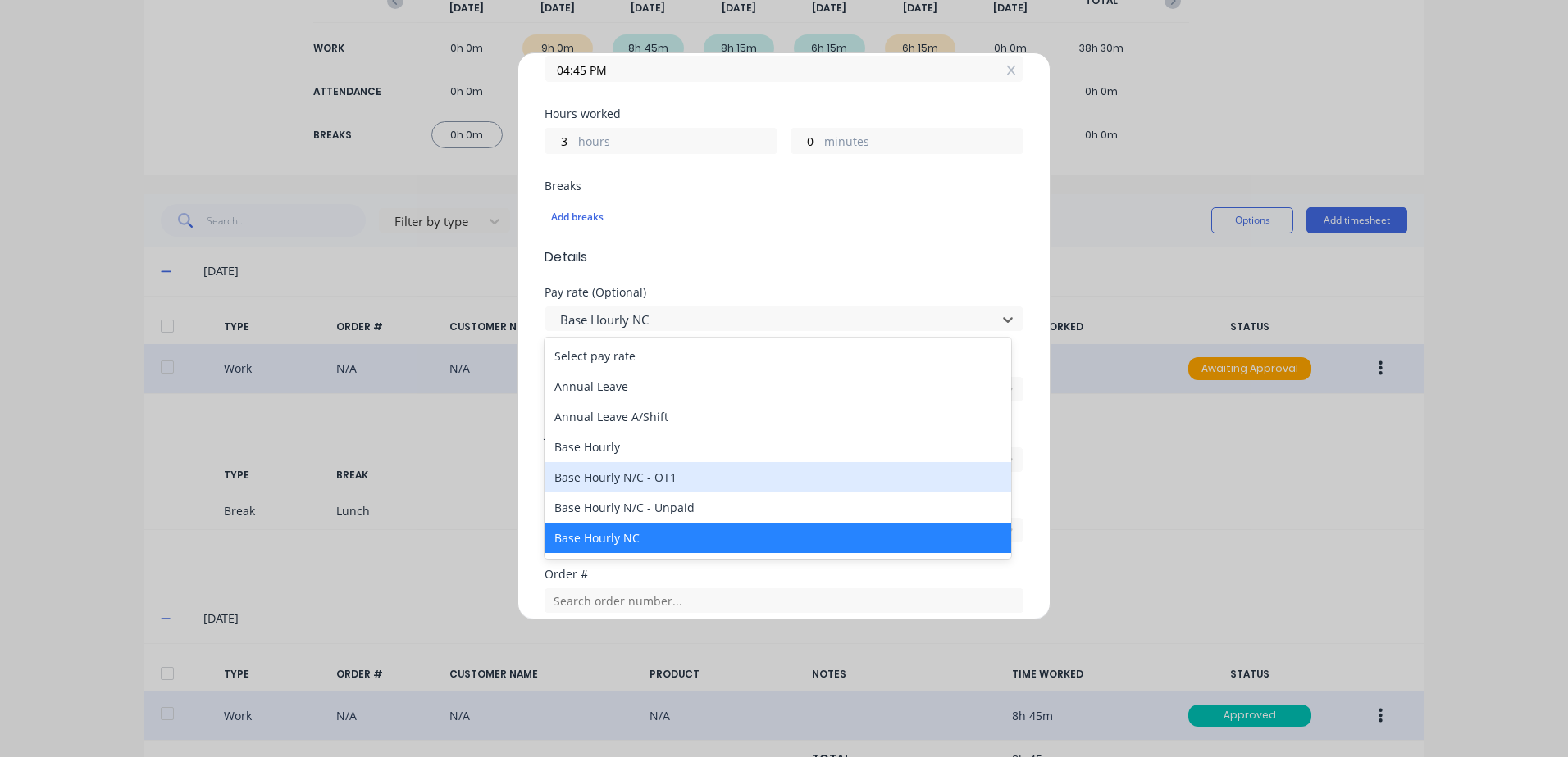
scroll to position [82, 0]
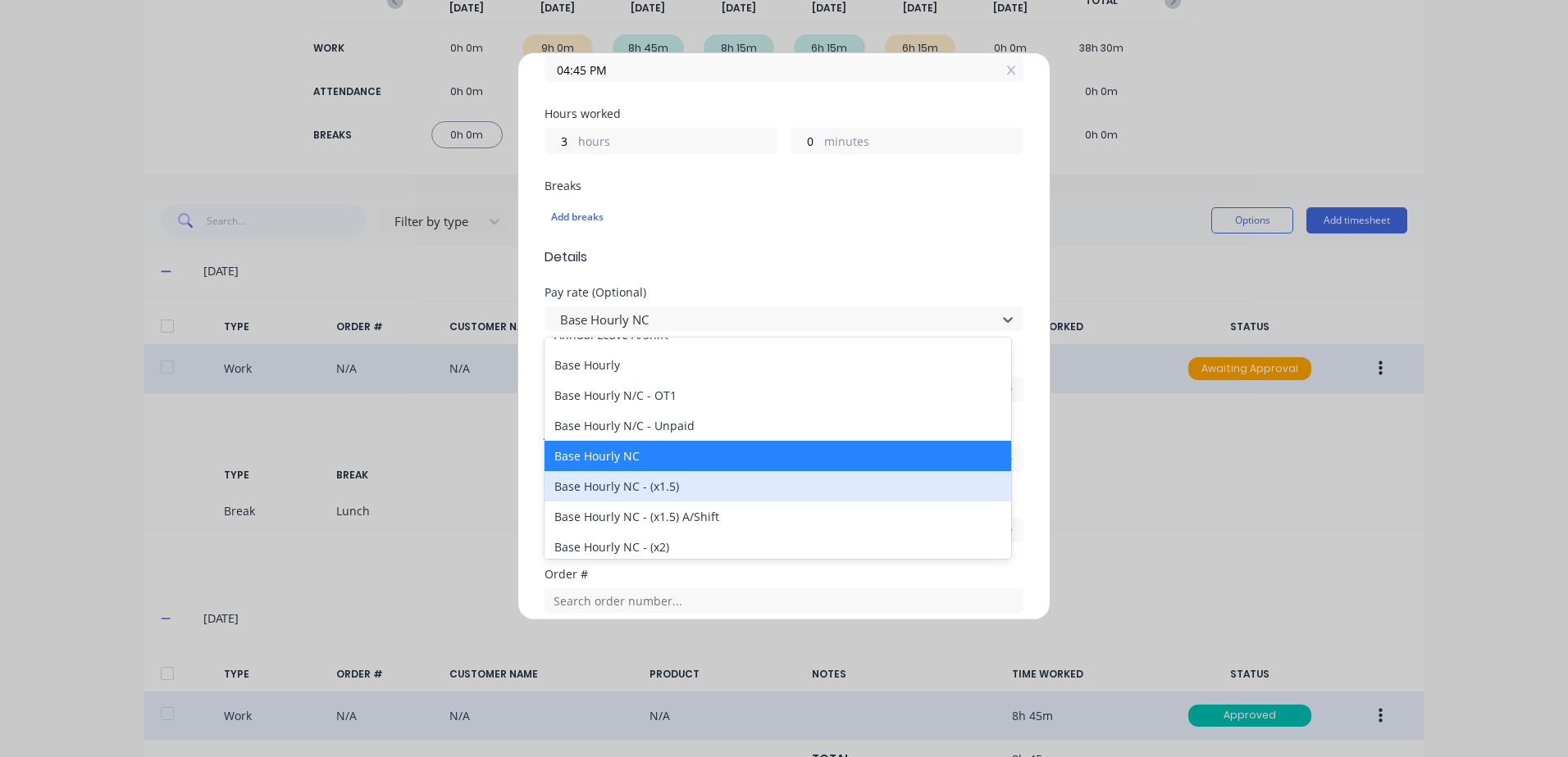
click at [623, 489] on div "Base Hourly NC - (x1.5)" at bounding box center [777, 486] width 466 height 30
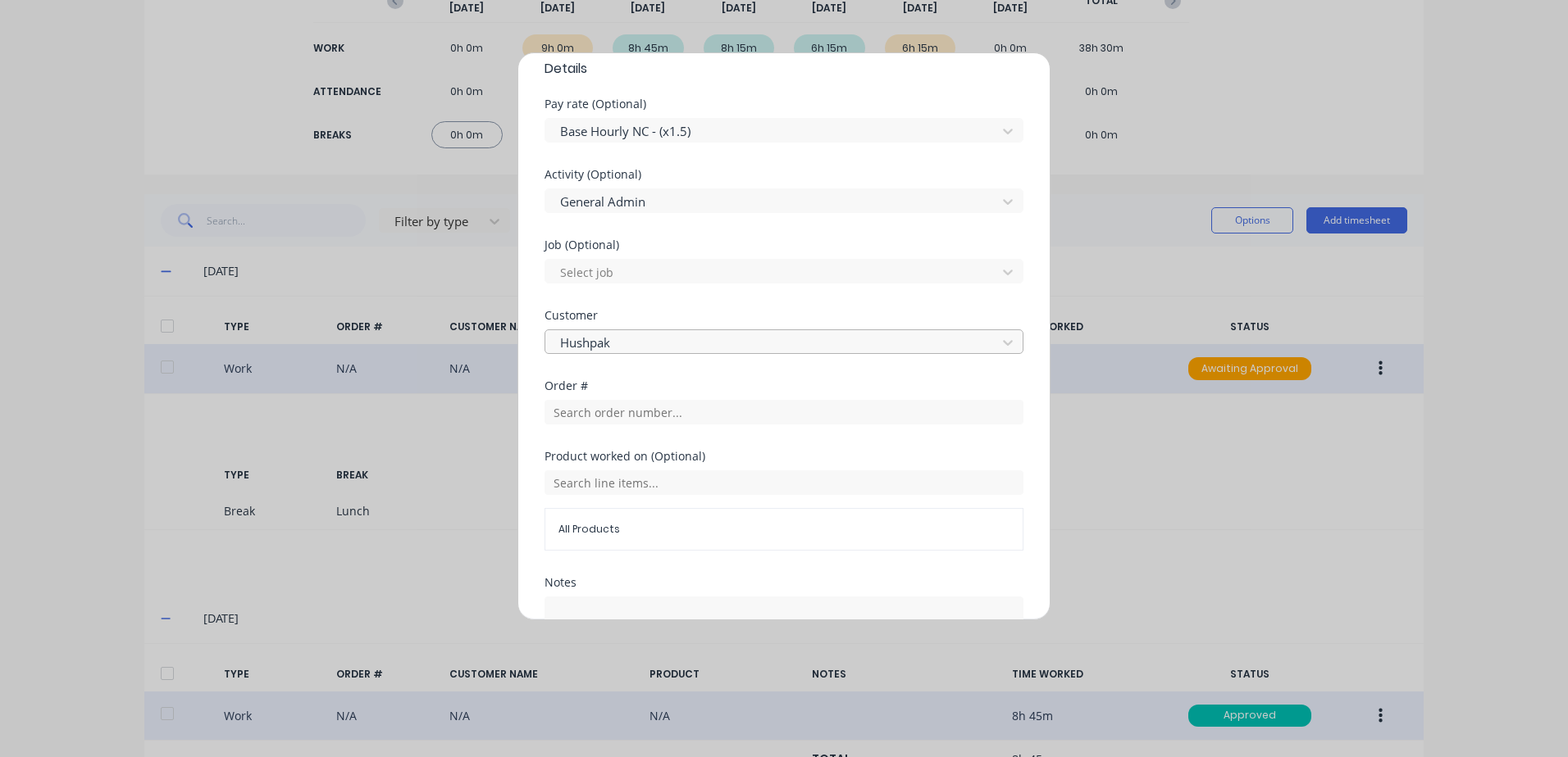
scroll to position [657, 0]
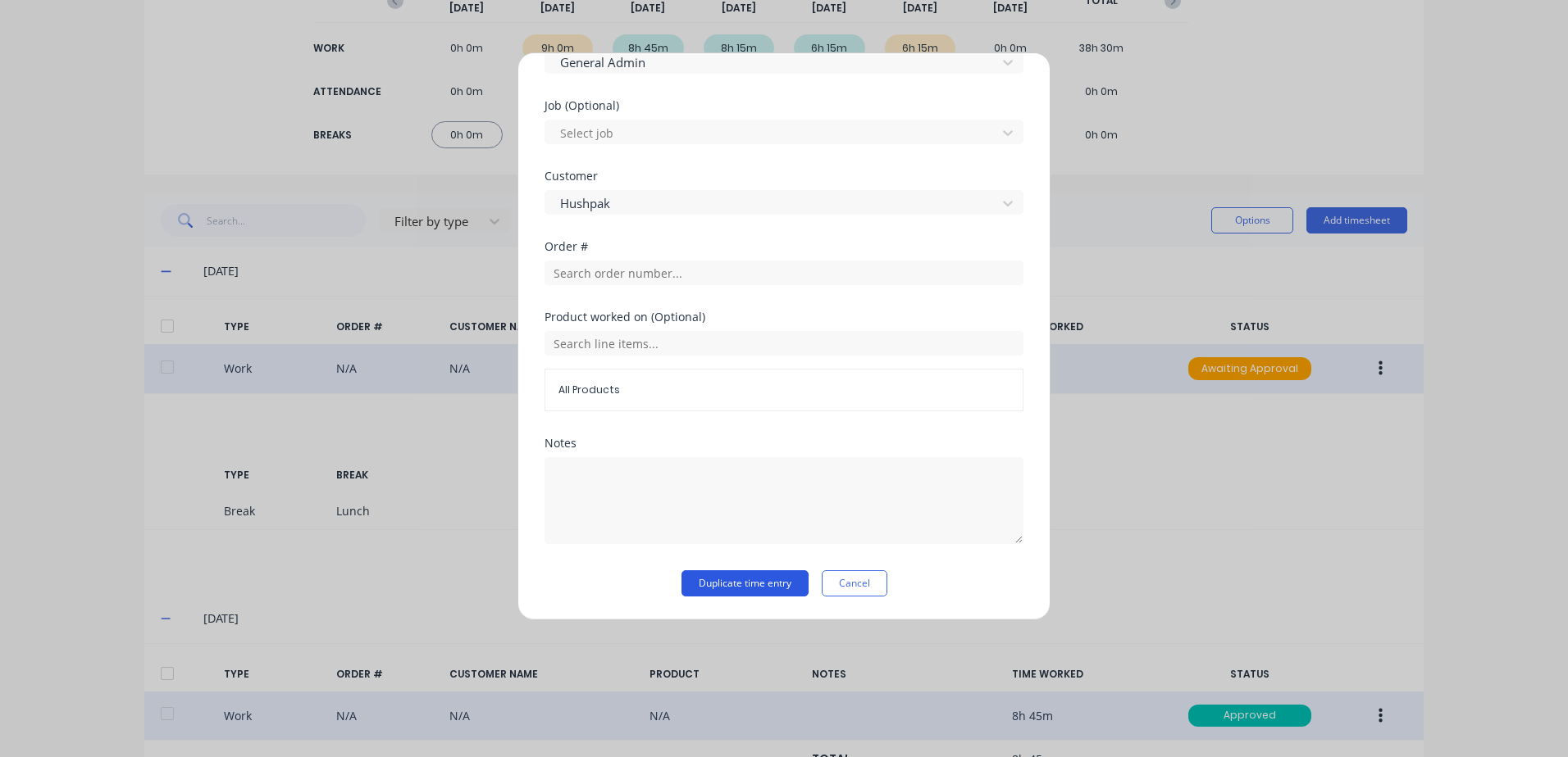
click at [701, 583] on button "Duplicate time entry" at bounding box center [745, 583] width 127 height 26
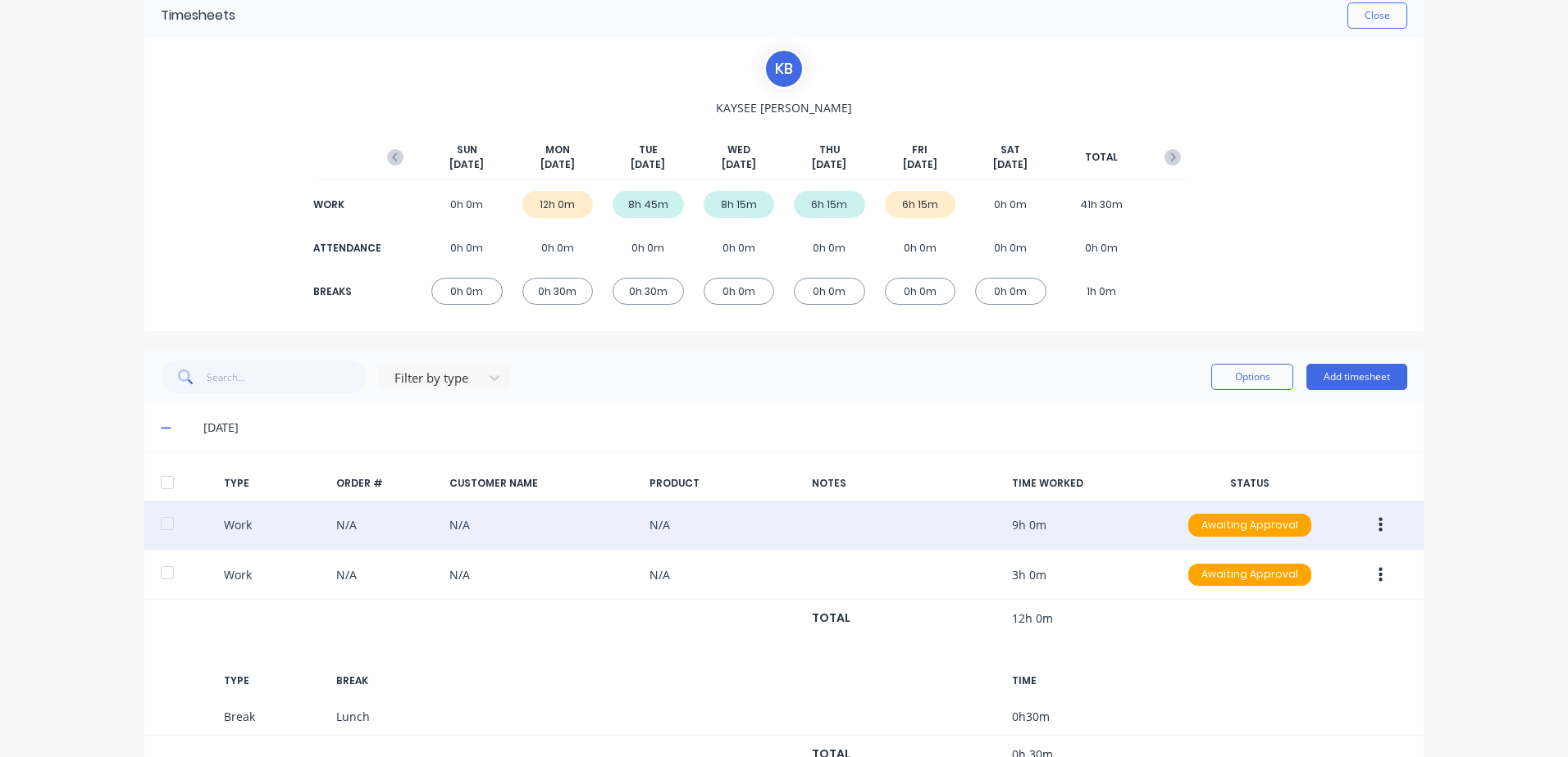
scroll to position [70, 0]
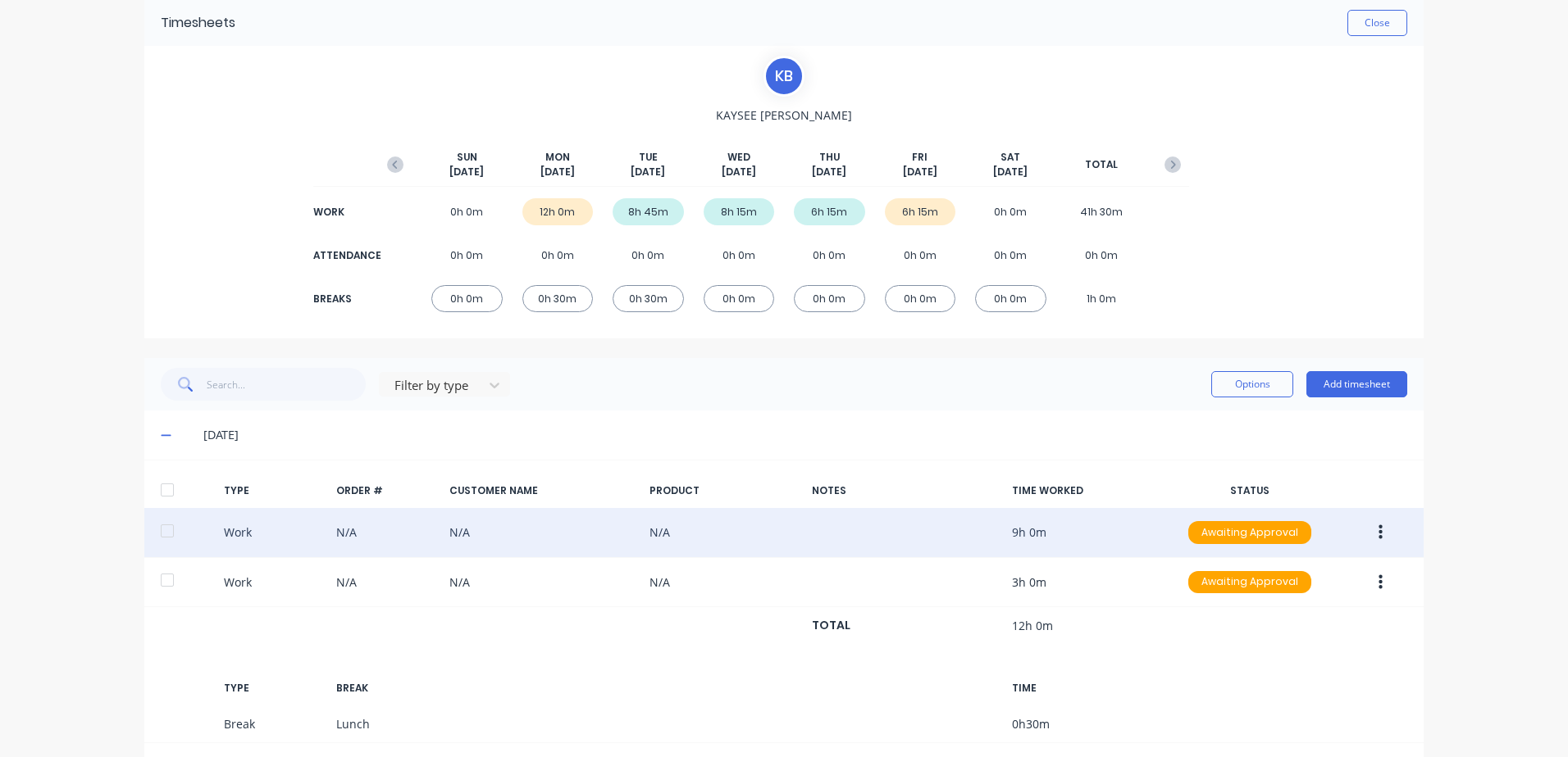
click at [1377, 533] on button "button" at bounding box center [1380, 532] width 38 height 29
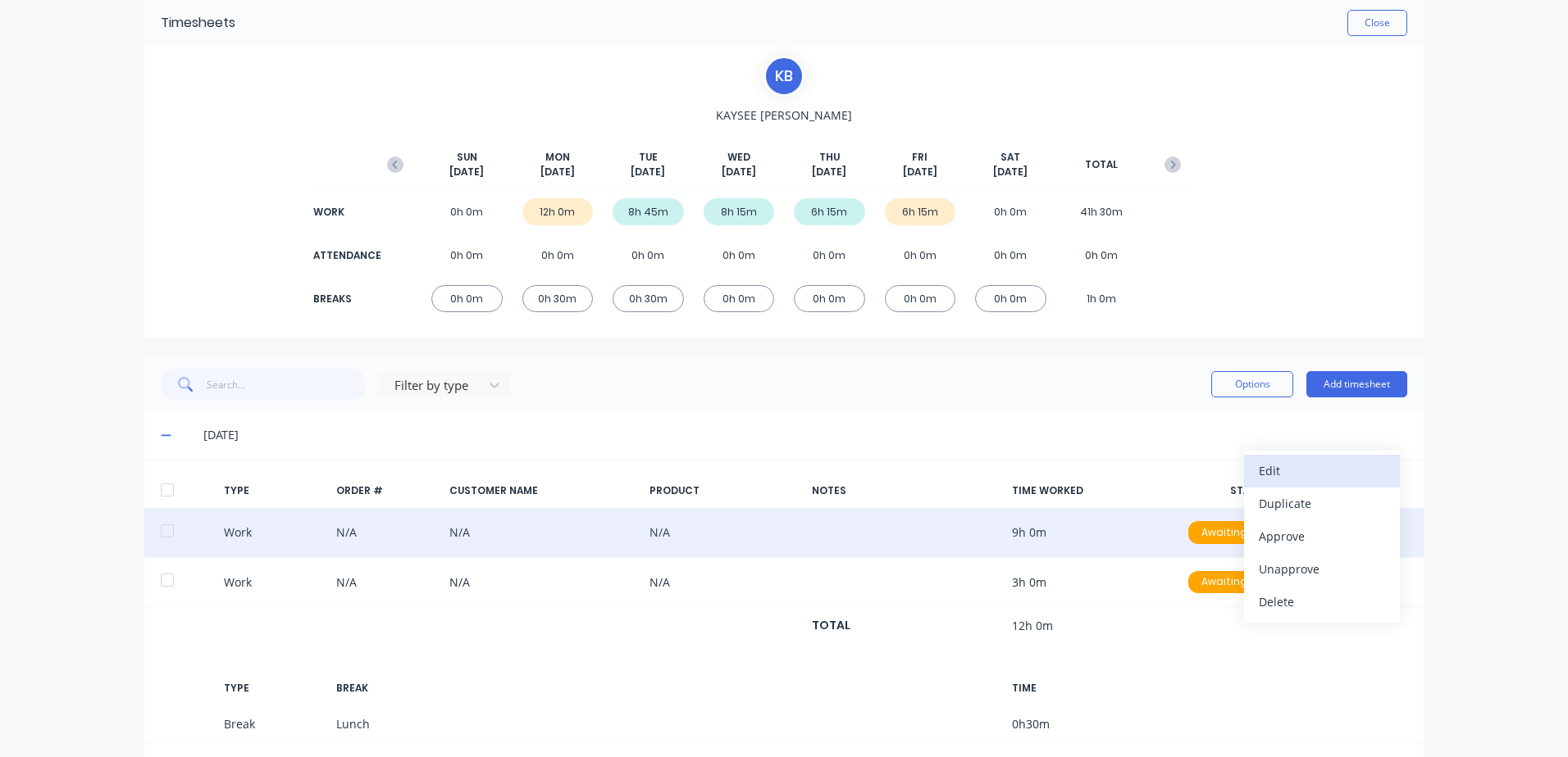
click at [1268, 473] on div "Edit" at bounding box center [1321, 470] width 126 height 24
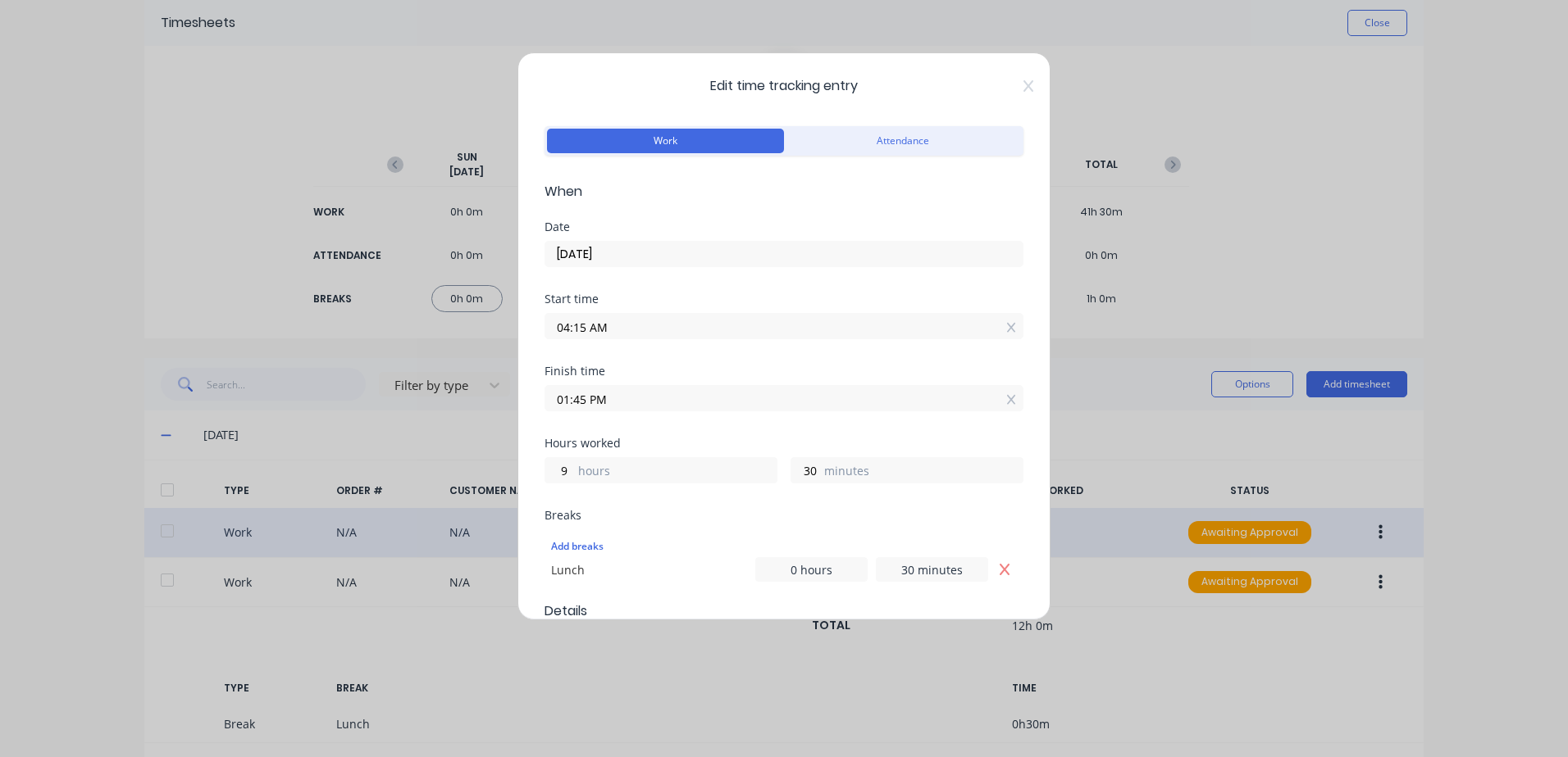
click at [620, 394] on input "01:45 PM" at bounding box center [784, 398] width 477 height 24
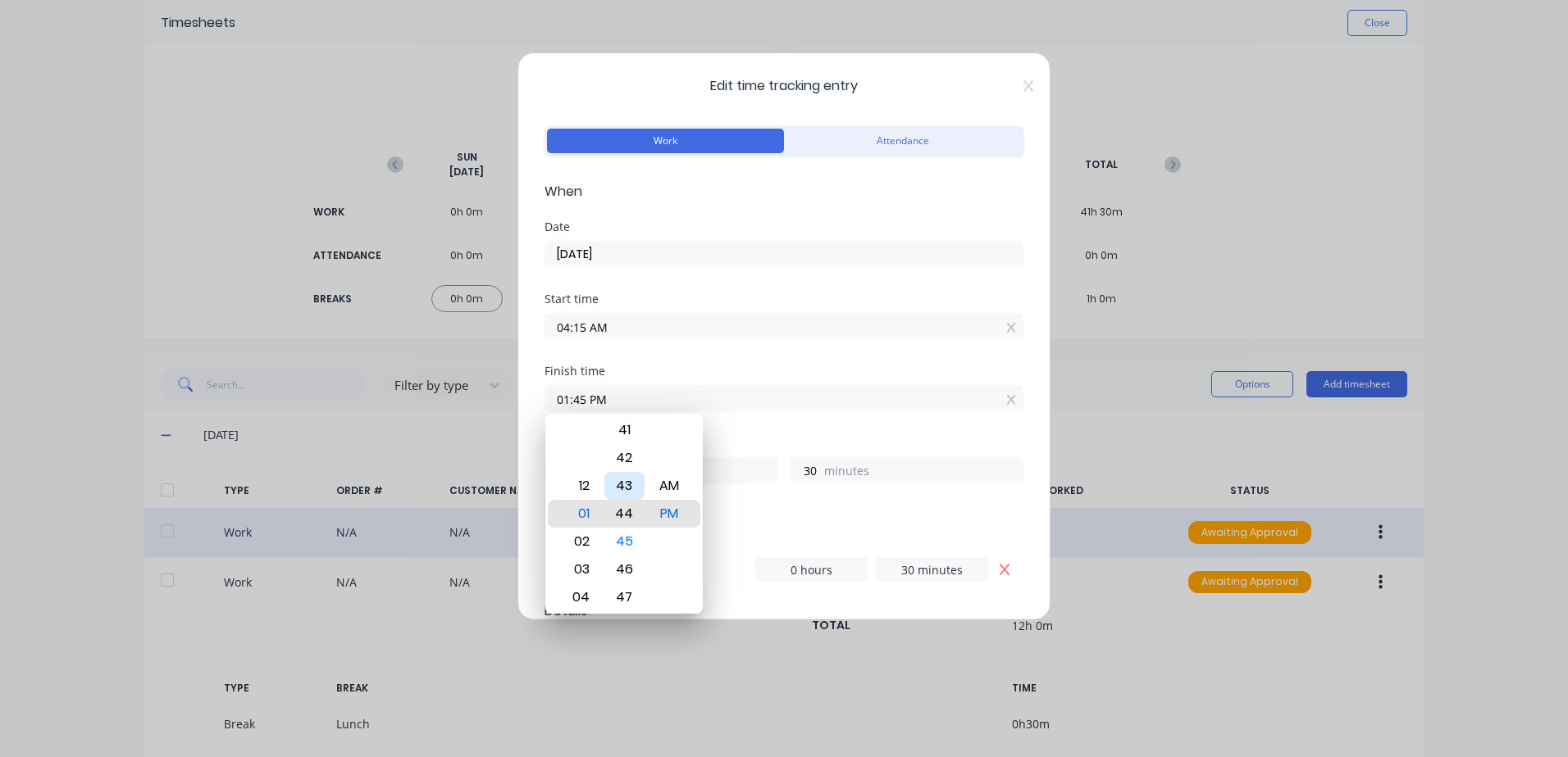
type input "01:44 PM"
type input "29"
type input "01:41 PM"
type input "26"
type input "01:39 PM"
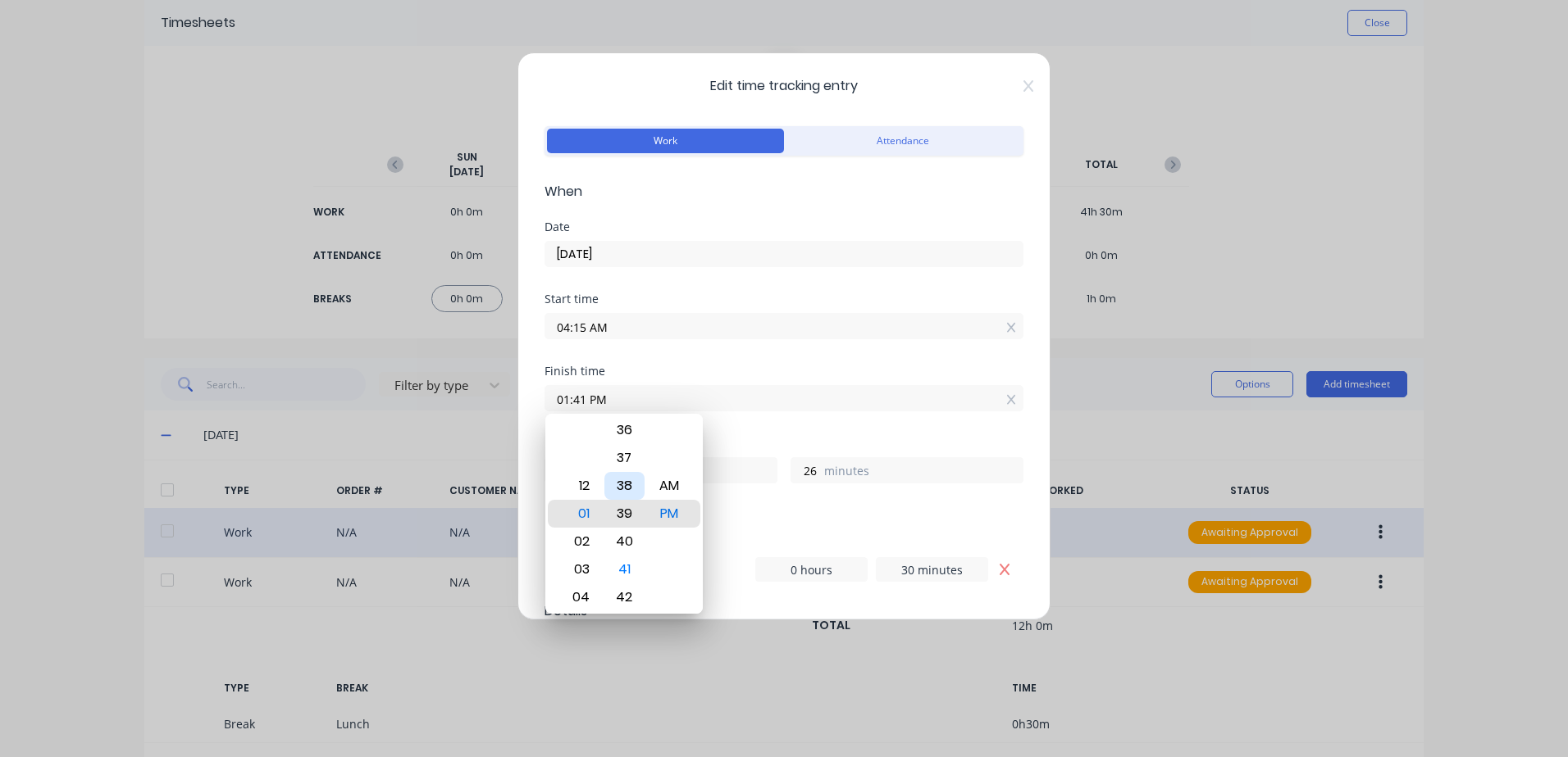
type input "24"
type input "01:37 PM"
type input "22"
type input "01:34 PM"
type input "19"
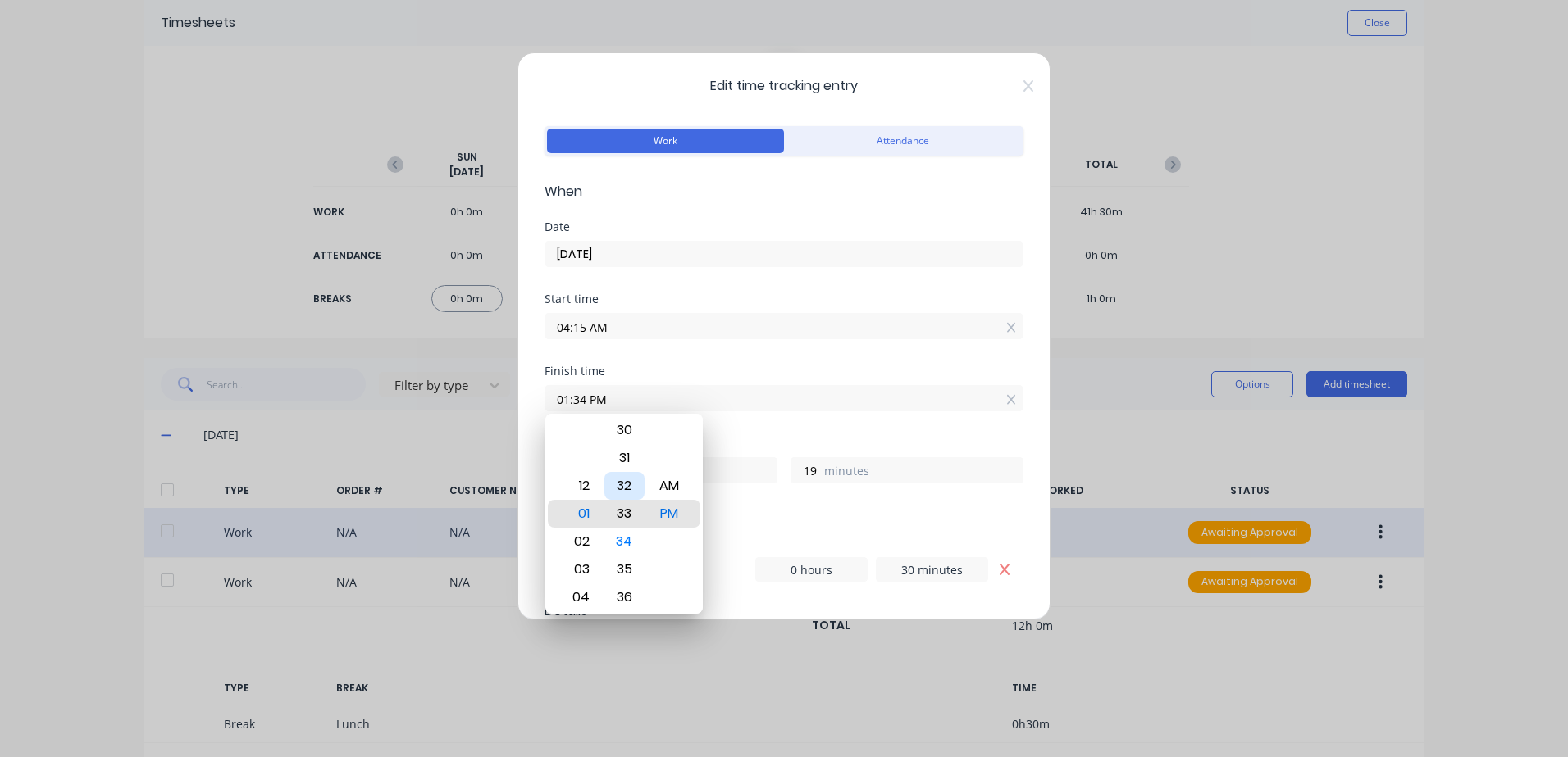
type input "01:33 PM"
type input "18"
type input "01:31 PM"
type input "16"
type input "01:29 PM"
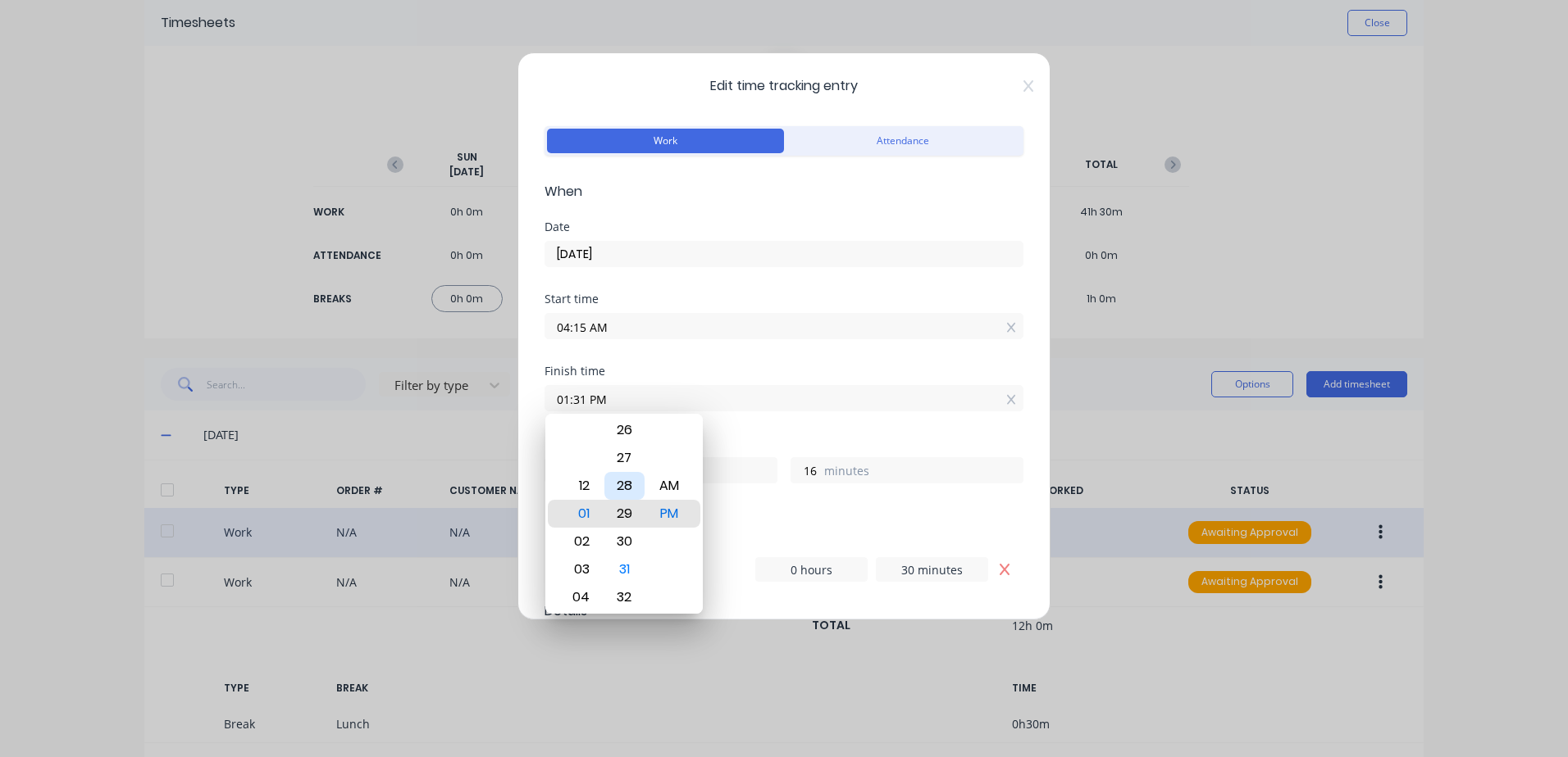
type input "14"
type input "01:25 PM"
type input "10"
type input "01:21 PM"
type input "6"
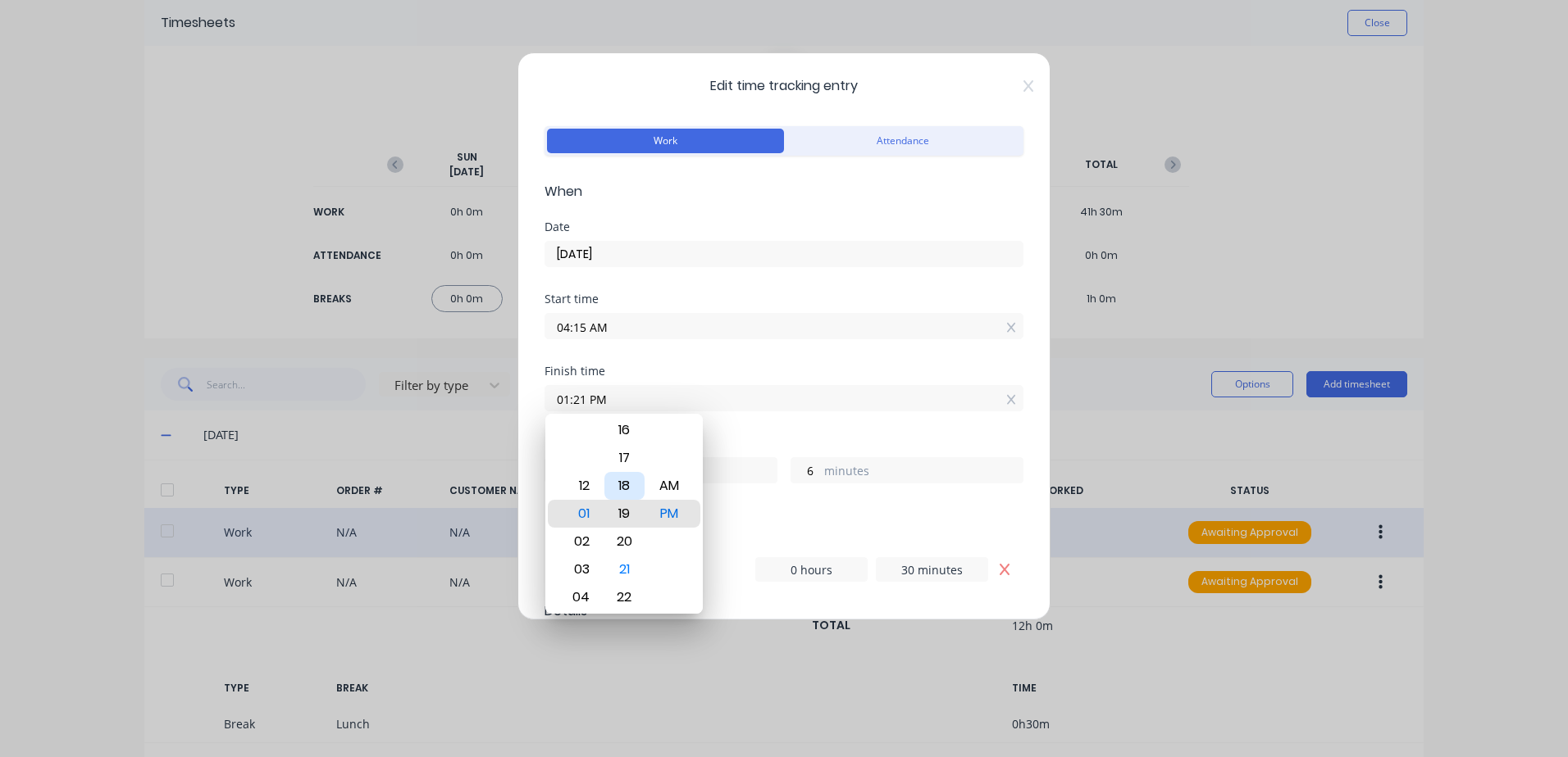
type input "01:19 PM"
type input "4"
type input "01:16 PM"
type input "1"
click at [630, 483] on div "15" at bounding box center [624, 485] width 40 height 28
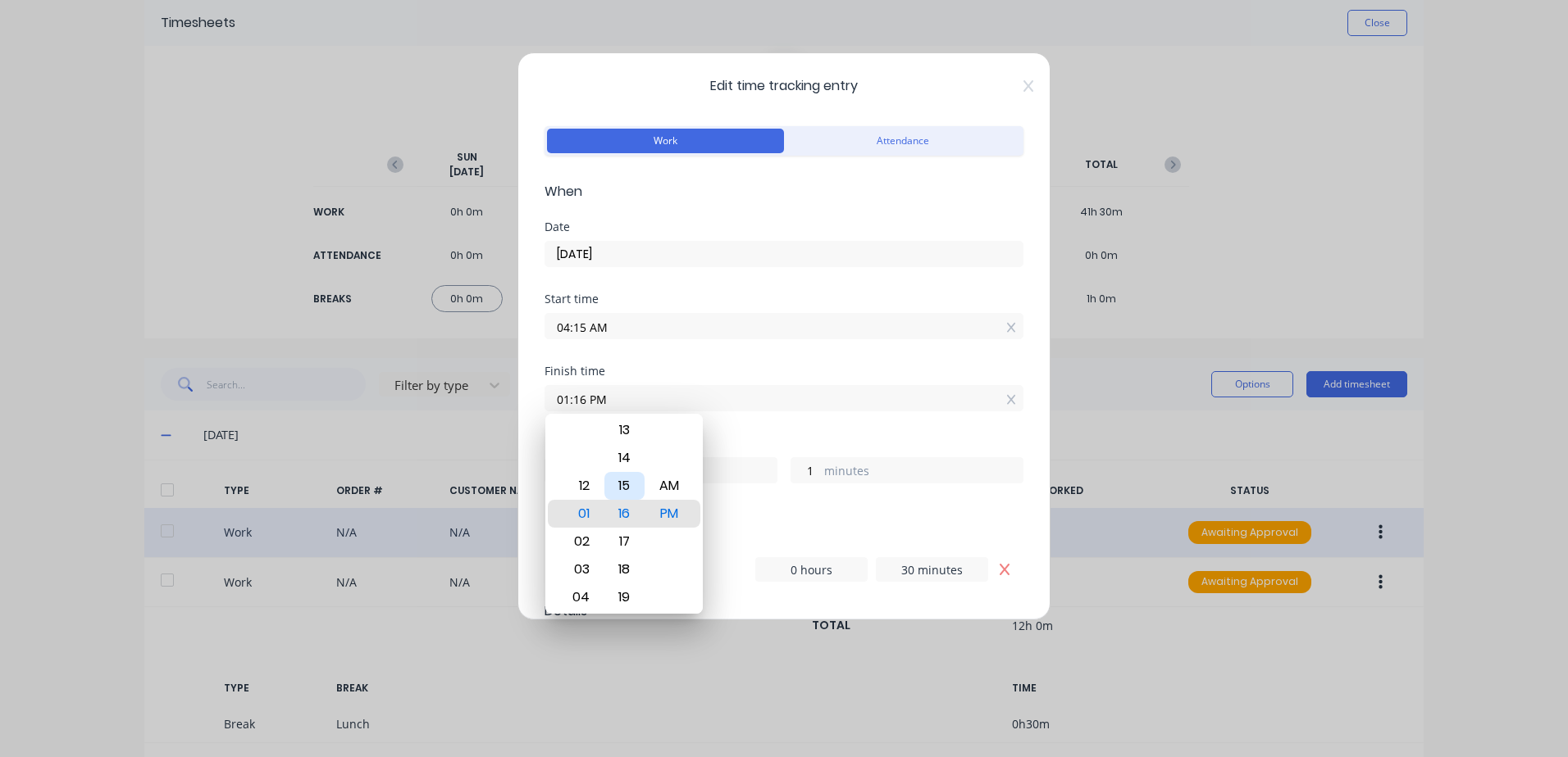
type input "01:15 PM"
type input "0"
click at [826, 424] on div "Finish time 01:15 PM" at bounding box center [784, 401] width 479 height 73
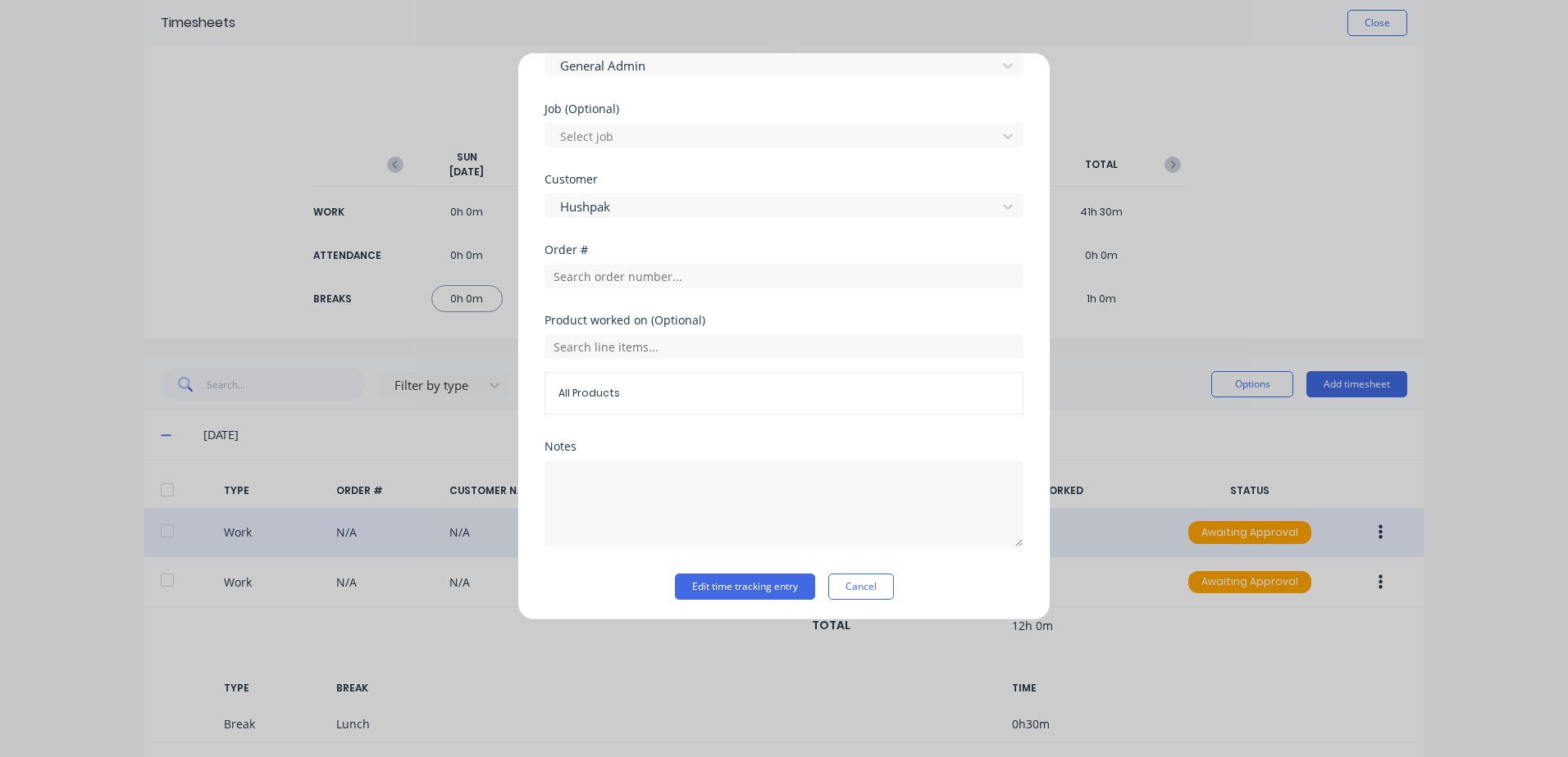
scroll to position [682, 0]
click at [698, 583] on button "Edit time tracking entry" at bounding box center [745, 583] width 140 height 26
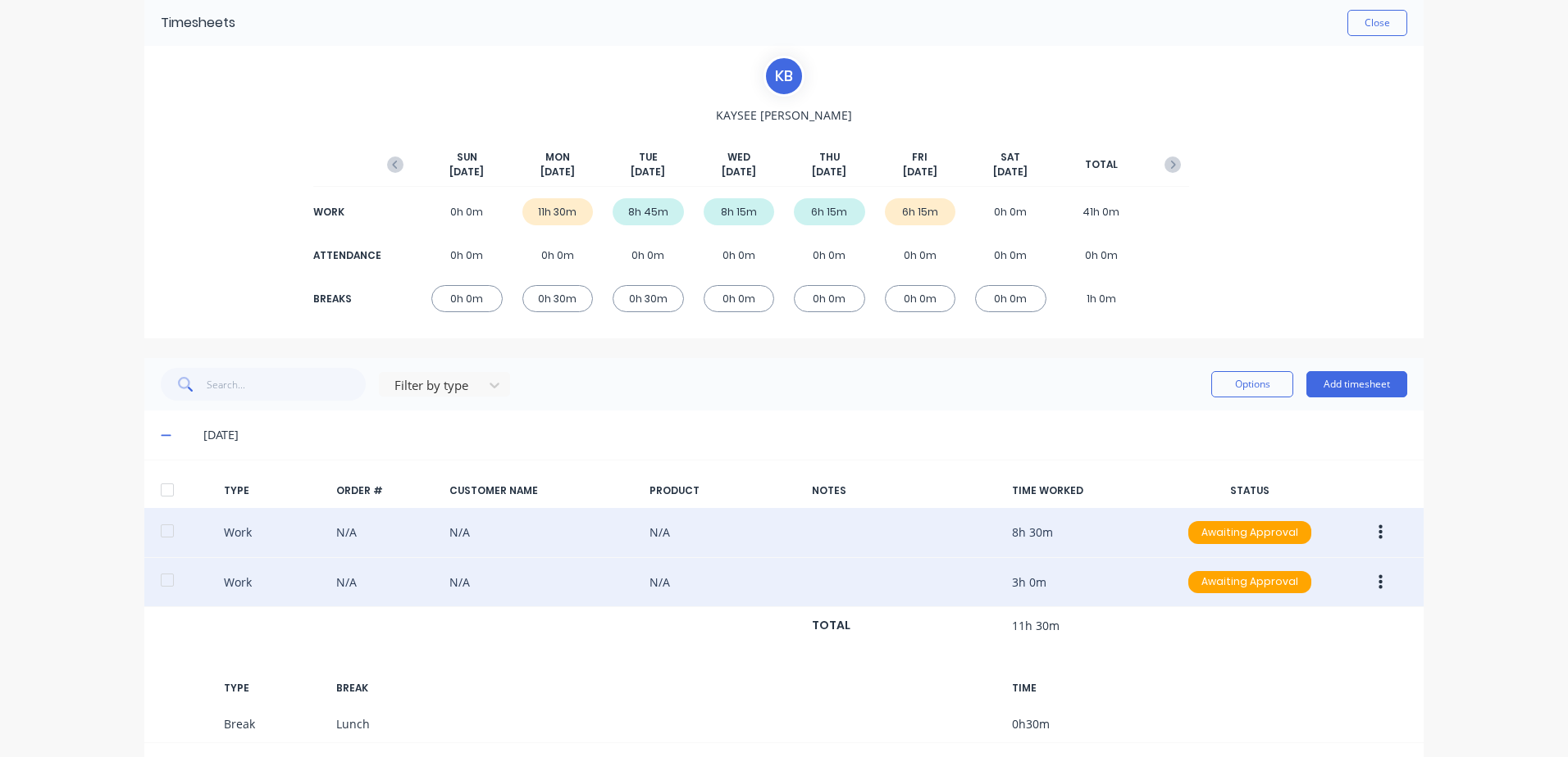
click at [1378, 582] on icon "button" at bounding box center [1380, 582] width 4 height 15
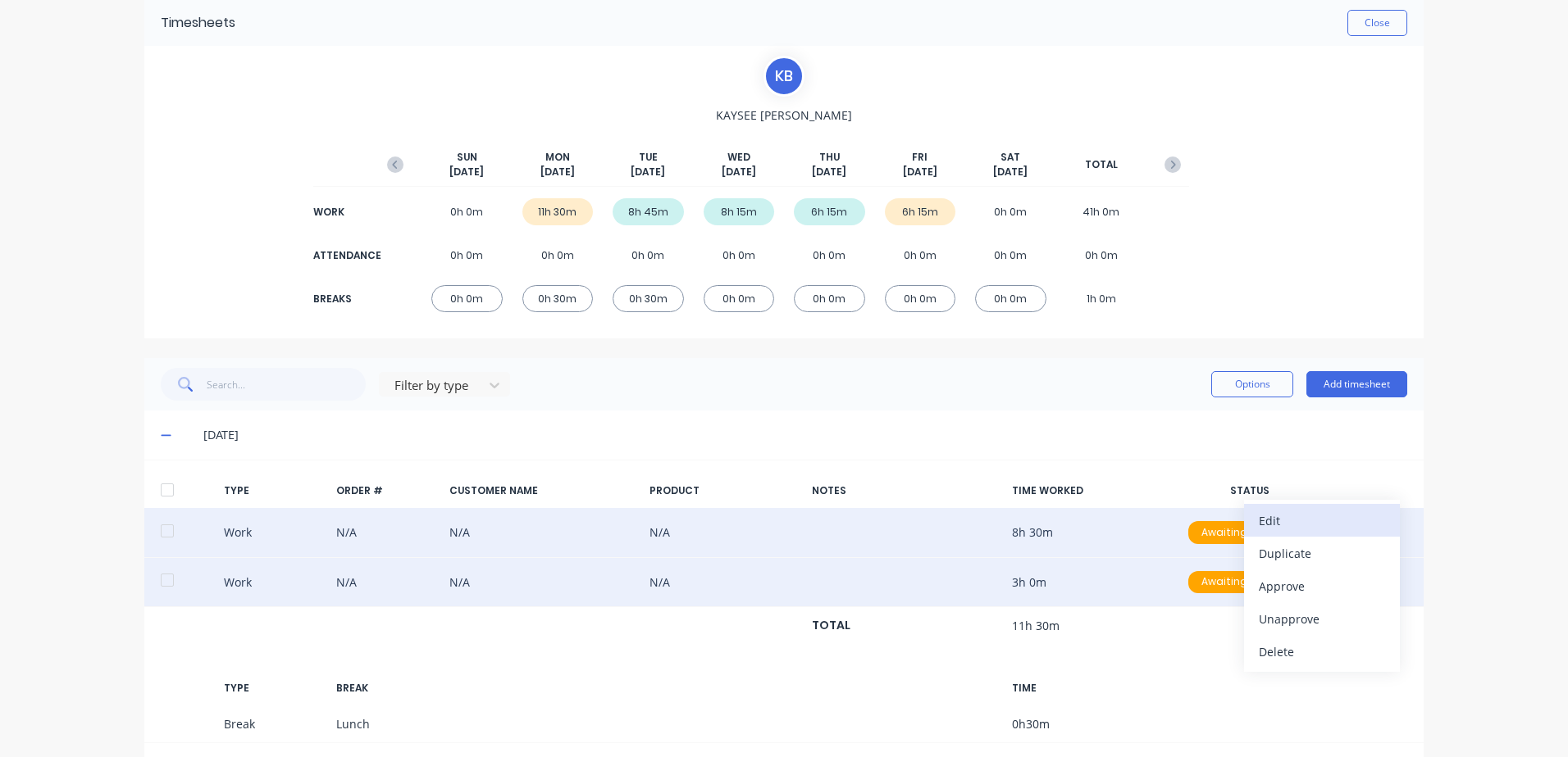
click at [1278, 519] on div "Edit" at bounding box center [1321, 520] width 126 height 24
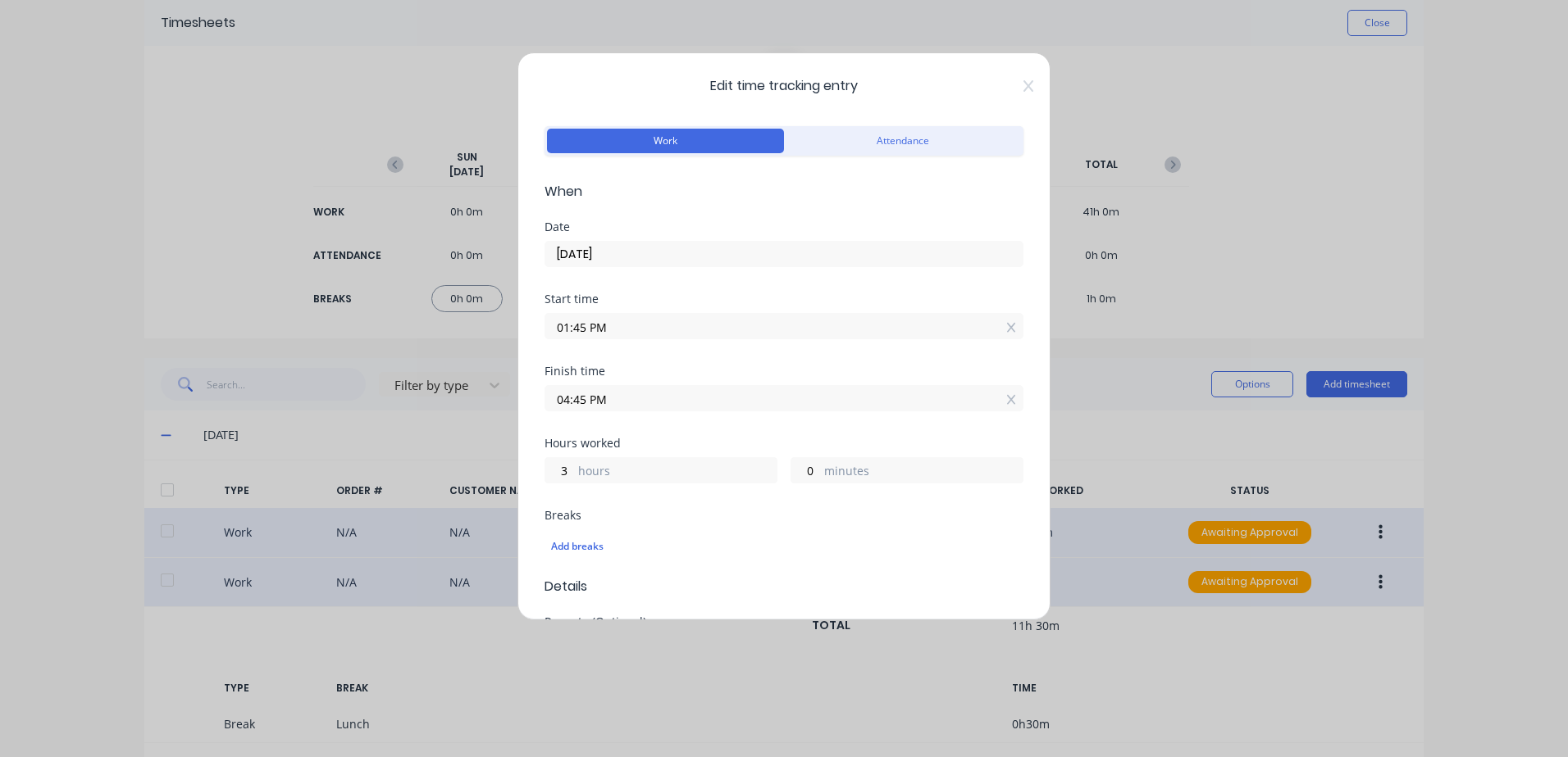
click at [616, 328] on input "01:45 PM" at bounding box center [784, 325] width 477 height 24
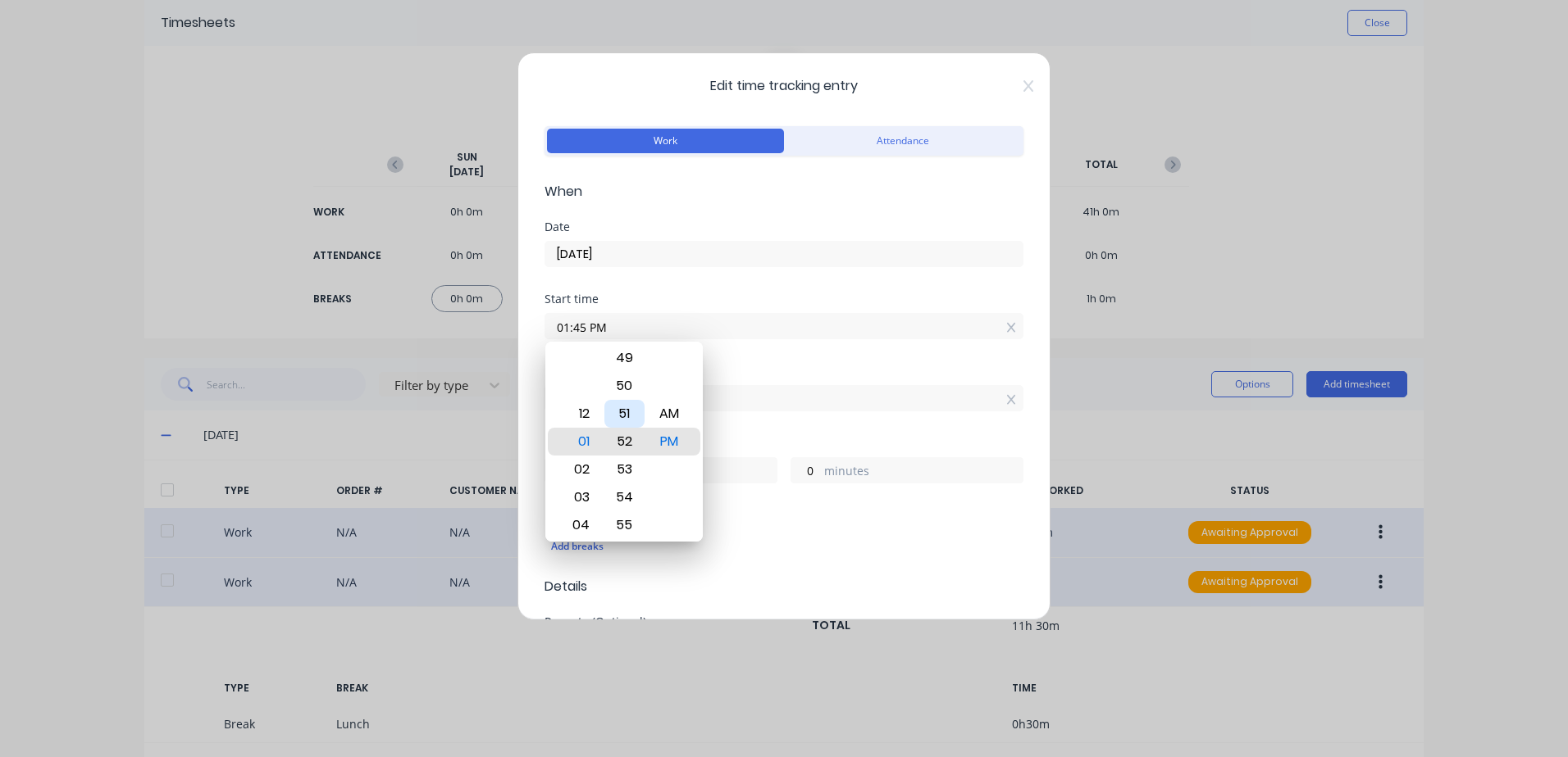
type input "01:52 PM"
type input "2"
type input "53"
type input "01:58 PM"
type input "47"
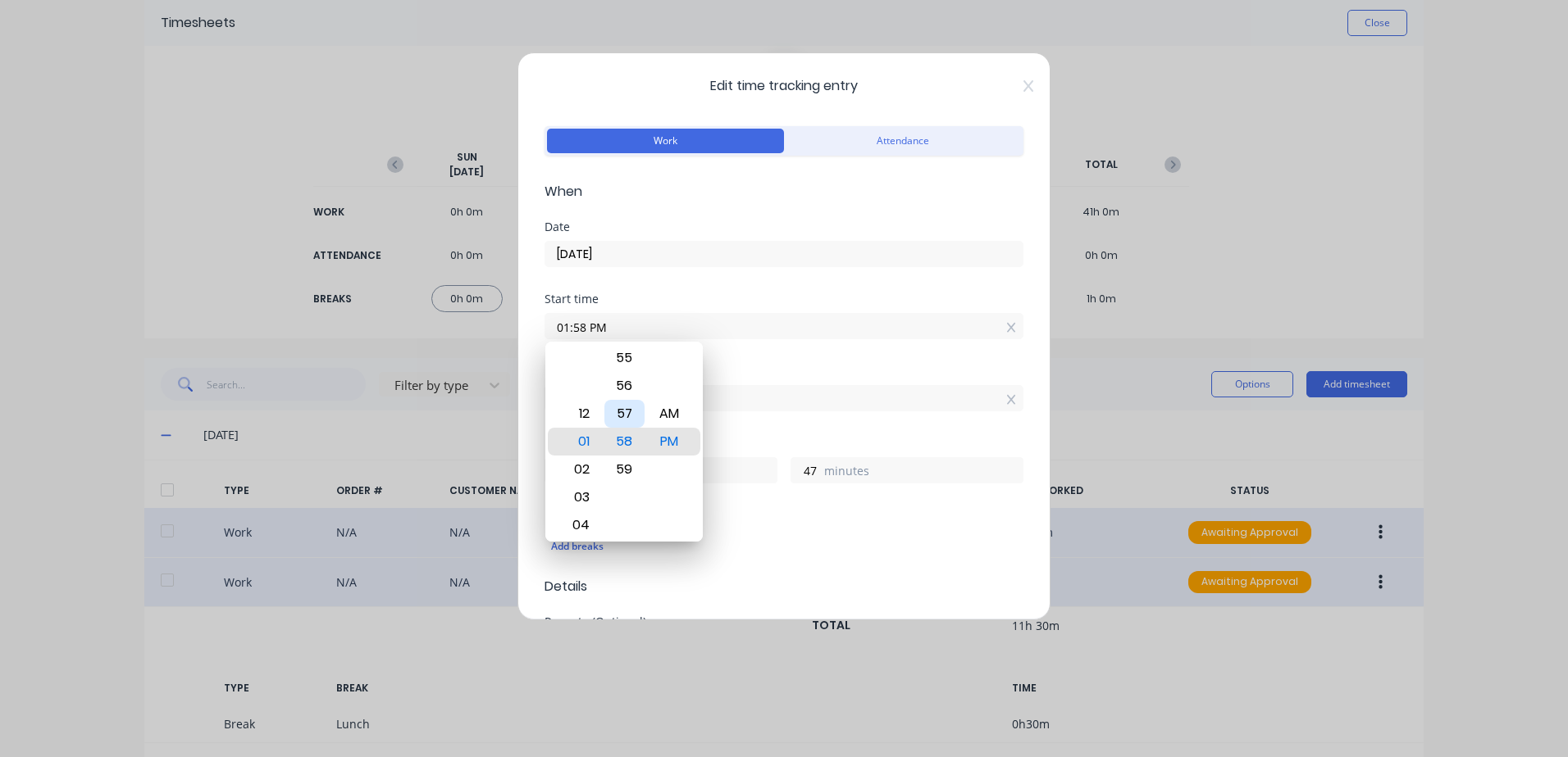
type input "01:59 PM"
type input "46"
type input "01:52 PM"
type input "53"
type input "01:46 PM"
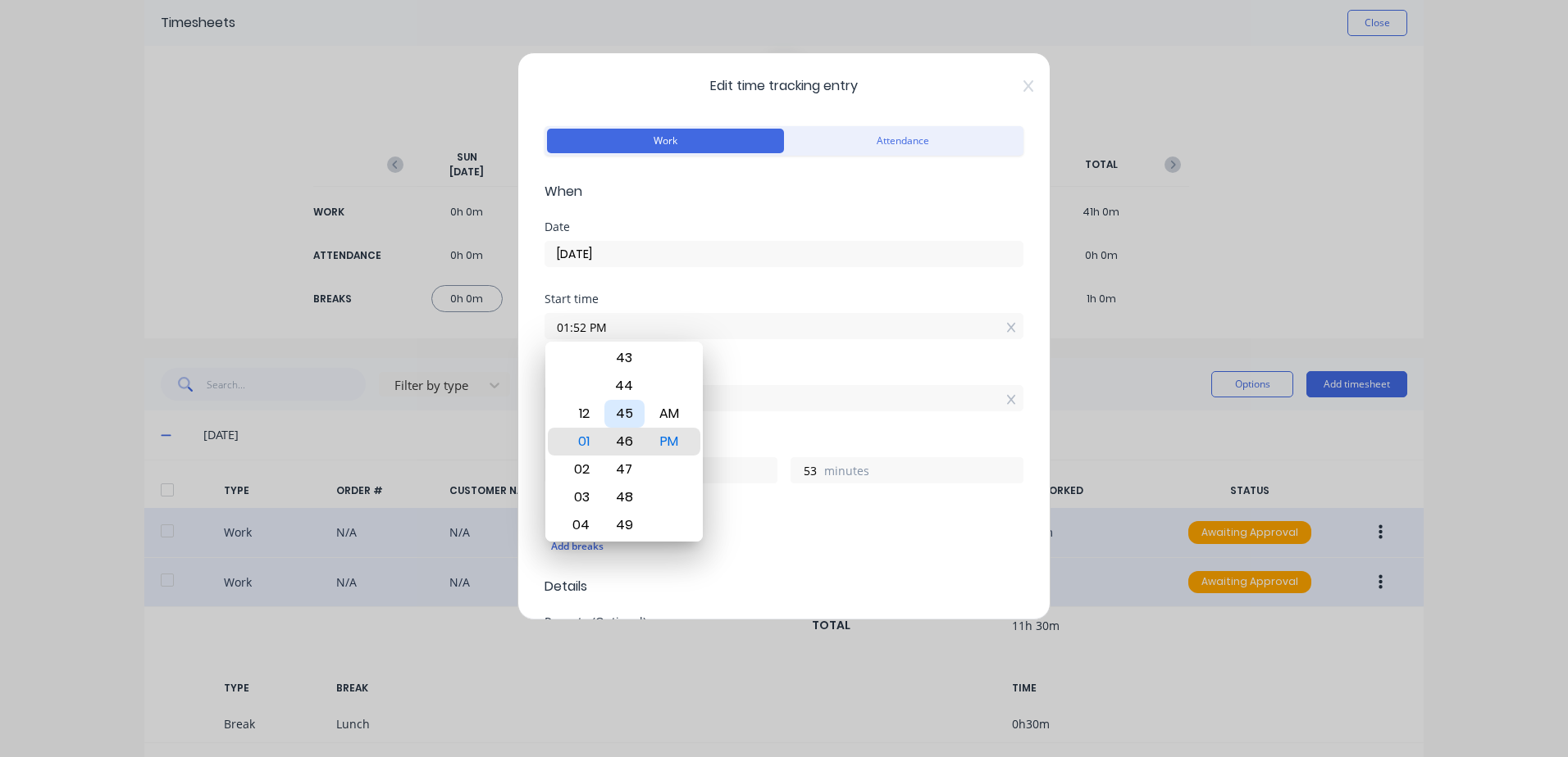
type input "59"
type input "01:41 PM"
type input "3"
type input "4"
type input "01:36 PM"
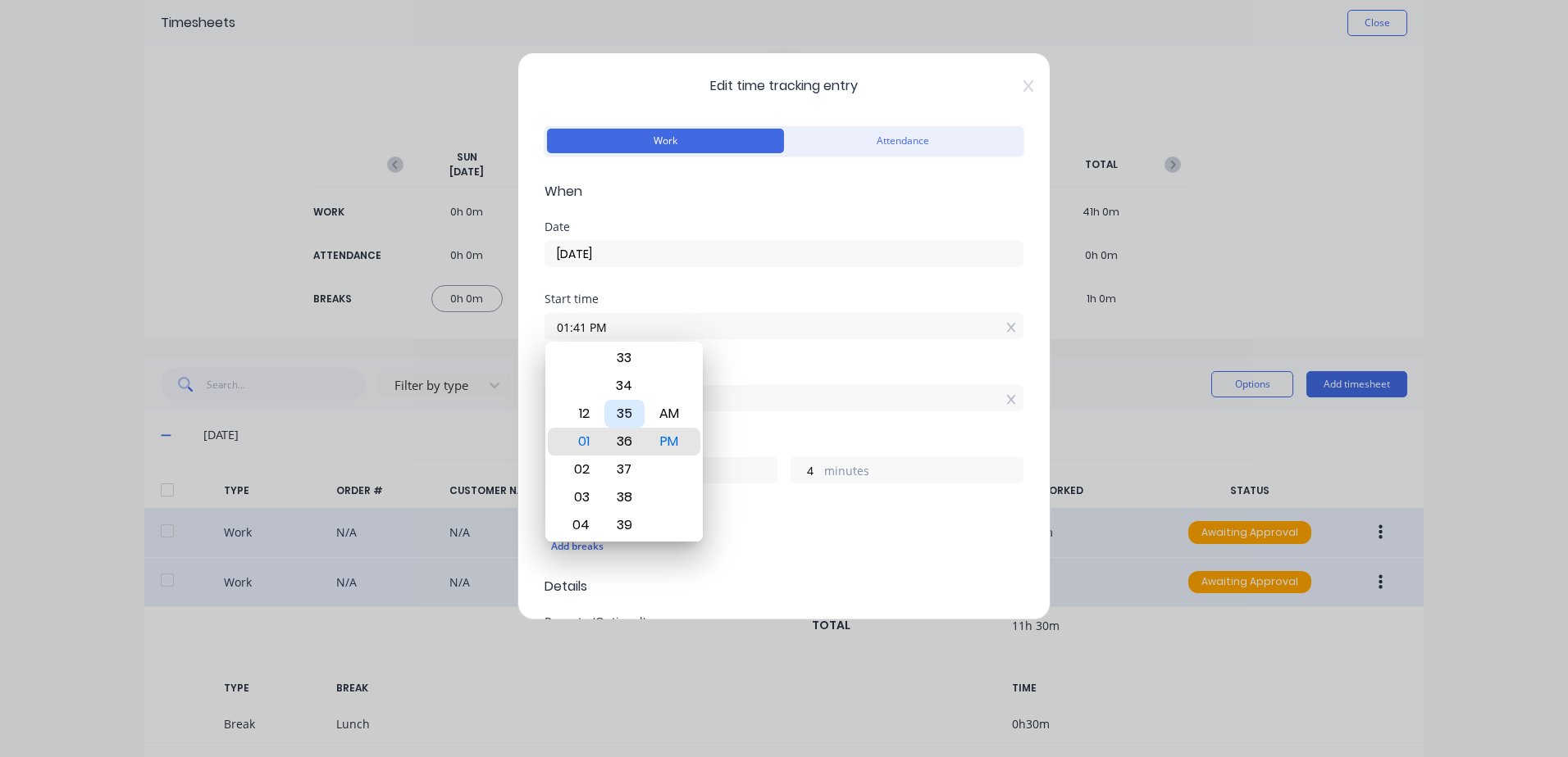
type input "9"
type input "01:30 PM"
type input "15"
type input "01:25 PM"
type input "20"
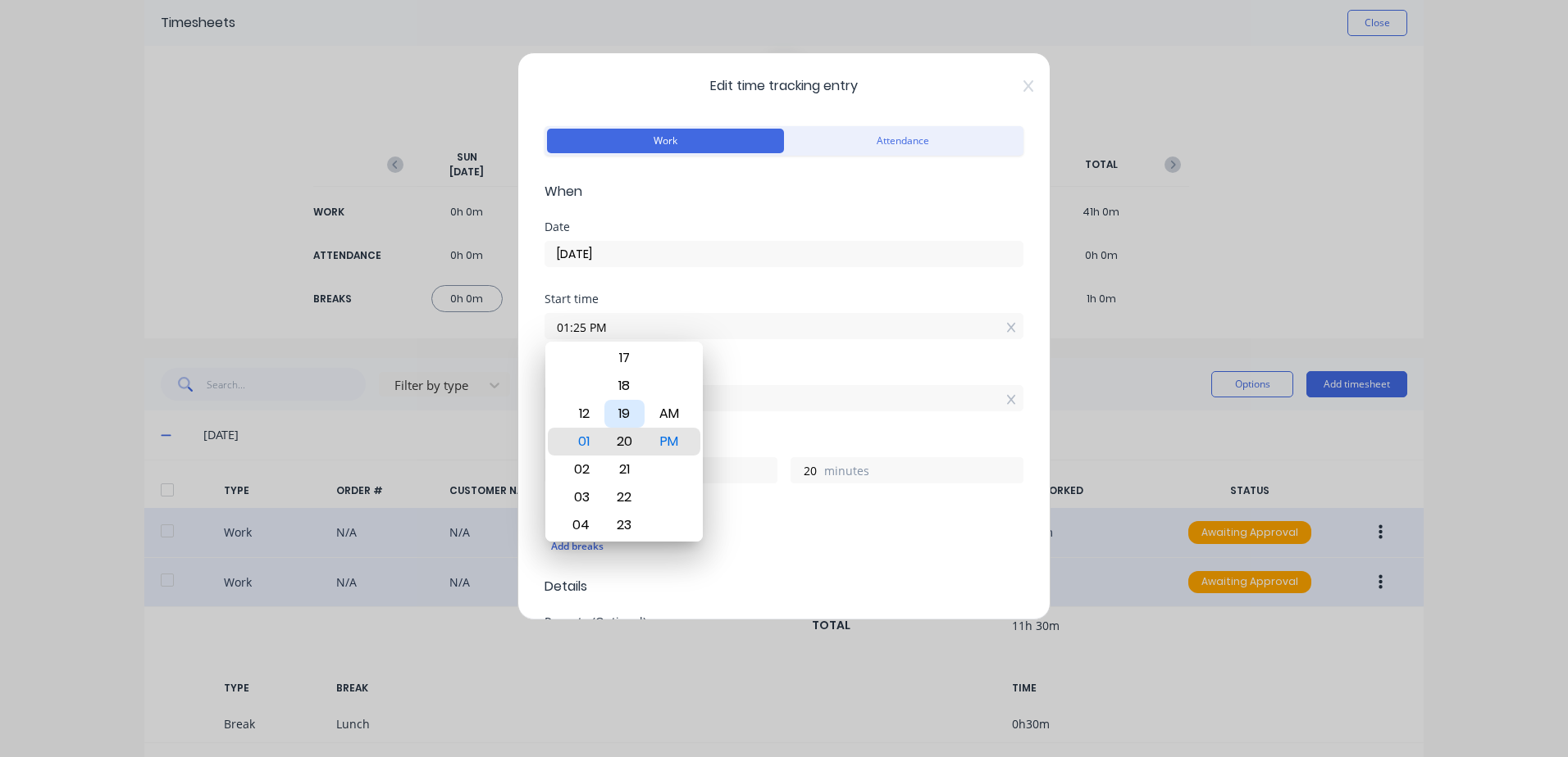
type input "01:20 PM"
type input "25"
type input "01:16 PM"
type input "29"
type input "01:14 PM"
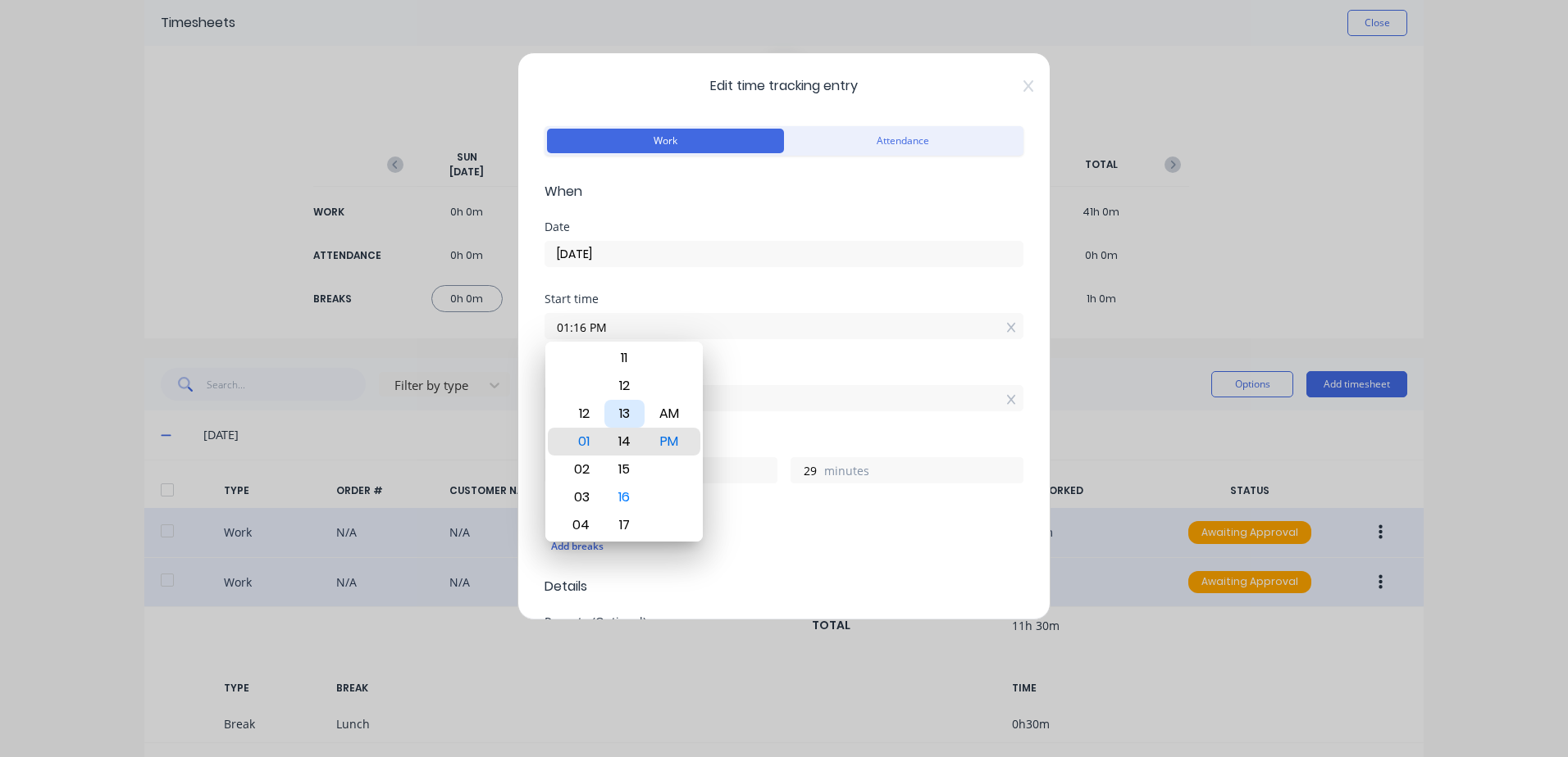
type input "31"
type input "01:15 PM"
type input "30"
click at [765, 429] on div "Finish time 04:45 PM" at bounding box center [784, 401] width 479 height 73
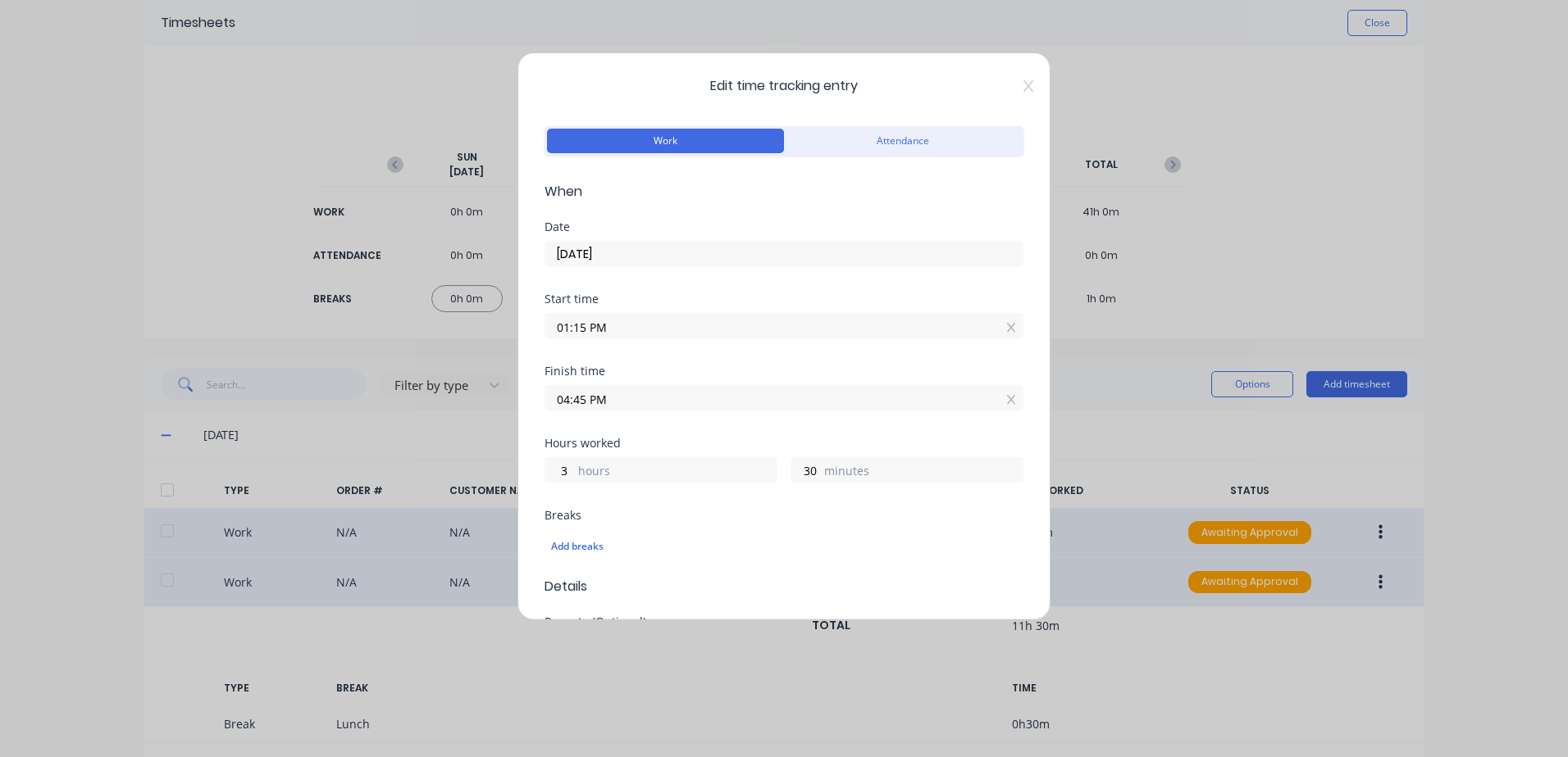
click at [612, 391] on input "04:45 PM" at bounding box center [784, 398] width 477 height 24
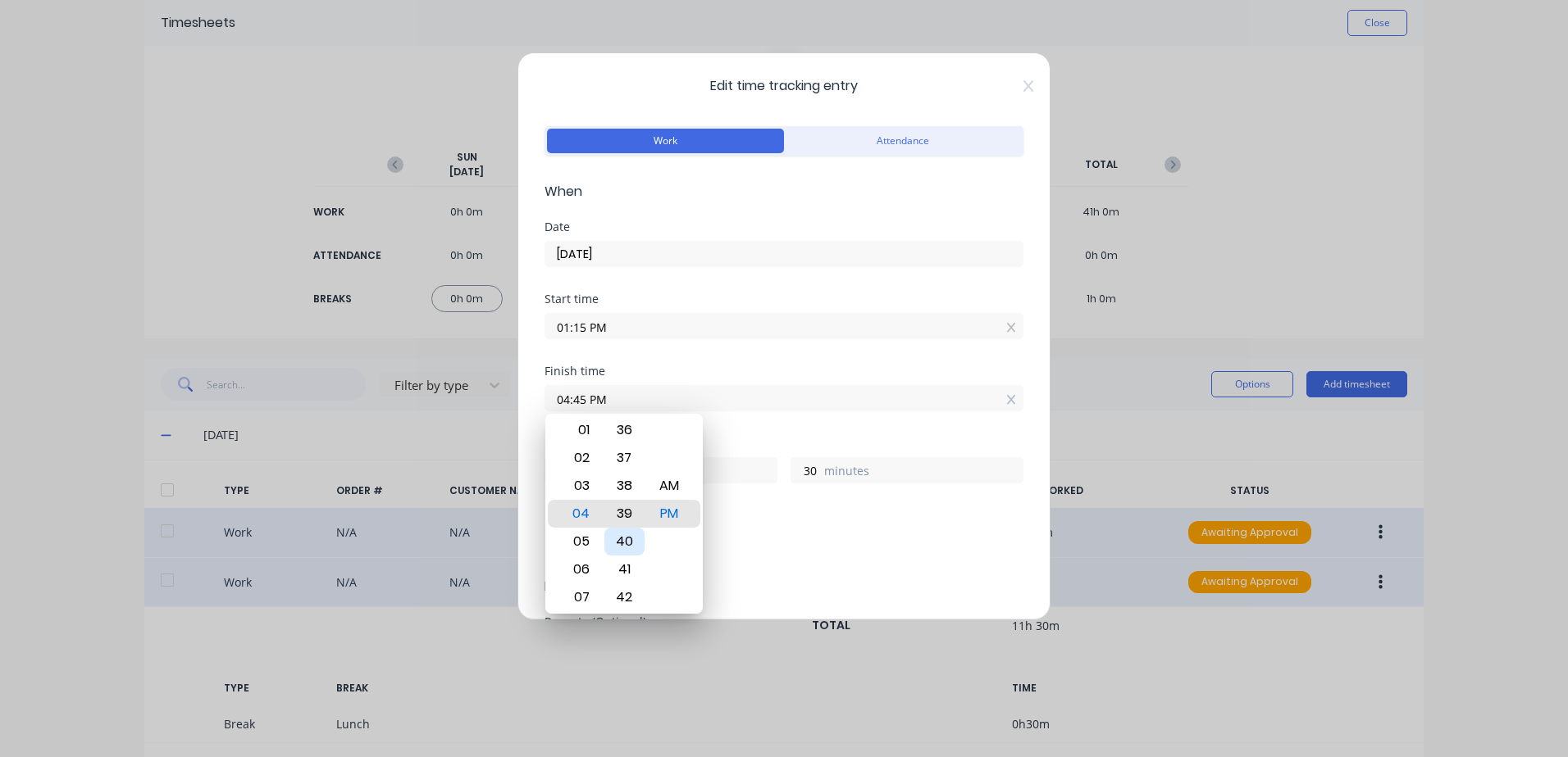
type input "04:39 PM"
type input "24"
type input "04:36 PM"
type input "21"
type input "04:31 PM"
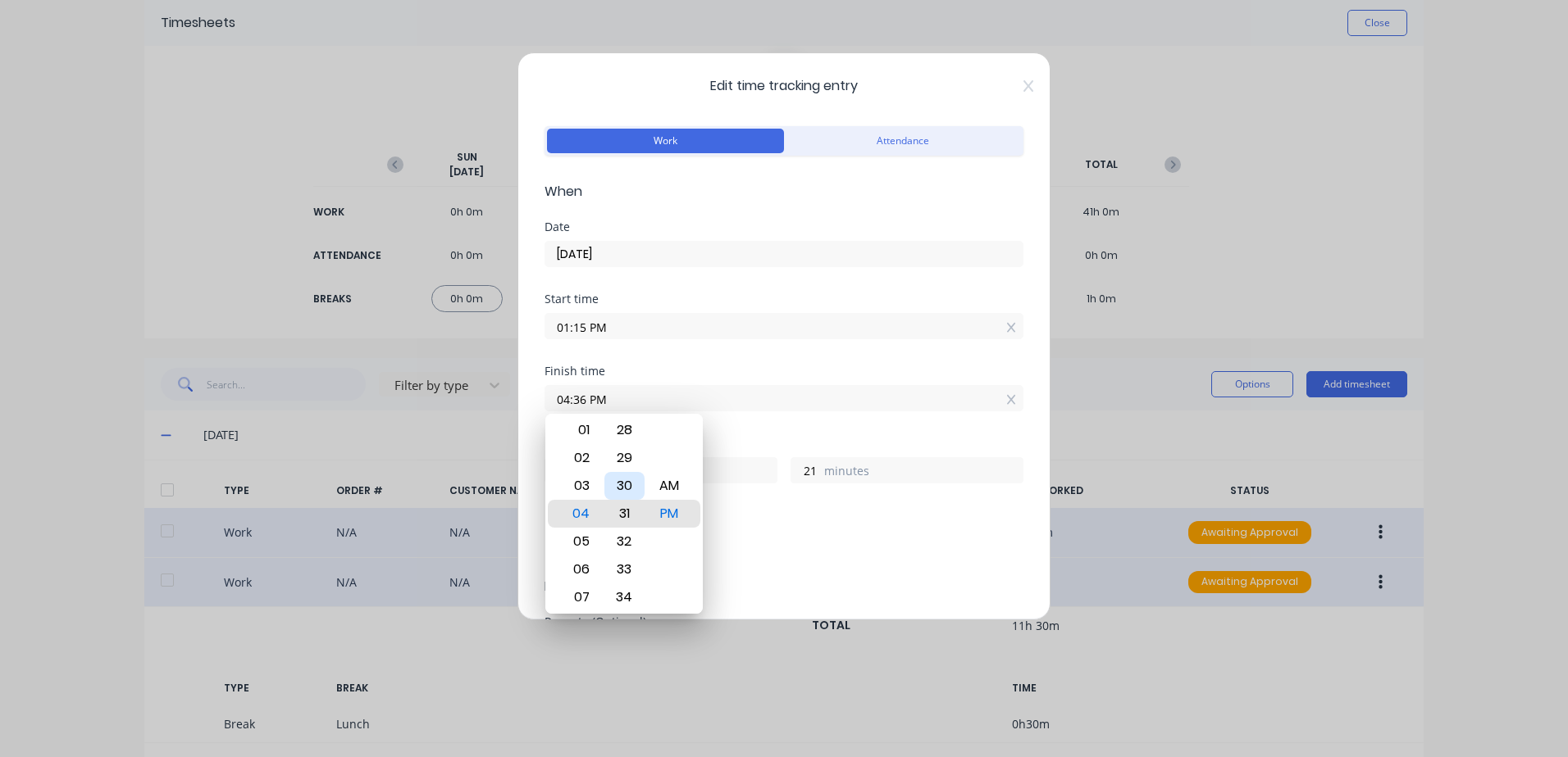
type input "16"
type input "04:26 PM"
type input "11"
type input "04:20 PM"
type input "5"
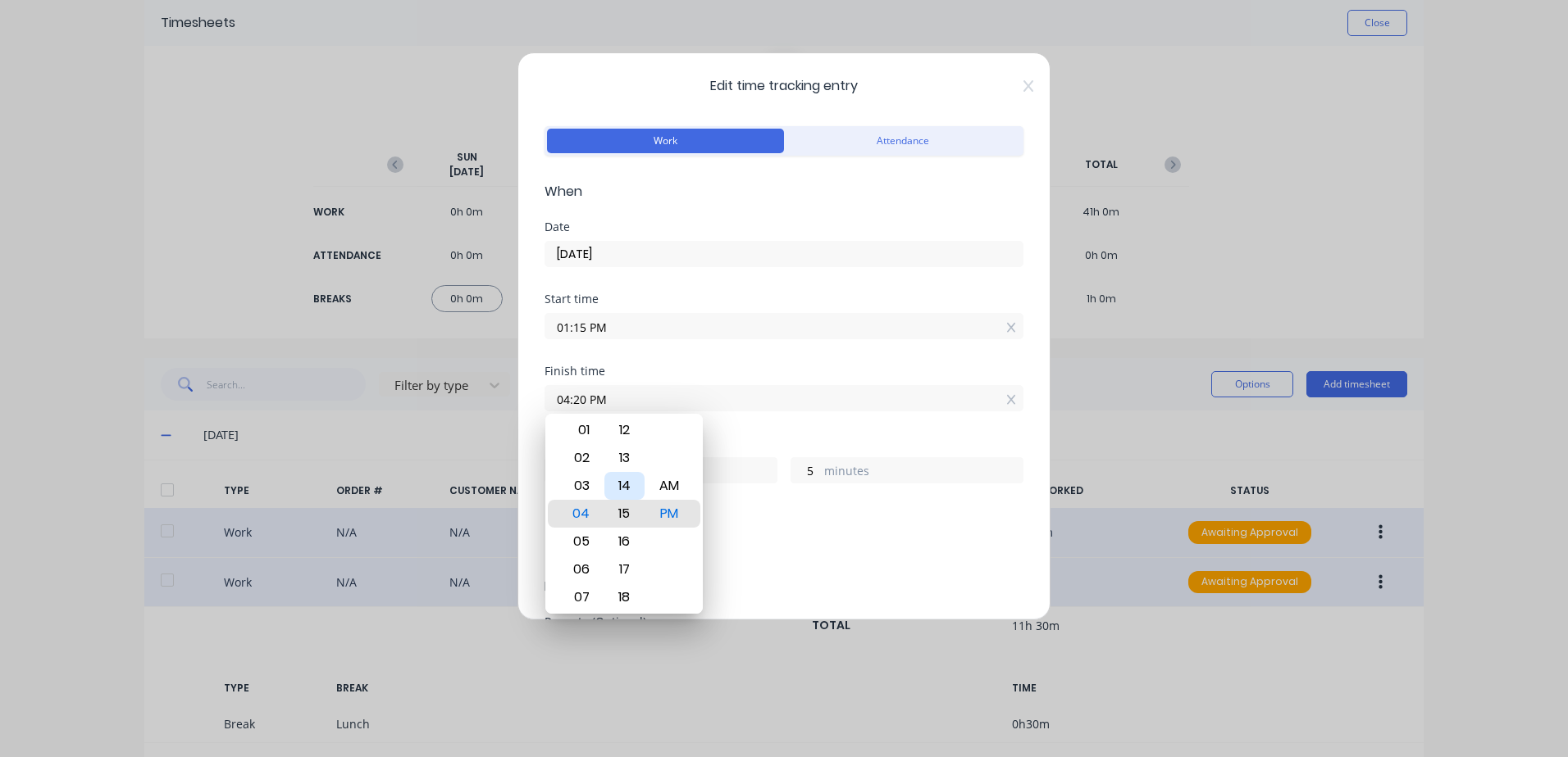
type input "04:15 PM"
type input "0"
type input "04:14 PM"
type input "2"
type input "59"
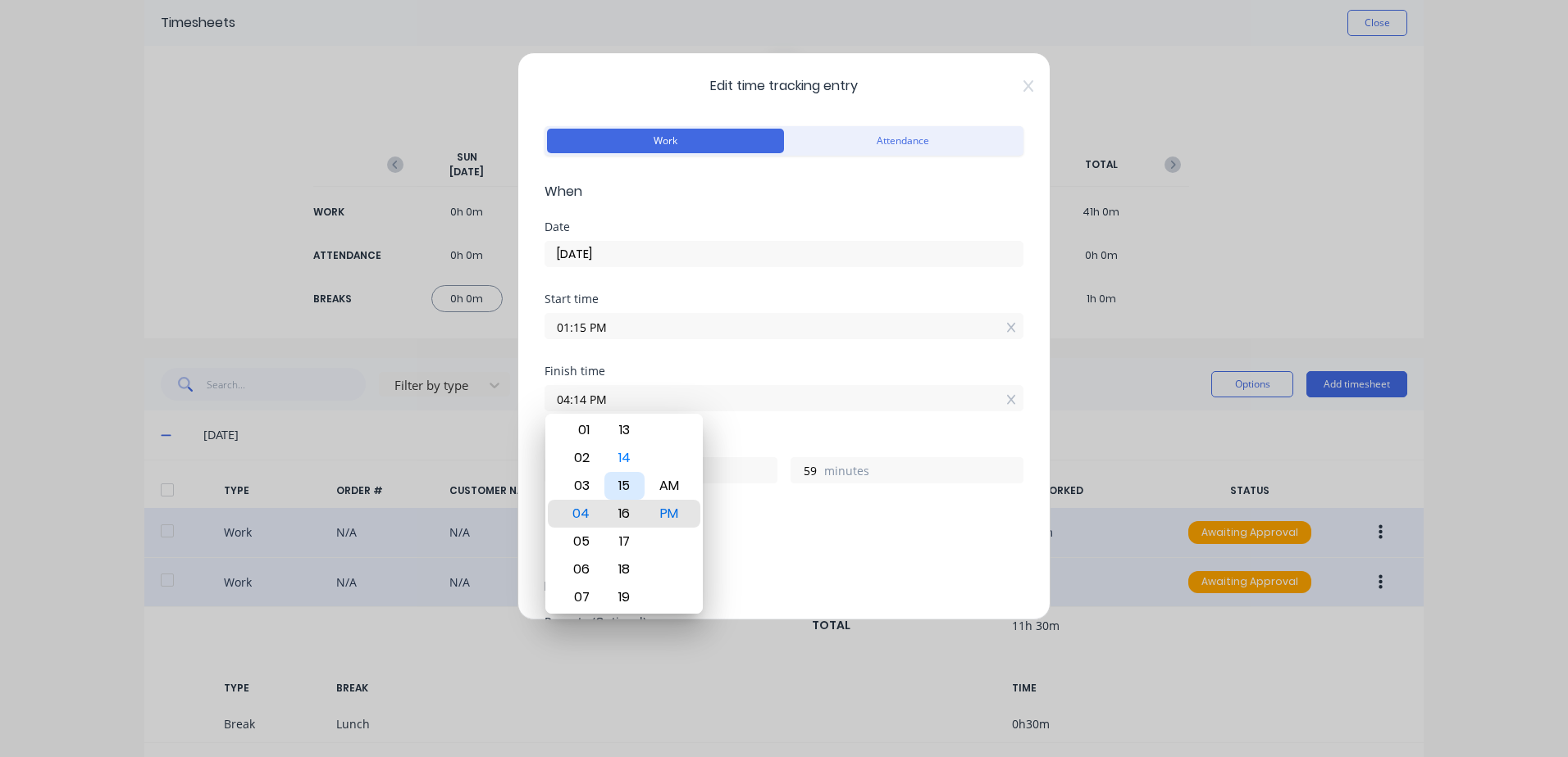
type input "04:16 PM"
type input "3"
type input "1"
click at [622, 481] on div "15" at bounding box center [624, 485] width 40 height 28
type input "04:15 PM"
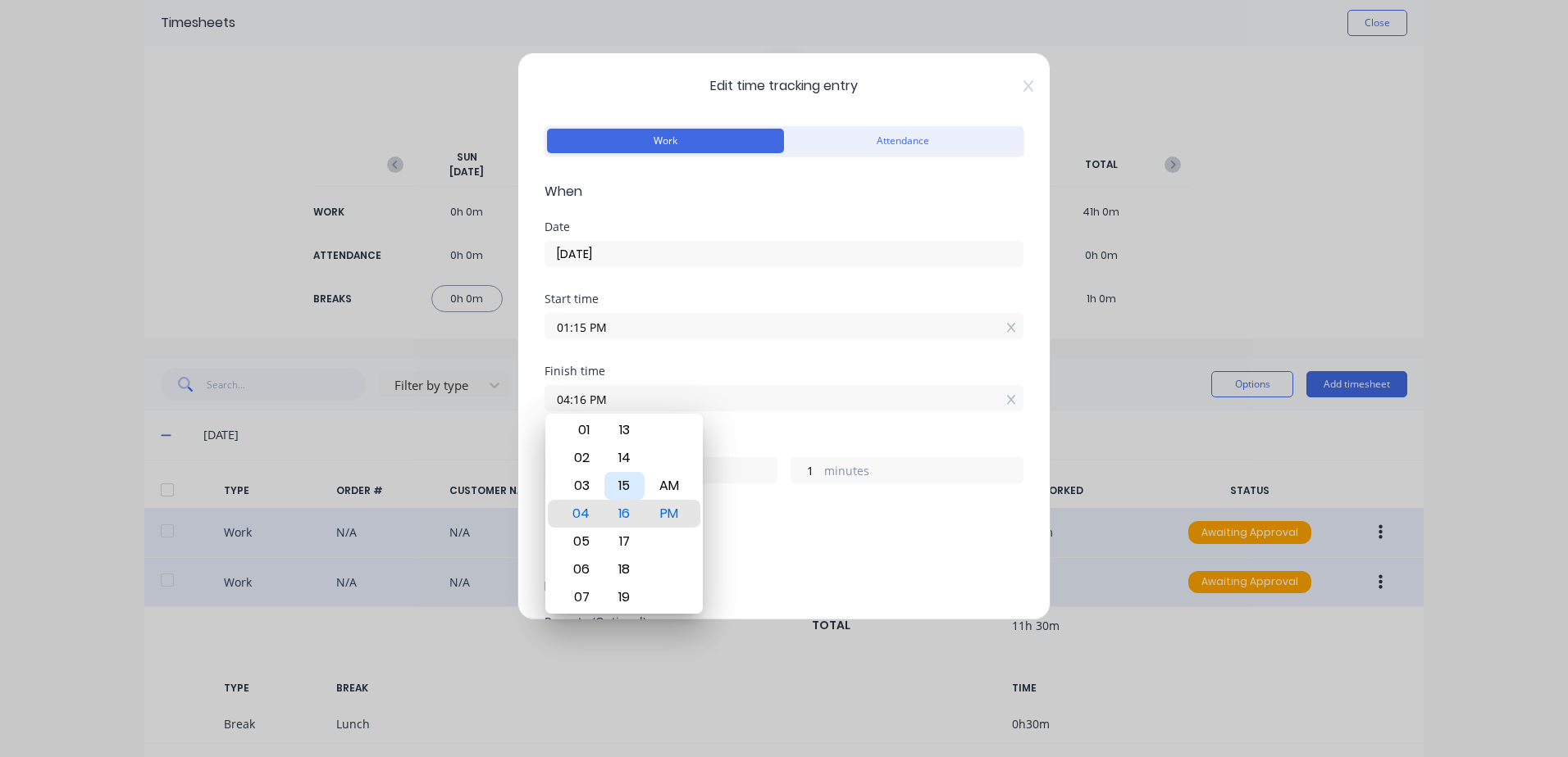
type input "0"
click at [842, 520] on div "Breaks" at bounding box center [784, 515] width 479 height 12
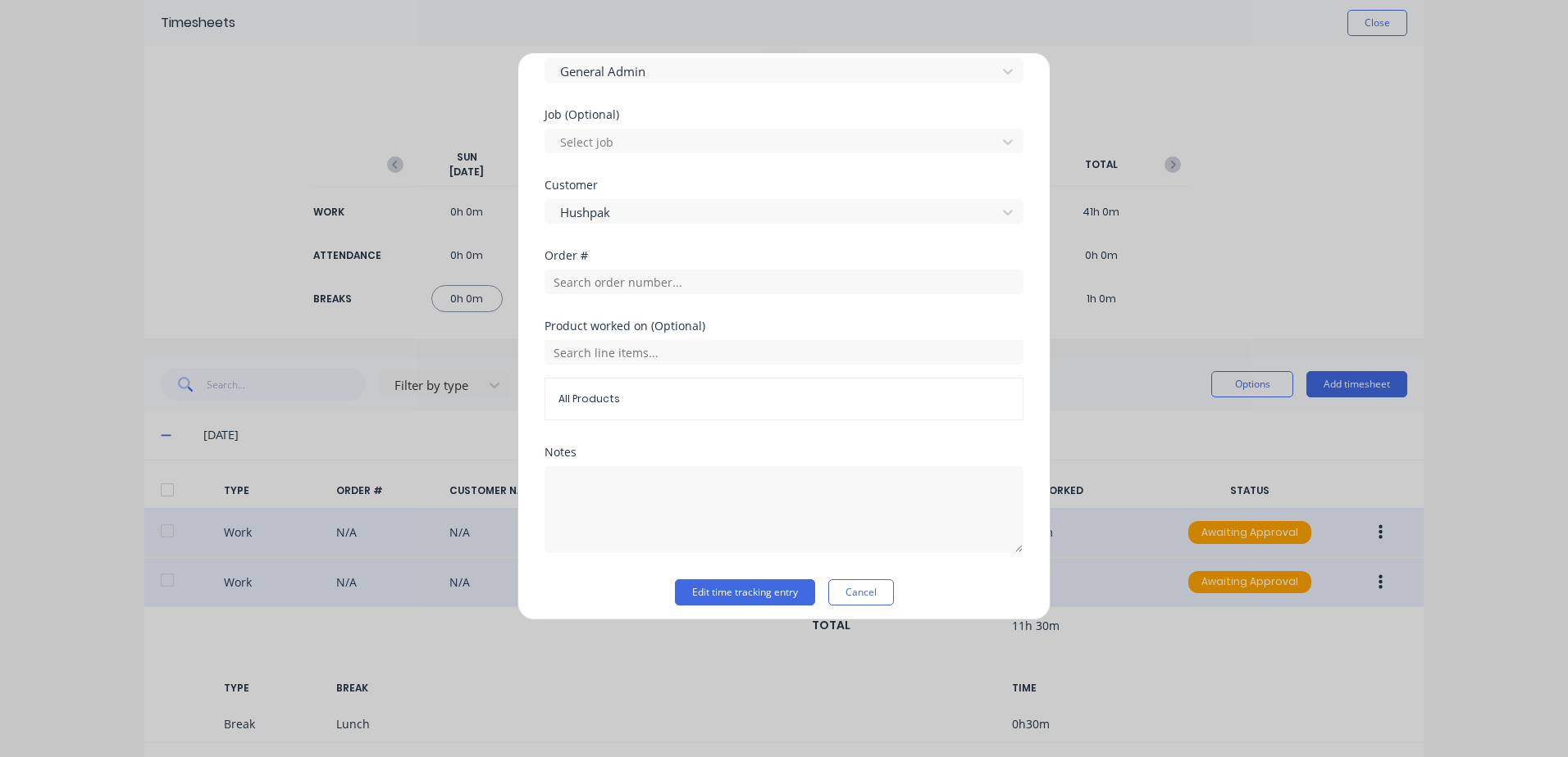
scroll to position [657, 0]
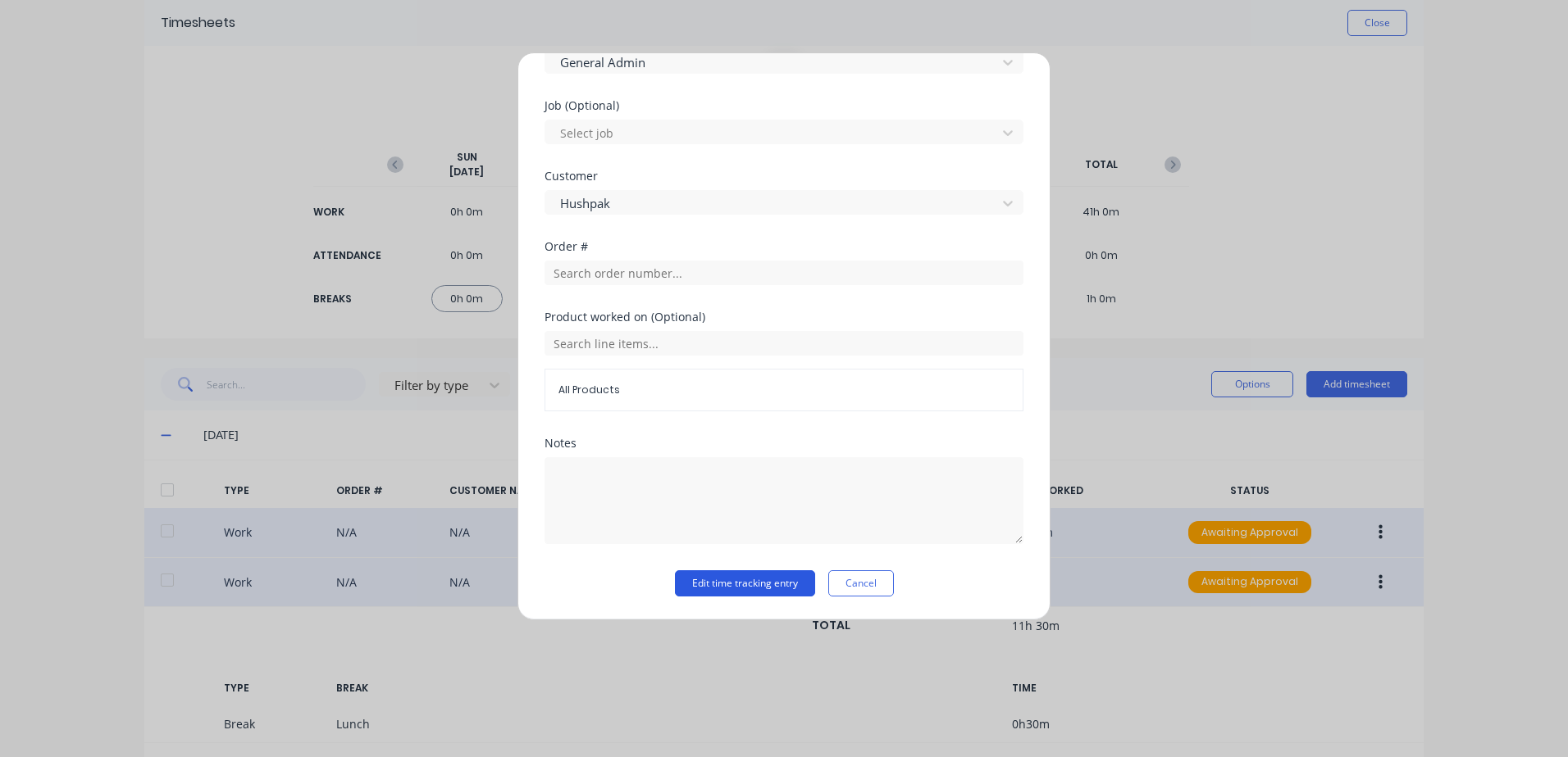
click at [700, 580] on button "Edit time tracking entry" at bounding box center [745, 583] width 140 height 26
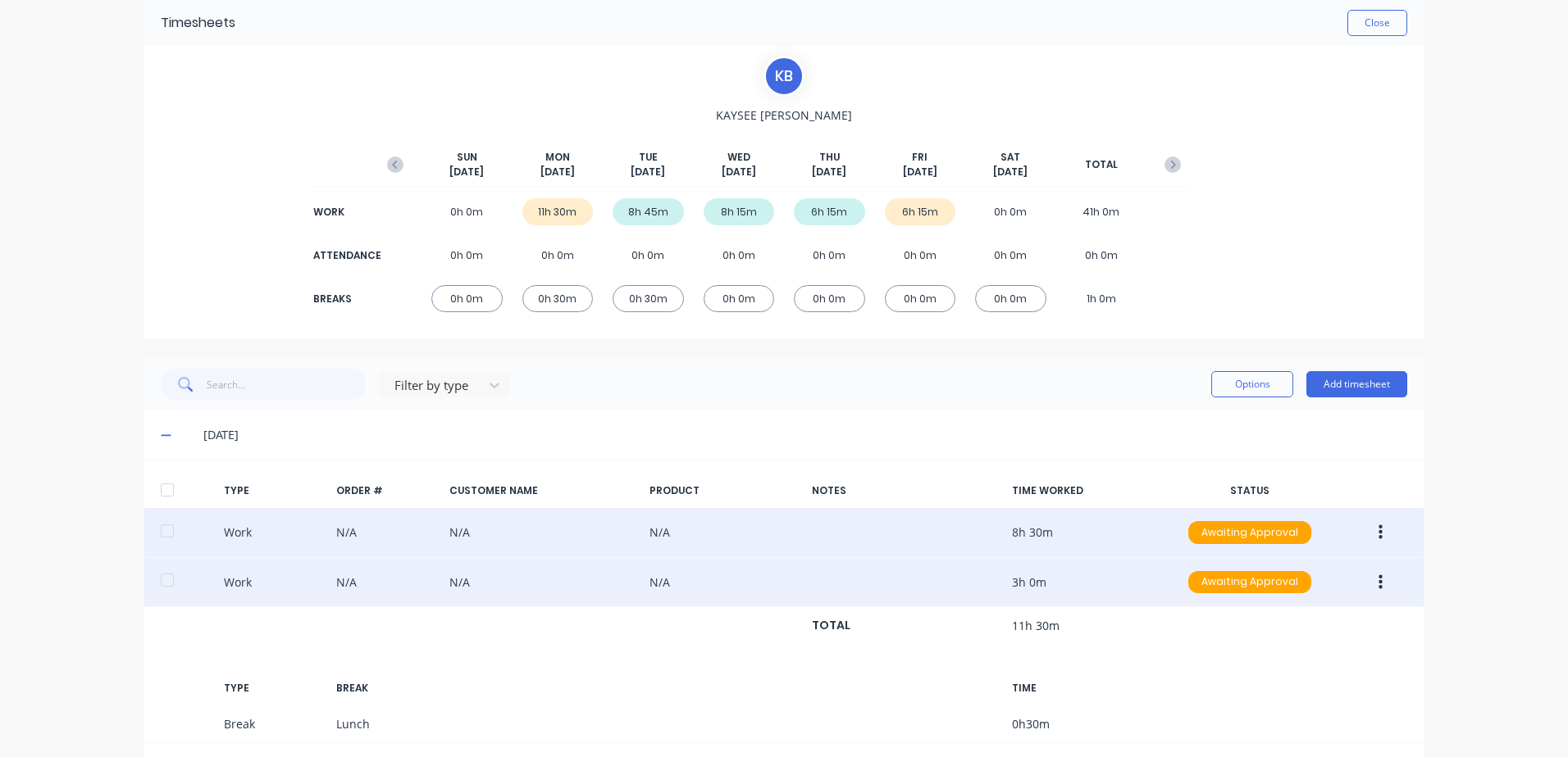
click at [1378, 533] on icon "button" at bounding box center [1380, 533] width 4 height 15
click at [1271, 534] on div "Approve" at bounding box center [1321, 536] width 126 height 24
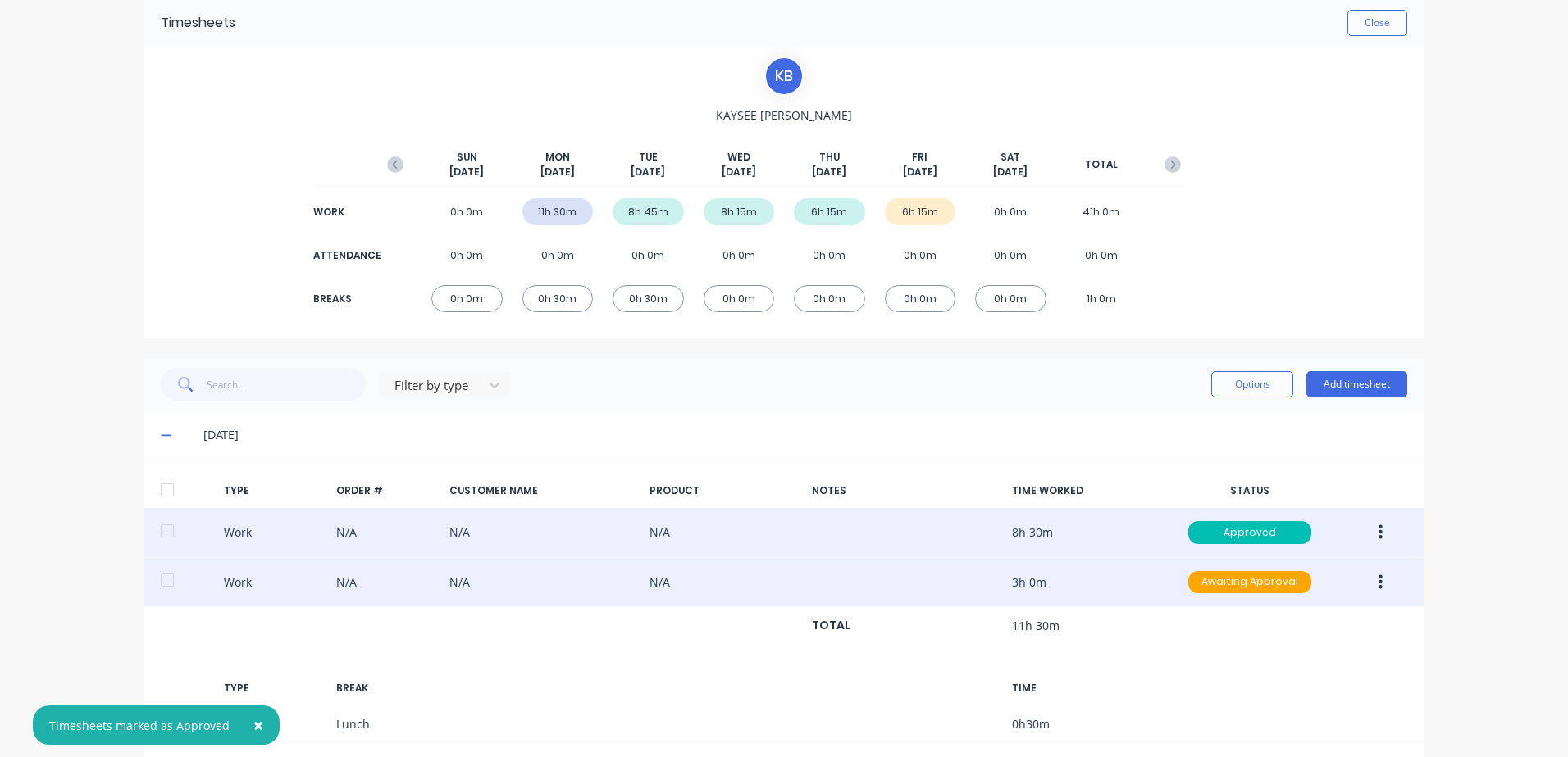
click at [1378, 585] on icon "button" at bounding box center [1380, 583] width 4 height 18
click at [1269, 587] on div "Approve" at bounding box center [1321, 586] width 126 height 24
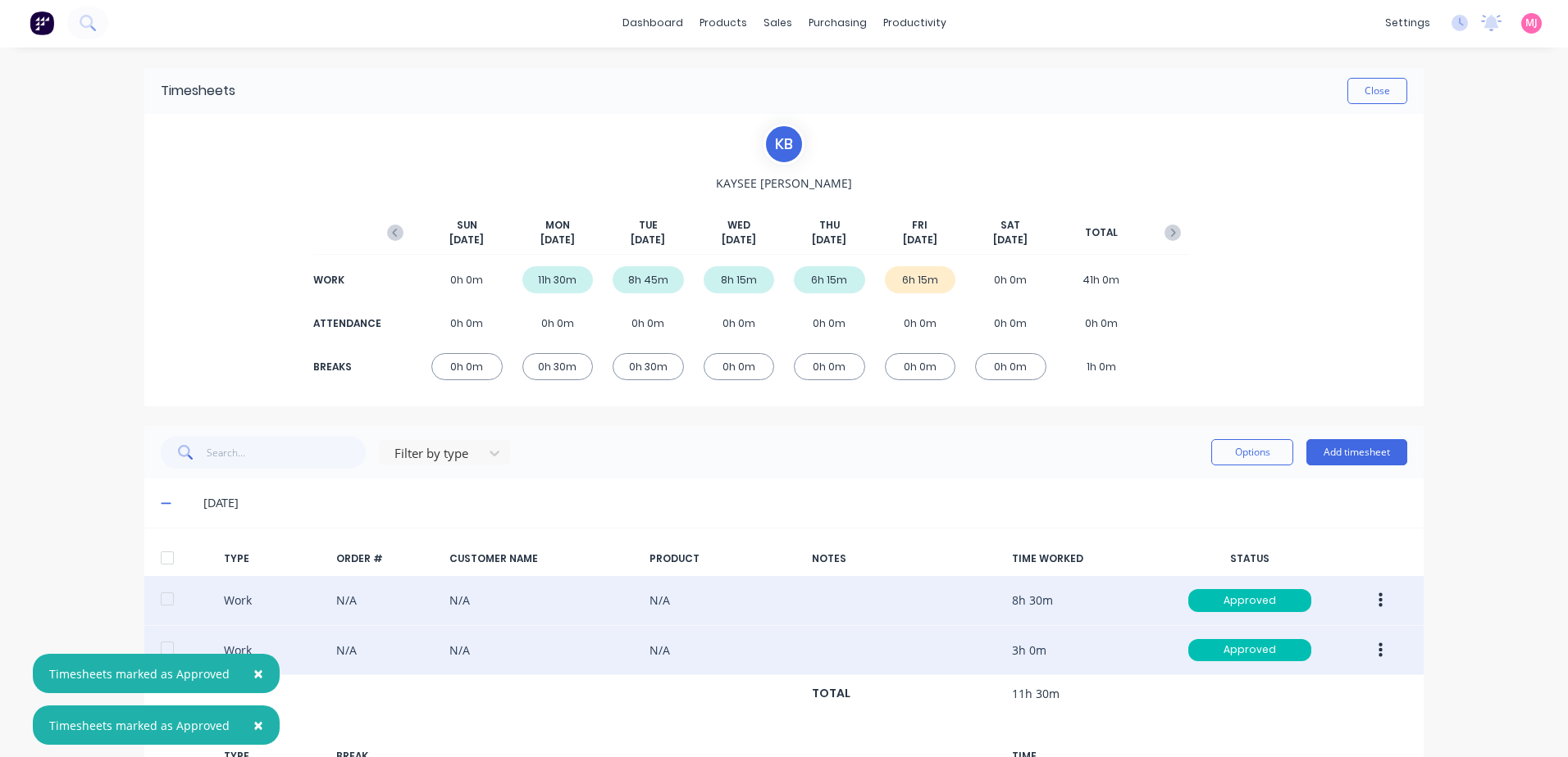
scroll to position [0, 0]
